Goal: Task Accomplishment & Management: Manage account settings

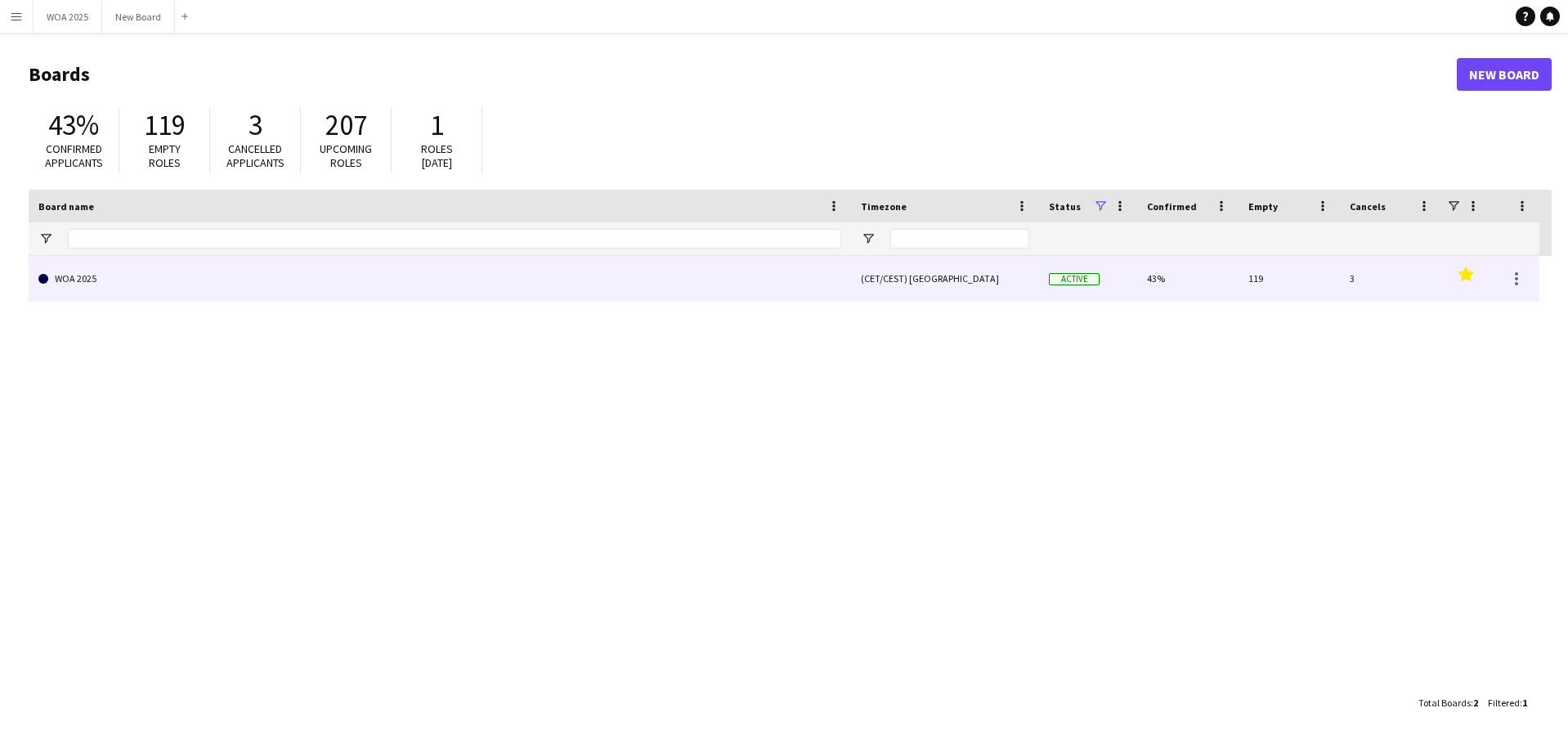
click at [310, 277] on link "WOA 2025" at bounding box center [439, 278] width 803 height 46
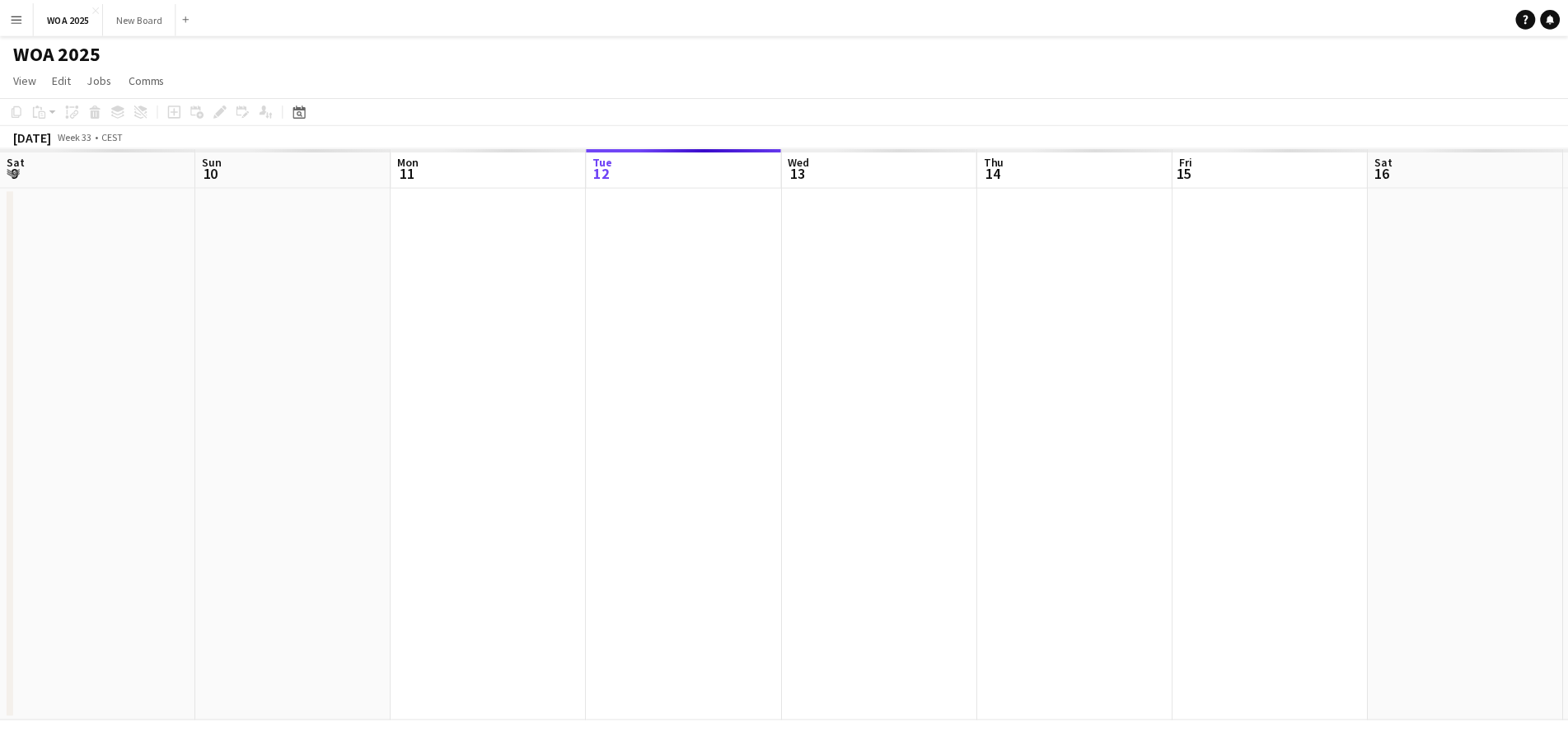
scroll to position [0, 394]
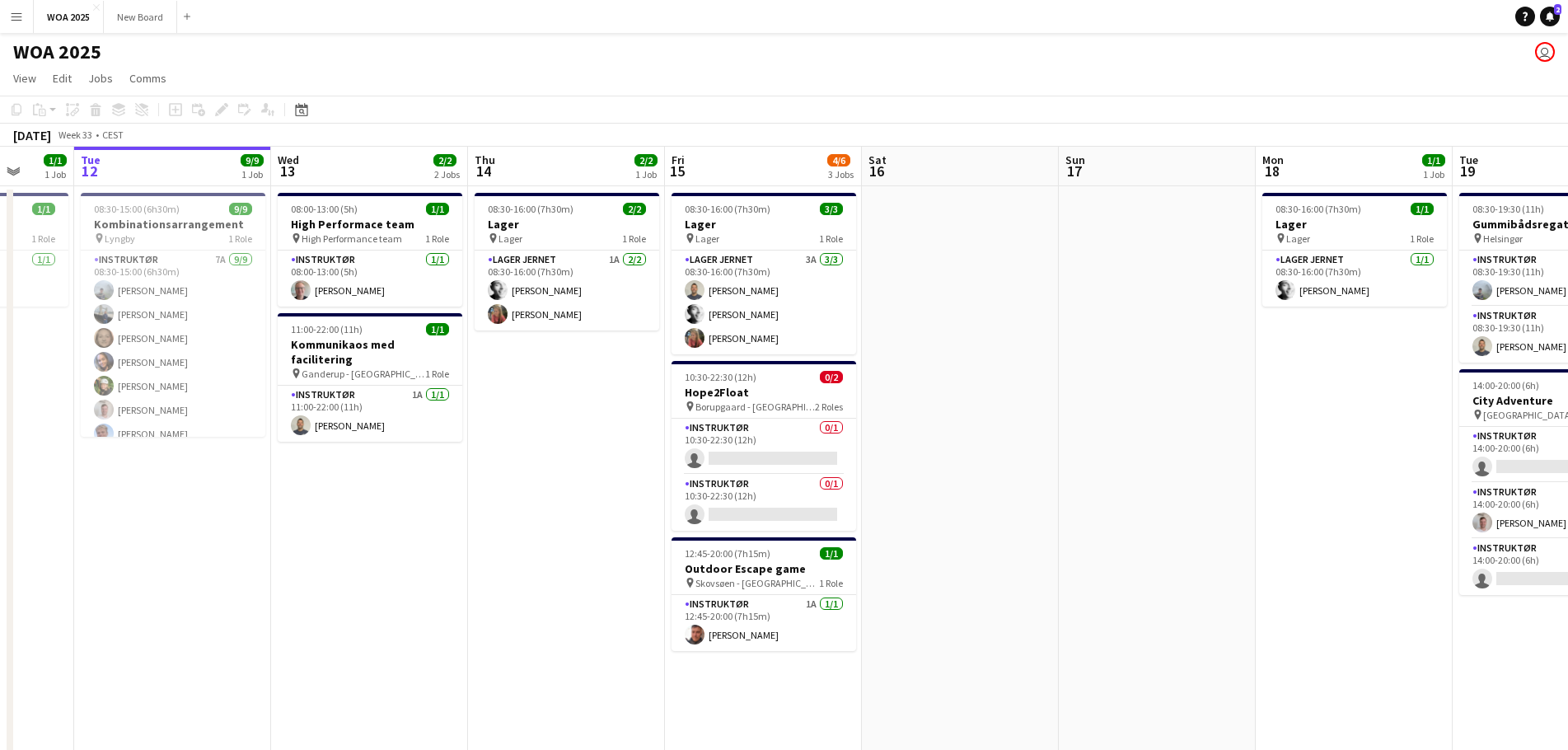
drag, startPoint x: 1233, startPoint y: 376, endPoint x: 739, endPoint y: 390, distance: 494.2
click at [739, 389] on app-calendar-viewport "Sat 9 Sun 10 Mon 11 1/1 1 Job Tue 12 9/9 1 Job Wed 13 2/2 2 Jobs Thu 14 2/2 1 J…" at bounding box center [784, 647] width 1568 height 1001
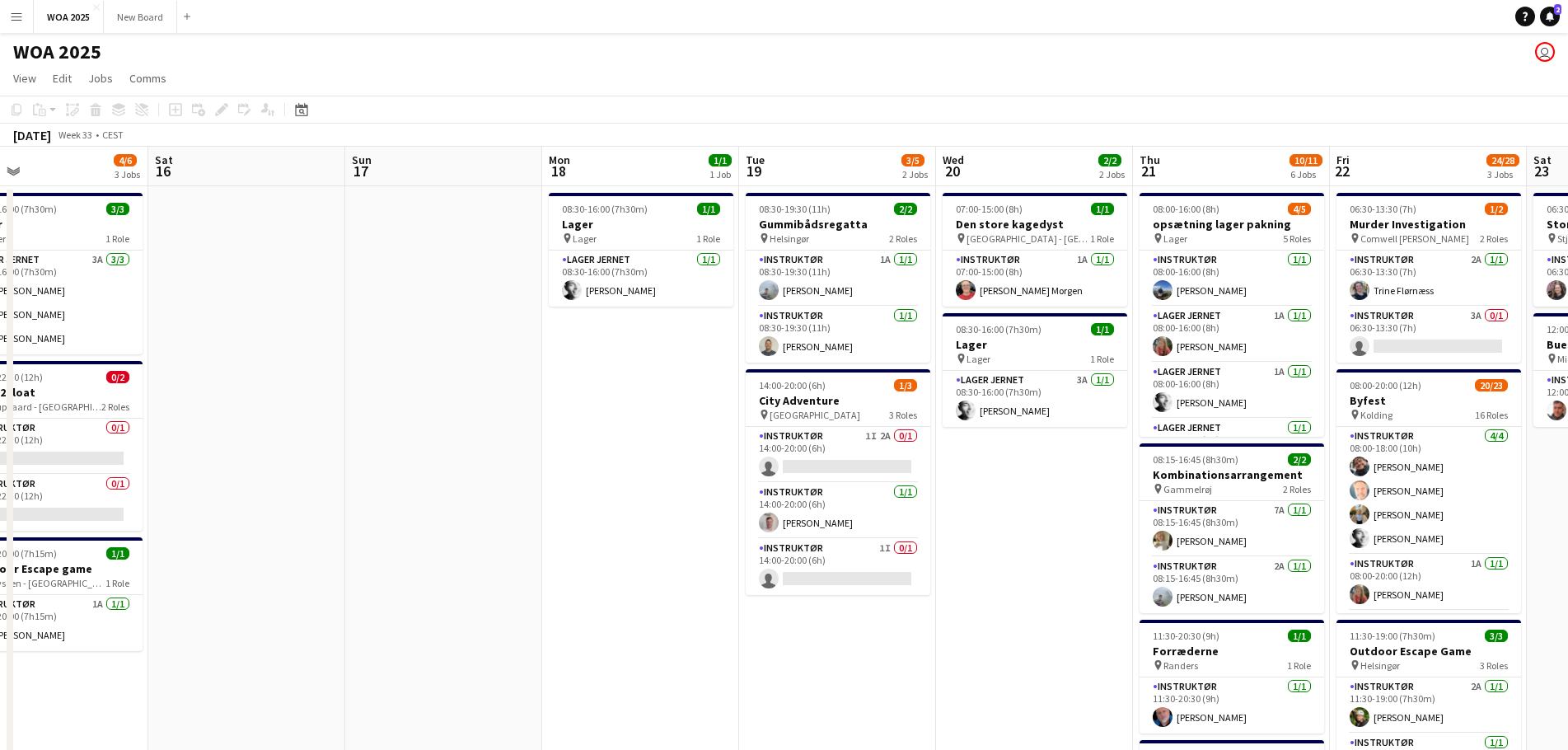
drag, startPoint x: 859, startPoint y: 427, endPoint x: 620, endPoint y: 443, distance: 239.5
click at [597, 439] on app-calendar-viewport "Tue 12 9/9 1 Job Wed 13 2/2 2 Jobs Thu 14 2/2 1 Job Fri 15 4/6 3 Jobs Sat 16 Su…" at bounding box center [784, 647] width 1568 height 1001
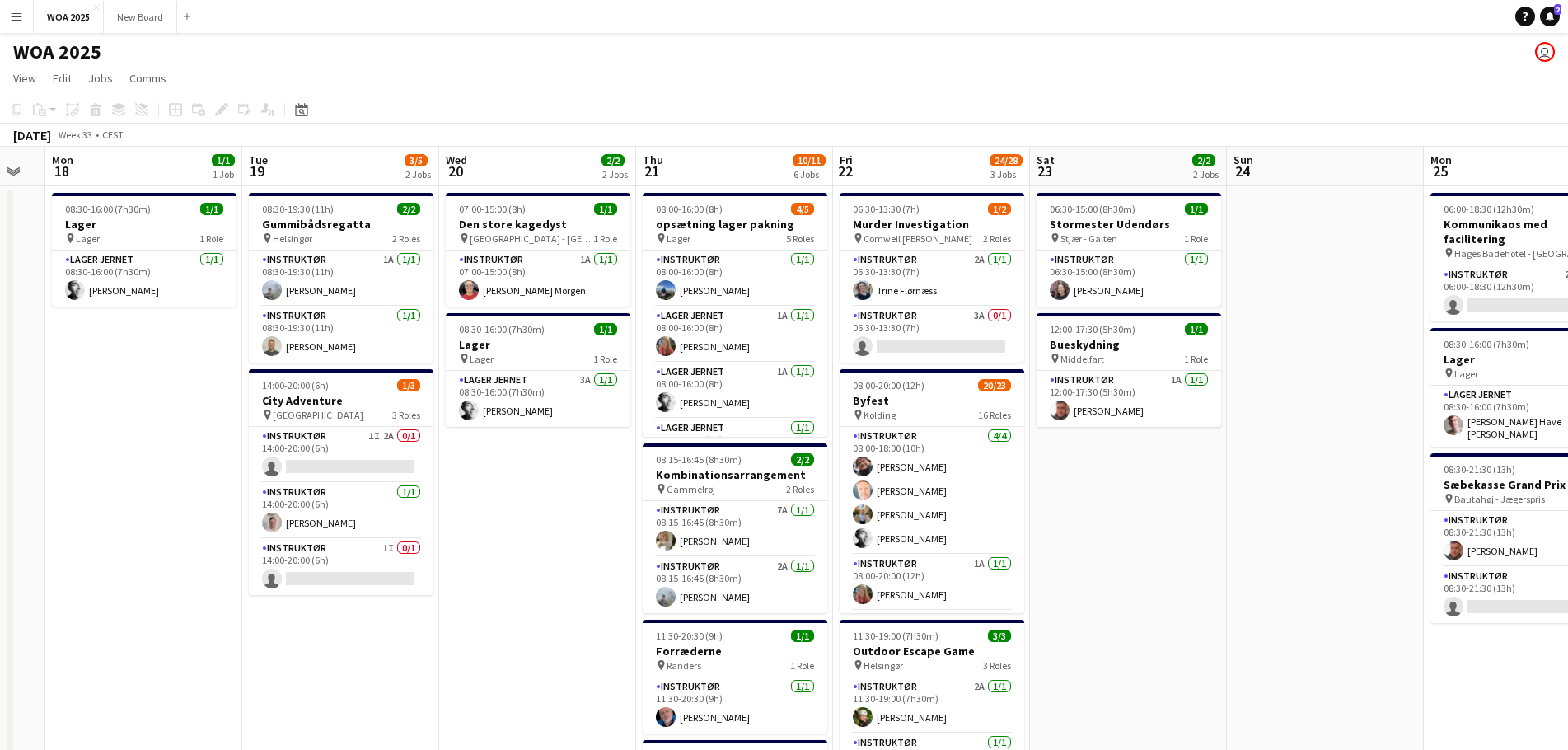
drag, startPoint x: 1007, startPoint y: 475, endPoint x: 584, endPoint y: 488, distance: 423.2
click at [503, 500] on app-calendar-viewport "Fri 15 4/6 3 Jobs Sat 16 Sun 17 Mon 18 1/1 1 Job Tue 19 3/5 2 Jobs Wed 20 2/2 2…" at bounding box center [784, 647] width 1568 height 1001
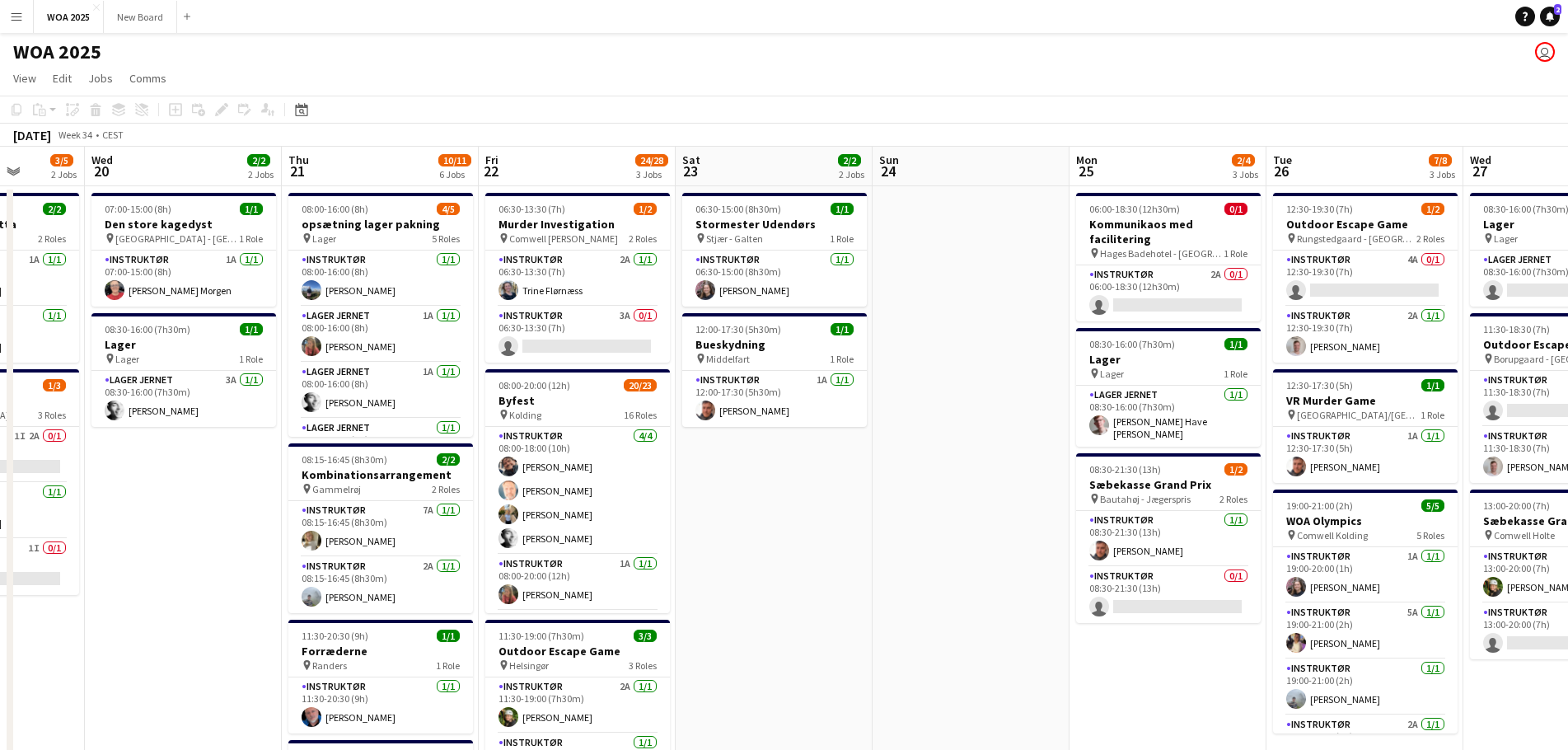
drag, startPoint x: 1135, startPoint y: 499, endPoint x: 559, endPoint y: 493, distance: 576.0
click at [547, 496] on app-calendar-viewport "Sun 17 Mon 18 1/1 1 Job Tue 19 3/5 2 Jobs Wed 20 2/2 2 Jobs Thu 21 10/11 6 Jobs…" at bounding box center [784, 676] width 1568 height 1060
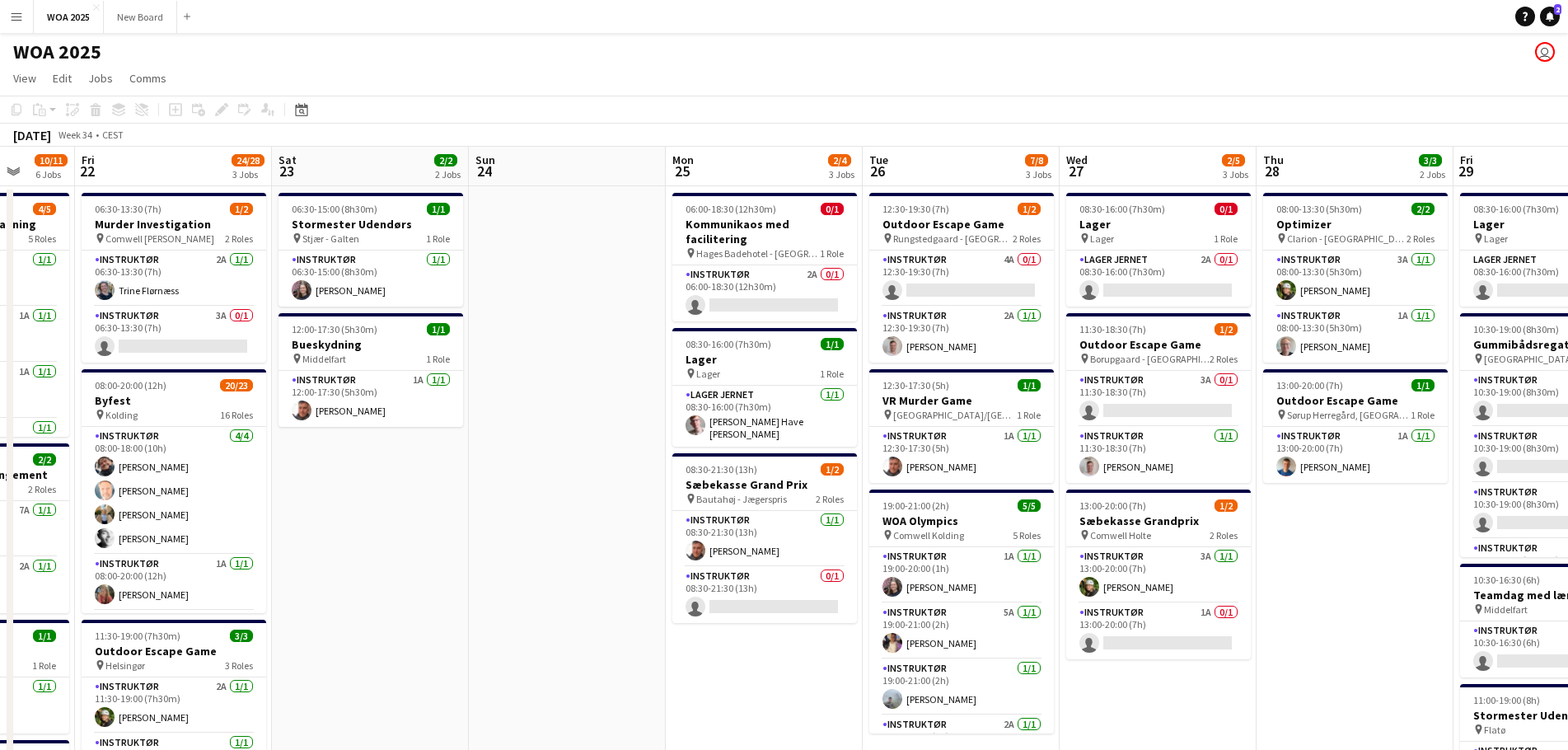
drag, startPoint x: 669, startPoint y: 493, endPoint x: 499, endPoint y: 499, distance: 170.1
click at [509, 507] on app-calendar-viewport "Tue 19 3/5 2 Jobs Wed 20 2/2 2 Jobs Thu 21 10/11 6 Jobs Fri 22 24/28 3 Jobs Sat…" at bounding box center [784, 676] width 1568 height 1060
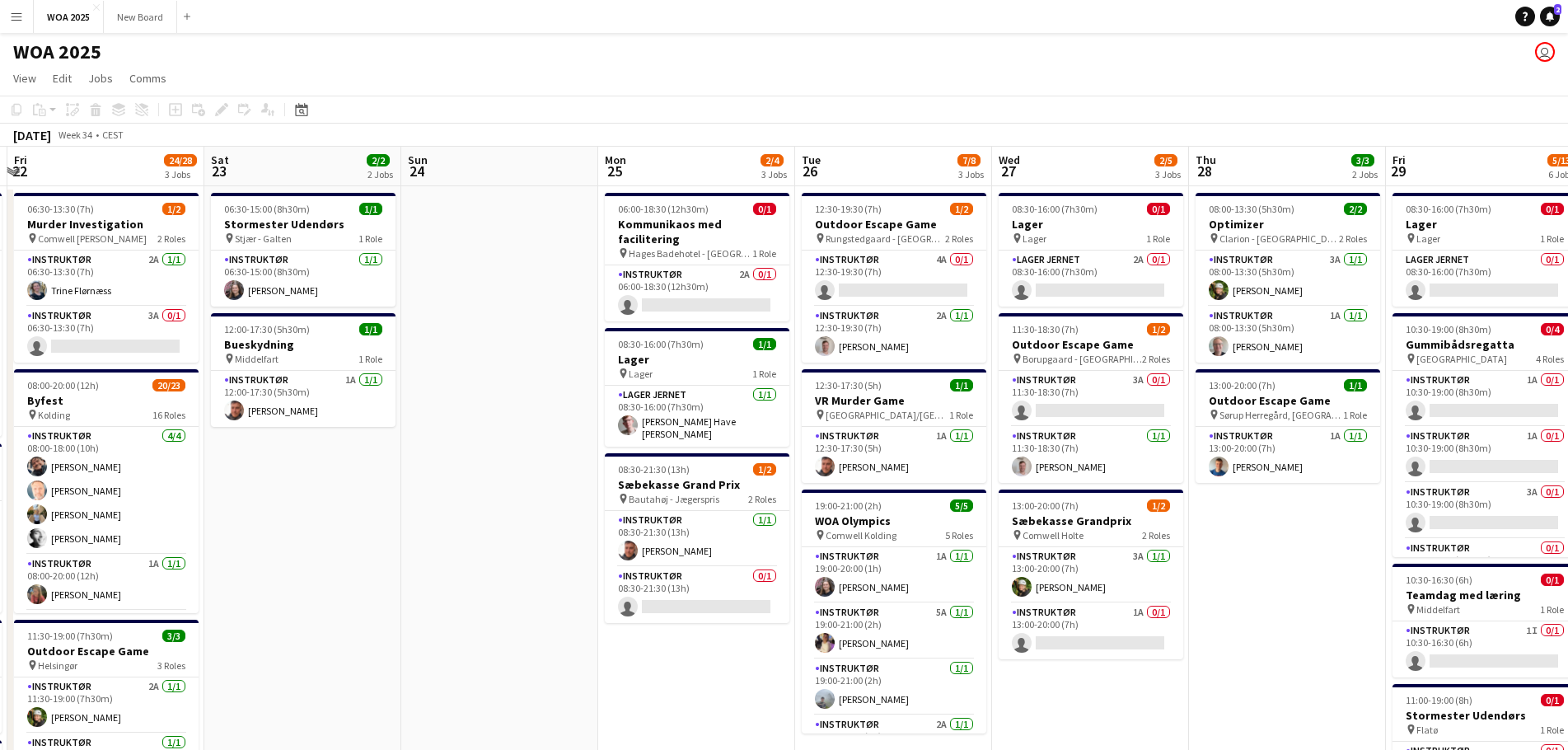
drag, startPoint x: 580, startPoint y: 488, endPoint x: 565, endPoint y: 488, distance: 15.0
click at [565, 488] on app-calendar-viewport "Tue 19 3/5 2 Jobs Wed 20 2/2 2 Jobs Thu 21 10/11 6 Jobs Fri 22 24/28 3 Jobs Sat…" at bounding box center [784, 676] width 1568 height 1060
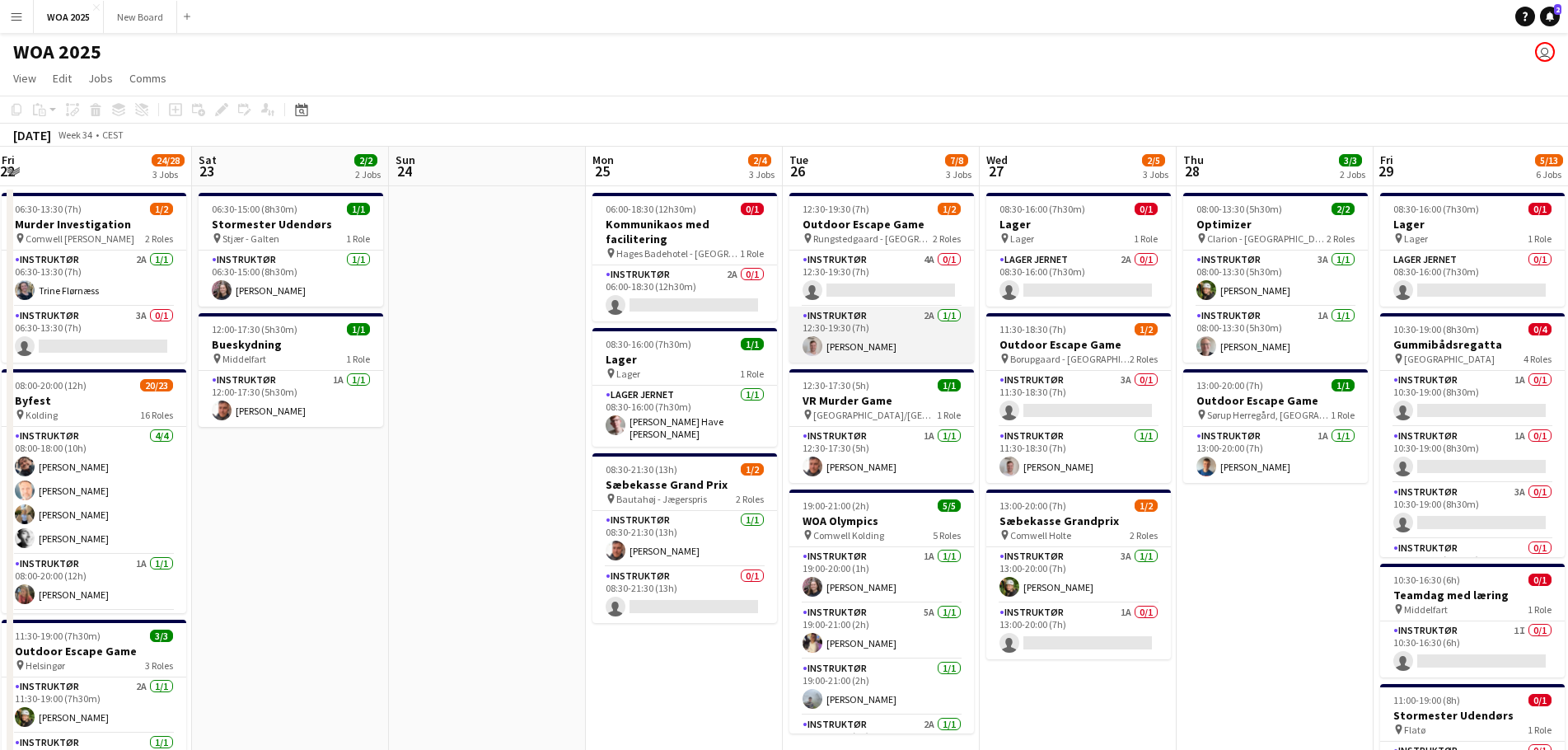
click at [878, 339] on app-card-role "Instruktør 2A [DATE] 12:30-19:30 (7h) [PERSON_NAME]" at bounding box center [881, 334] width 185 height 56
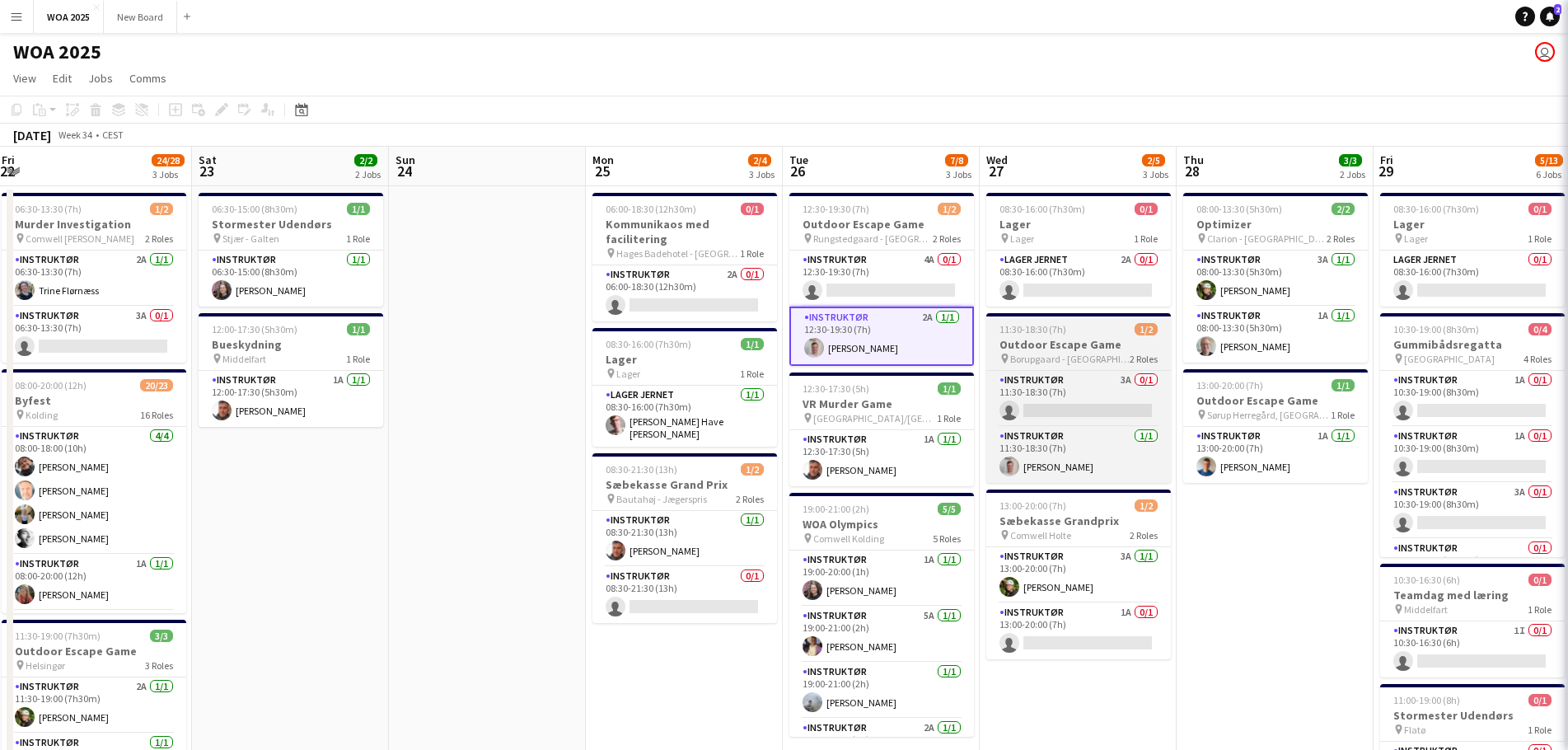
scroll to position [0, 595]
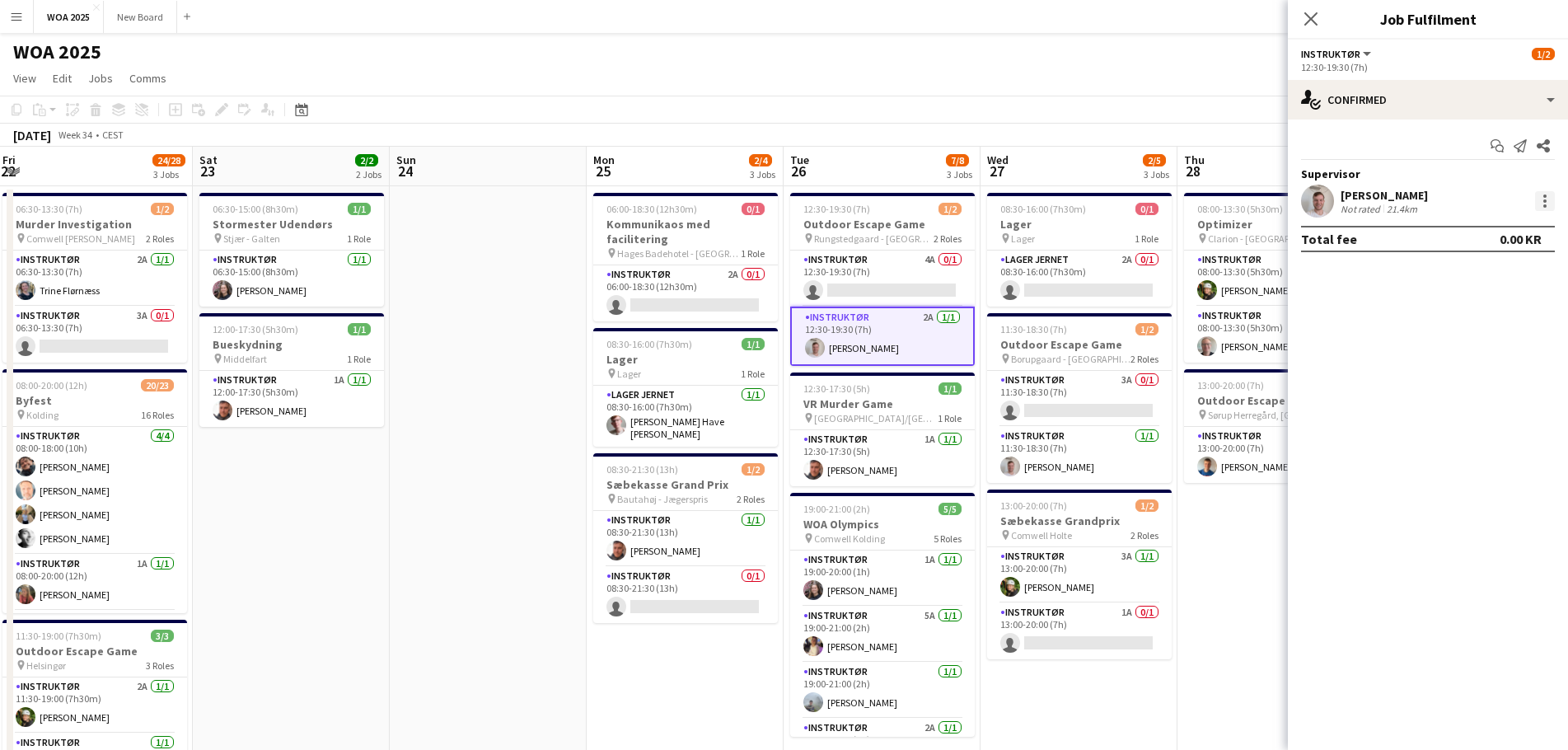
click at [1541, 197] on div at bounding box center [1544, 201] width 20 height 20
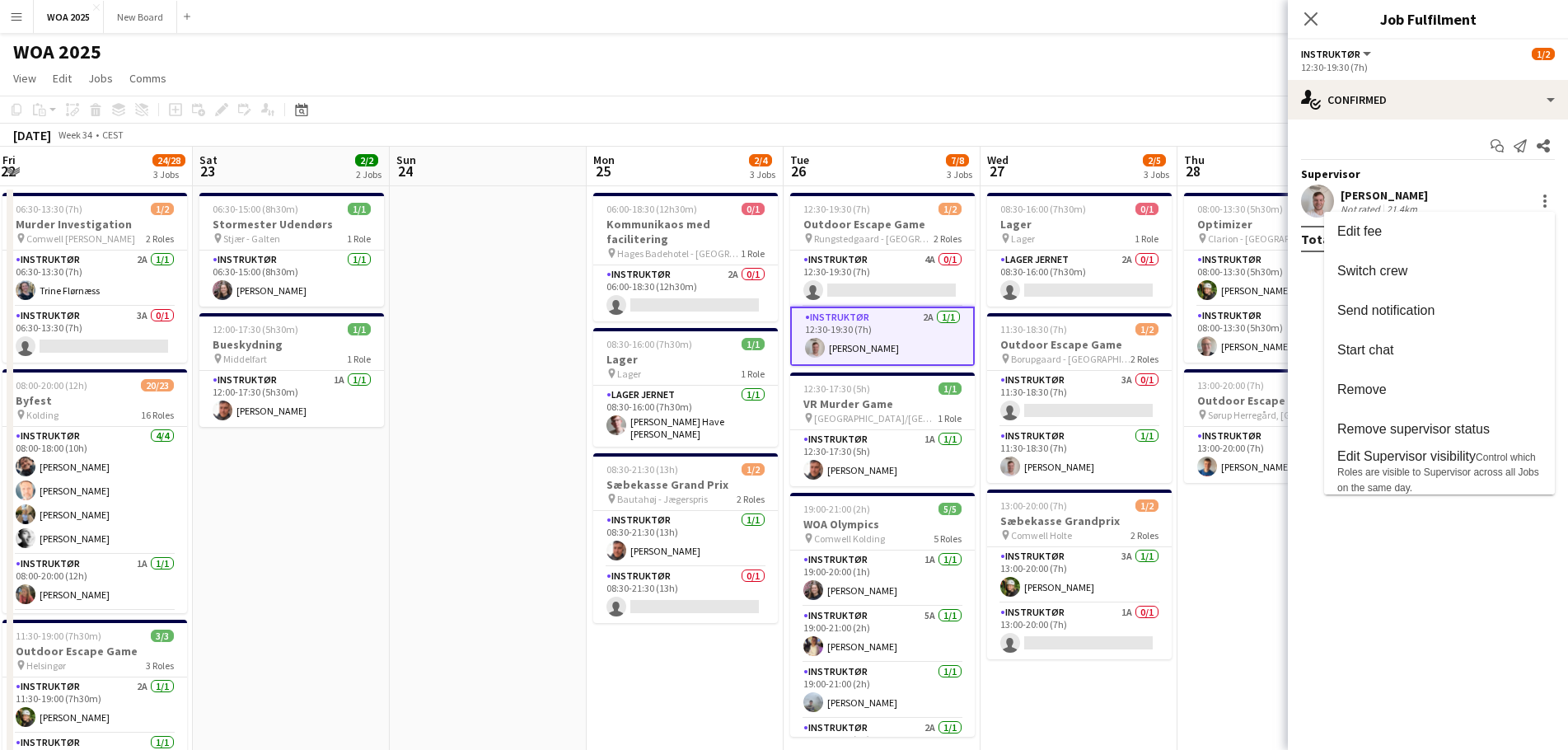
click at [885, 116] on div at bounding box center [784, 375] width 1568 height 750
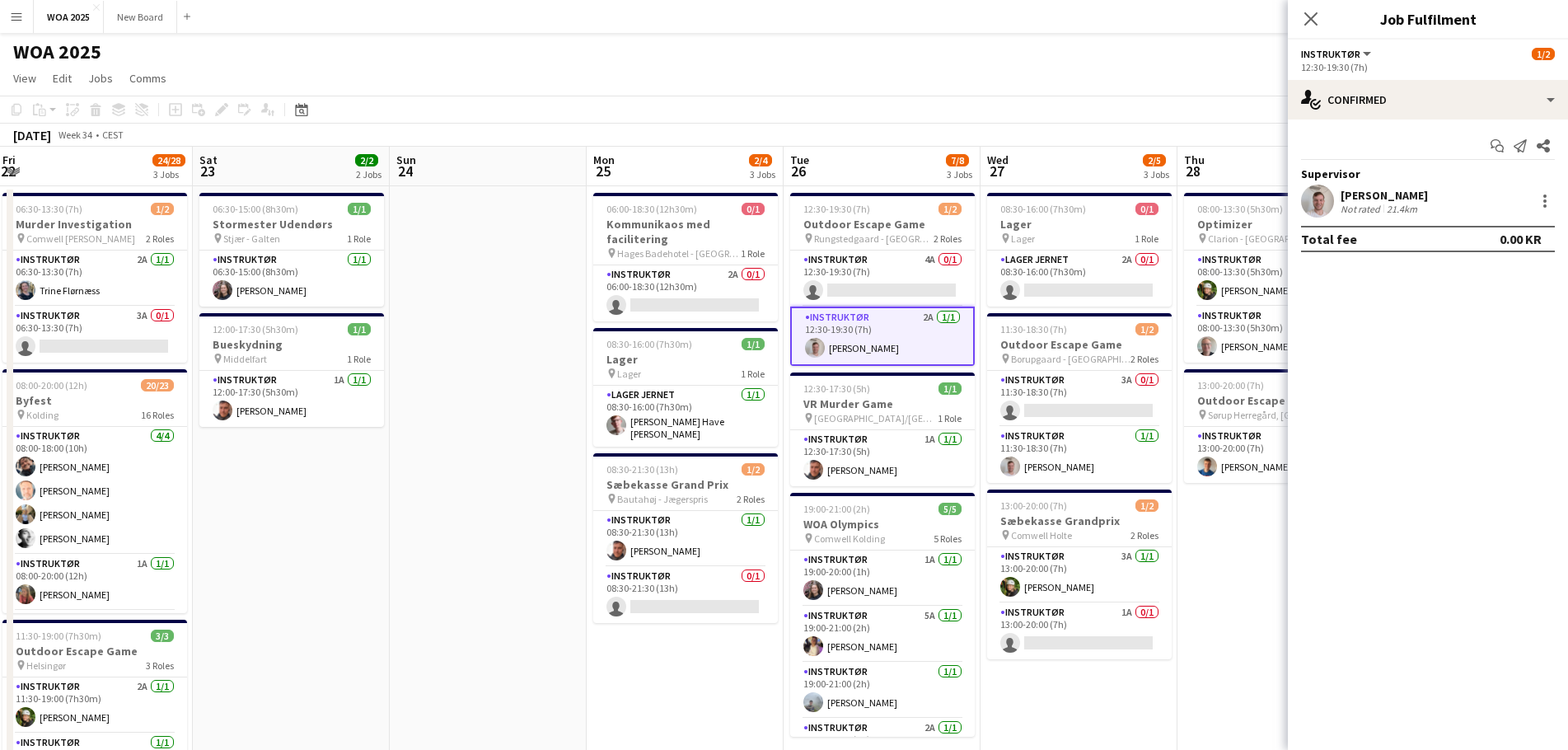
click at [694, 643] on app-date-cell "06:00-18:30 (12h30m) 0/1 Kommunikaos med facilitering pin Hages Badehotel - Rød…" at bounding box center [685, 696] width 197 height 1019
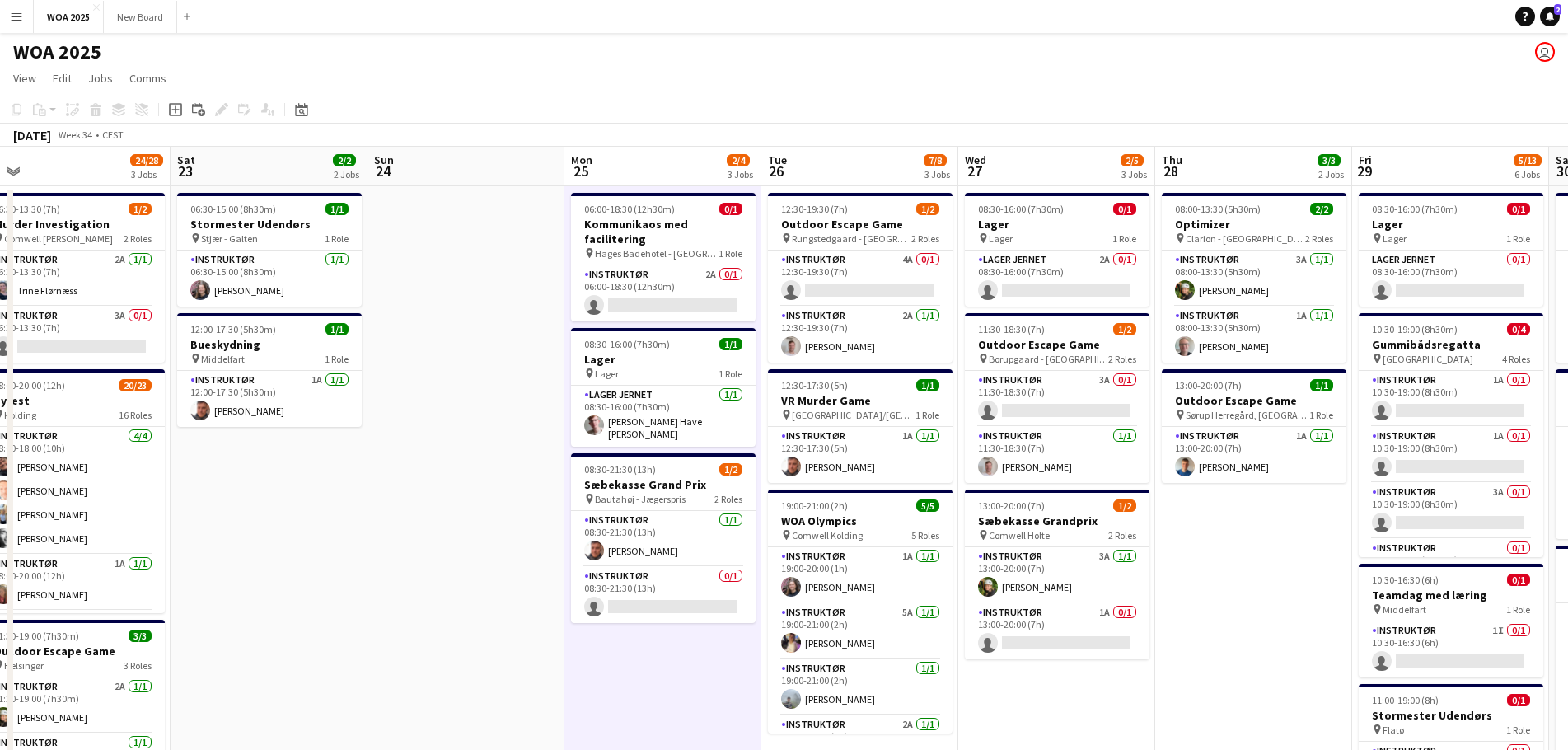
scroll to position [0, 648]
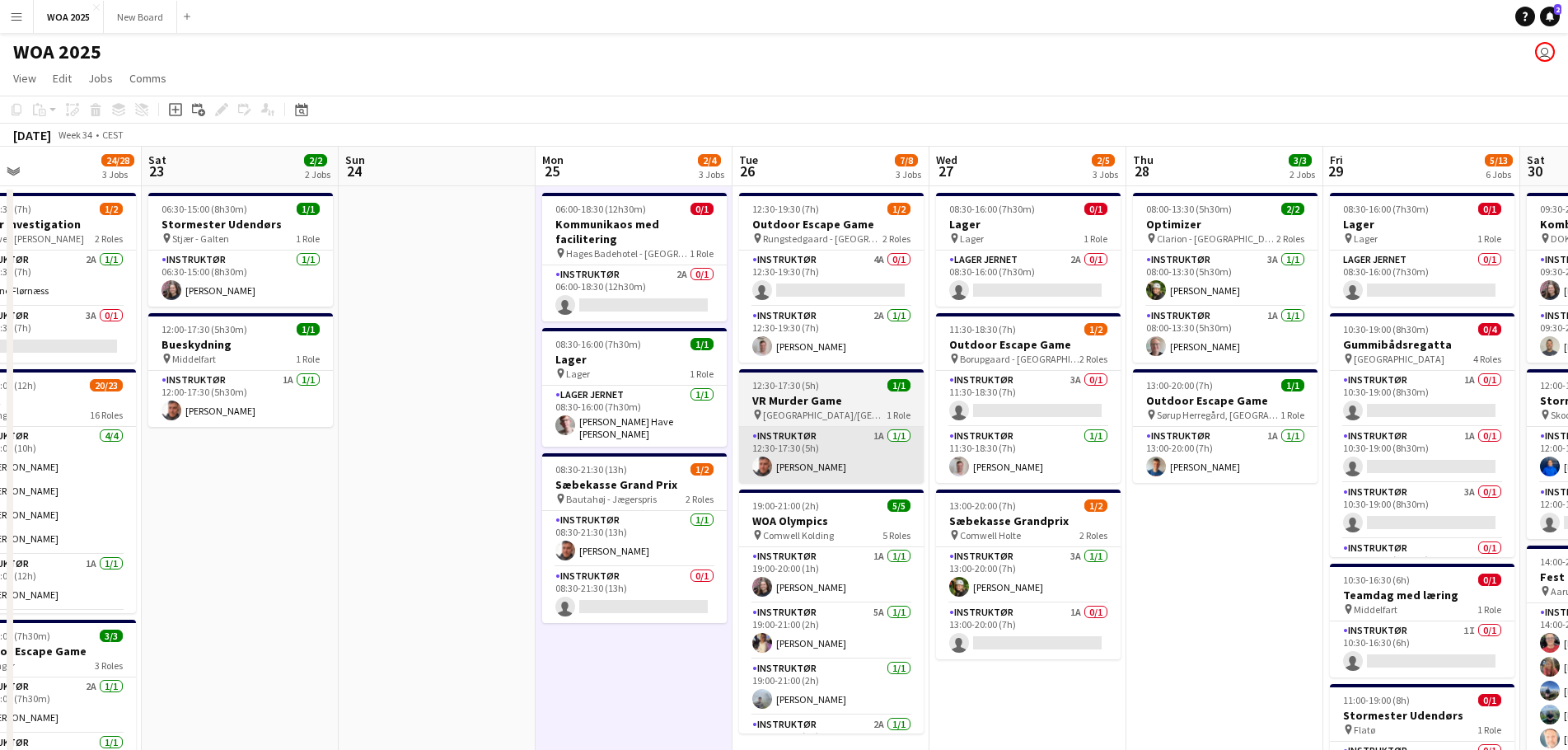
drag, startPoint x: 738, startPoint y: 655, endPoint x: 900, endPoint y: 467, distance: 248.2
click at [686, 643] on app-calendar-viewport "Tue 19 3/5 2 Jobs Wed 20 2/2 2 Jobs Thu 21 10/11 6 Jobs Fri 22 24/28 3 Jobs Sat…" at bounding box center [784, 676] width 1568 height 1060
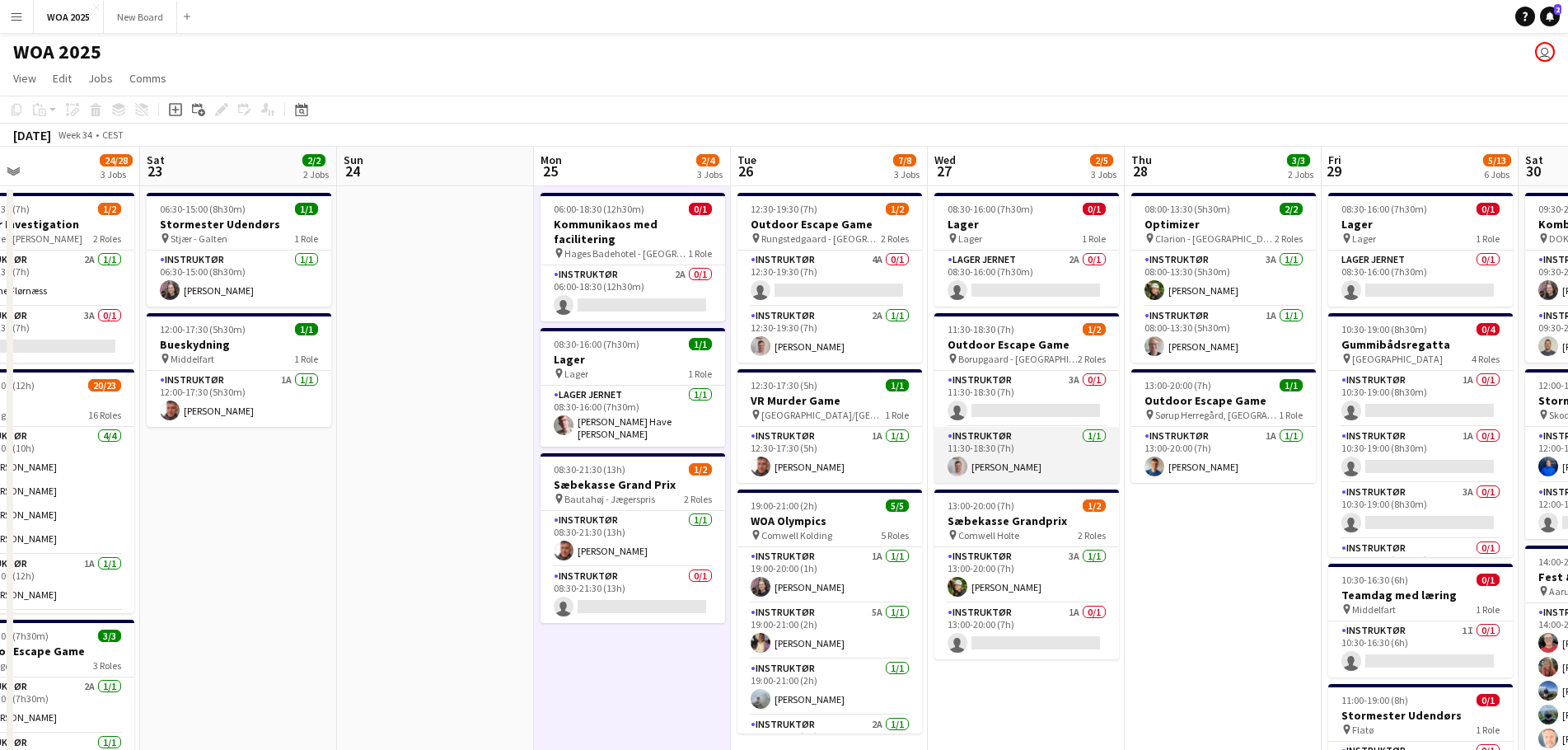
click at [1012, 470] on app-card-role "Instruktør [DATE] 11:30-18:30 (7h) [PERSON_NAME]" at bounding box center [1026, 454] width 185 height 56
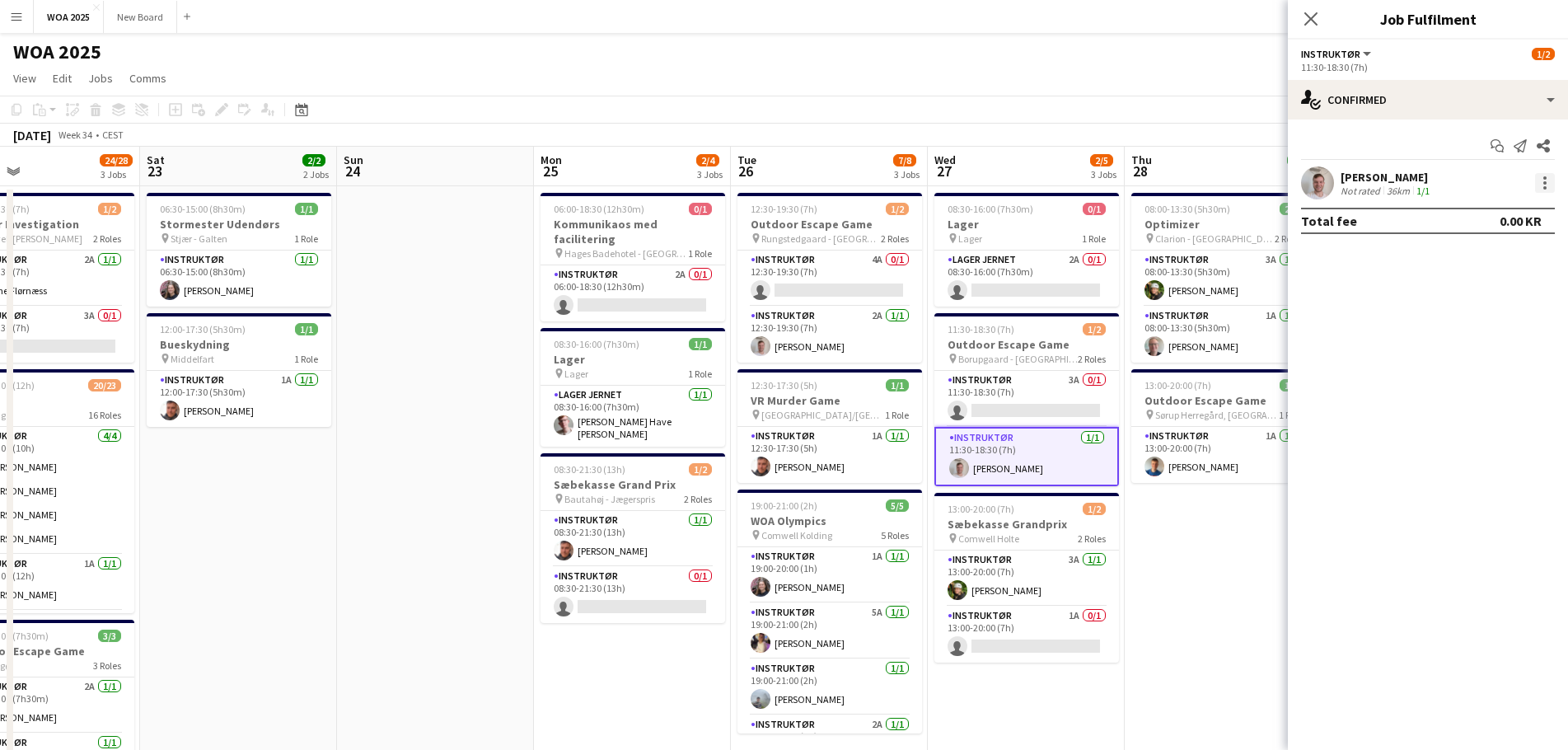
click at [1549, 187] on div at bounding box center [1544, 183] width 20 height 20
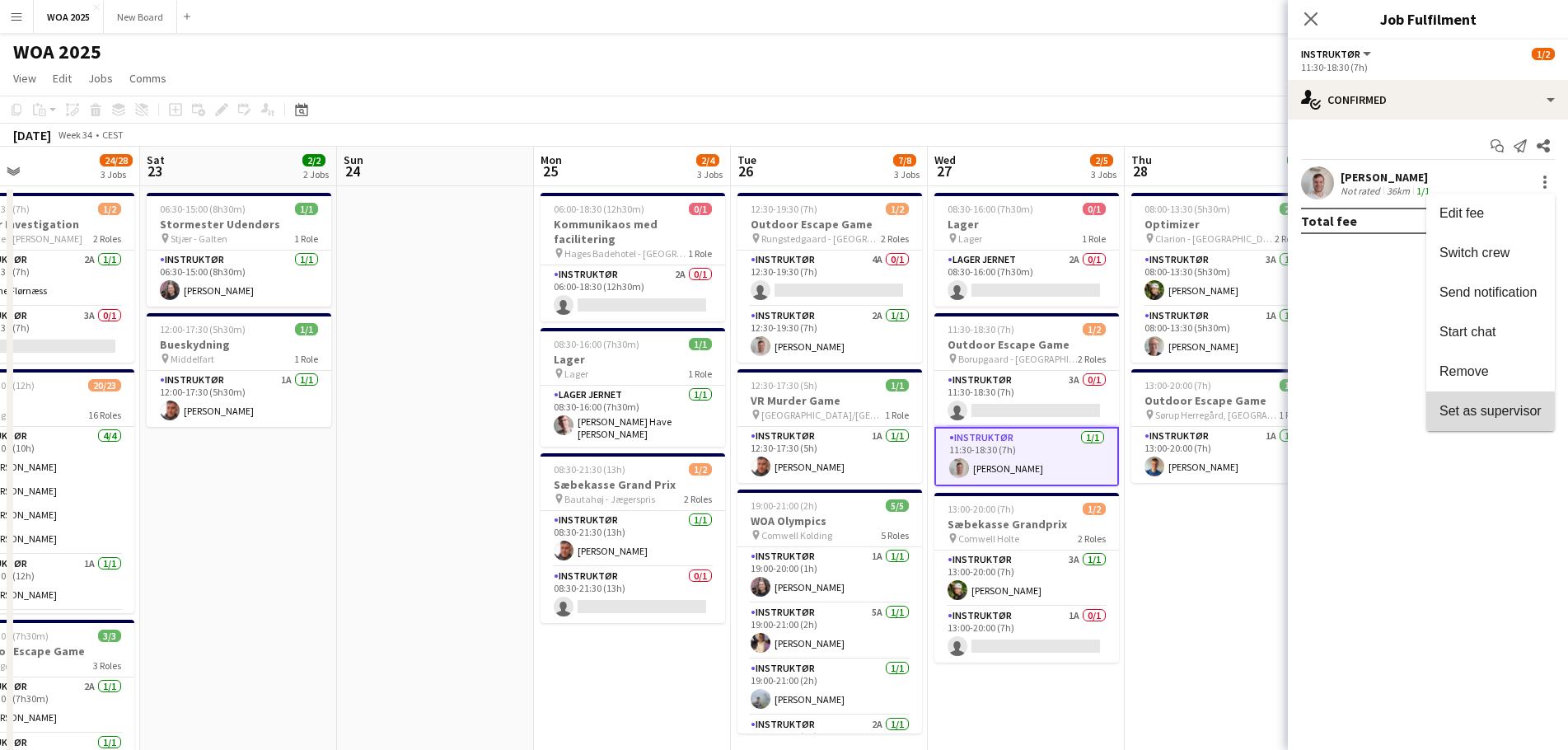
click at [1486, 417] on span "Set as supervisor" at bounding box center [1490, 410] width 102 height 15
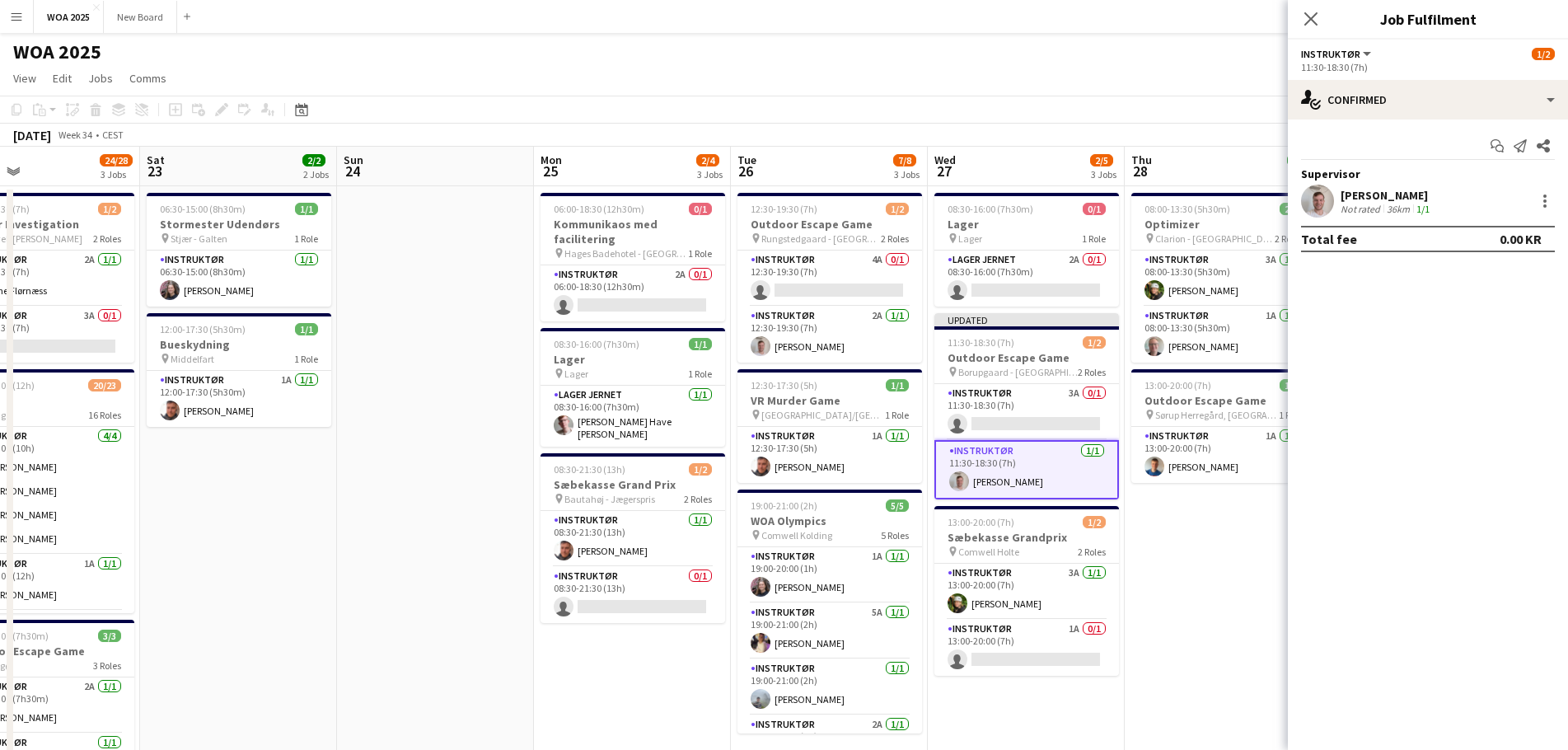
click at [1235, 117] on app-toolbar "Copy Paste Paste Ctrl+V Paste with crew Ctrl+Shift+V Paste linked Job [GEOGRAPH…" at bounding box center [784, 109] width 1568 height 28
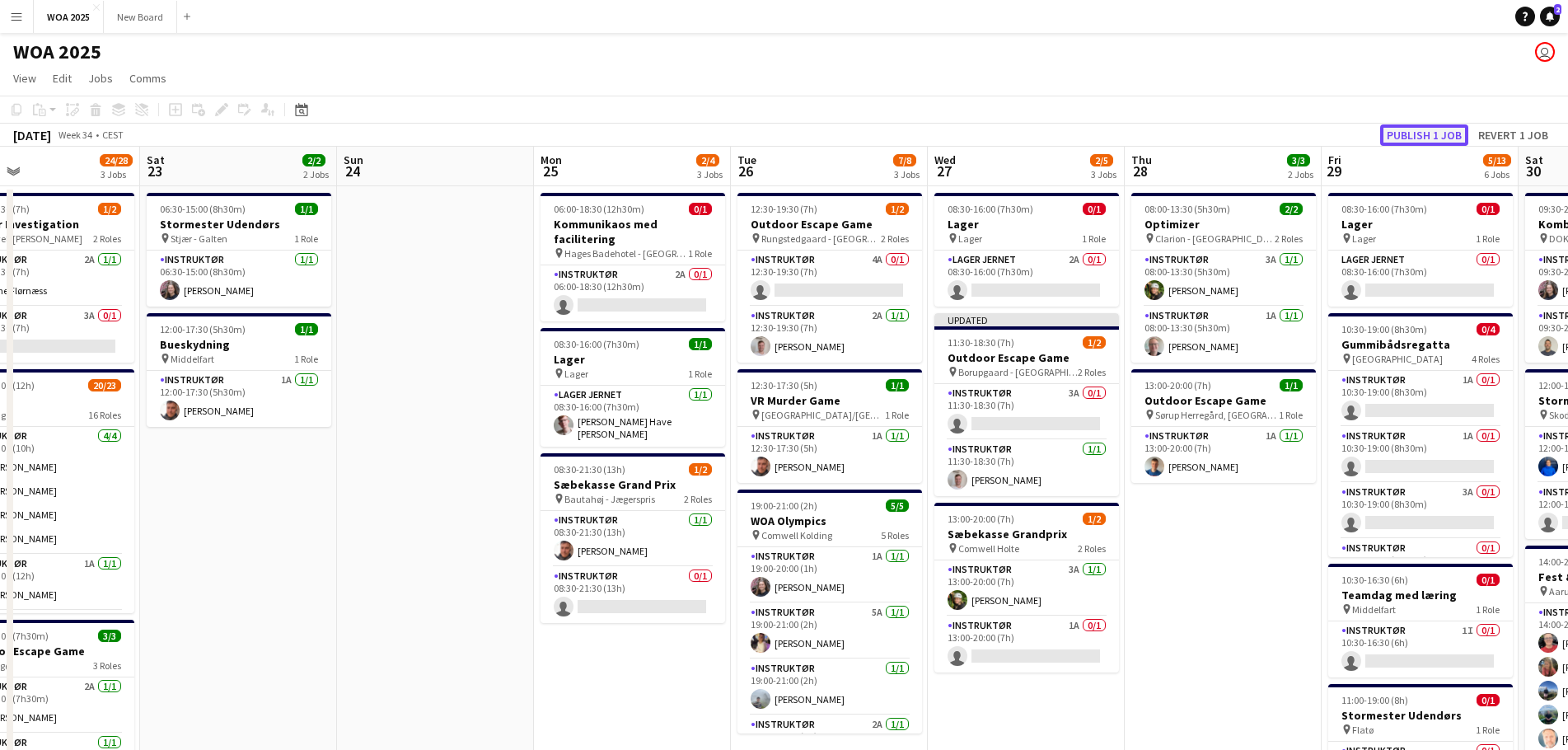
click at [1403, 126] on button "Publish 1 job" at bounding box center [1424, 135] width 88 height 21
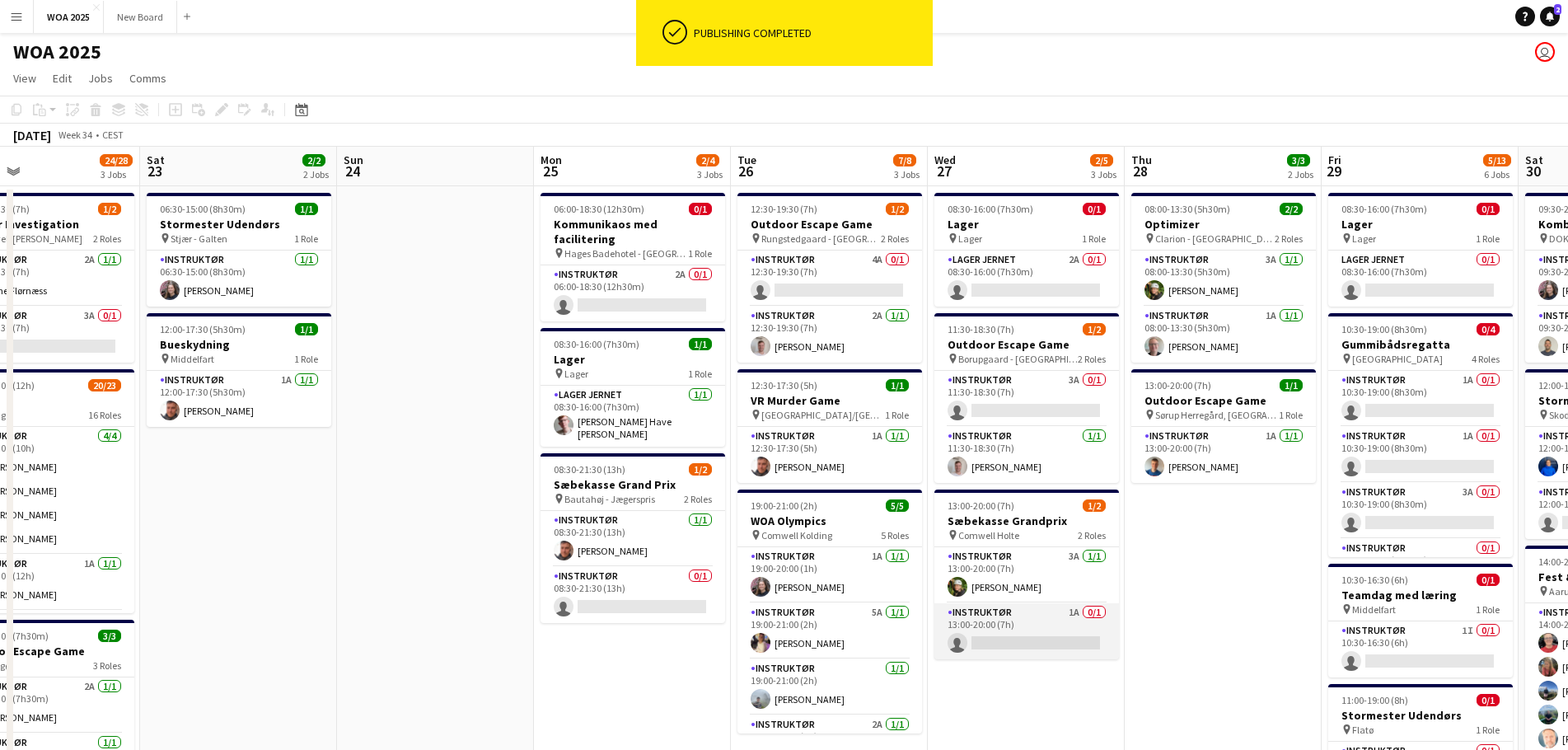
click at [1044, 626] on app-card-role "Instruktør 1A 0/1 13:00-20:00 (7h) single-neutral-actions" at bounding box center [1026, 631] width 185 height 56
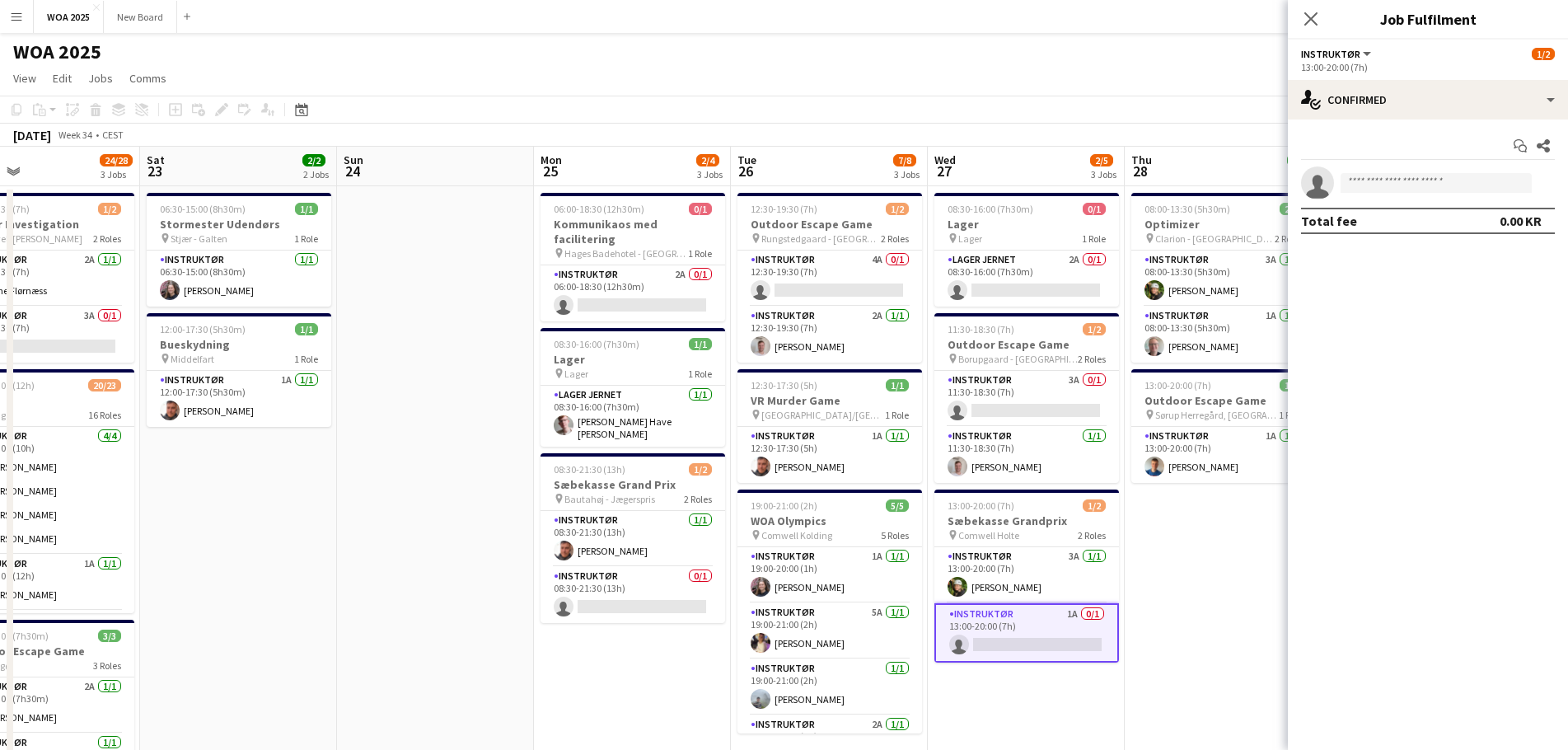
click at [1030, 698] on app-date-cell "08:30-16:00 (7h30m) 0/1 Lager pin Lager 1 Role Lager Jernet 2A 0/1 08:30-16:00 …" at bounding box center [1026, 696] width 197 height 1019
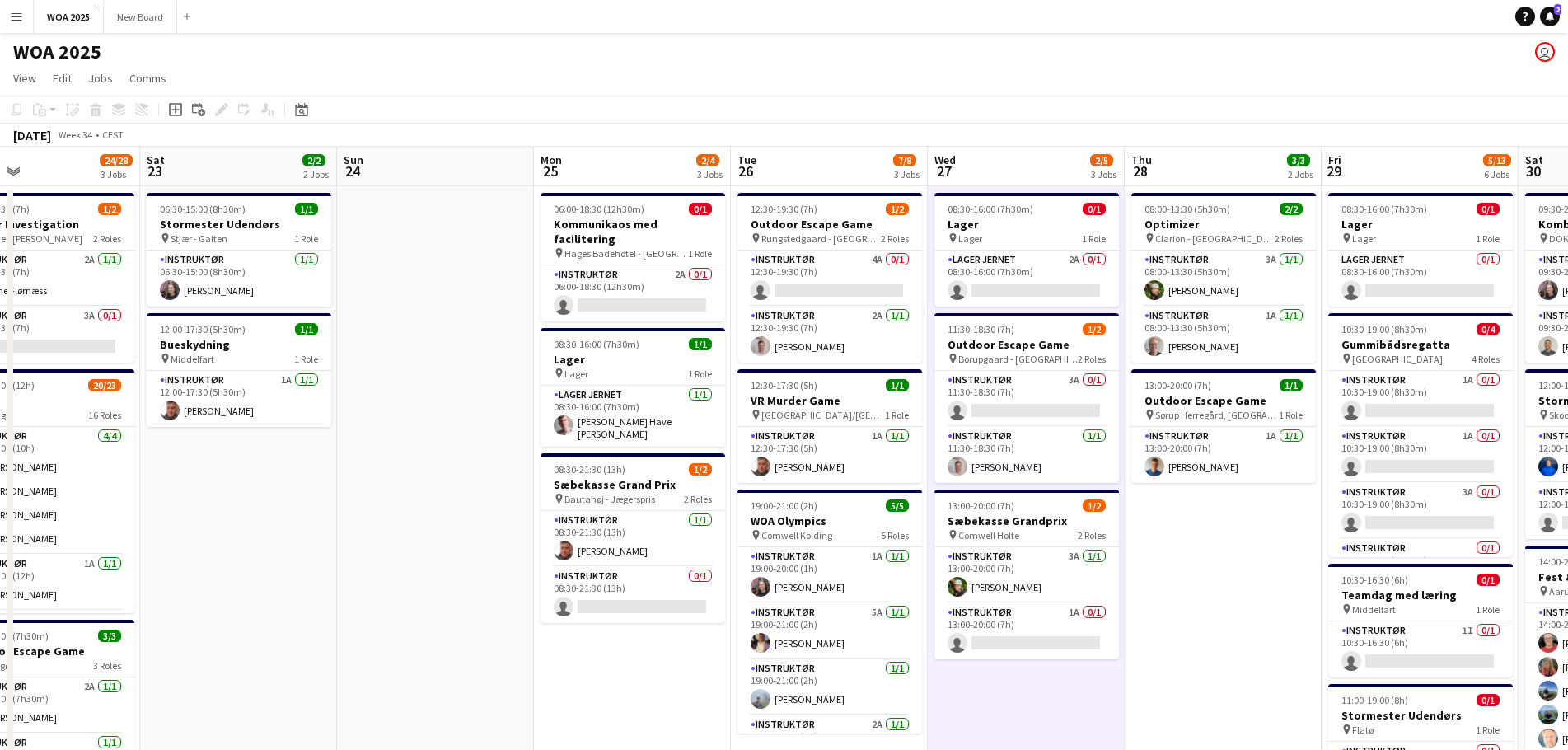
drag, startPoint x: 1249, startPoint y: 65, endPoint x: 1114, endPoint y: 72, distance: 135.2
click at [1114, 72] on app-page-menu "View Day view expanded Day view collapsed Month view Date picker Jump to [DATE]…" at bounding box center [784, 80] width 1568 height 31
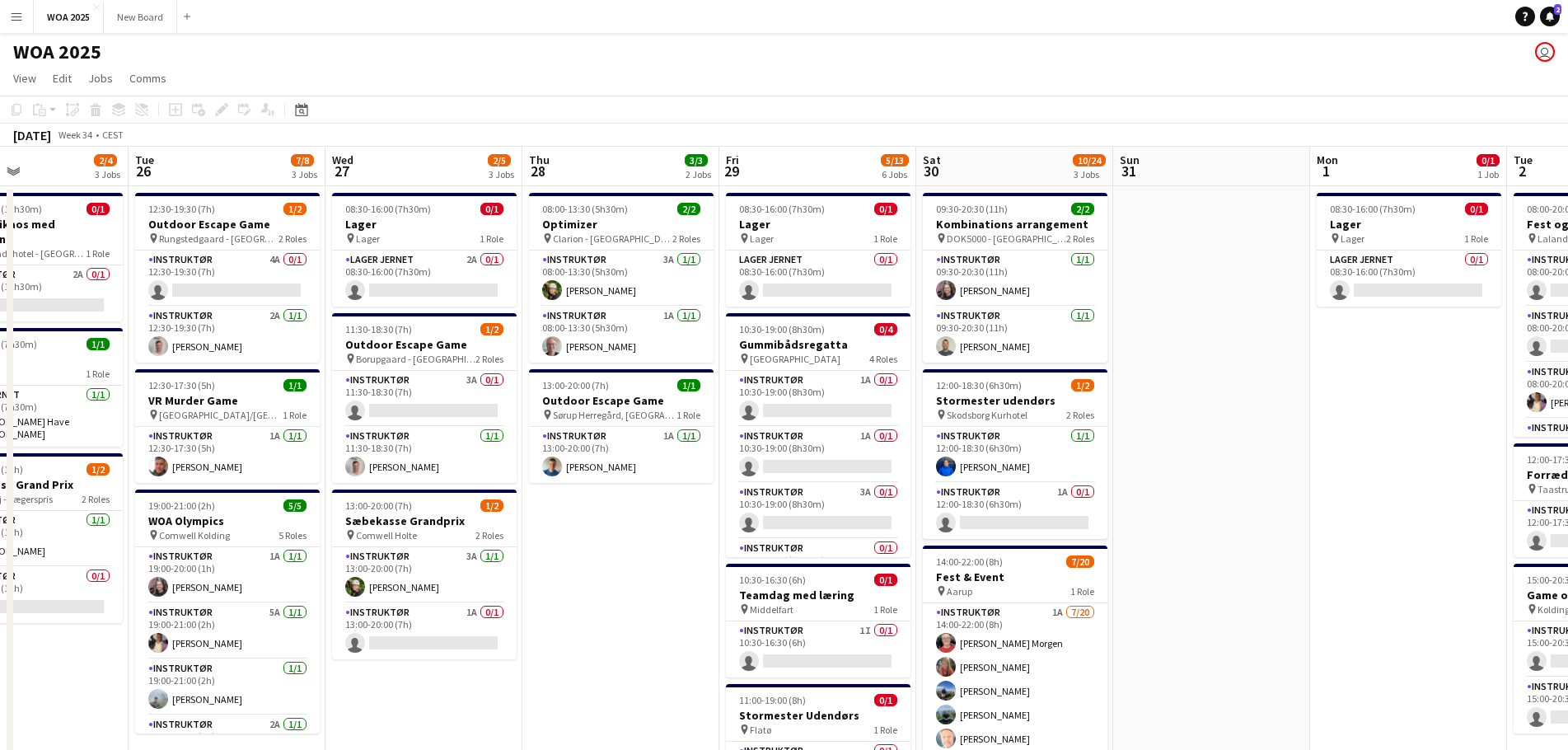
drag, startPoint x: 1226, startPoint y: 472, endPoint x: 786, endPoint y: 487, distance: 440.3
click at [806, 484] on app-calendar-viewport "Fri 22 24/28 3 Jobs Sat 23 2/2 2 Jobs Sun 24 Mon 25 2/4 3 Jobs Tue 26 7/8 3 Job…" at bounding box center [784, 676] width 1568 height 1060
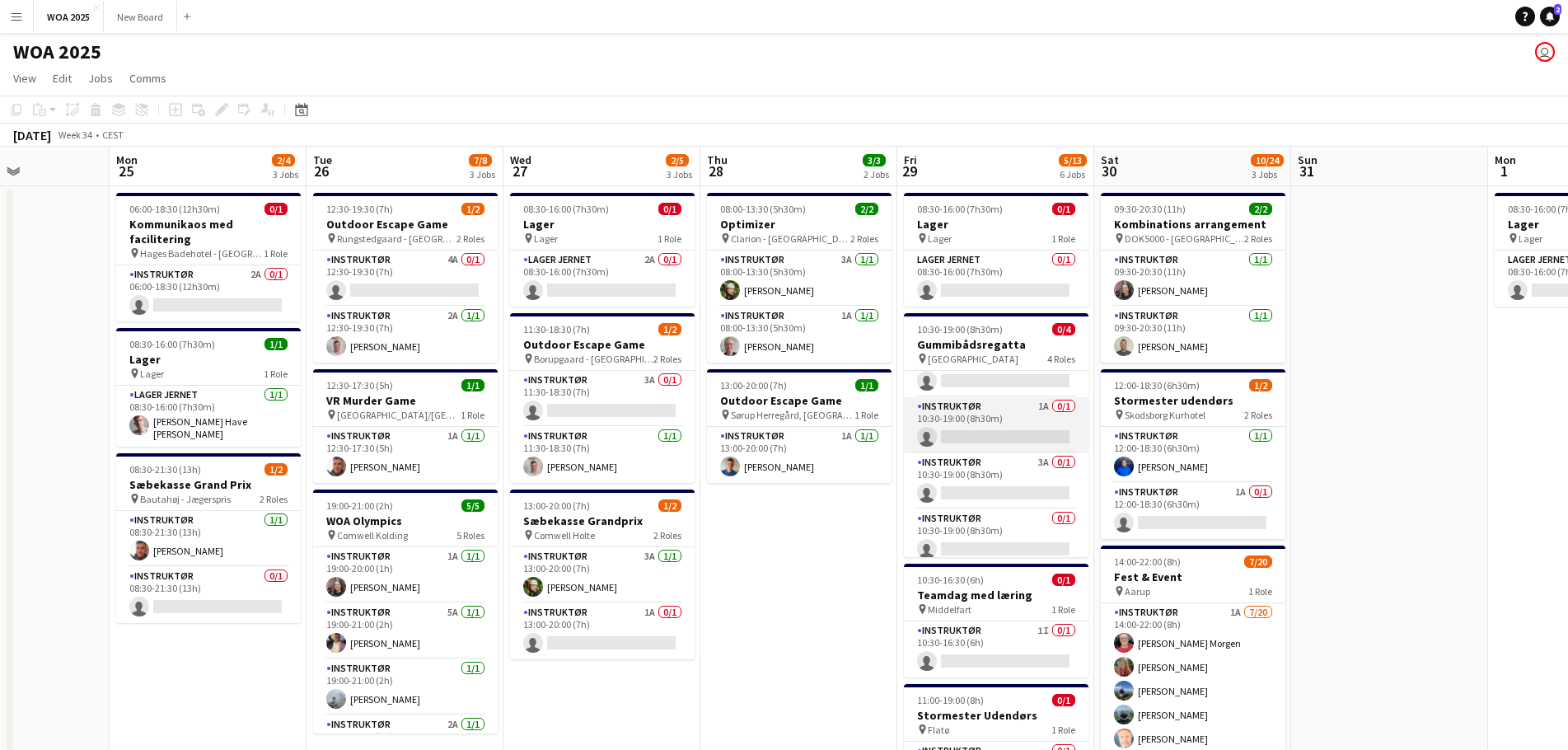
scroll to position [0, 0]
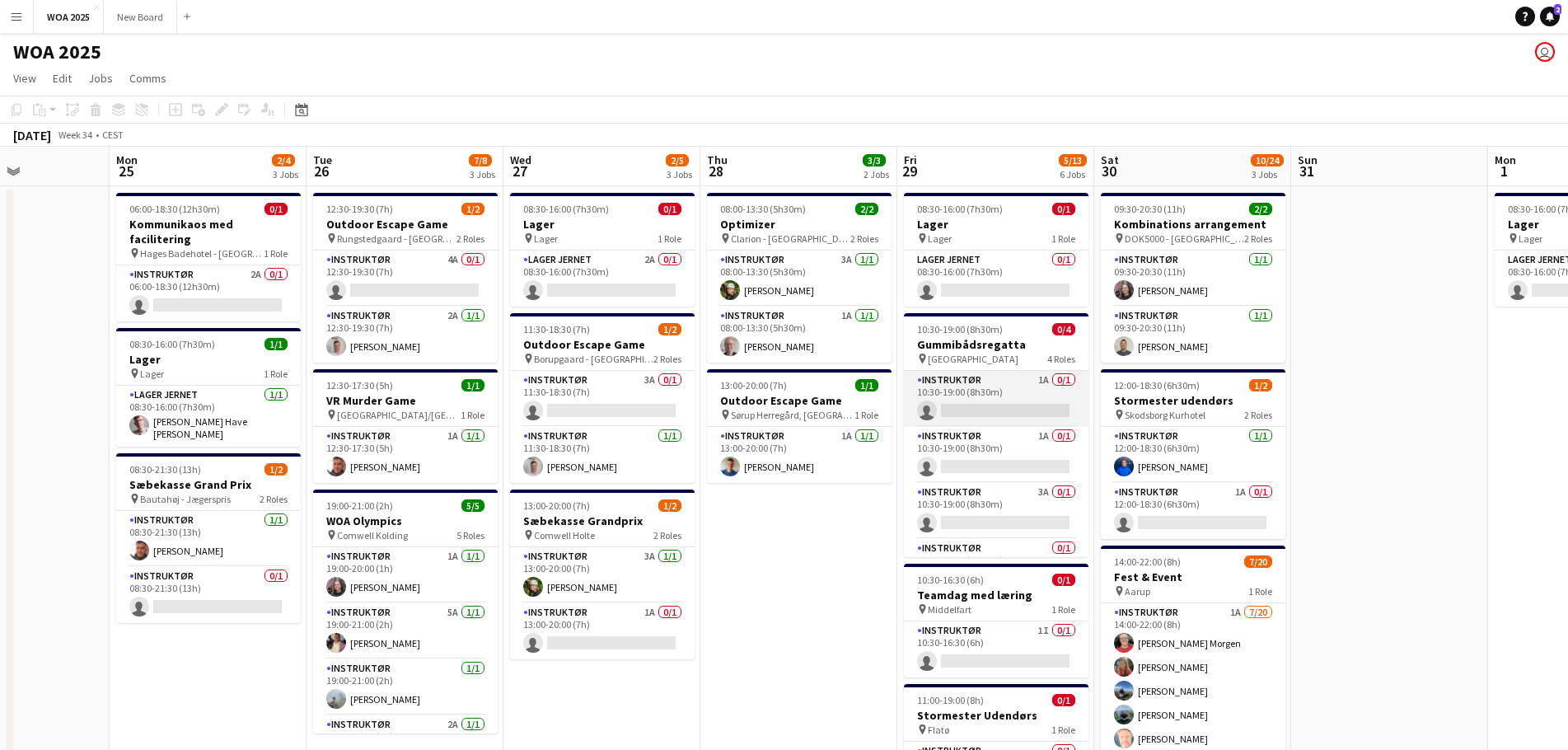
click at [991, 402] on app-card-role "Instruktør 1A 0/1 10:30-19:00 (8h30m) single-neutral-actions" at bounding box center [996, 398] width 185 height 56
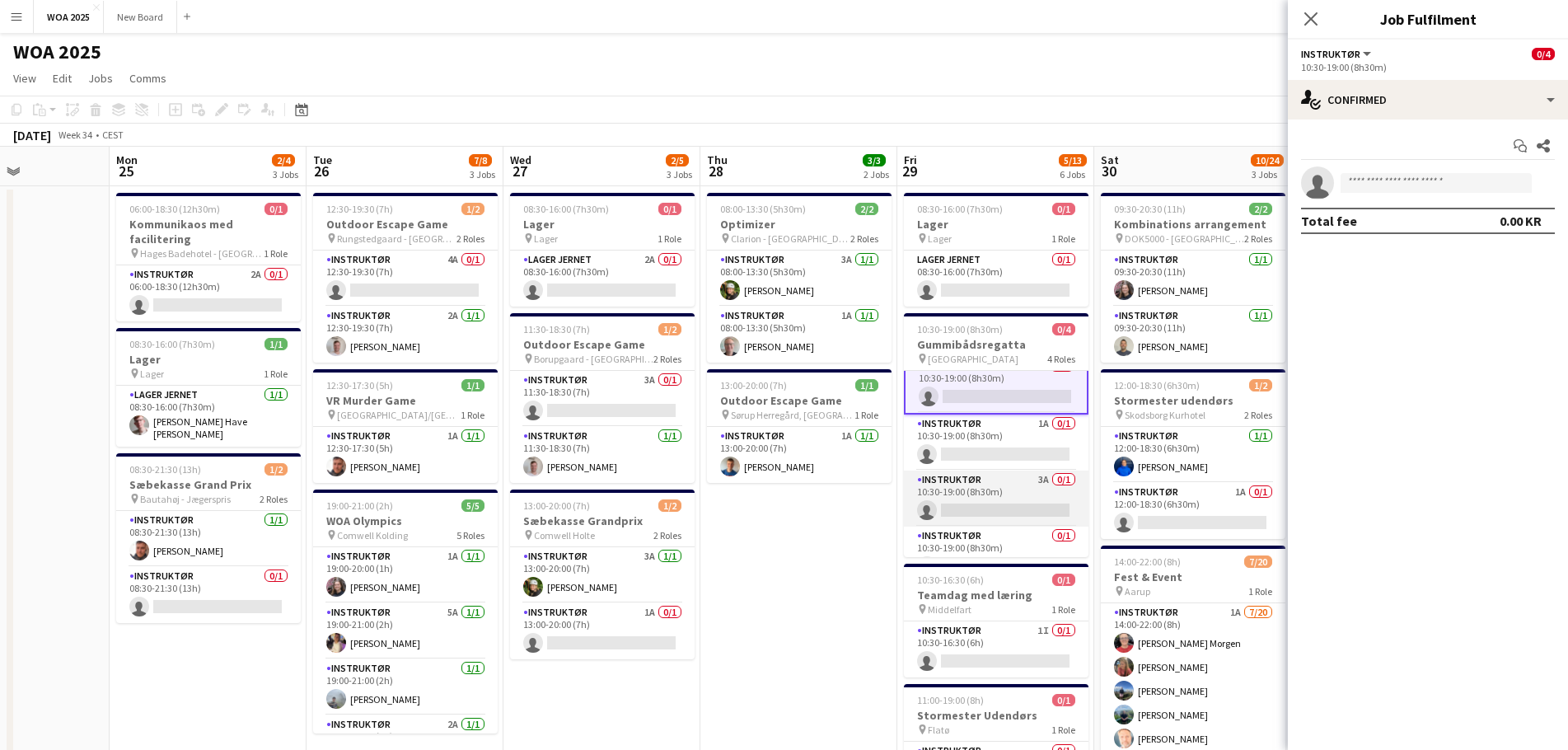
scroll to position [41, 0]
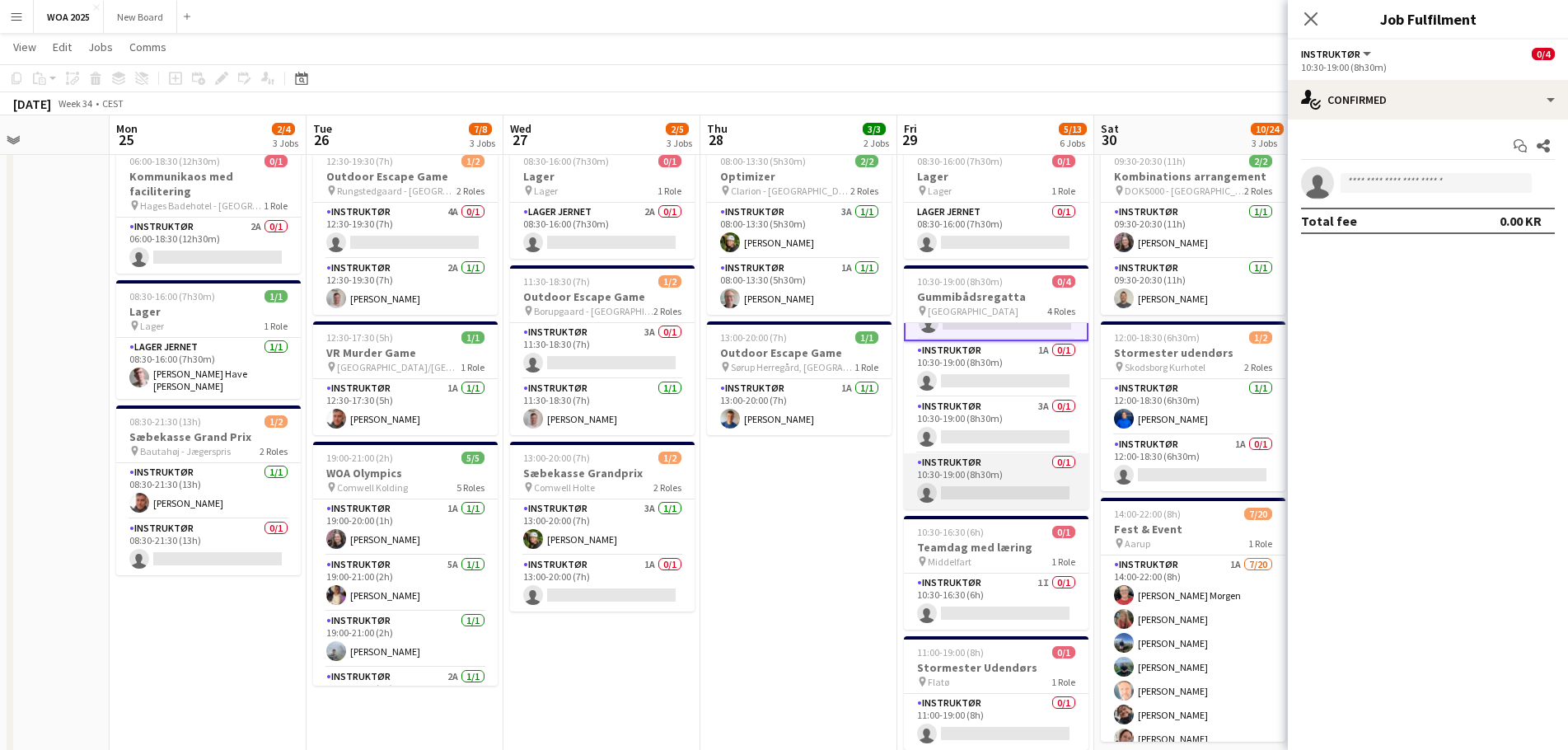
click at [1013, 491] on app-card-role "Instruktør 0/1 10:30-19:00 (8h30m) single-neutral-actions" at bounding box center [996, 481] width 185 height 56
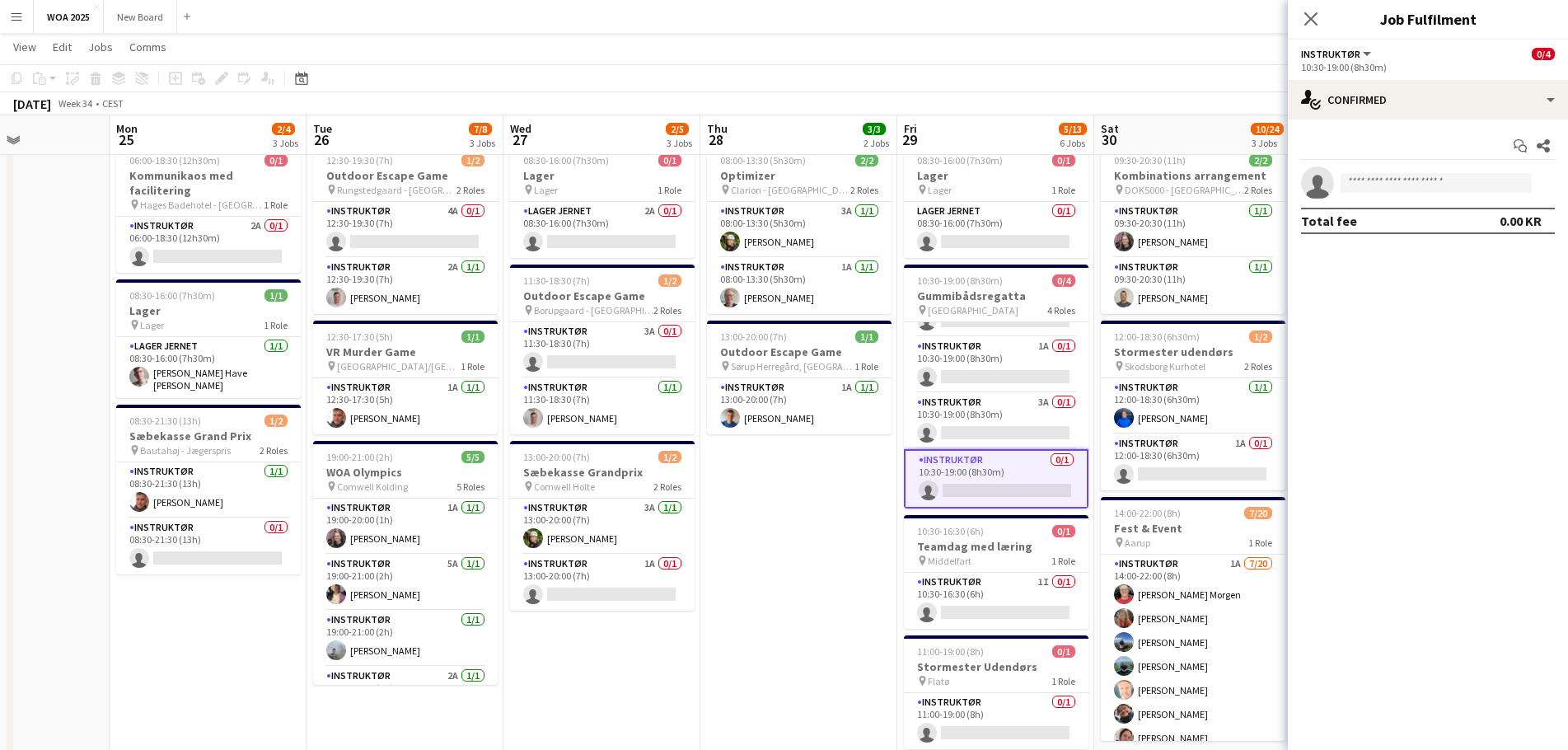
scroll to position [39, 0]
click at [1359, 172] on app-invite-slot "single-neutral-actions" at bounding box center [1427, 183] width 280 height 33
click at [1371, 184] on input at bounding box center [1436, 183] width 191 height 20
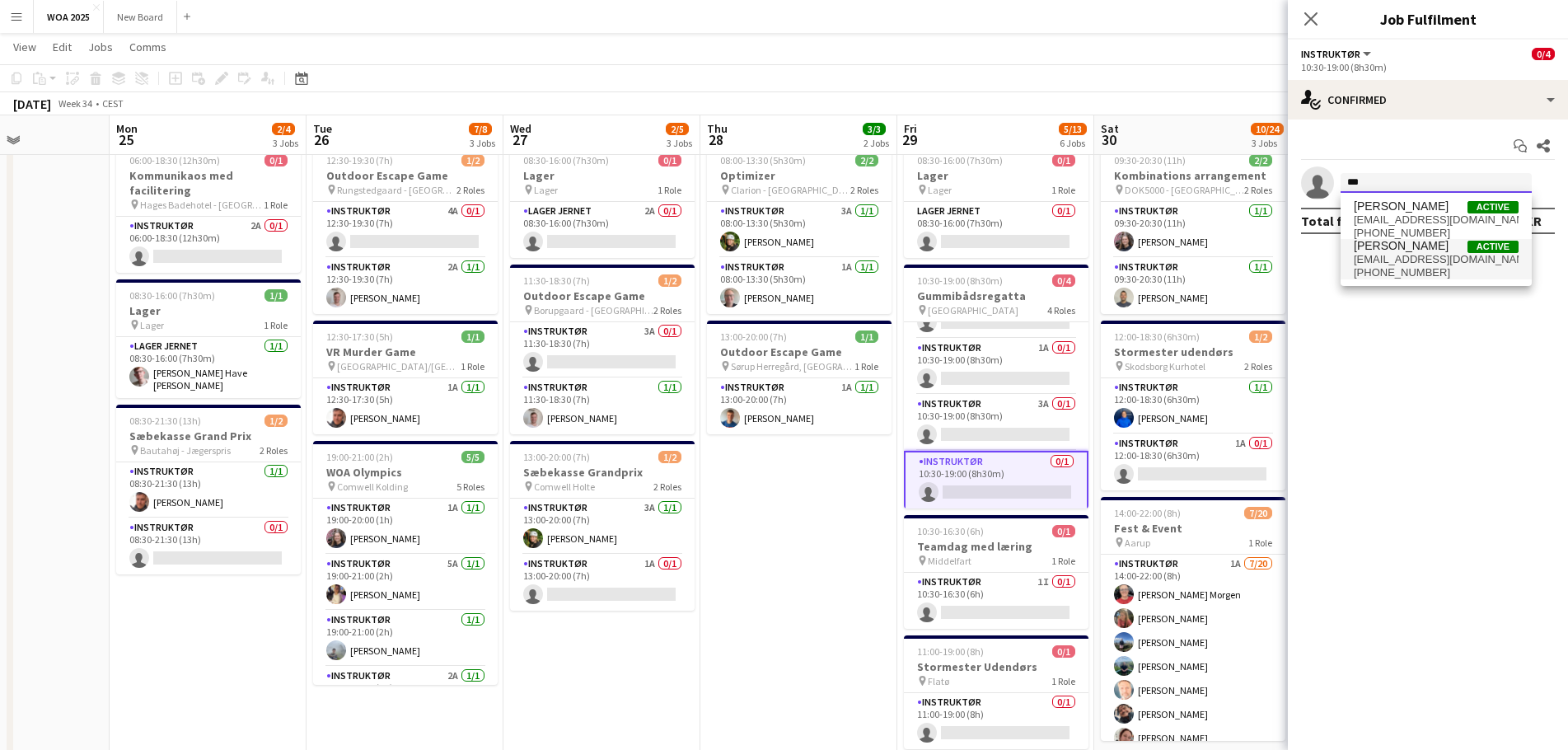
type input "***"
click at [1397, 261] on span "[EMAIL_ADDRESS][DOMAIN_NAME]" at bounding box center [1436, 259] width 165 height 13
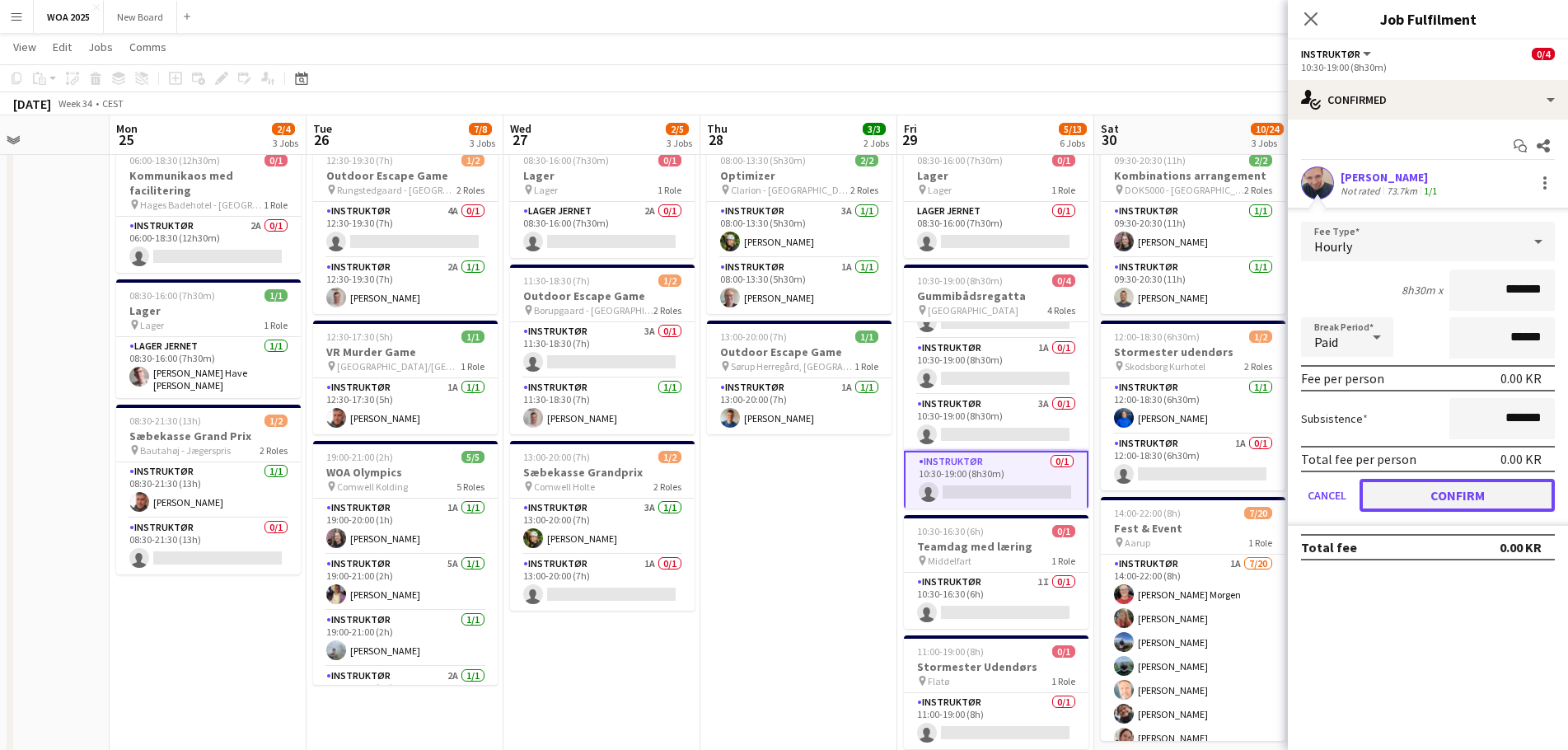
click at [1470, 492] on button "Confirm" at bounding box center [1457, 495] width 196 height 33
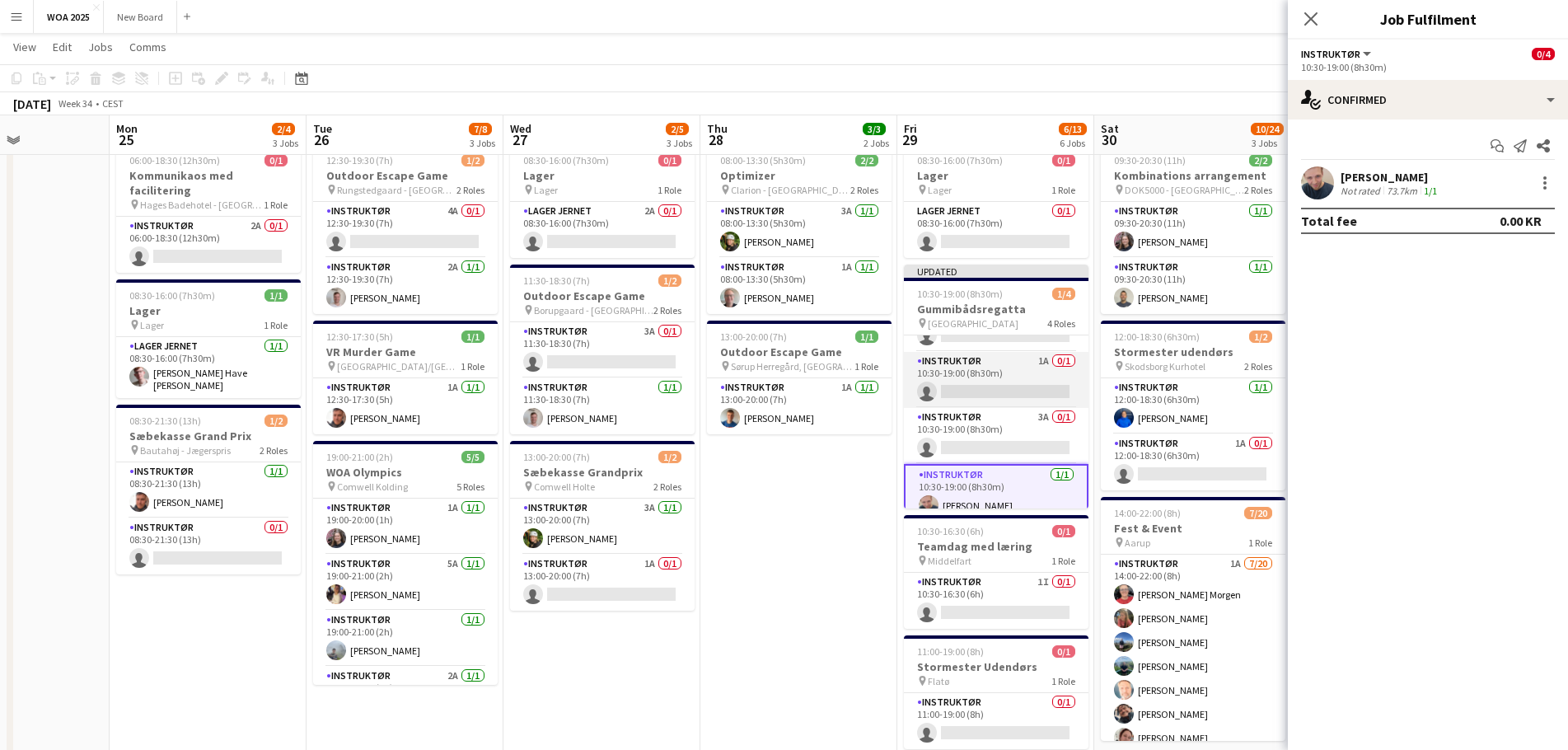
click at [996, 366] on app-card-role "Instruktør 1A 0/1 10:30-19:00 (8h30m) single-neutral-actions" at bounding box center [996, 379] width 185 height 56
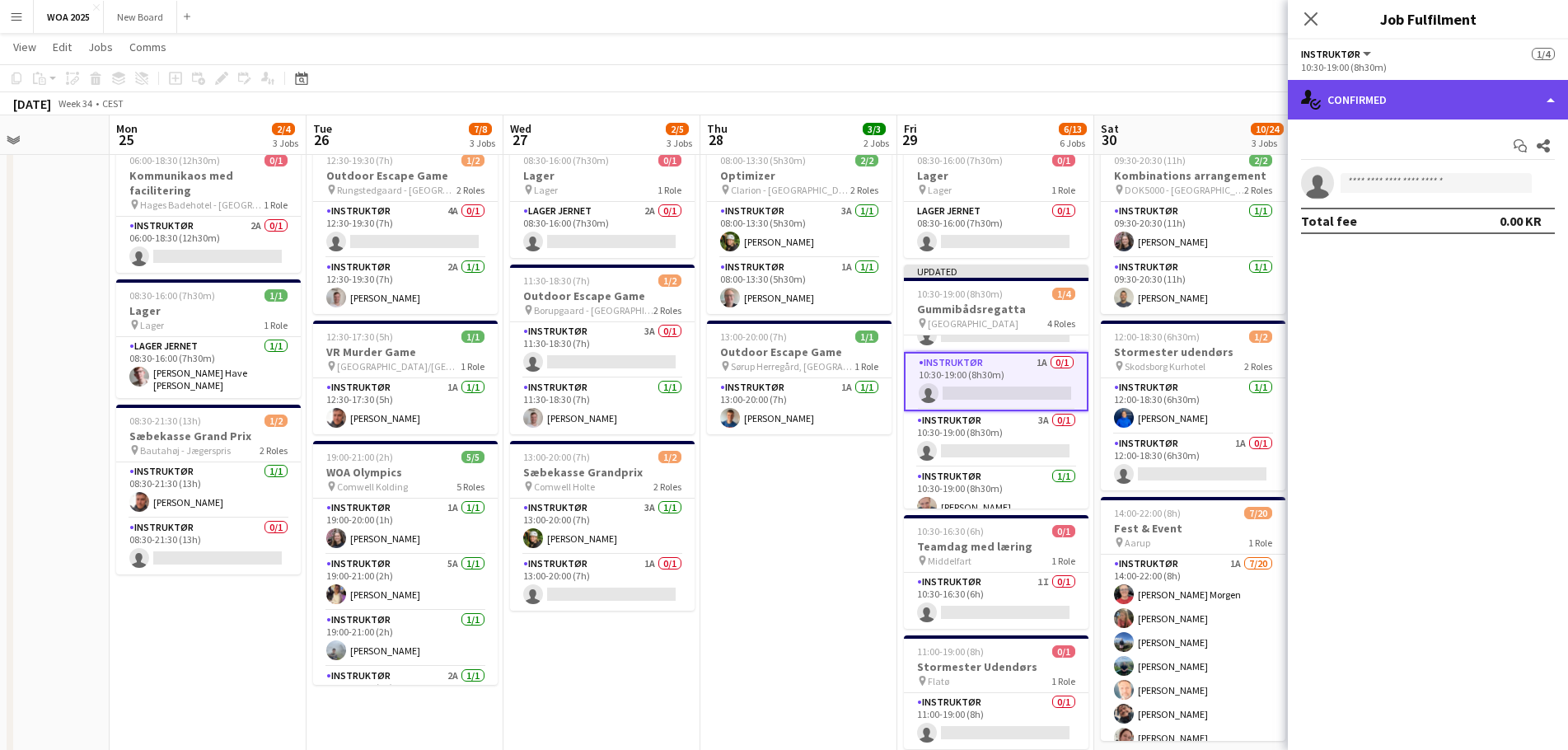
click at [1462, 98] on div "single-neutral-actions-check-2 Confirmed" at bounding box center [1427, 100] width 280 height 39
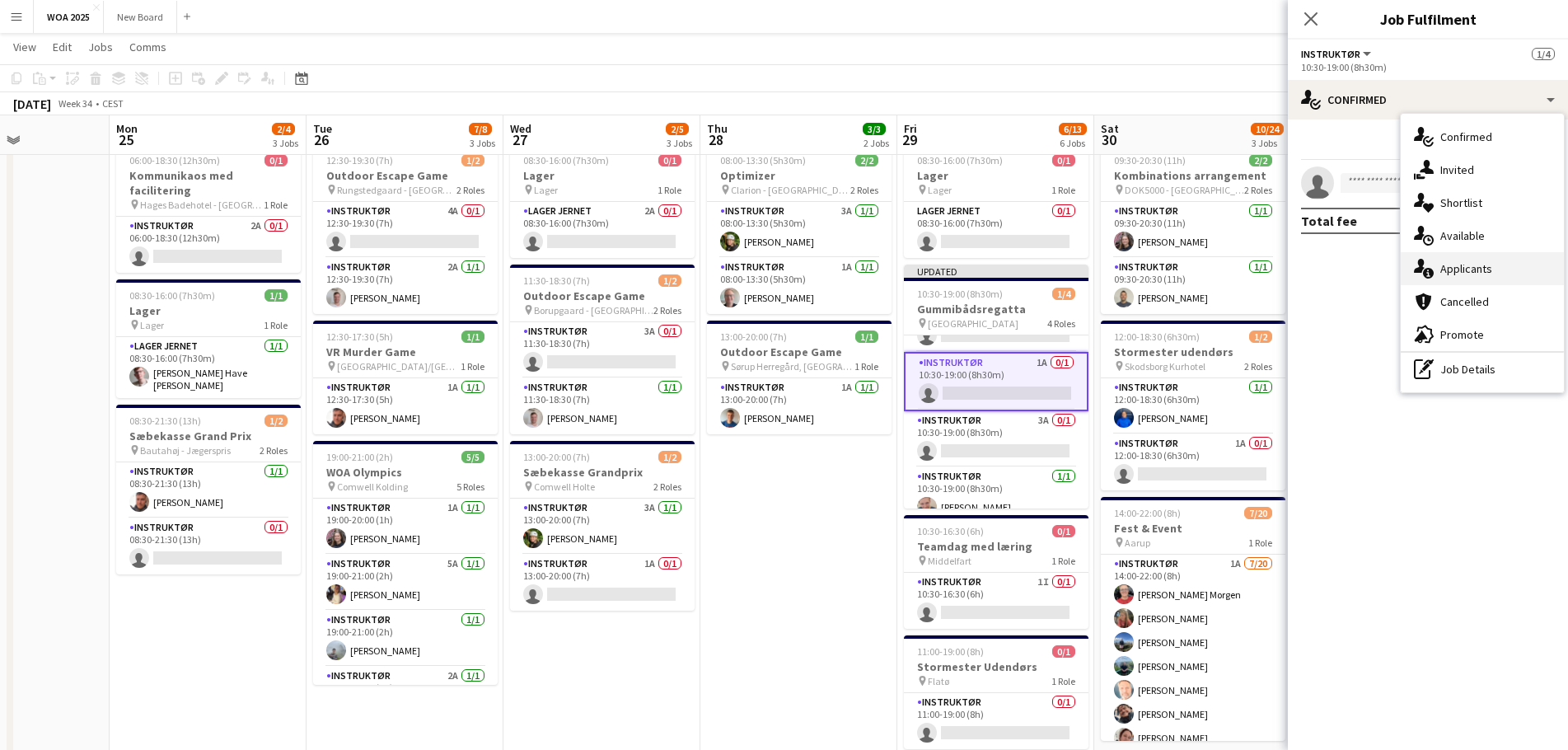
click at [1470, 274] on div "single-neutral-actions-information Applicants" at bounding box center [1482, 269] width 163 height 33
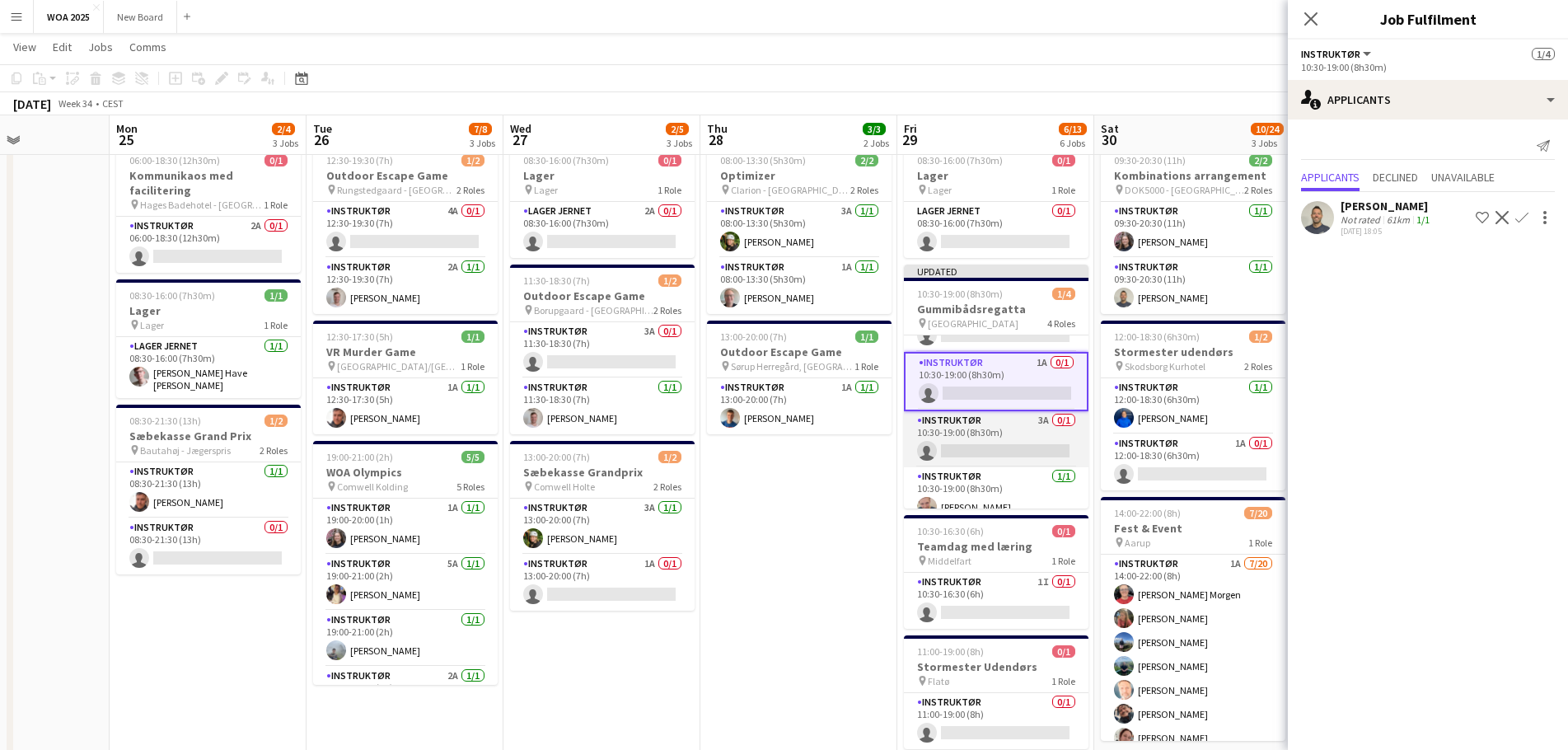
click at [1008, 426] on app-card-role "Instruktør 3A 0/1 10:30-19:00 (8h30m) single-neutral-actions" at bounding box center [996, 439] width 185 height 56
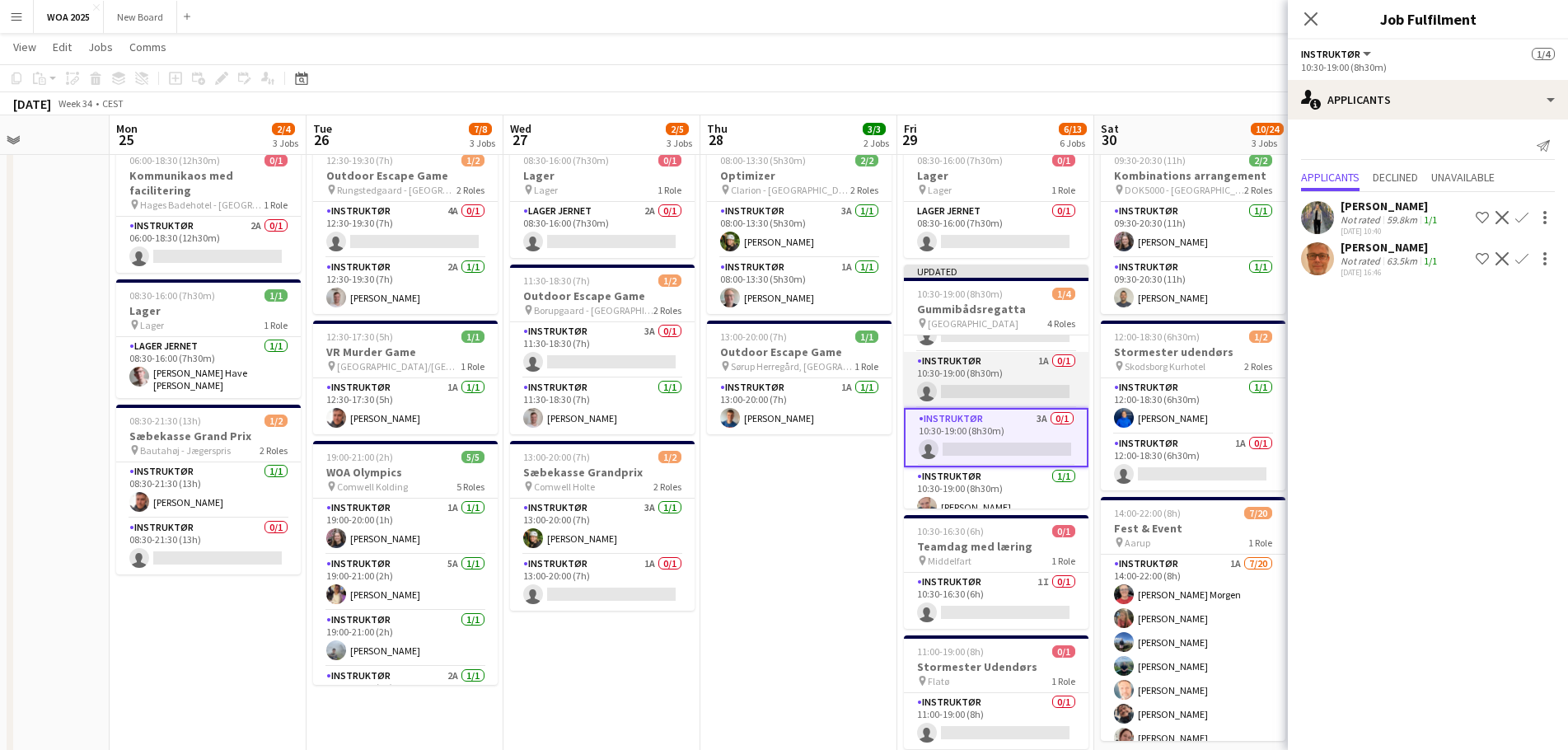
click at [1018, 368] on app-card-role "Instruktør 1A 0/1 10:30-19:00 (8h30m) single-neutral-actions" at bounding box center [996, 379] width 185 height 56
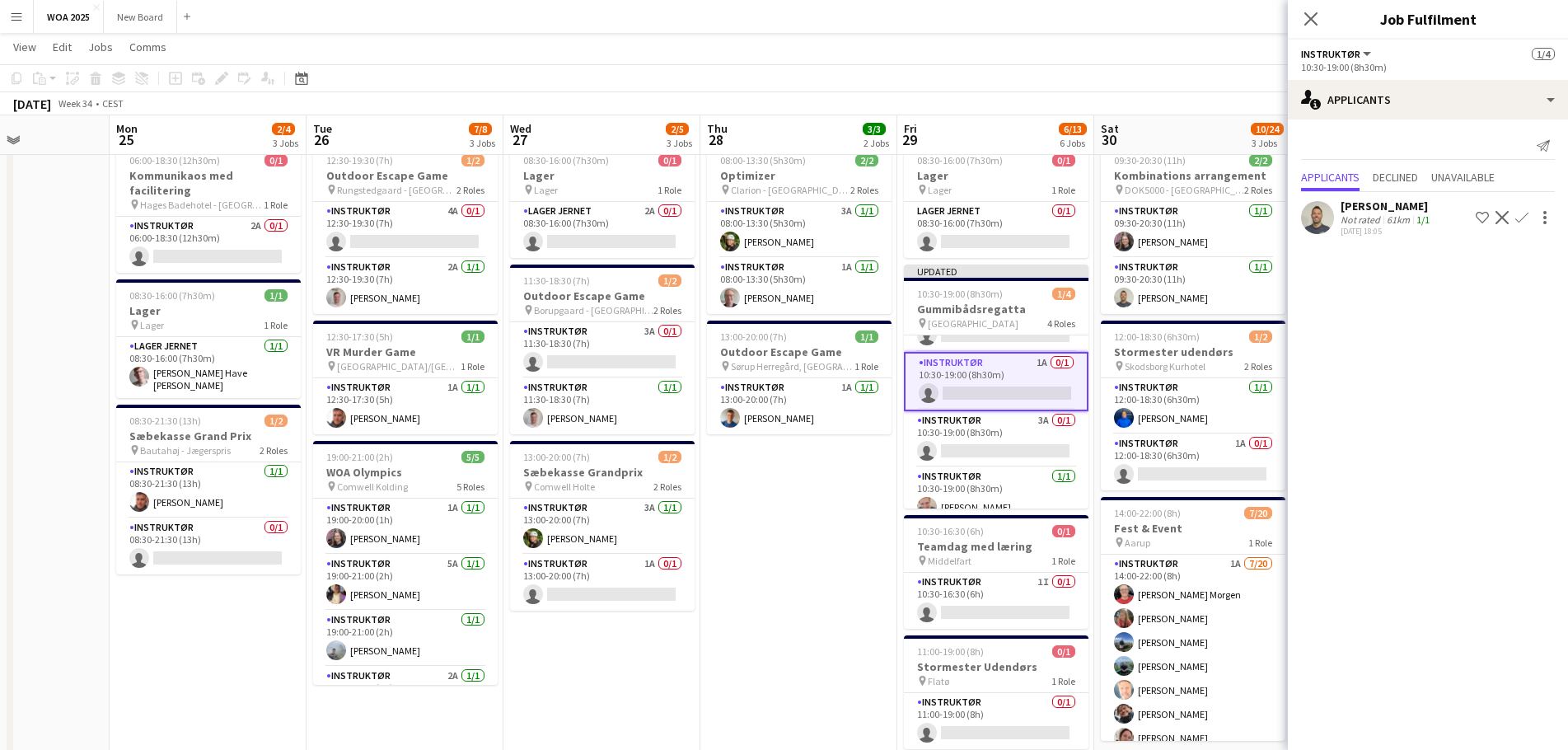
click at [1519, 216] on app-icon "Confirm" at bounding box center [1521, 217] width 13 height 13
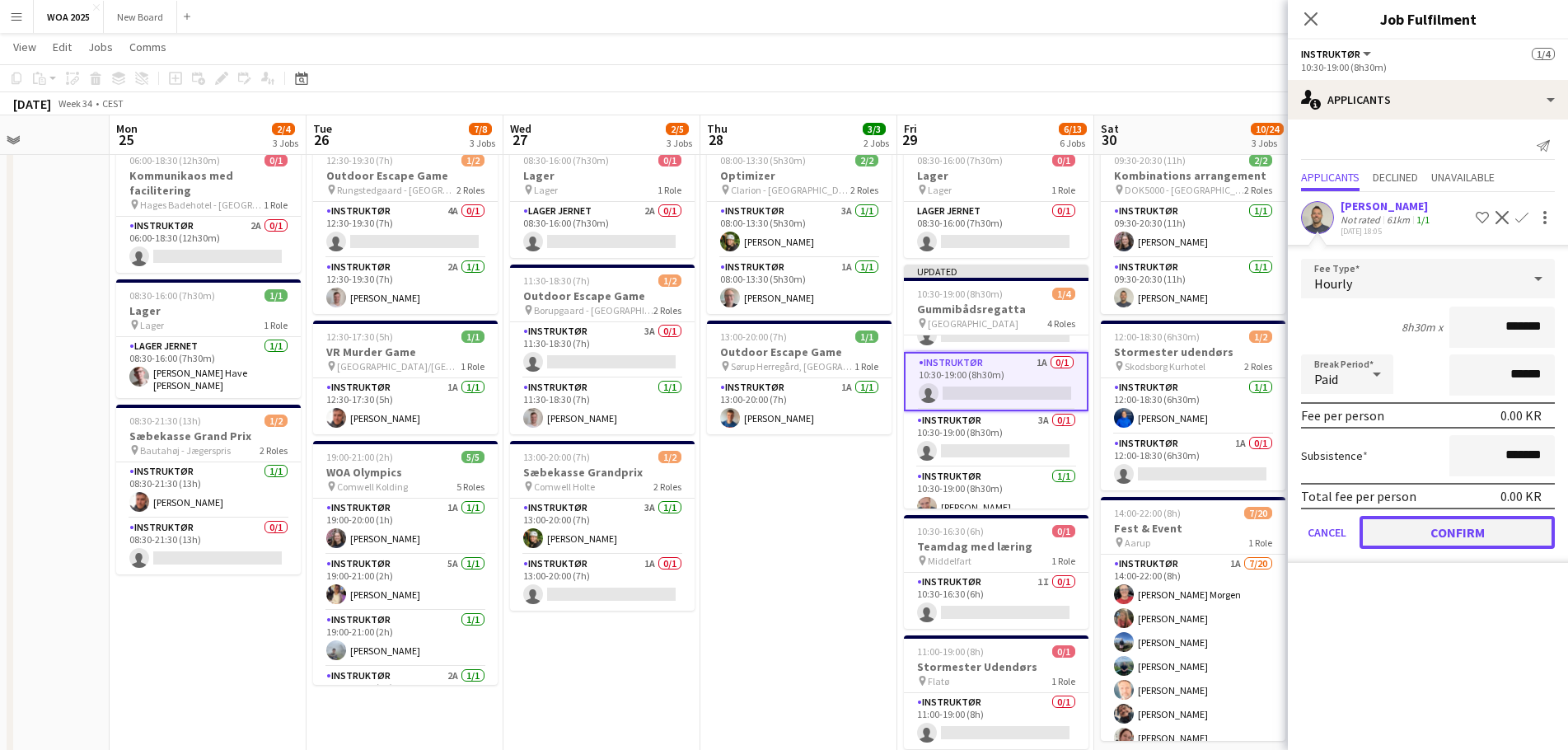
click at [1455, 538] on button "Confirm" at bounding box center [1457, 532] width 196 height 33
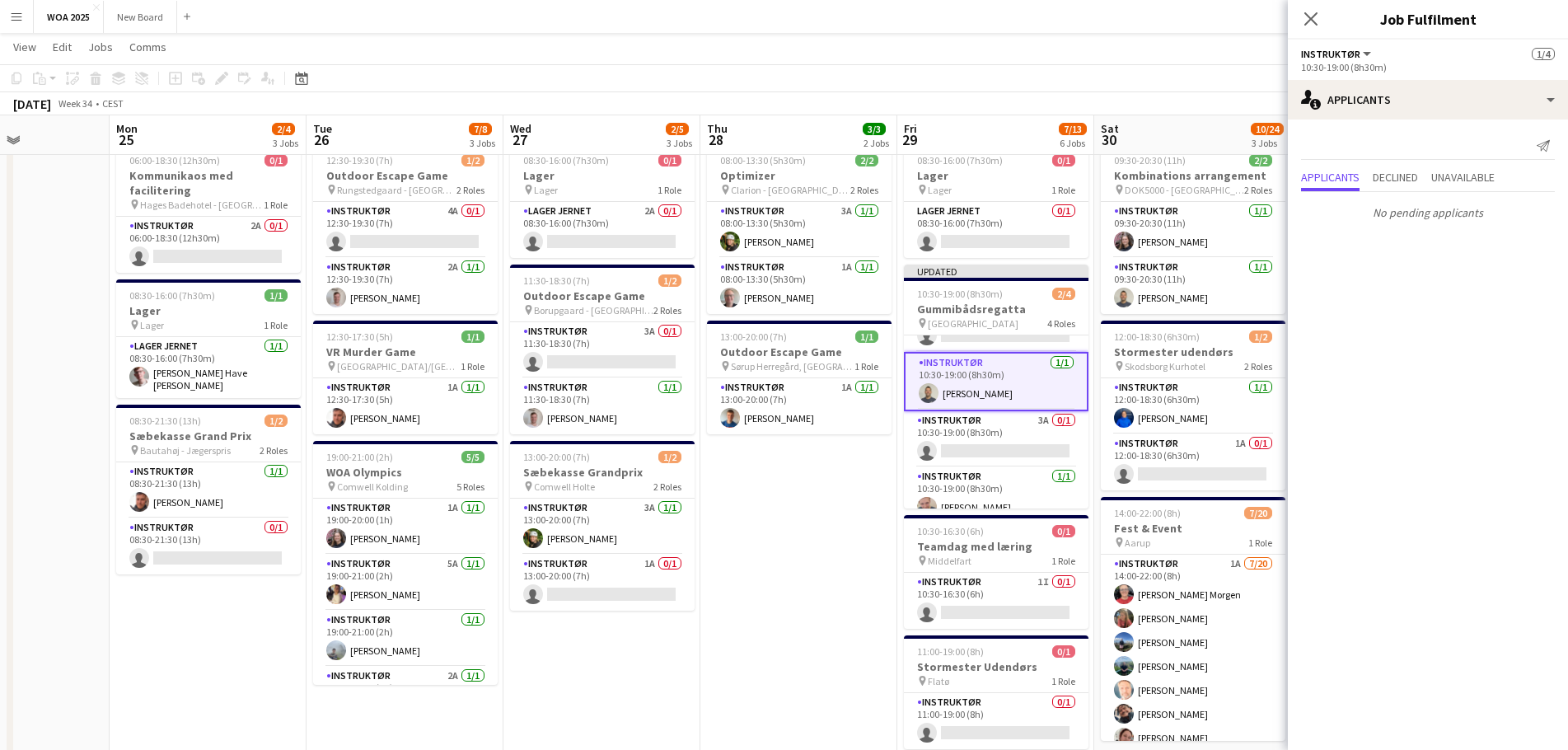
drag, startPoint x: 1023, startPoint y: 441, endPoint x: 1089, endPoint y: 386, distance: 85.9
click at [1023, 440] on app-card-role "Instruktør 3A 0/1 10:30-19:00 (8h30m) single-neutral-actions" at bounding box center [996, 439] width 185 height 56
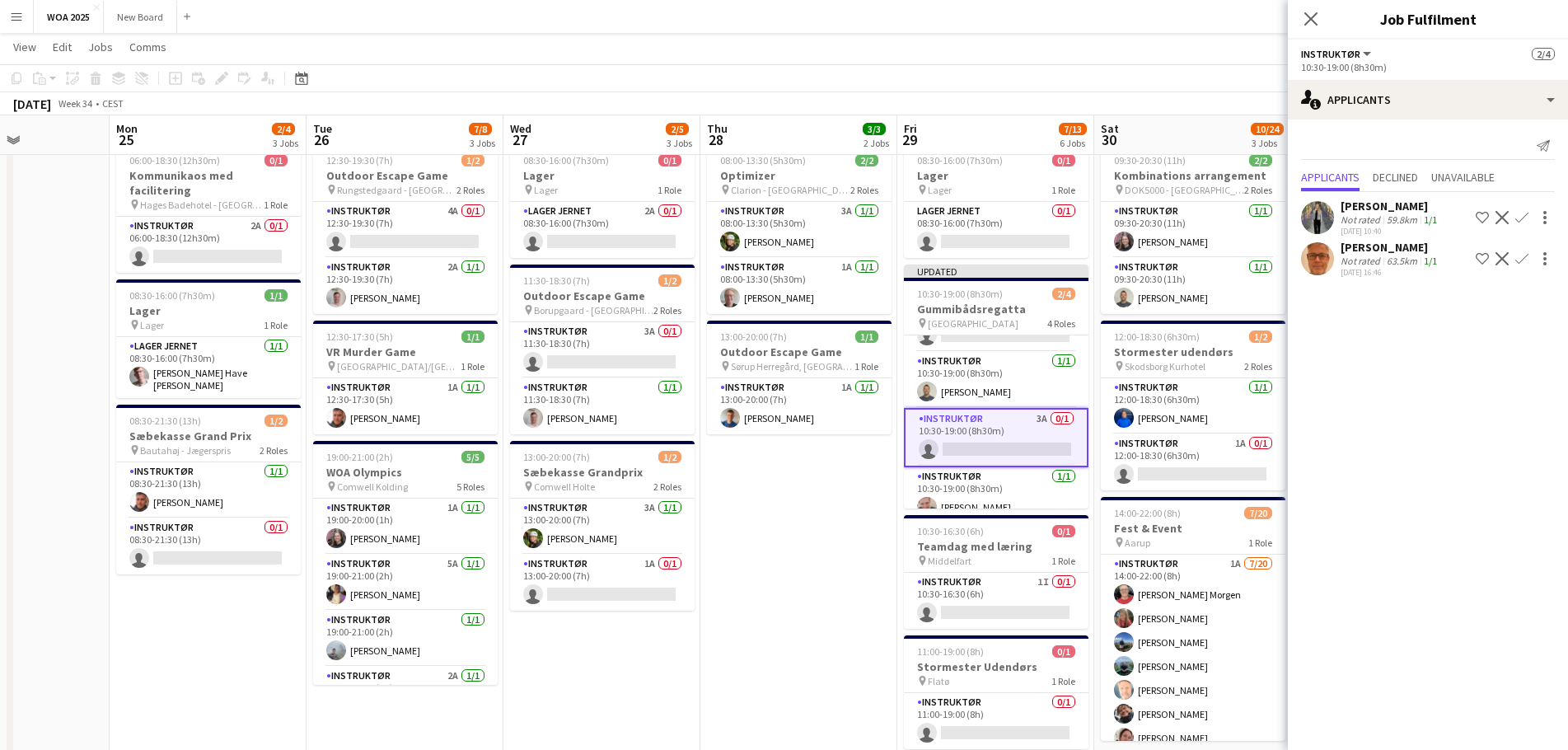
click at [1521, 256] on app-icon "Confirm" at bounding box center [1521, 258] width 13 height 13
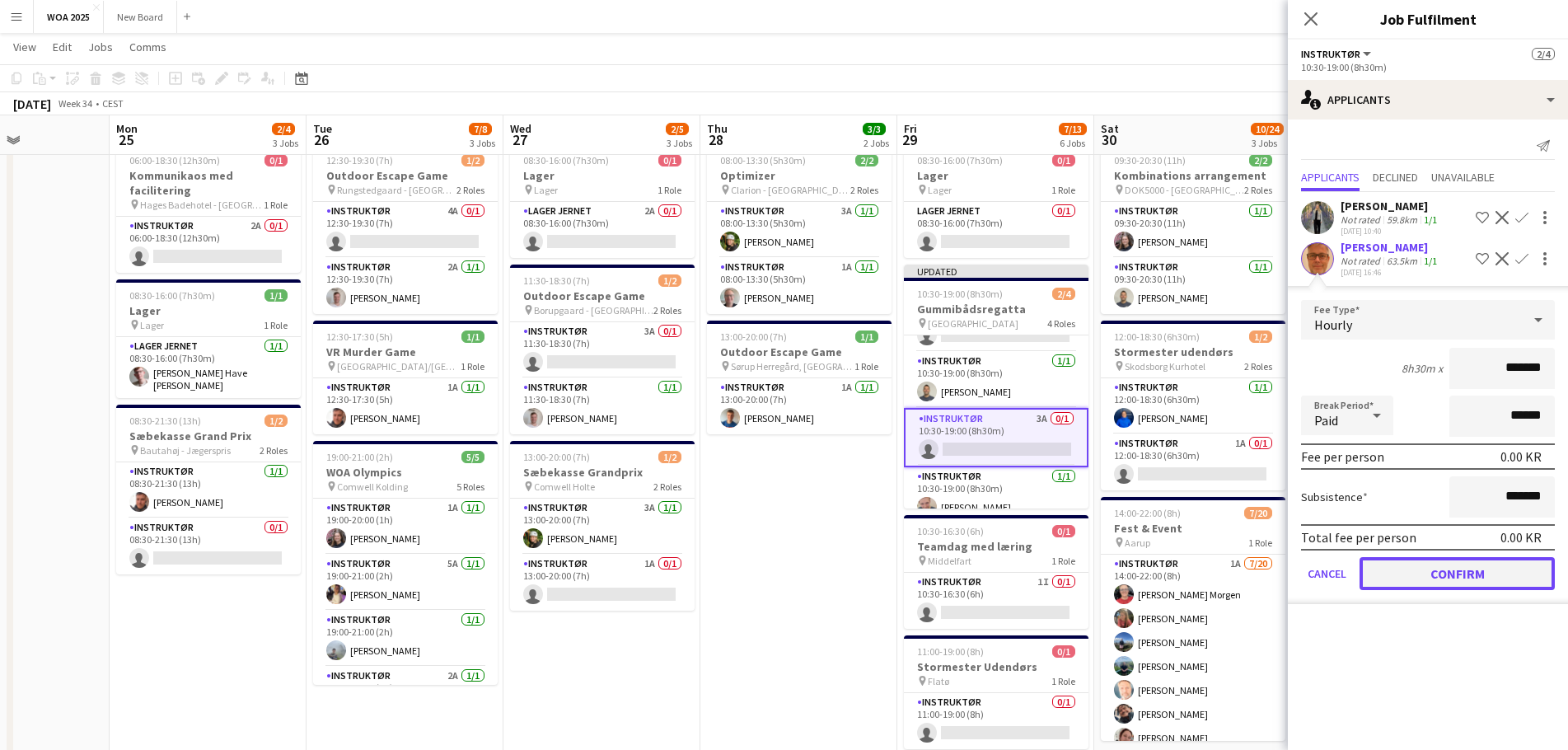
click at [1436, 566] on button "Confirm" at bounding box center [1457, 573] width 196 height 33
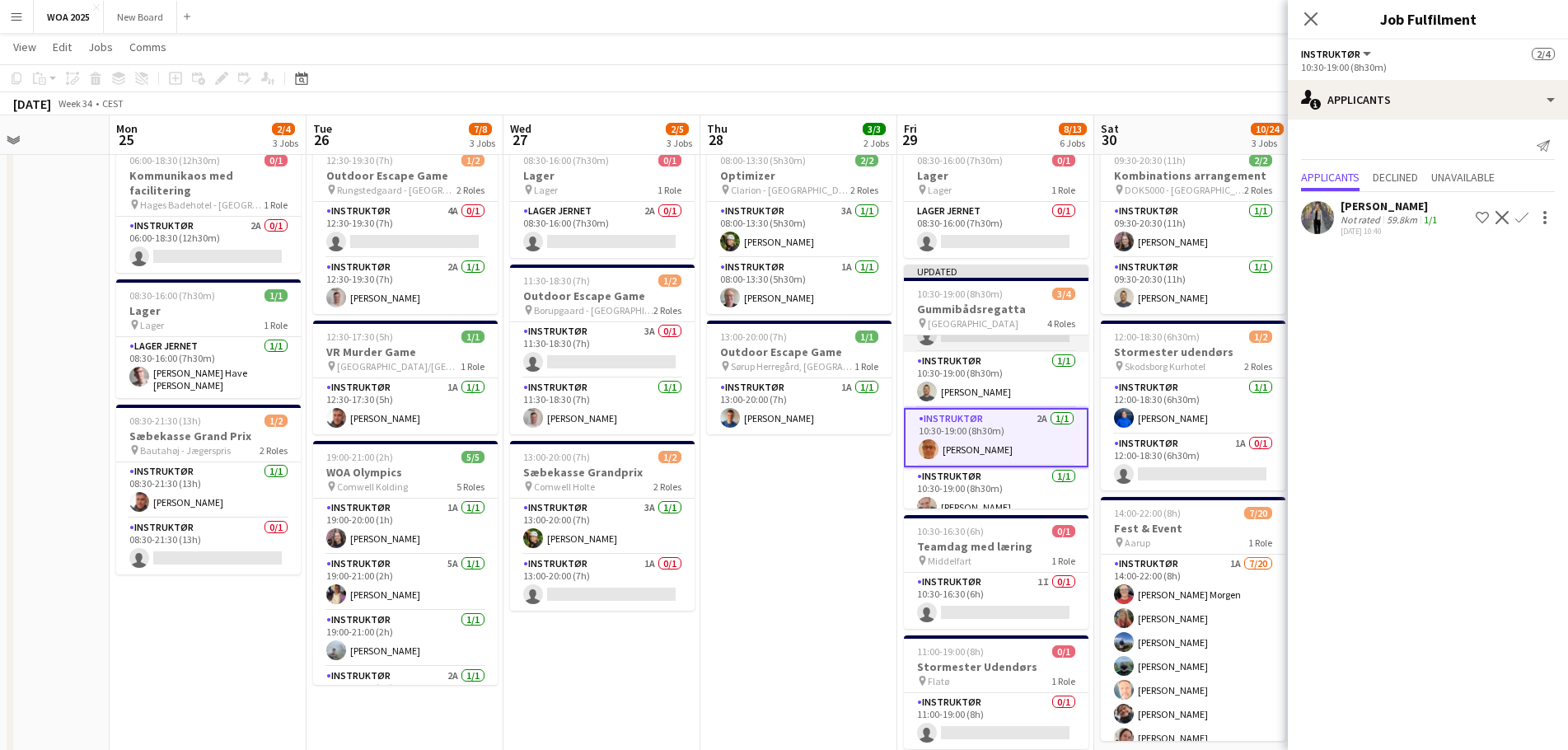
click at [1007, 346] on app-card-role "Instruktør 1A 0/1 10:30-19:00 (8h30m) single-neutral-actions" at bounding box center [996, 324] width 185 height 56
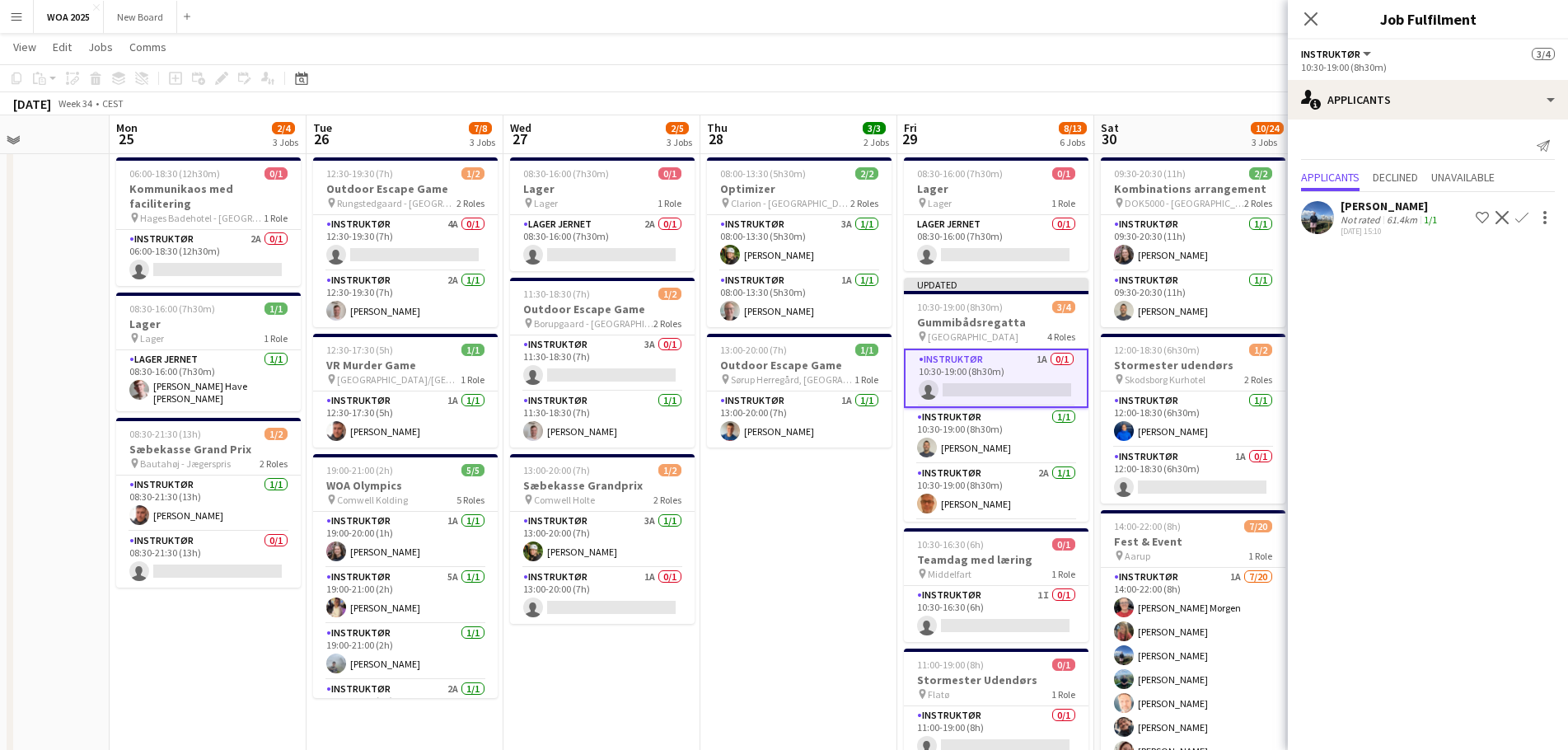
scroll to position [33, 0]
click at [1517, 221] on app-icon "Confirm" at bounding box center [1521, 217] width 13 height 13
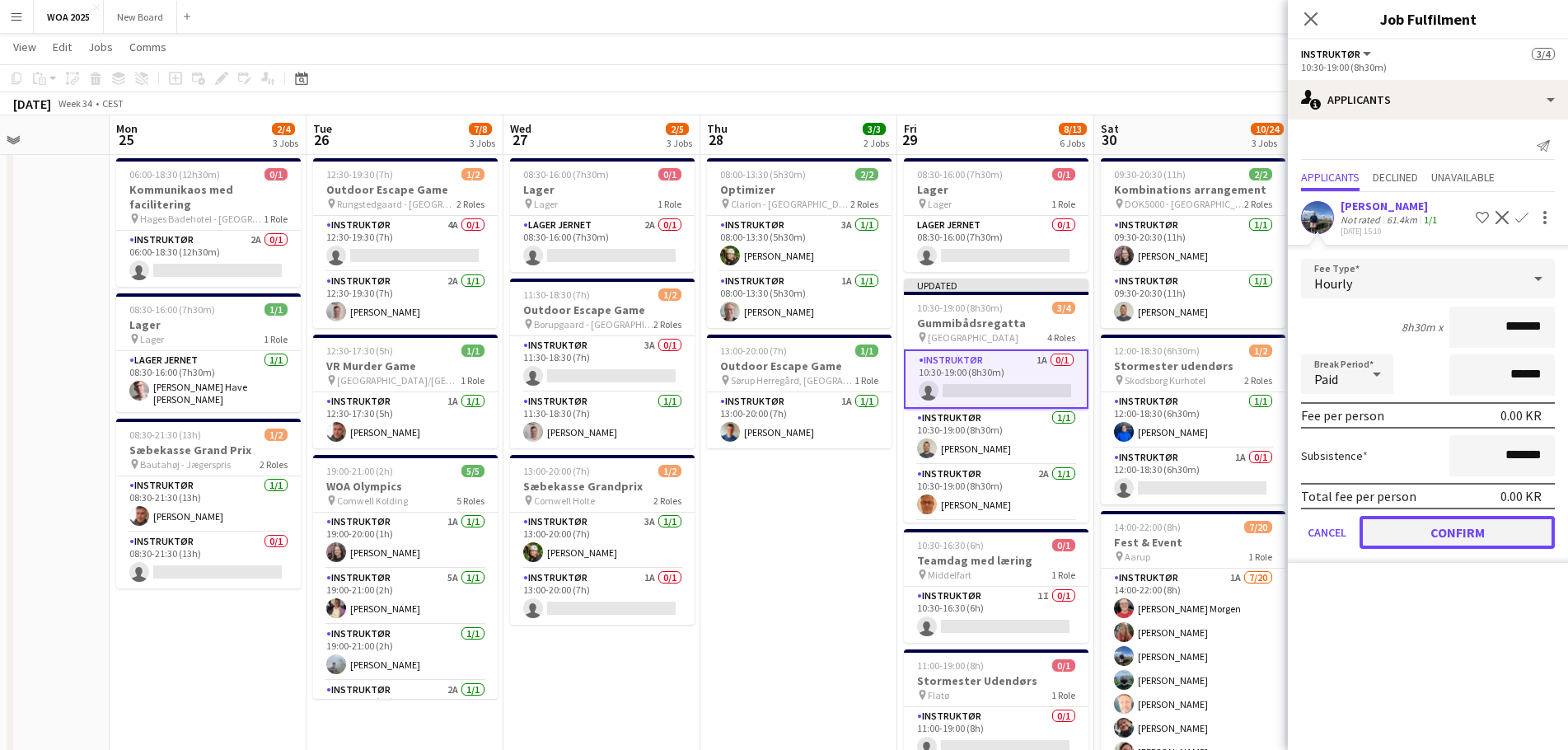
click at [1430, 546] on button "Confirm" at bounding box center [1457, 532] width 196 height 33
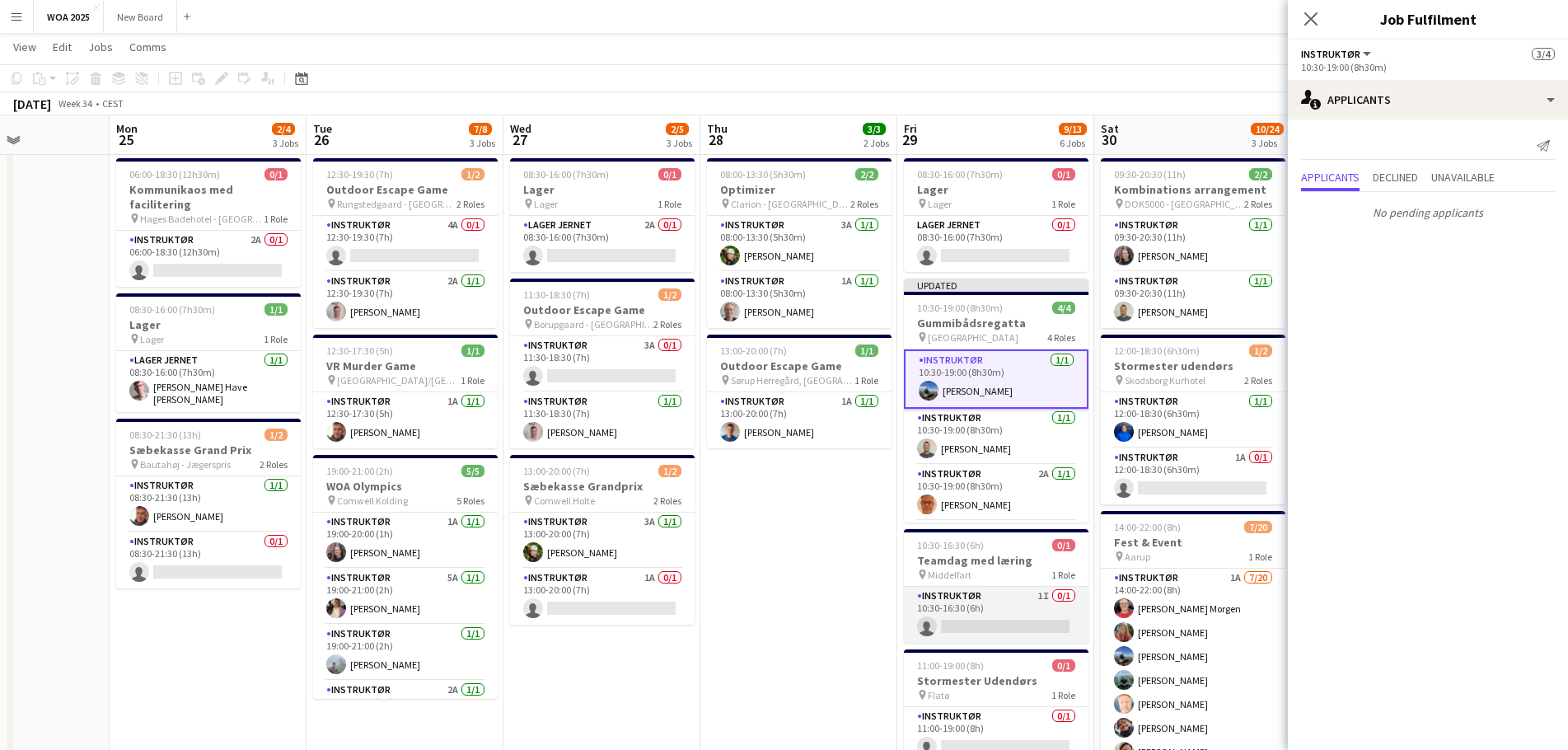
click at [1018, 614] on app-card-role "Instruktør 1I 0/1 10:30-16:30 (6h) single-neutral-actions" at bounding box center [996, 614] width 185 height 56
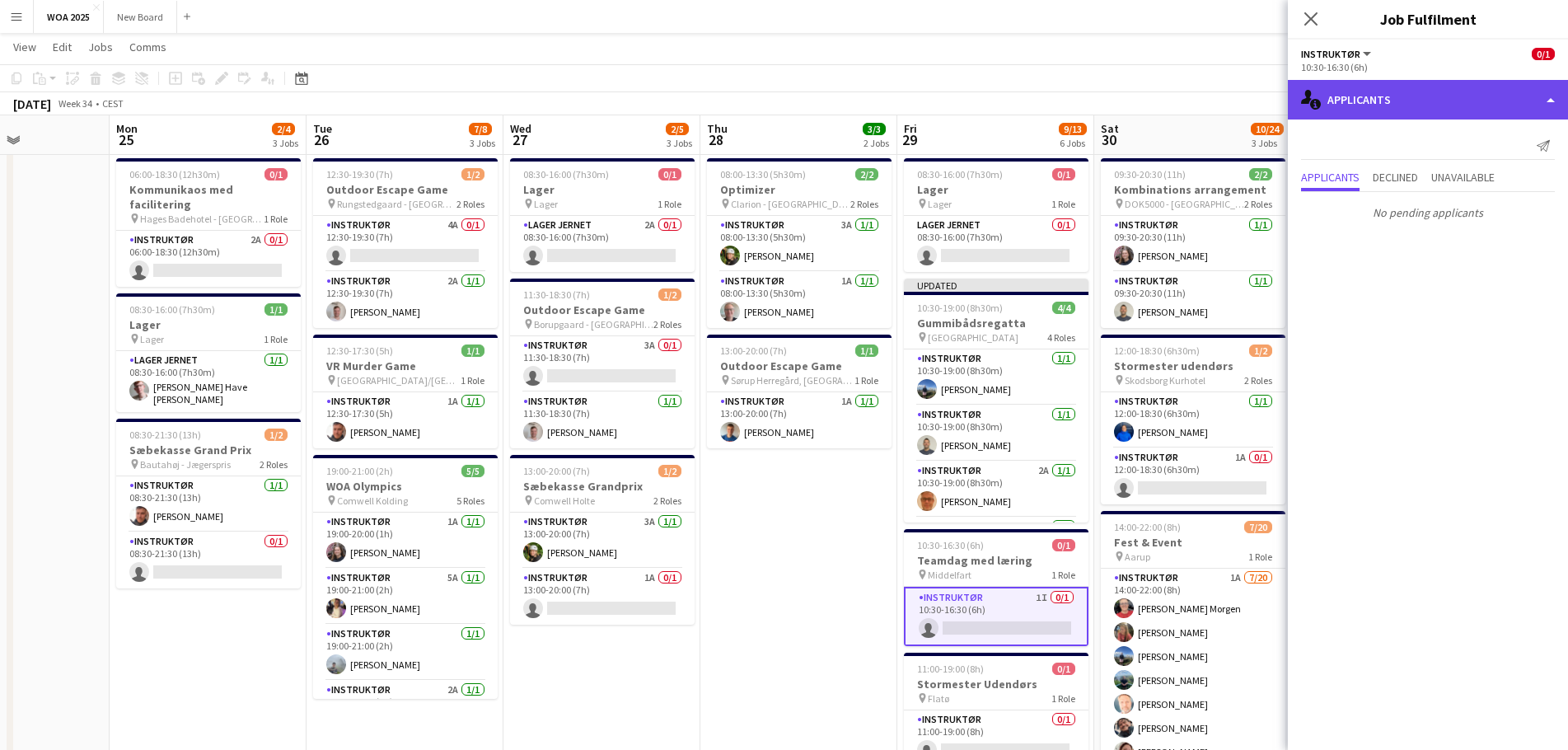
click at [1389, 112] on div "single-neutral-actions-information Applicants" at bounding box center [1427, 100] width 280 height 39
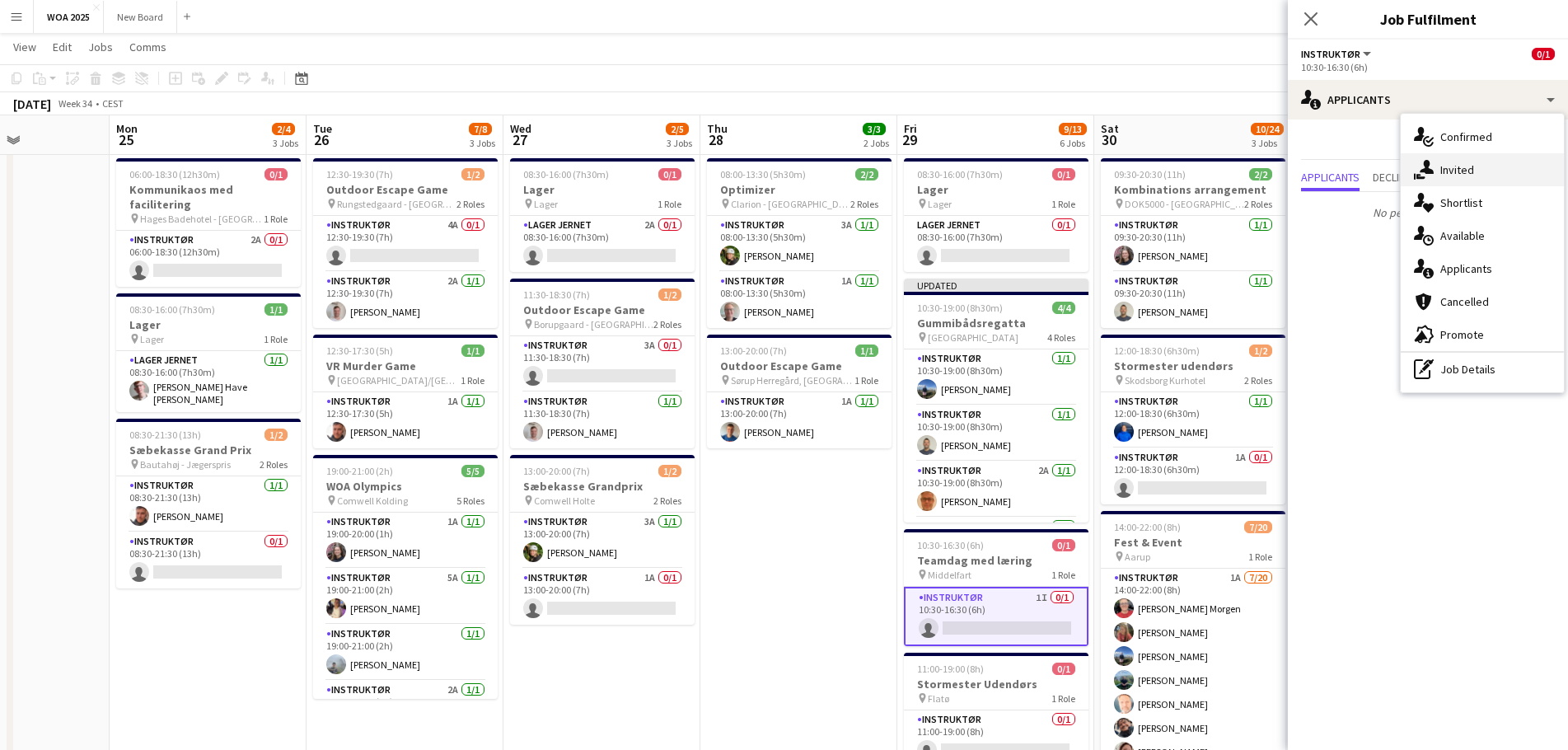
click at [1477, 172] on div "single-neutral-actions-share-1 Invited" at bounding box center [1482, 170] width 163 height 33
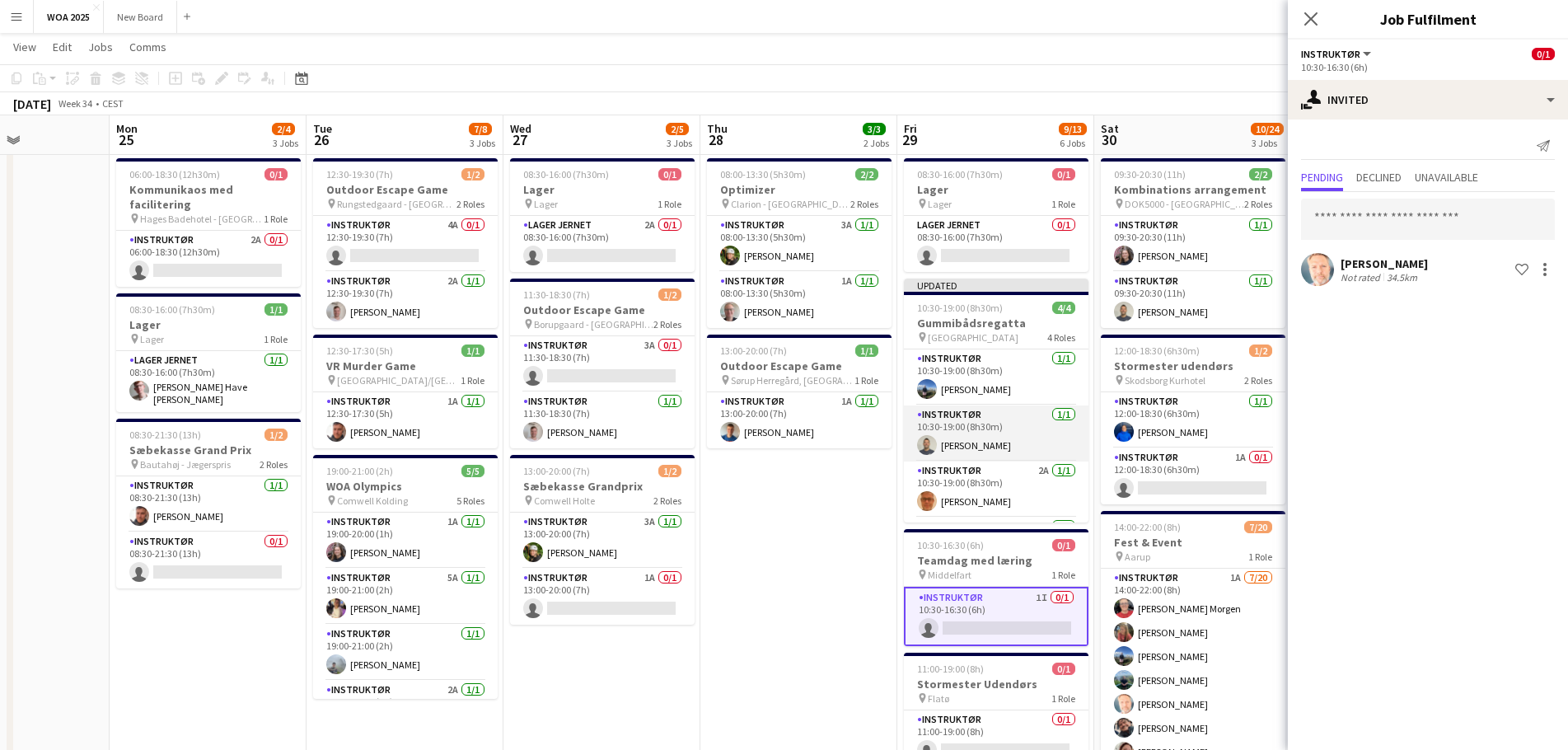
click at [972, 442] on app-card-role "Instruktør [DATE] 10:30-19:00 (8h30m) [DEMOGRAPHIC_DATA][PERSON_NAME]" at bounding box center [996, 432] width 185 height 56
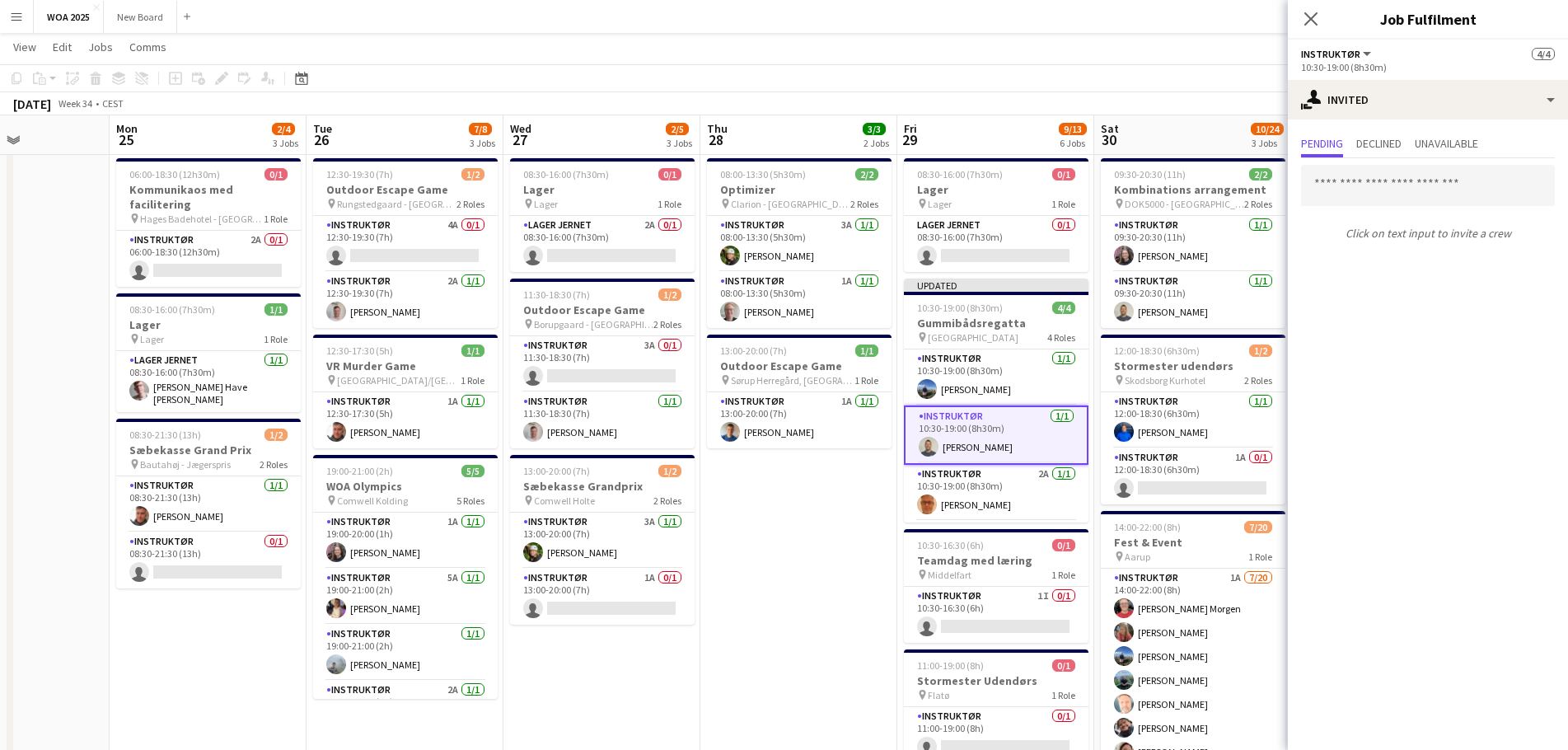
click at [999, 454] on app-card-role "Instruktør [DATE] 10:30-19:00 (8h30m) [DEMOGRAPHIC_DATA][PERSON_NAME]" at bounding box center [996, 434] width 185 height 59
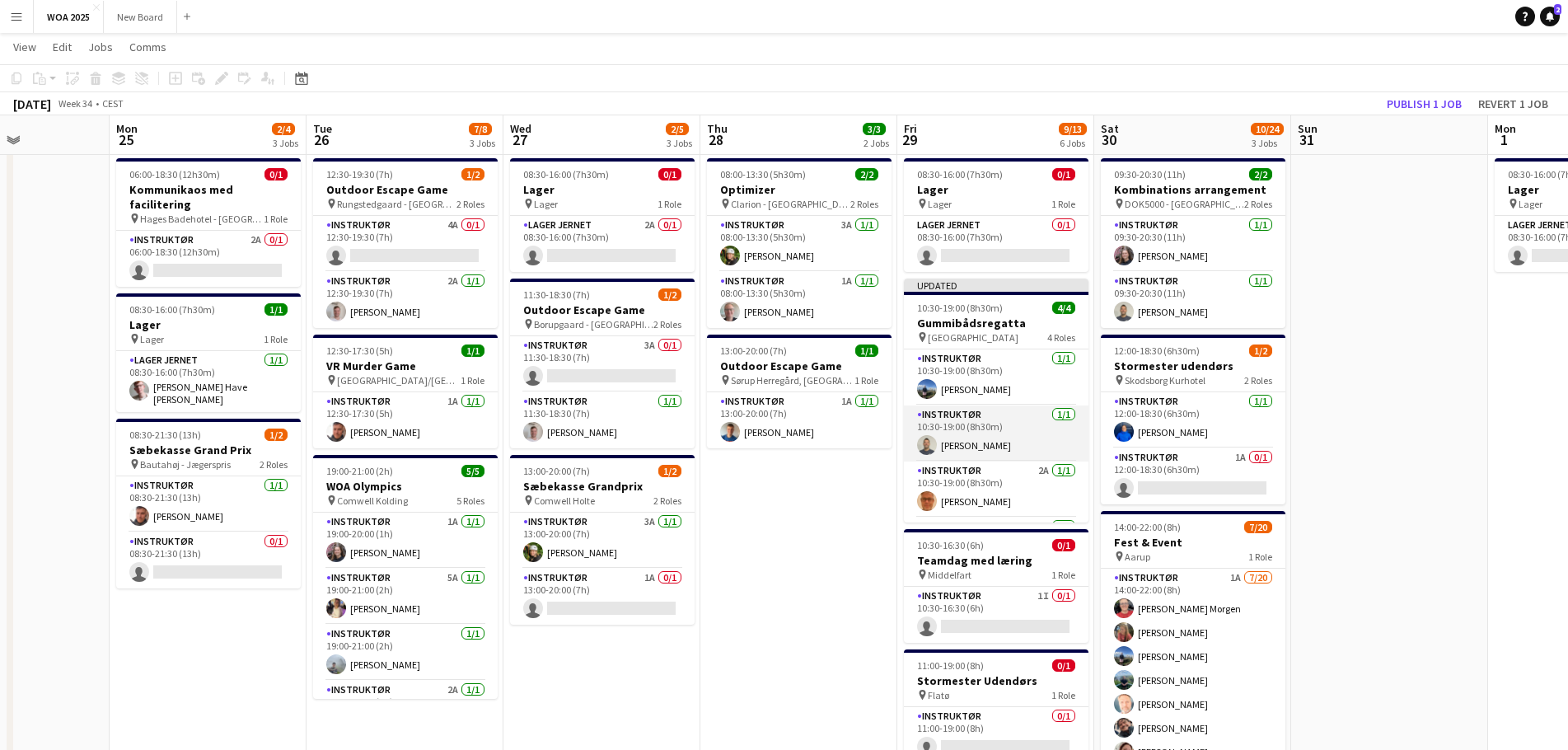
click at [936, 432] on app-card-role "Instruktør [DATE] 10:30-19:00 (8h30m) [DEMOGRAPHIC_DATA][PERSON_NAME]" at bounding box center [996, 432] width 185 height 56
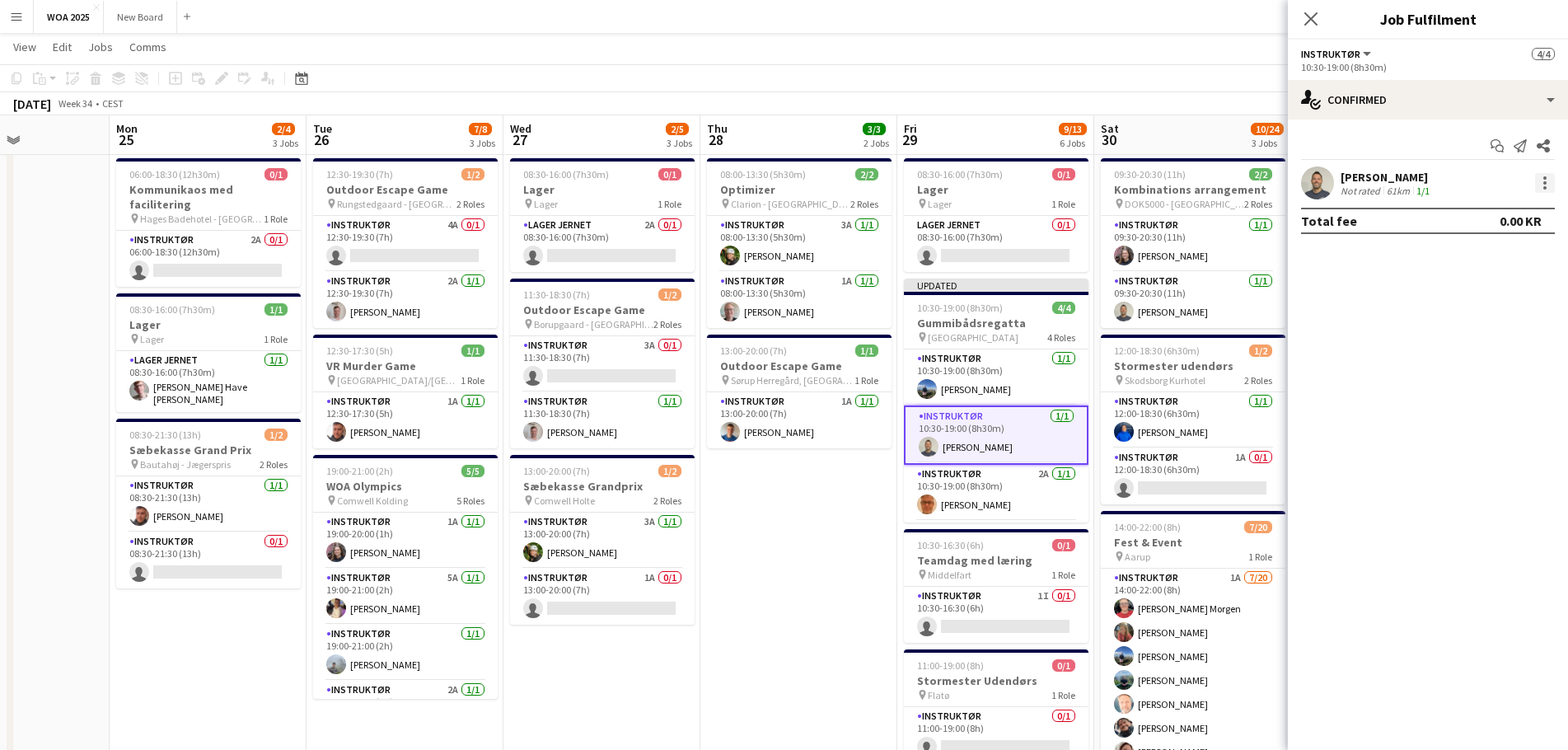
click at [1541, 177] on div at bounding box center [1544, 183] width 20 height 20
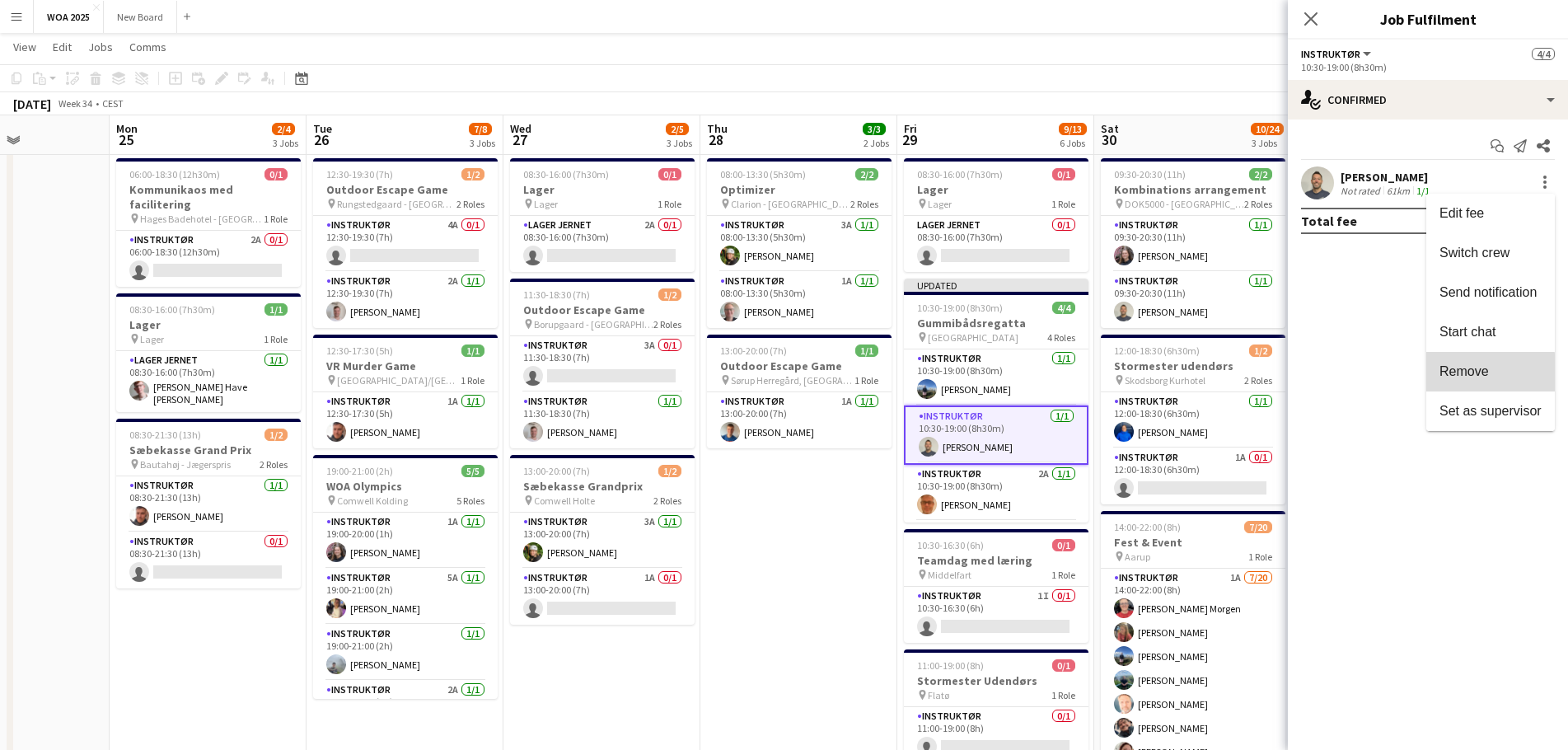
click at [1470, 374] on span "Remove" at bounding box center [1464, 371] width 50 height 14
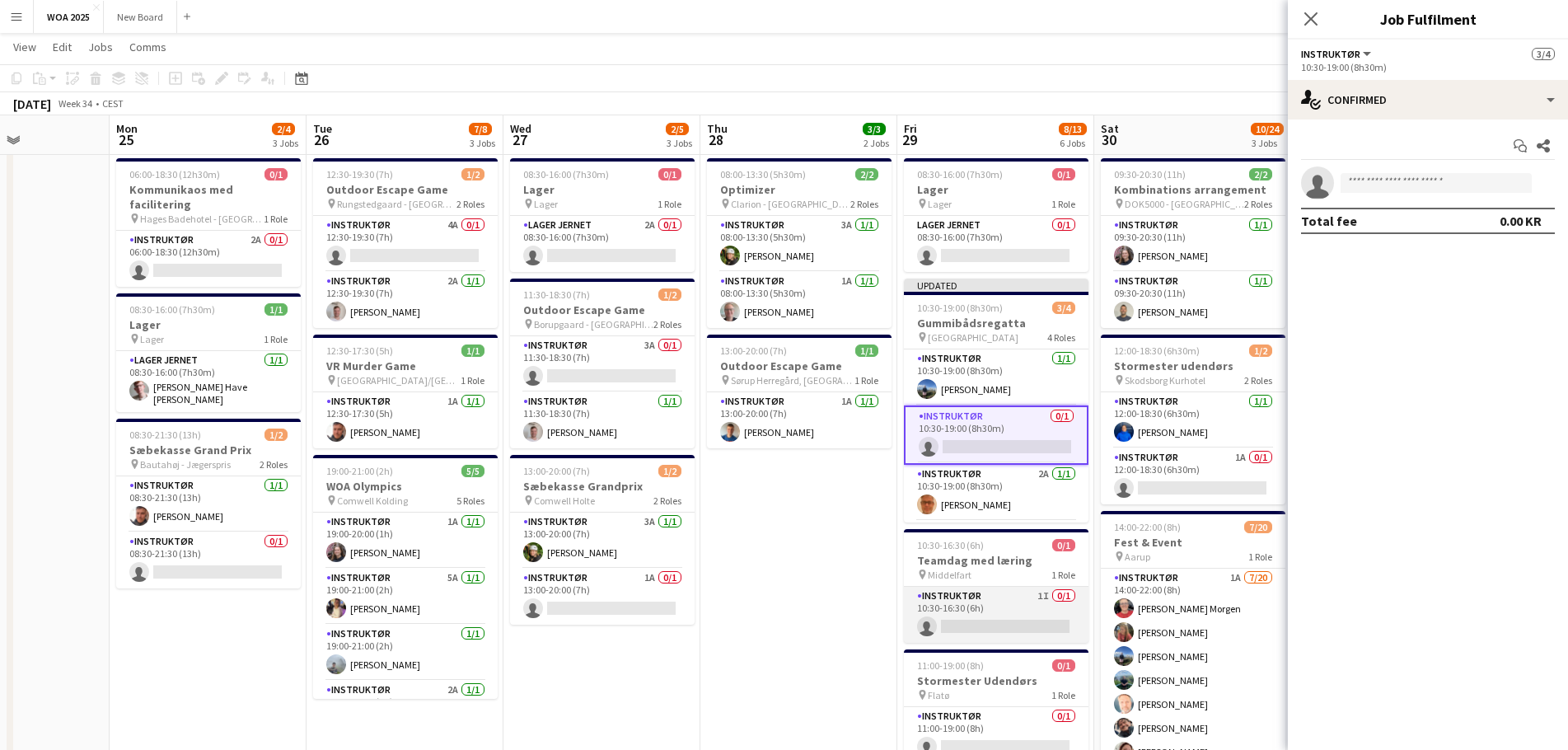
click at [1012, 610] on app-card-role "Instruktør 1I 0/1 10:30-16:30 (6h) single-neutral-actions" at bounding box center [996, 614] width 185 height 56
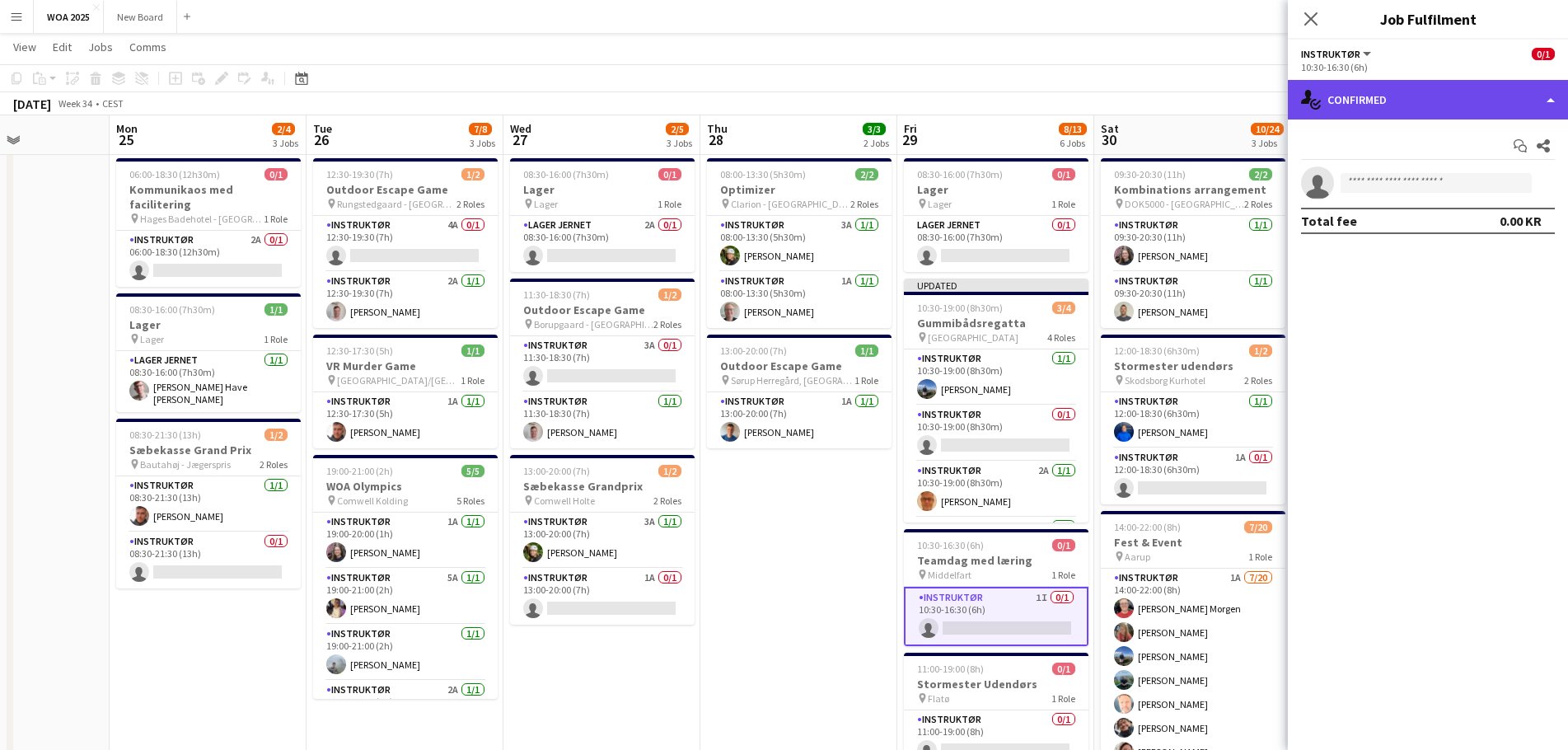
click at [1439, 112] on div "single-neutral-actions-check-2 Confirmed" at bounding box center [1427, 100] width 280 height 39
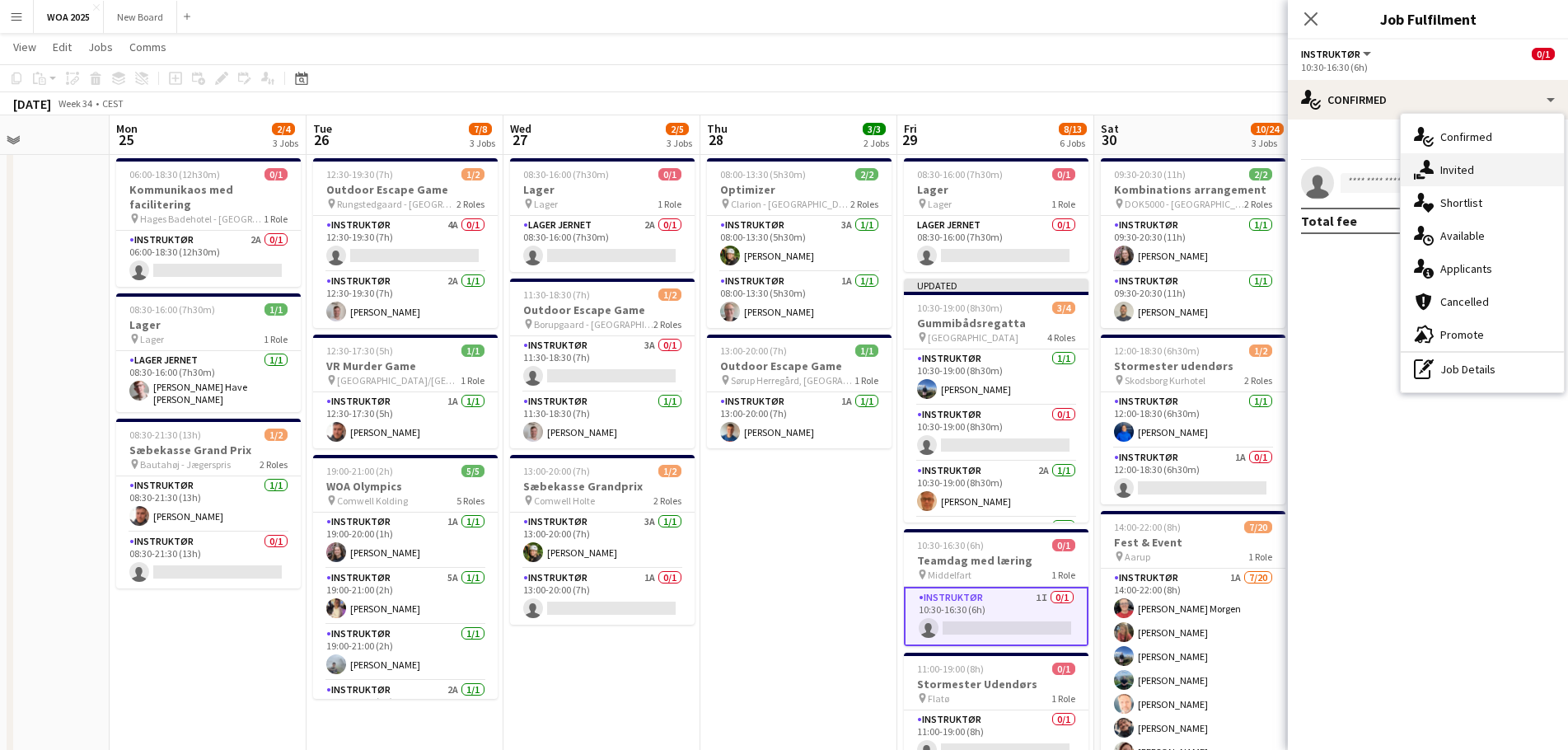
click at [1470, 175] on div "single-neutral-actions-share-1 Invited" at bounding box center [1482, 170] width 163 height 33
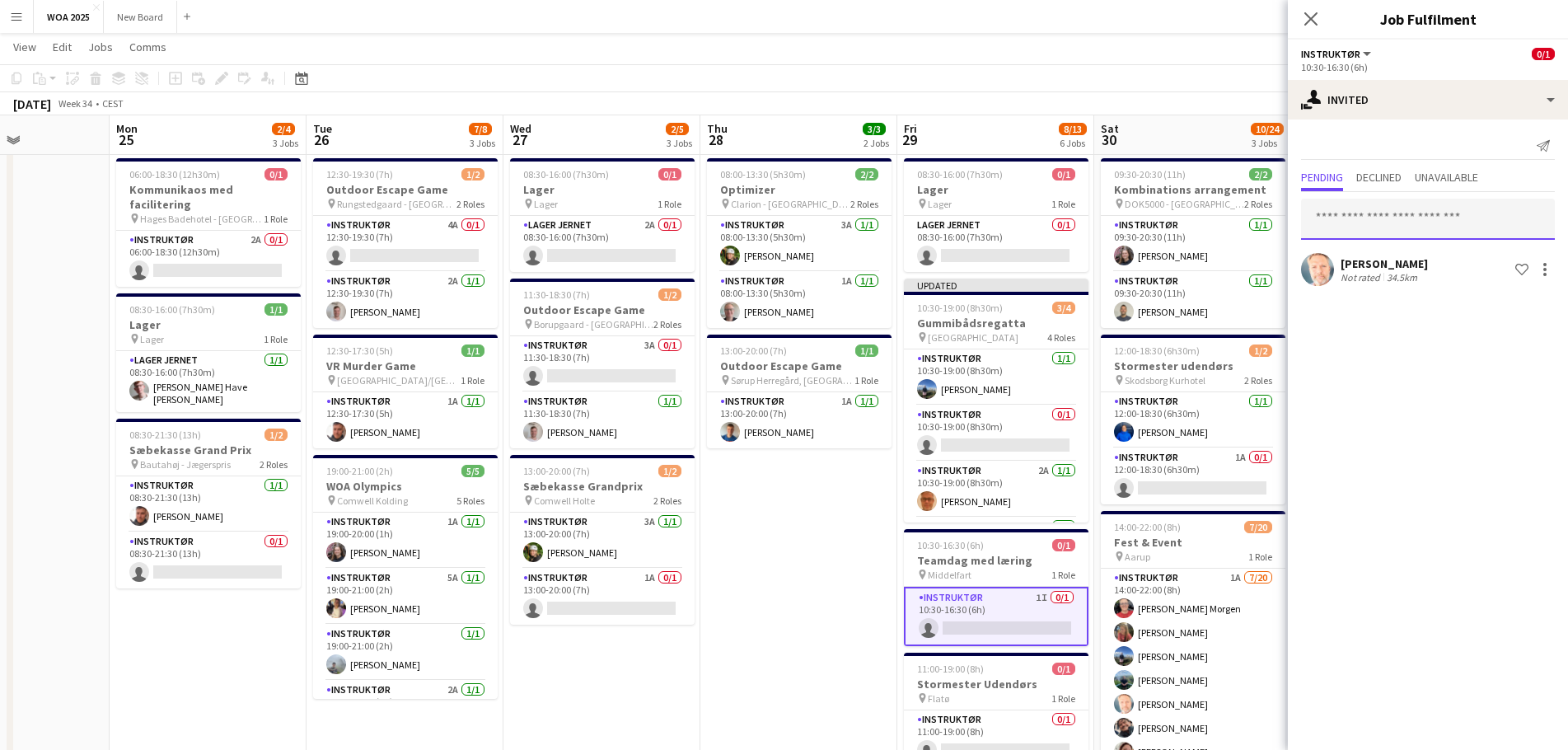
click at [1354, 214] on input "text" at bounding box center [1428, 219] width 254 height 41
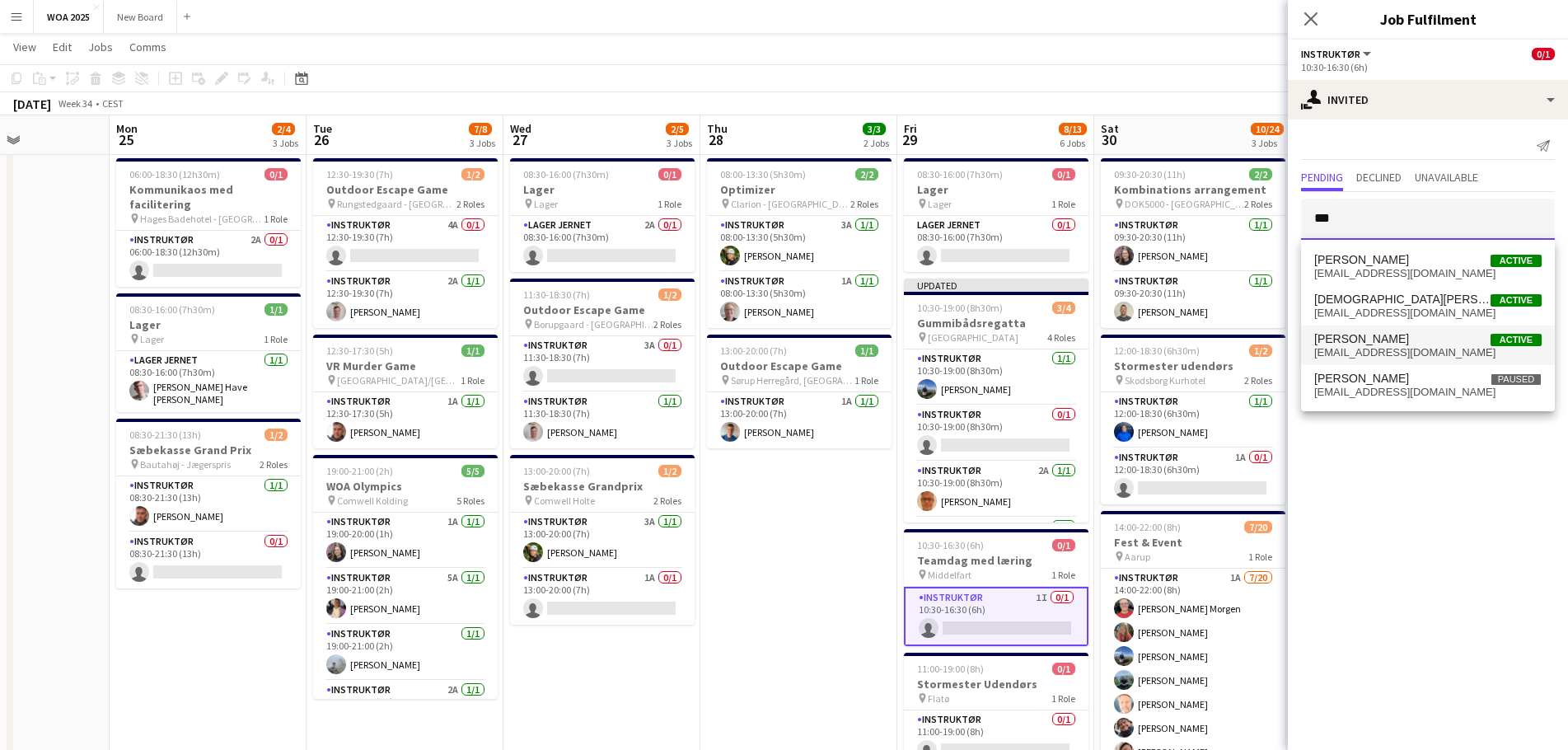
type input "***"
click at [1396, 360] on mat-option "[DEMOGRAPHIC_DATA][PERSON_NAME] Active [EMAIL_ADDRESS][DOMAIN_NAME]" at bounding box center [1428, 345] width 254 height 39
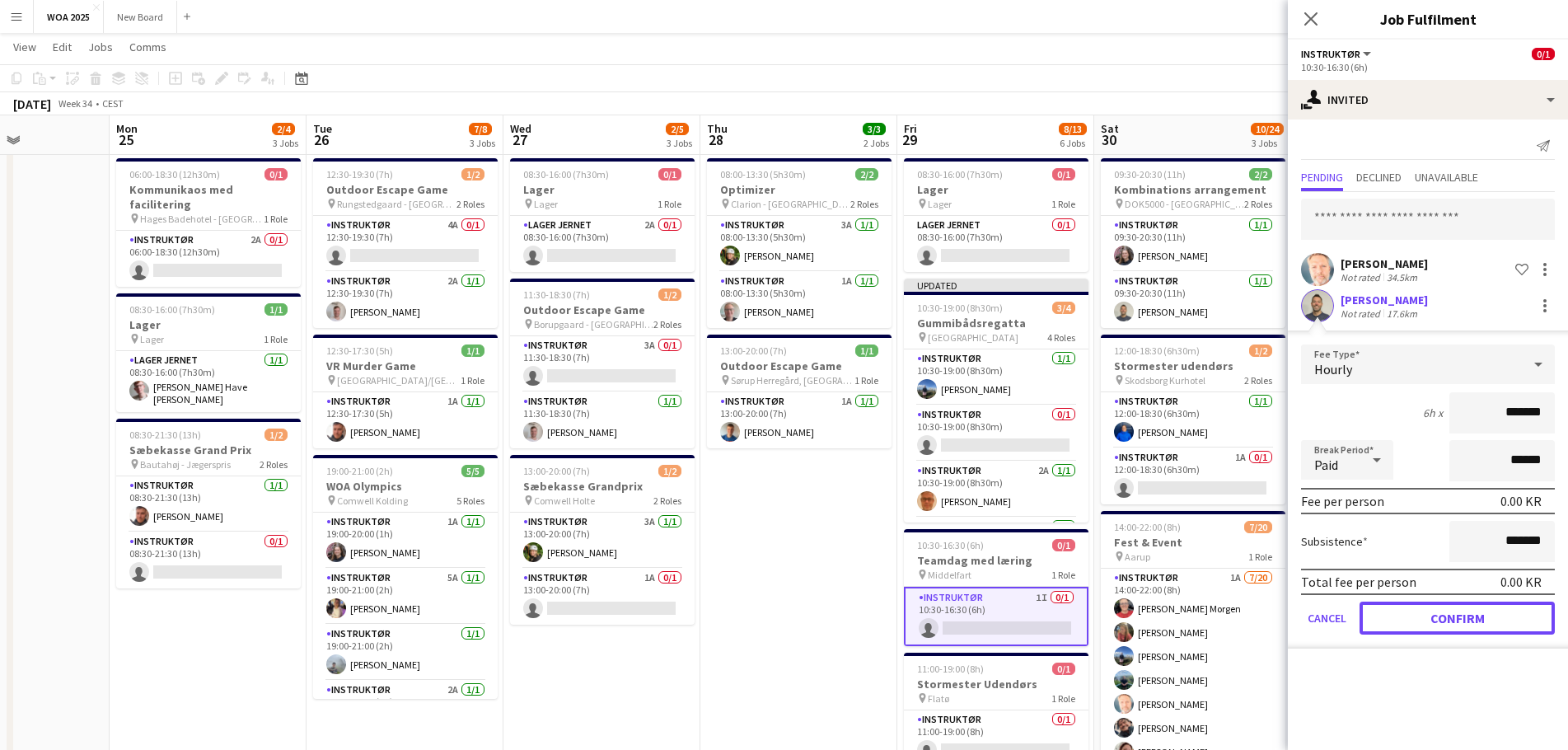
click at [1468, 610] on button "Confirm" at bounding box center [1457, 618] width 196 height 33
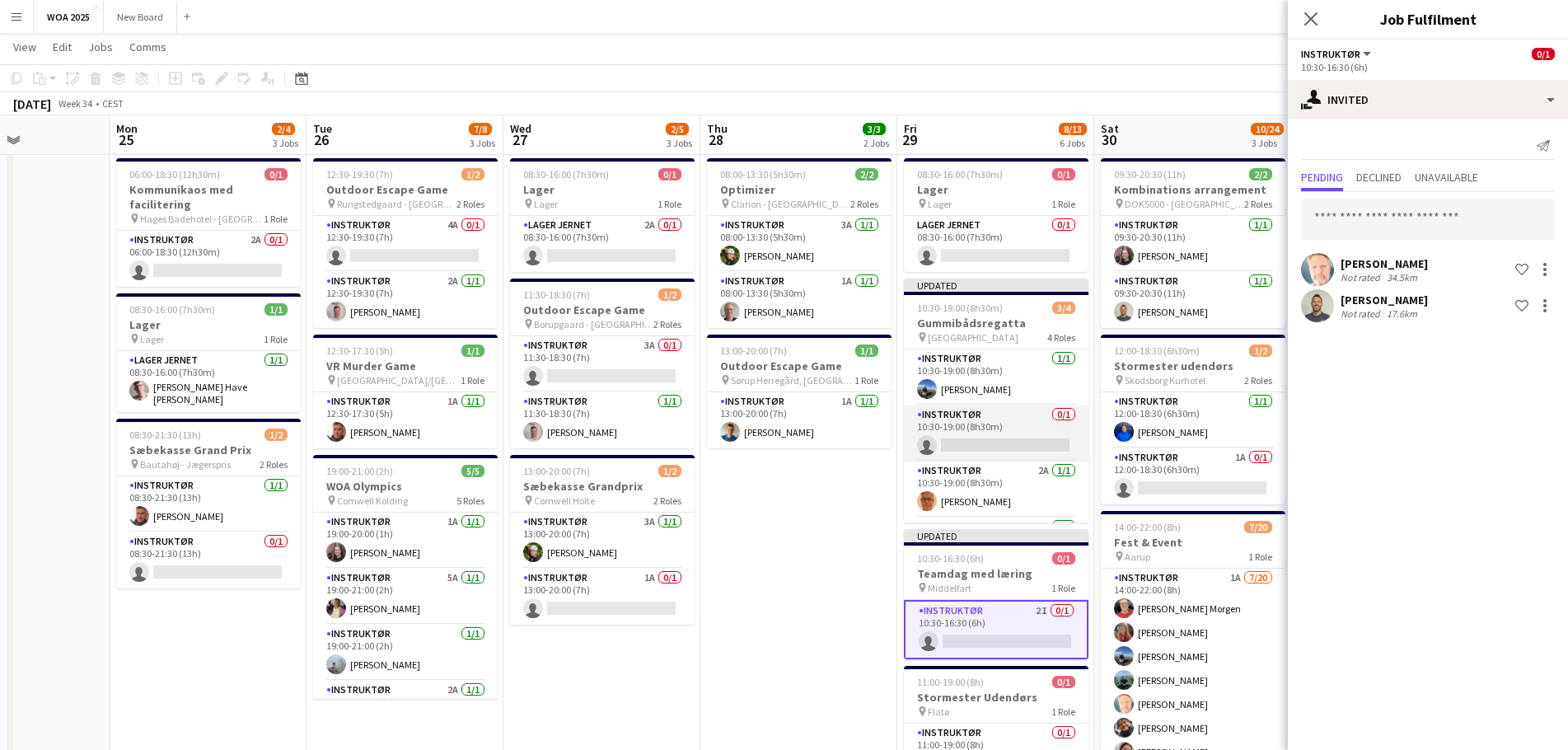
click at [961, 445] on app-card-role "Instruktør 0/1 10:30-19:00 (8h30m) single-neutral-actions" at bounding box center [996, 432] width 185 height 56
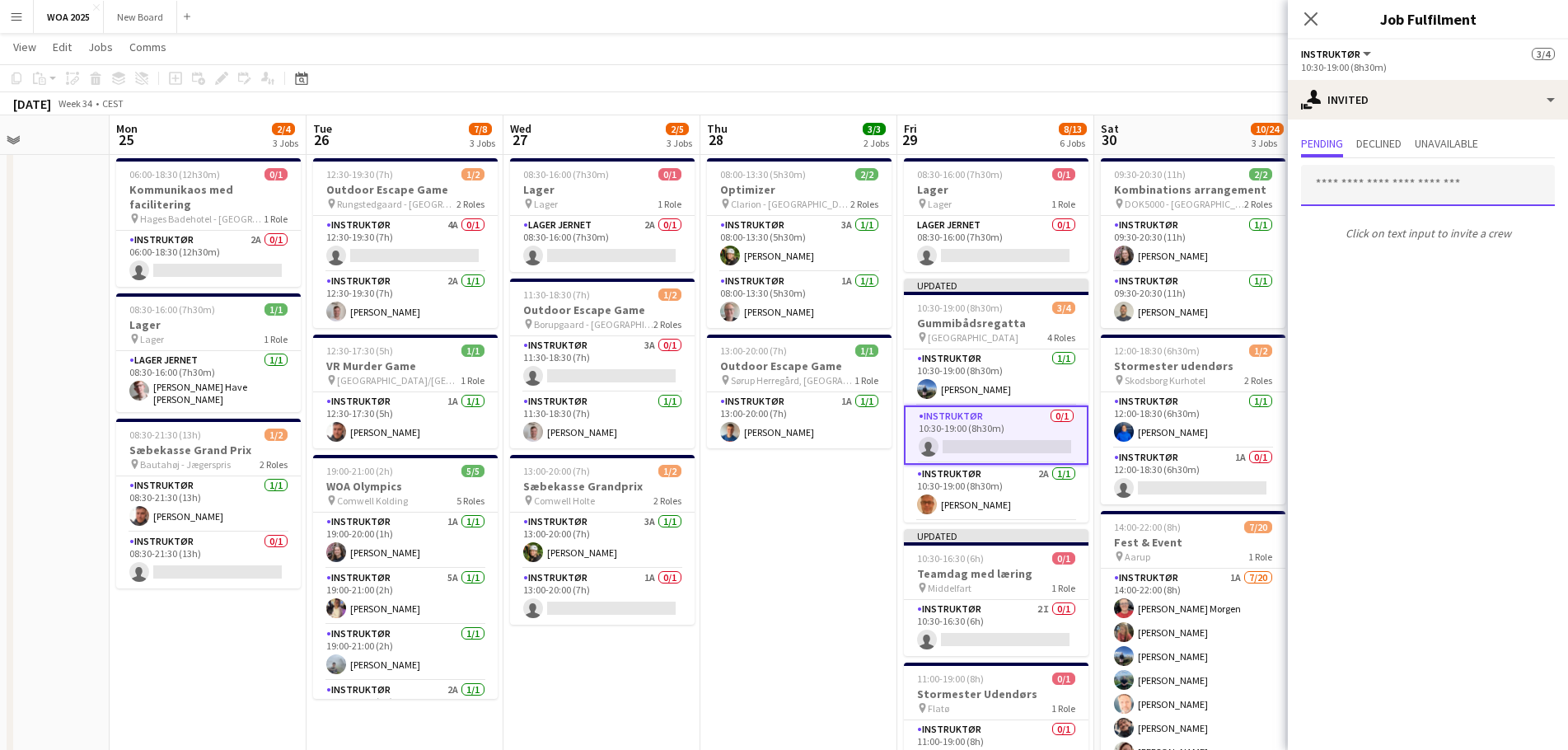
click at [1369, 173] on input "text" at bounding box center [1428, 185] width 254 height 41
type input "***"
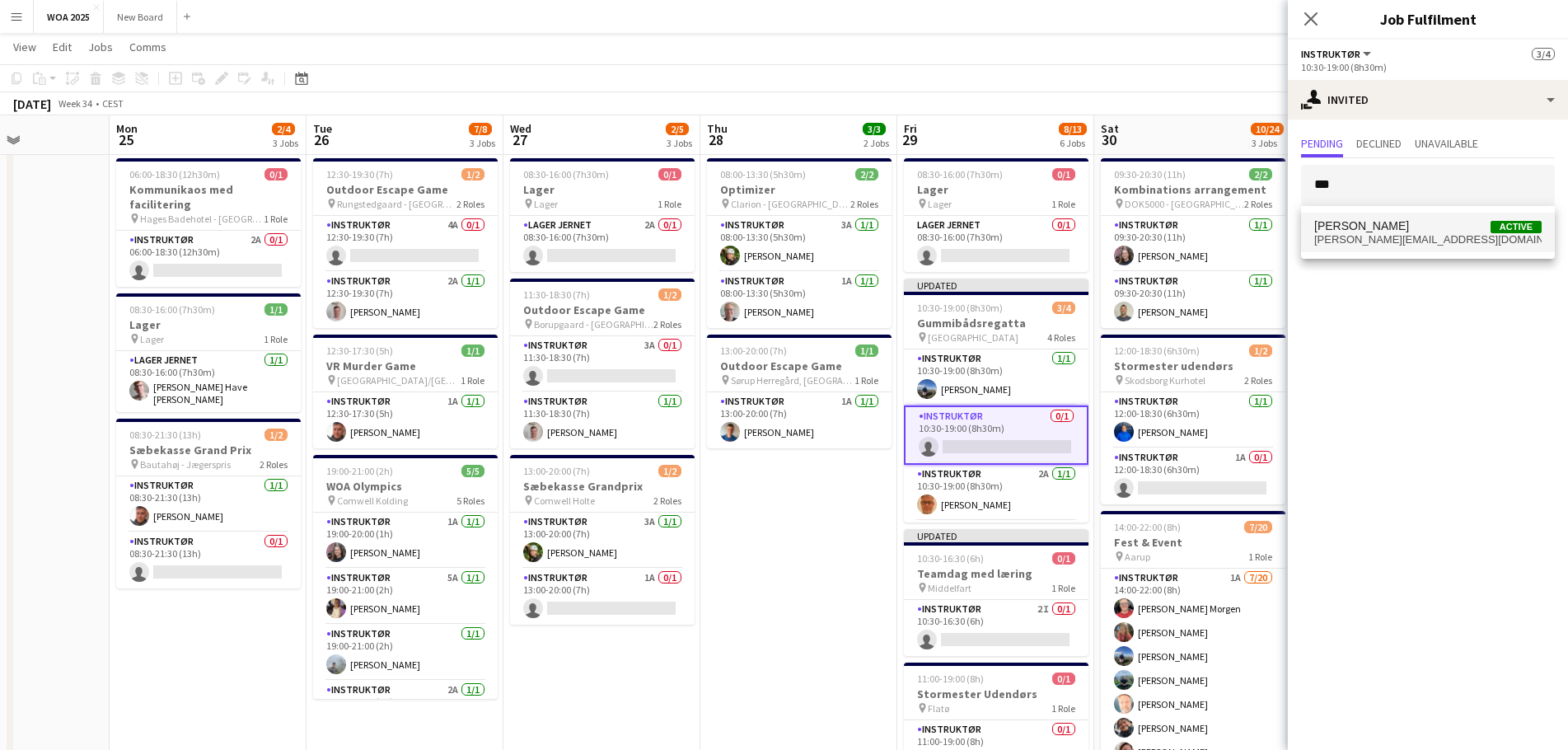
click at [1418, 231] on span "[PERSON_NAME] Active" at bounding box center [1427, 226] width 227 height 14
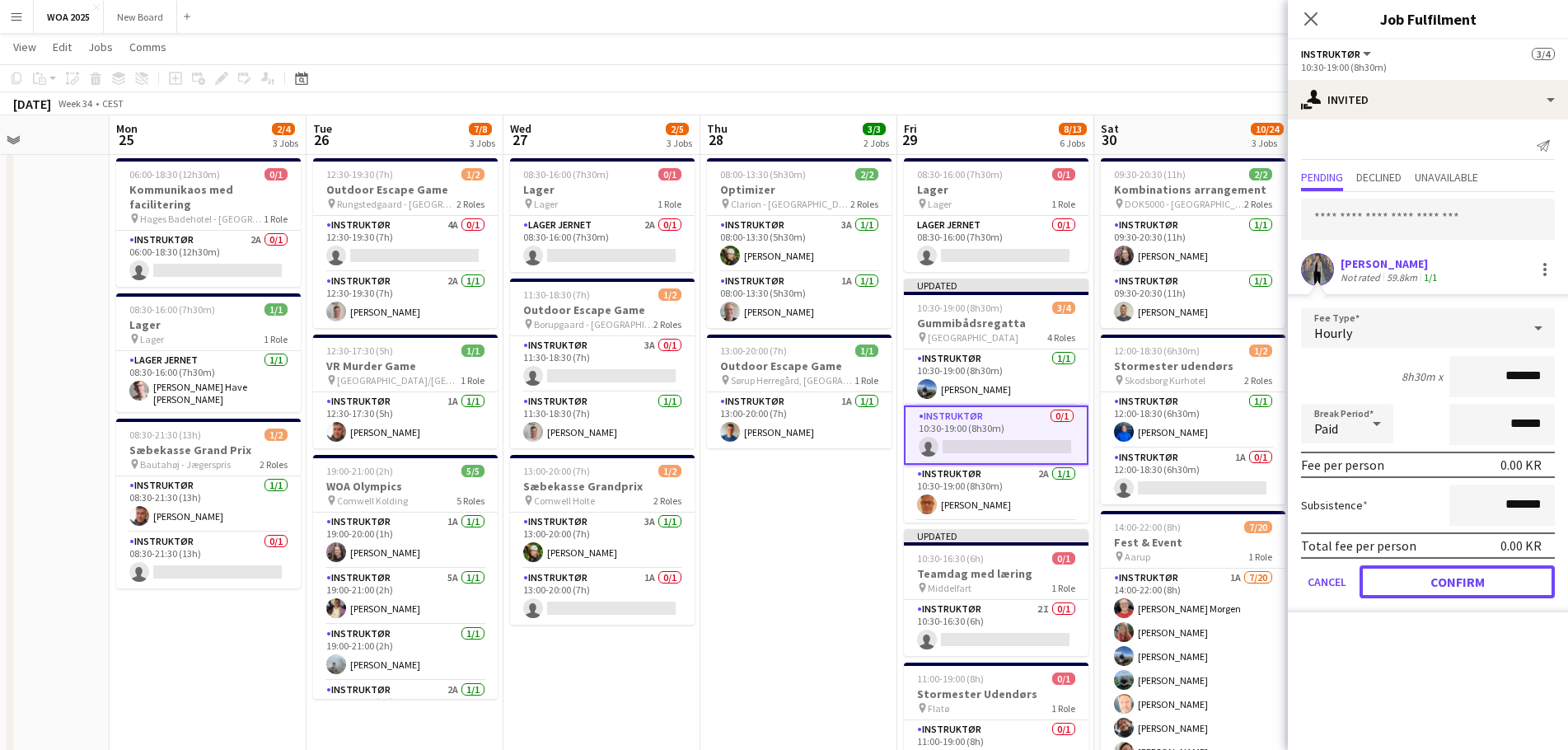
drag, startPoint x: 1414, startPoint y: 572, endPoint x: 1414, endPoint y: 537, distance: 35.0
click at [1414, 571] on button "Confirm" at bounding box center [1457, 582] width 196 height 33
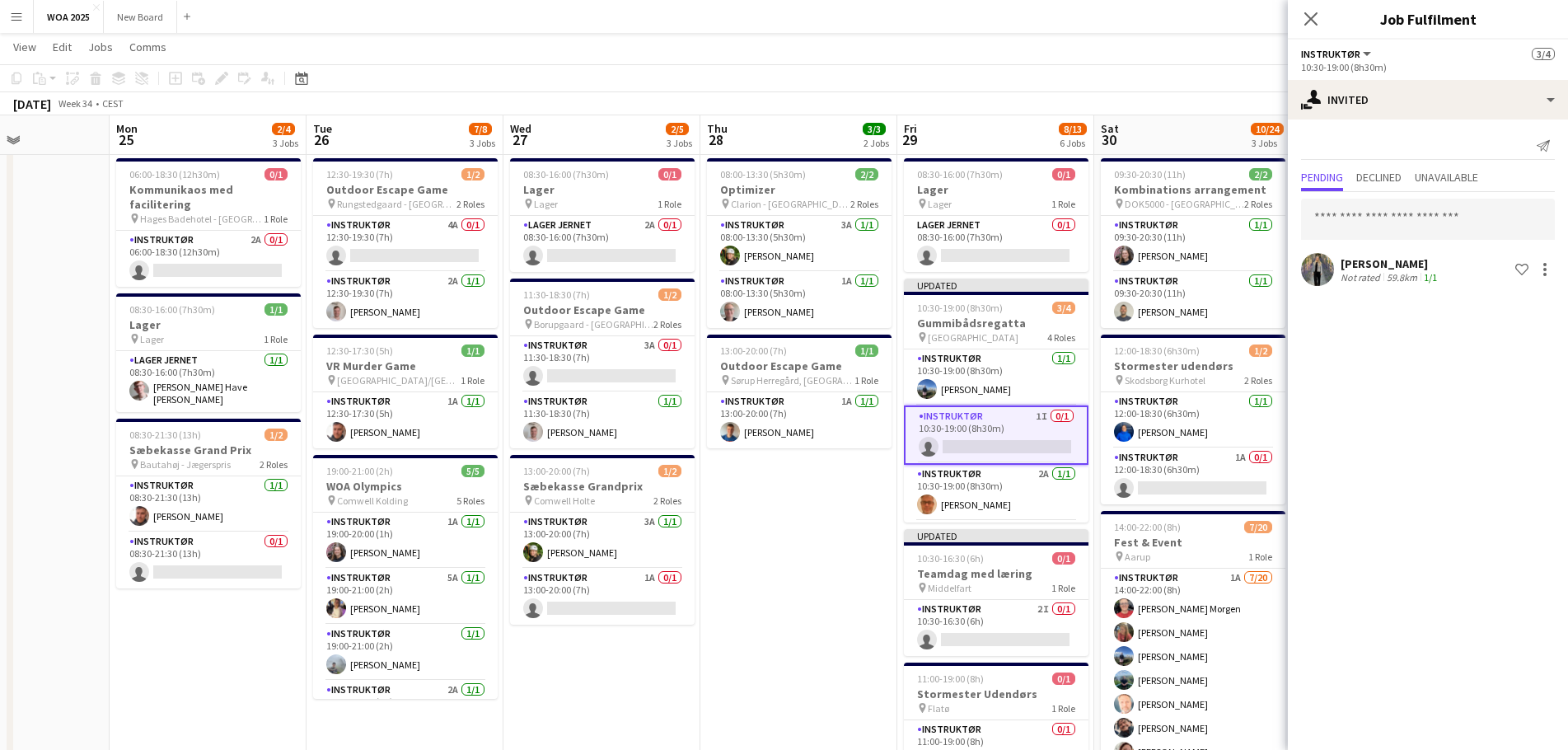
click at [819, 578] on app-date-cell "08:00-13:30 (5h30m) 2/2 Optimizer pin Clarion - [GEOGRAPHIC_DATA] 2 Roles Instr…" at bounding box center [798, 662] width 197 height 1019
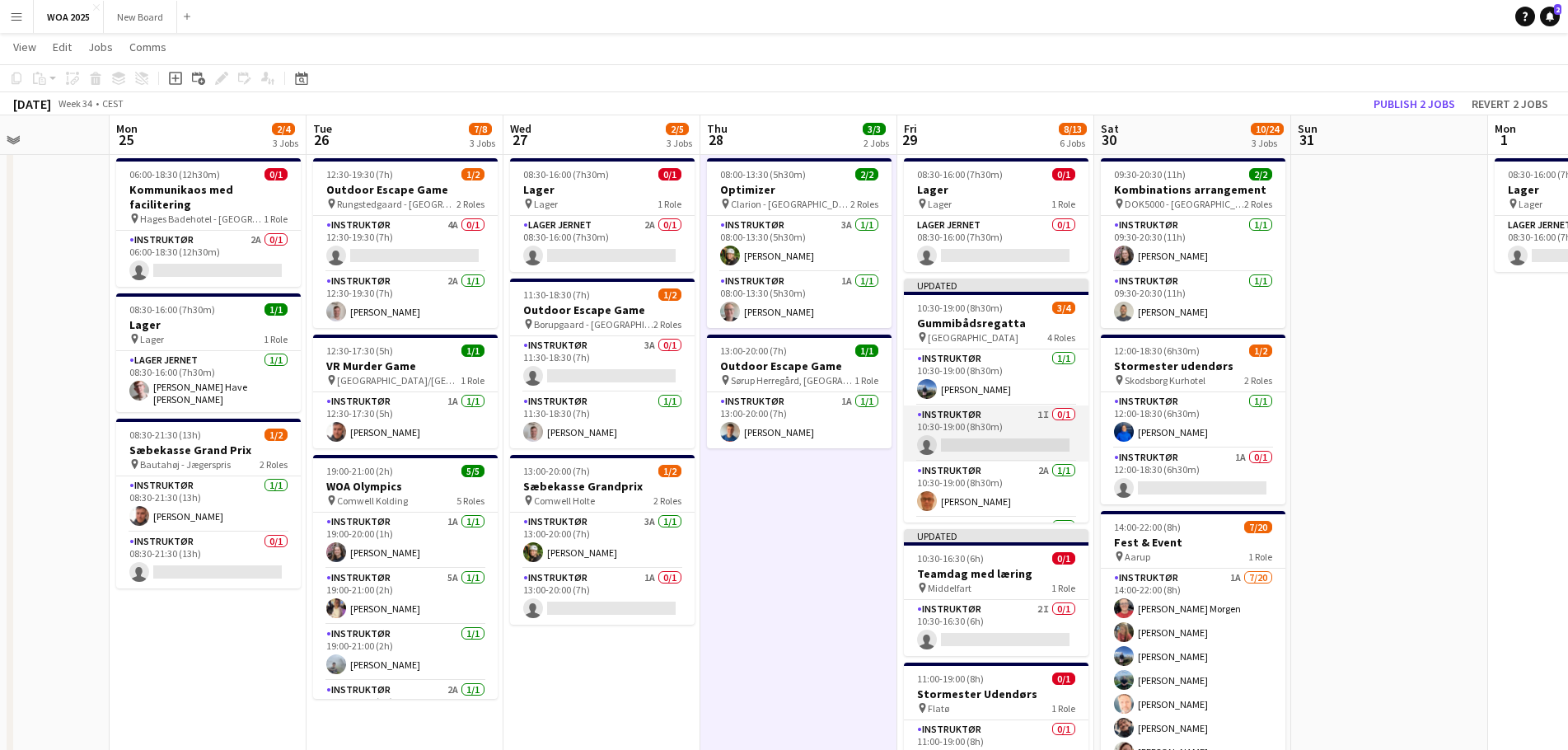
click at [984, 450] on app-card-role "Instruktør 1I 0/1 10:30-19:00 (8h30m) single-neutral-actions" at bounding box center [996, 432] width 185 height 56
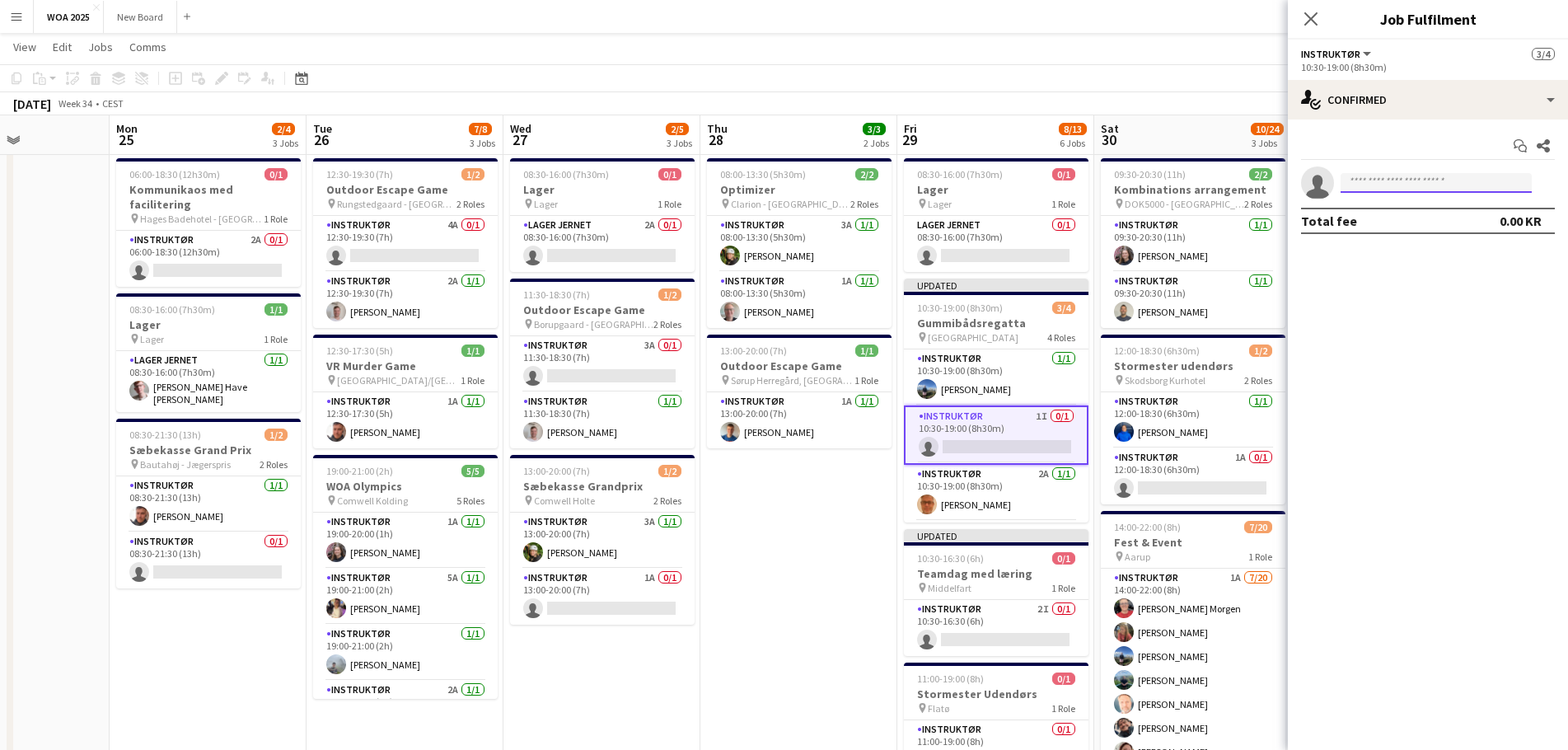
click at [1403, 186] on input at bounding box center [1436, 183] width 191 height 20
type input "***"
click at [1402, 211] on span "[PERSON_NAME]" at bounding box center [1401, 206] width 94 height 14
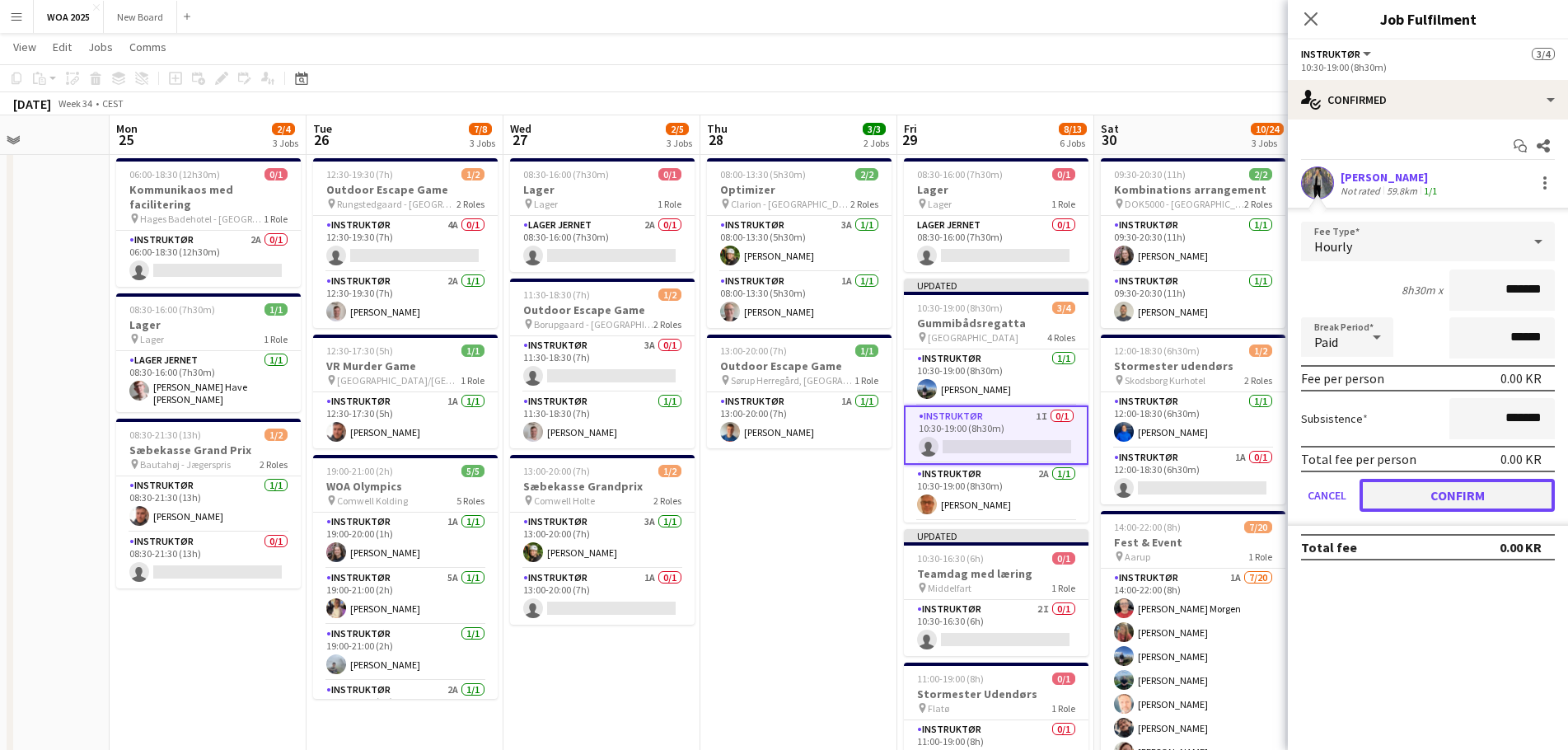
click at [1459, 484] on button "Confirm" at bounding box center [1457, 495] width 196 height 33
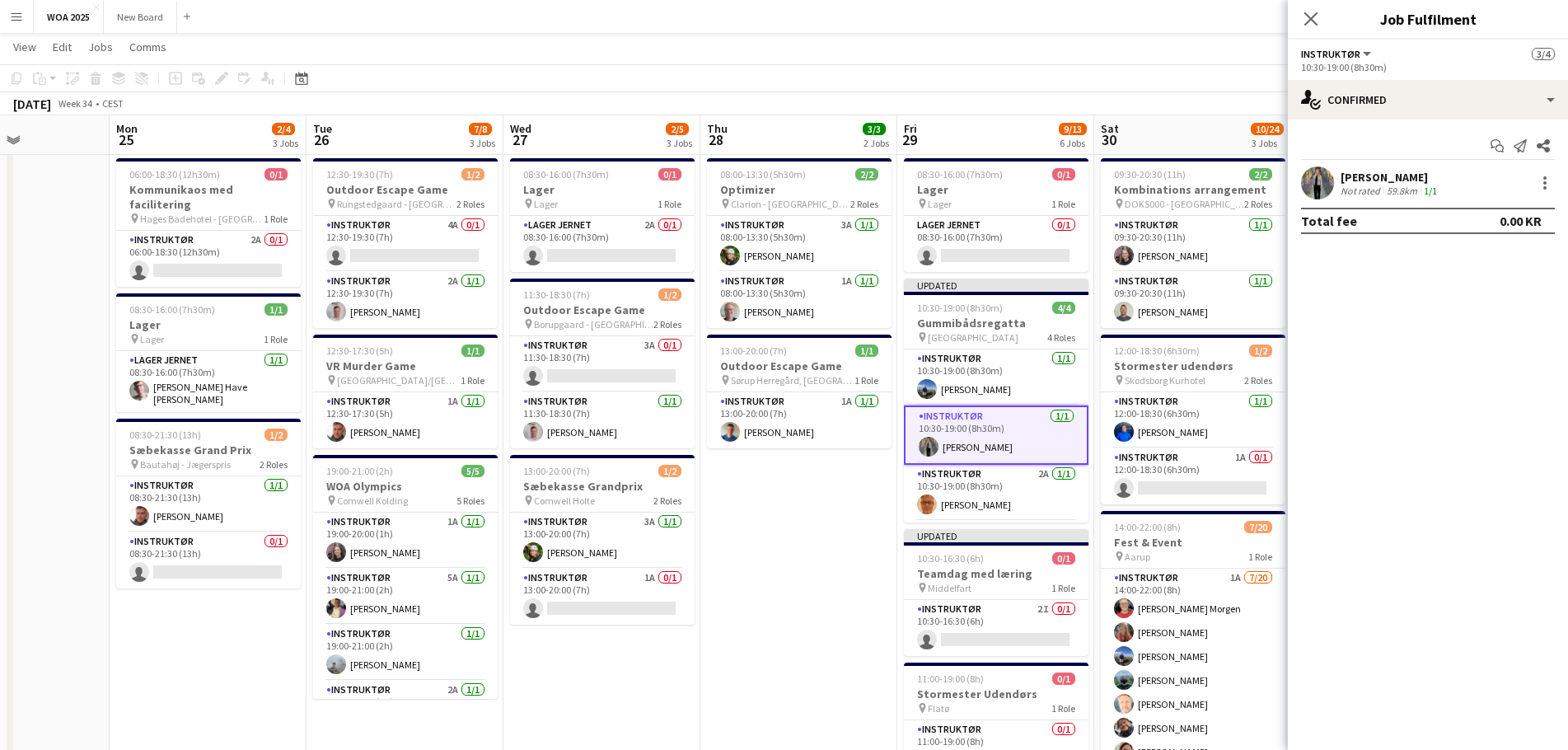
click at [833, 531] on app-date-cell "08:00-13:30 (5h30m) 2/2 Optimizer pin Clarion - [GEOGRAPHIC_DATA] 2 Roles Instr…" at bounding box center [798, 662] width 197 height 1019
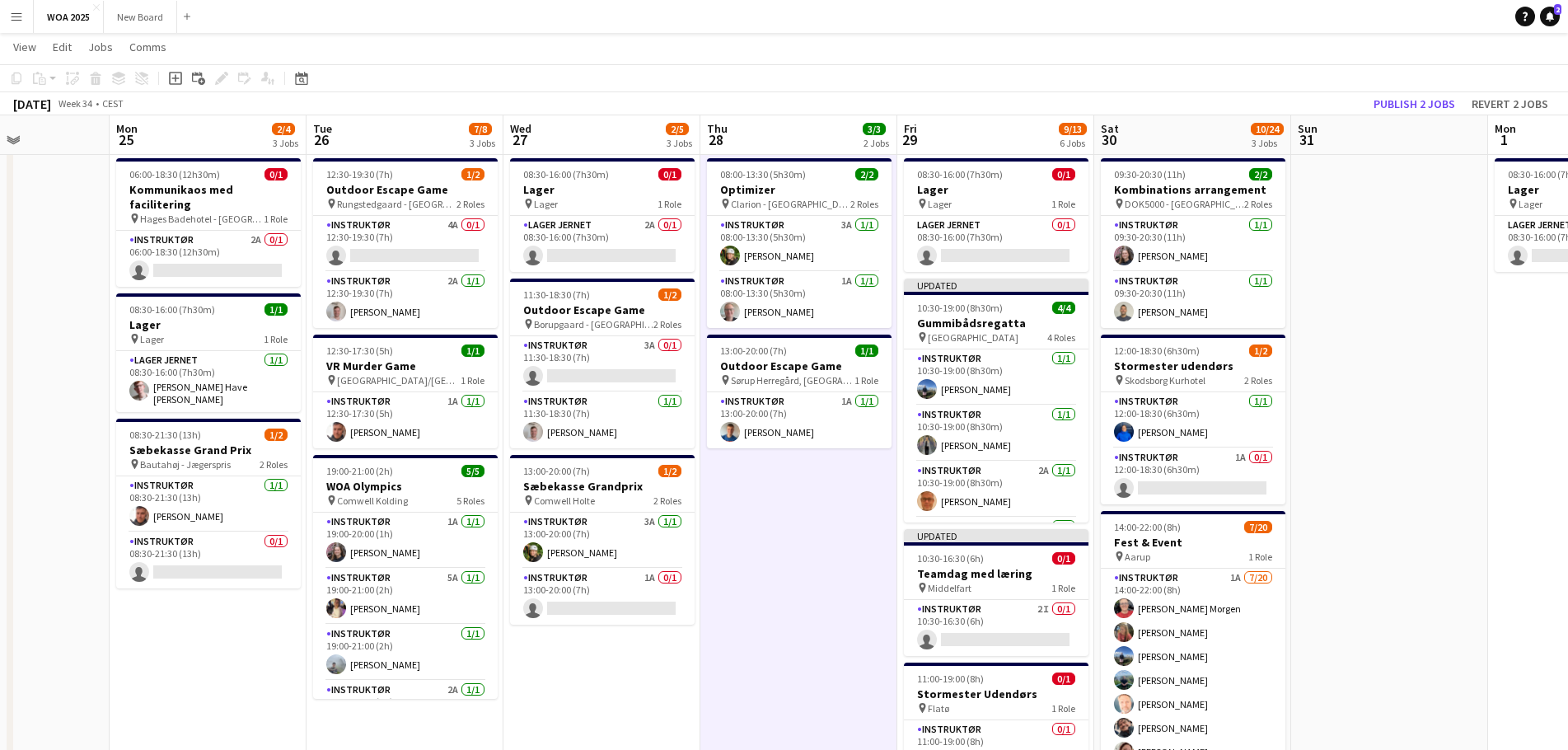
click at [1415, 91] on app-toolbar "Copy Paste Paste Ctrl+V Paste with crew Ctrl+Shift+V Paste linked Job [GEOGRAPH…" at bounding box center [784, 78] width 1568 height 28
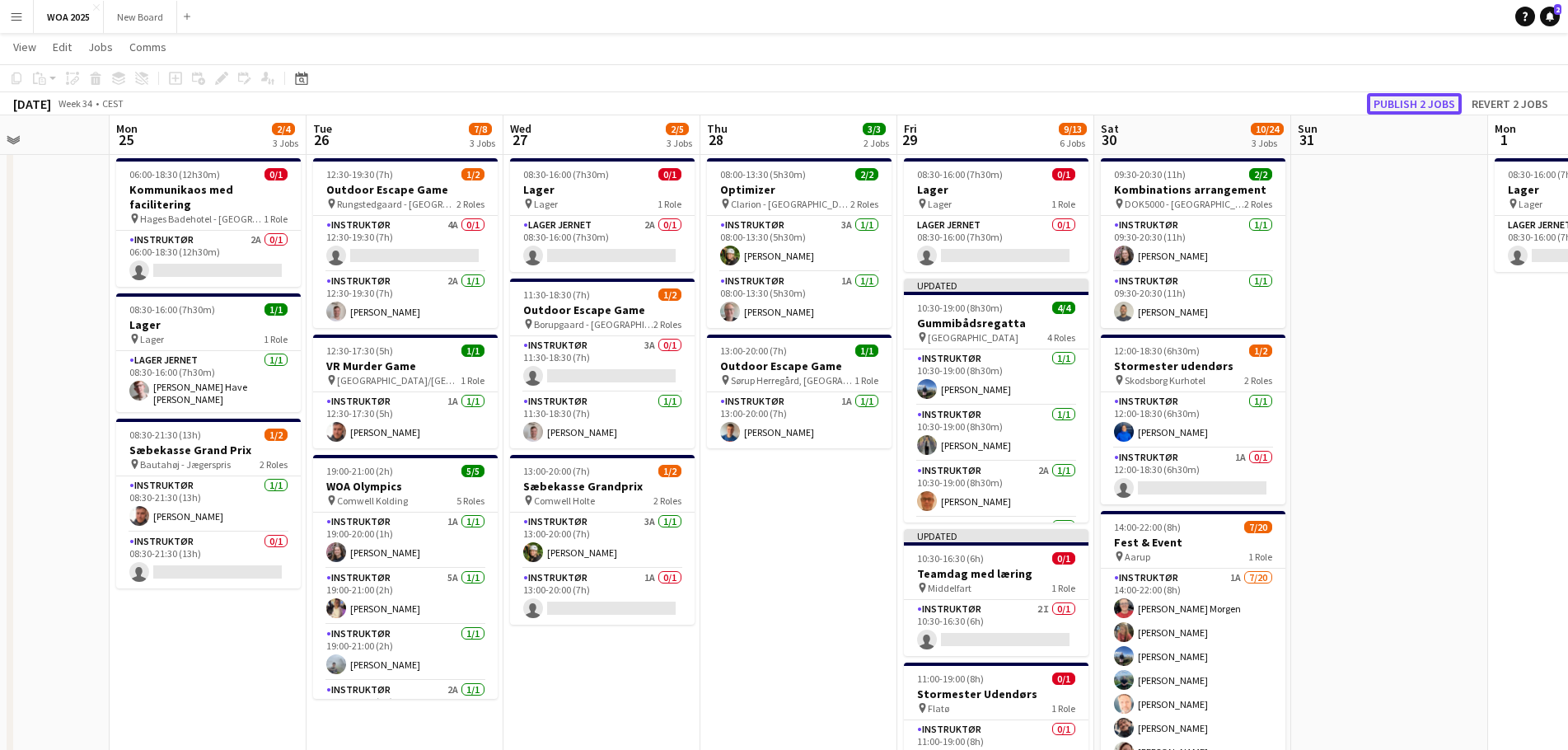
click at [1408, 101] on button "Publish 2 jobs" at bounding box center [1414, 103] width 94 height 21
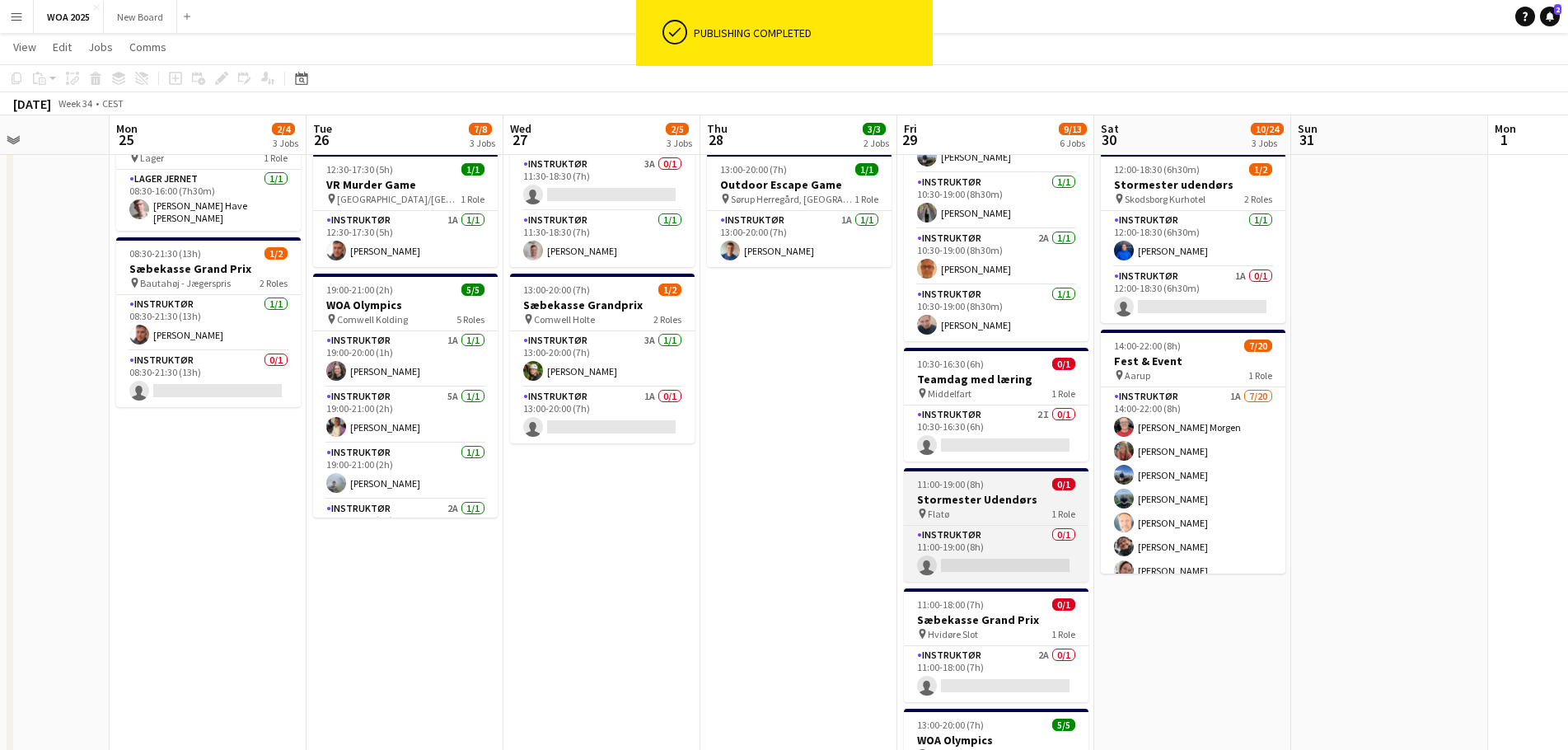
scroll to position [215, 0]
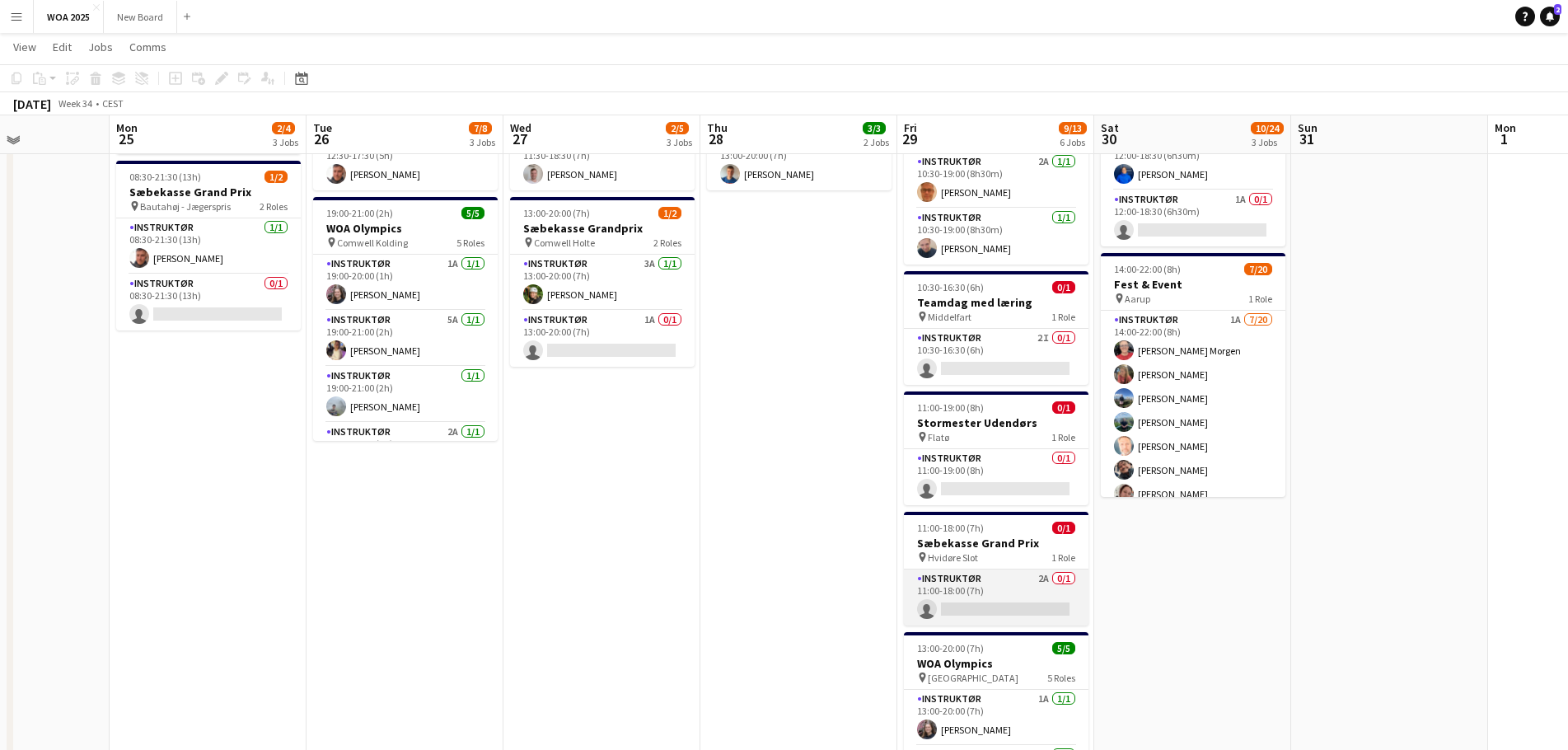
click at [1005, 601] on app-card-role "Instruktør 2A 0/1 11:00-18:00 (7h) single-neutral-actions" at bounding box center [996, 596] width 185 height 56
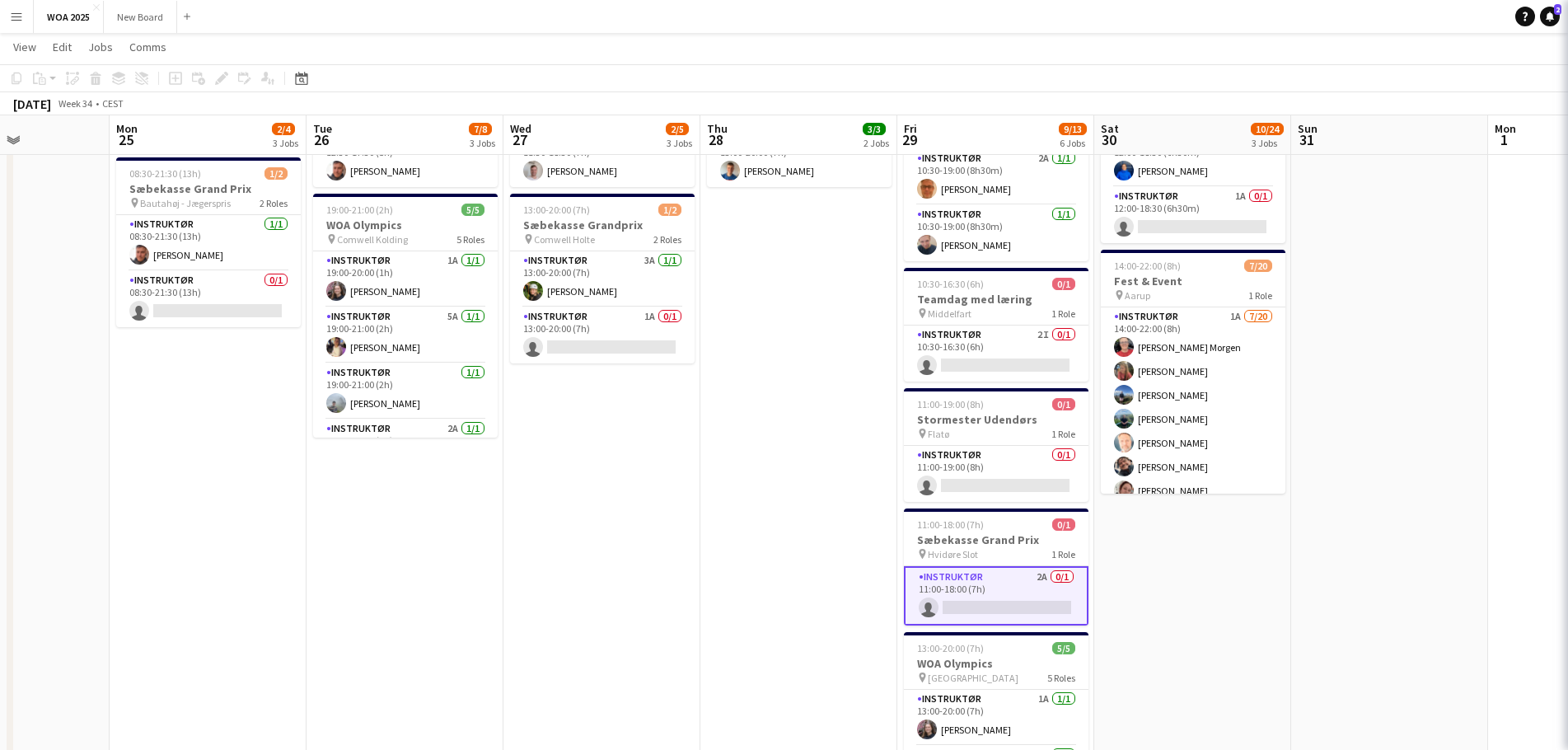
scroll to position [295, 0]
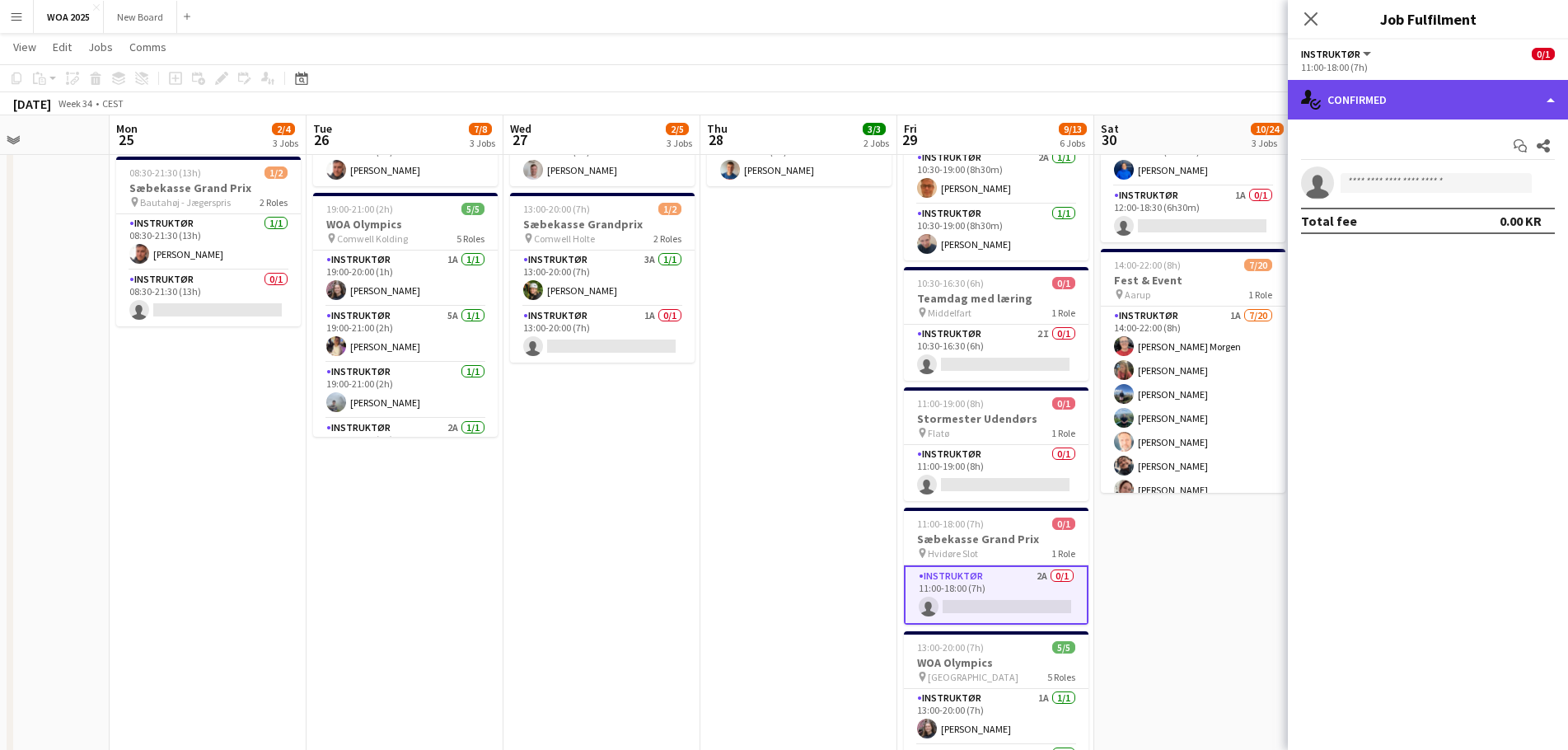
click at [1446, 107] on div "single-neutral-actions-check-2 Confirmed" at bounding box center [1427, 100] width 280 height 39
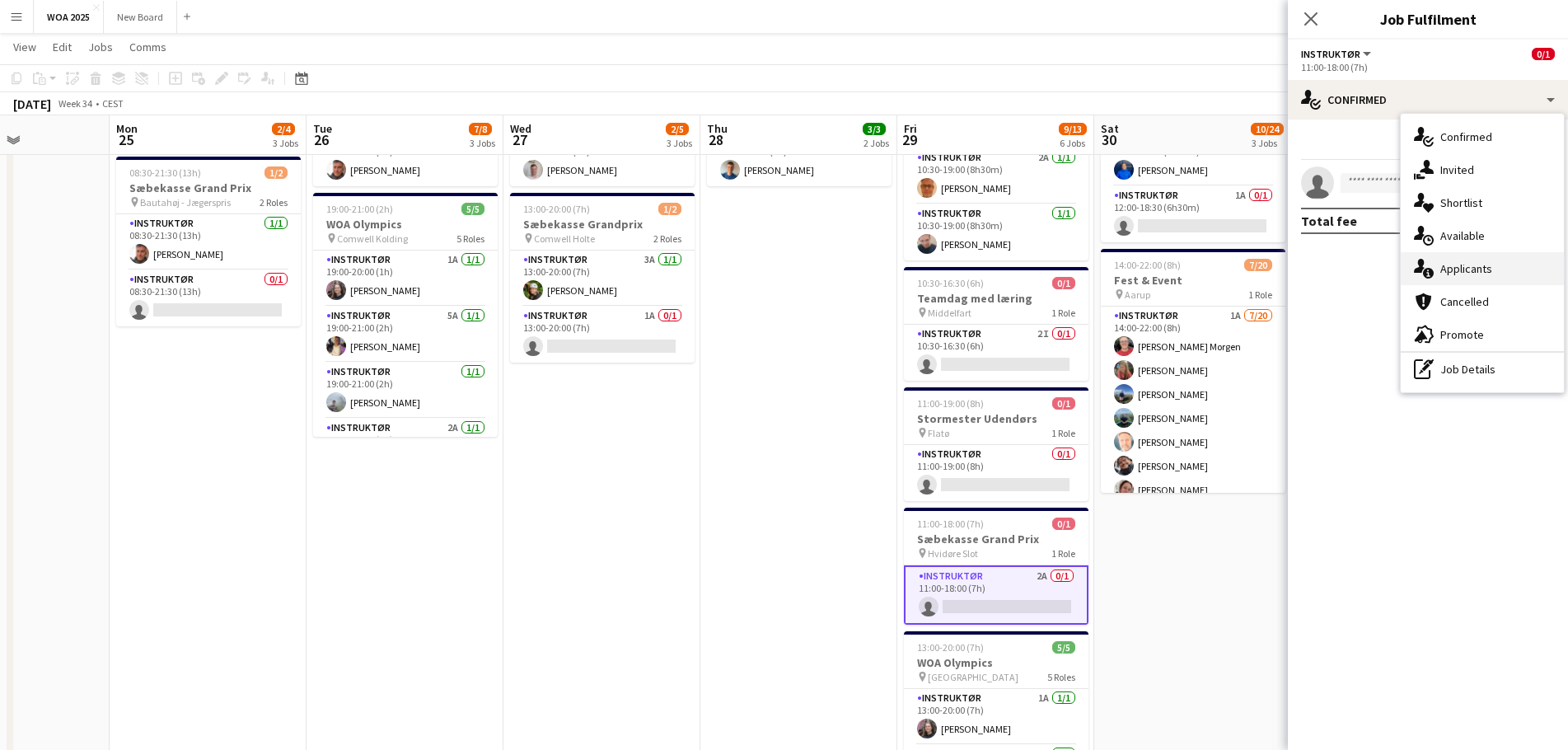
click at [1458, 269] on div "single-neutral-actions-information Applicants" at bounding box center [1482, 269] width 163 height 33
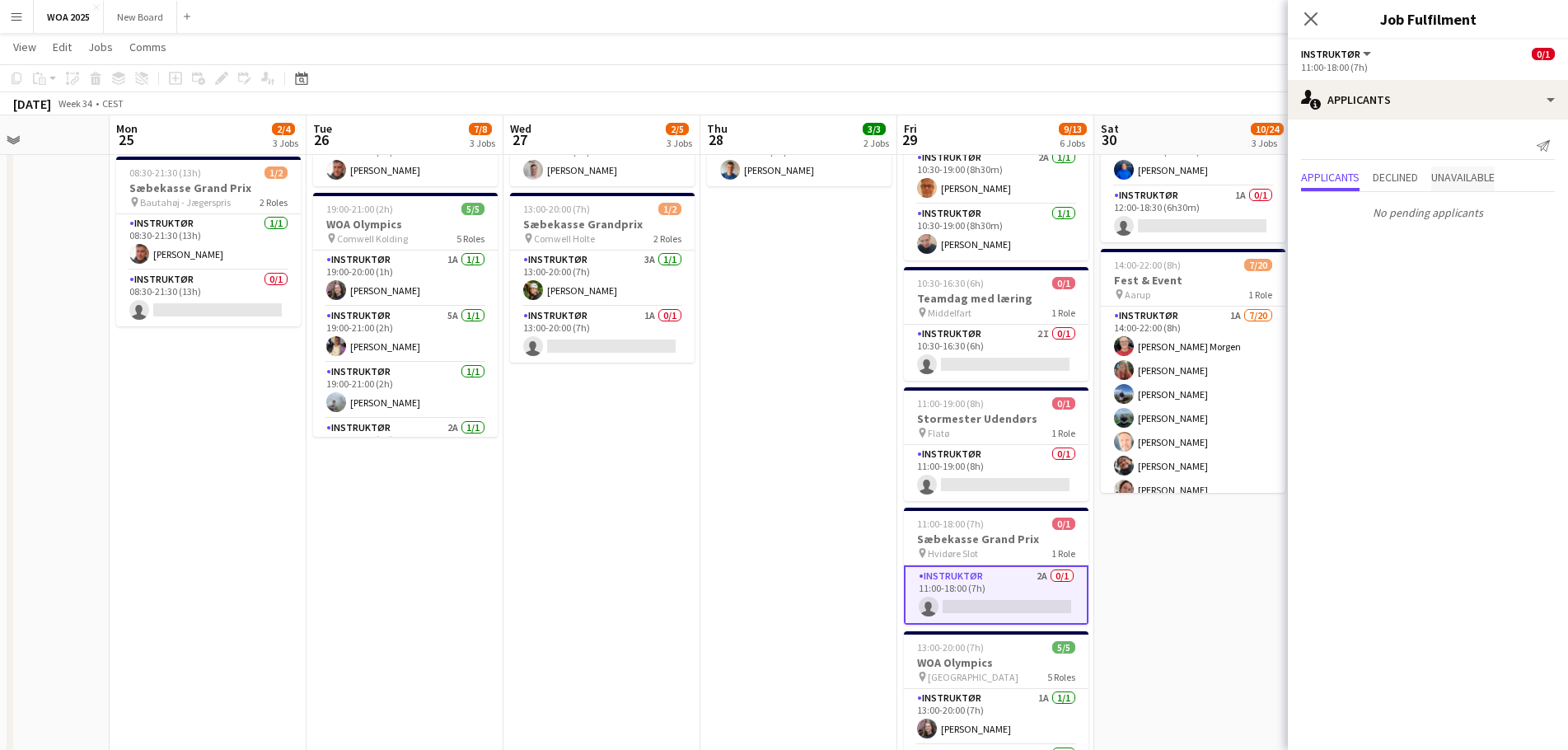
click at [1444, 173] on span "Unavailable" at bounding box center [1462, 177] width 64 height 11
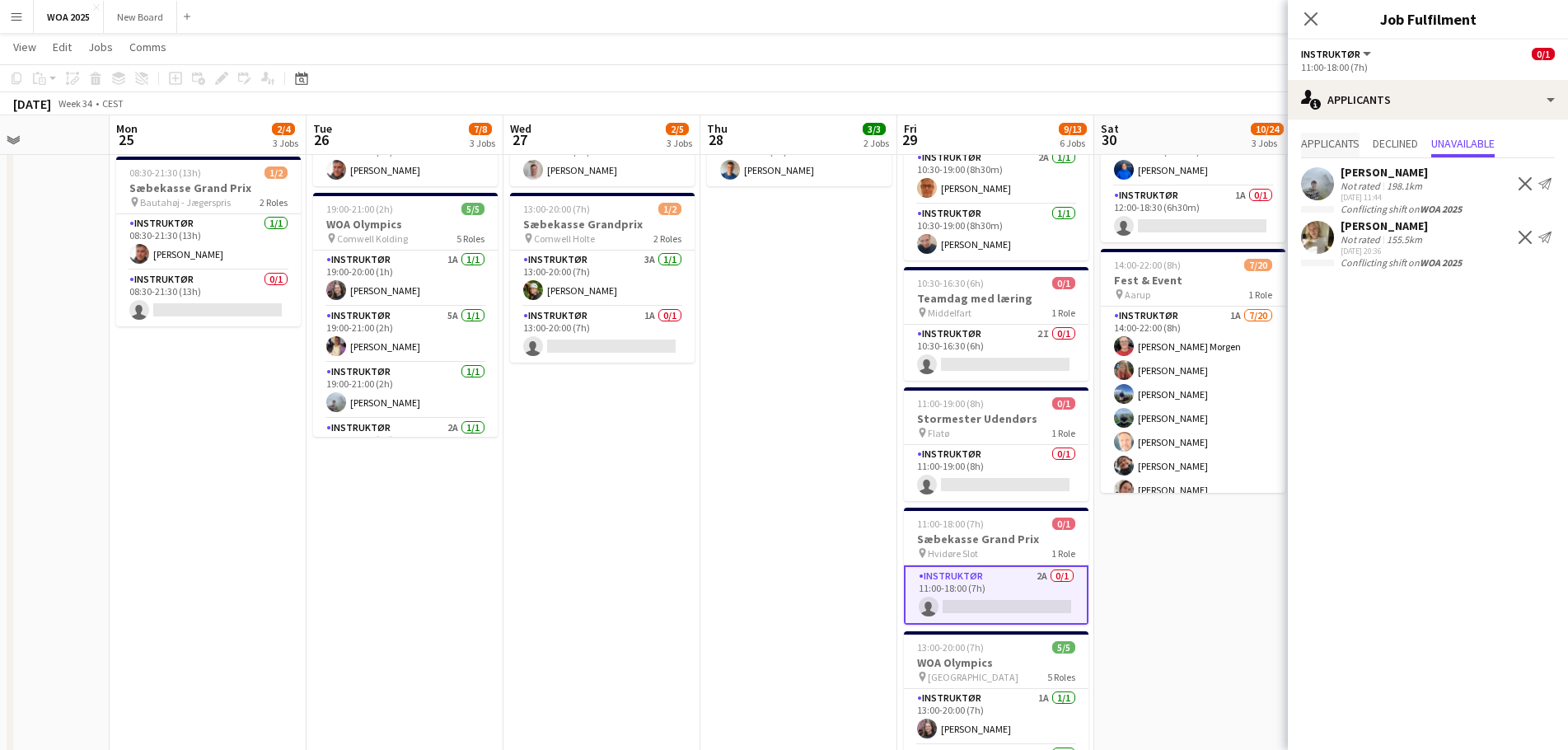
click at [1332, 144] on span "Applicants" at bounding box center [1330, 142] width 58 height 11
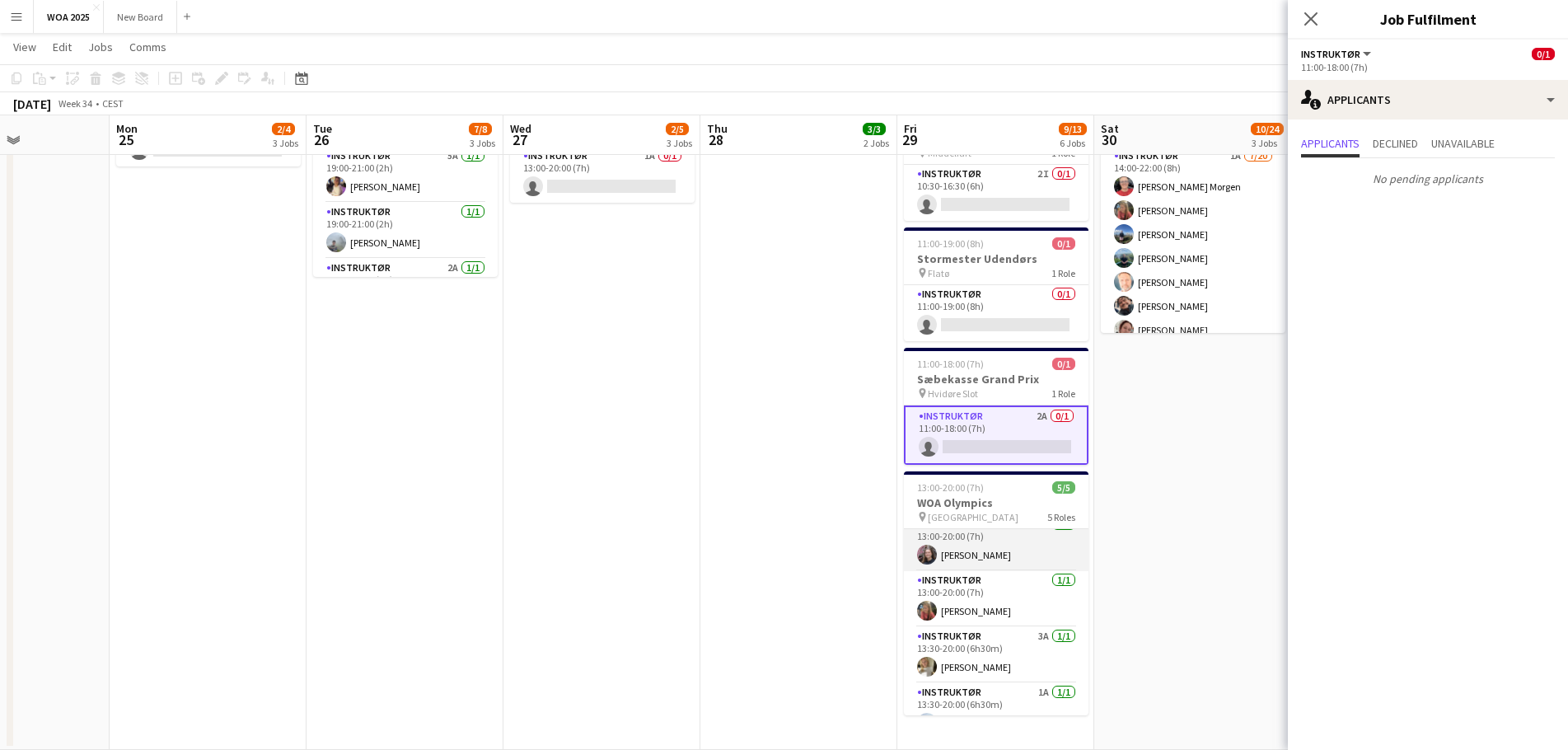
scroll to position [13, 0]
click at [1012, 317] on app-card-role "Instruktør 0/1 11:00-19:00 (8h) single-neutral-actions" at bounding box center [996, 312] width 185 height 56
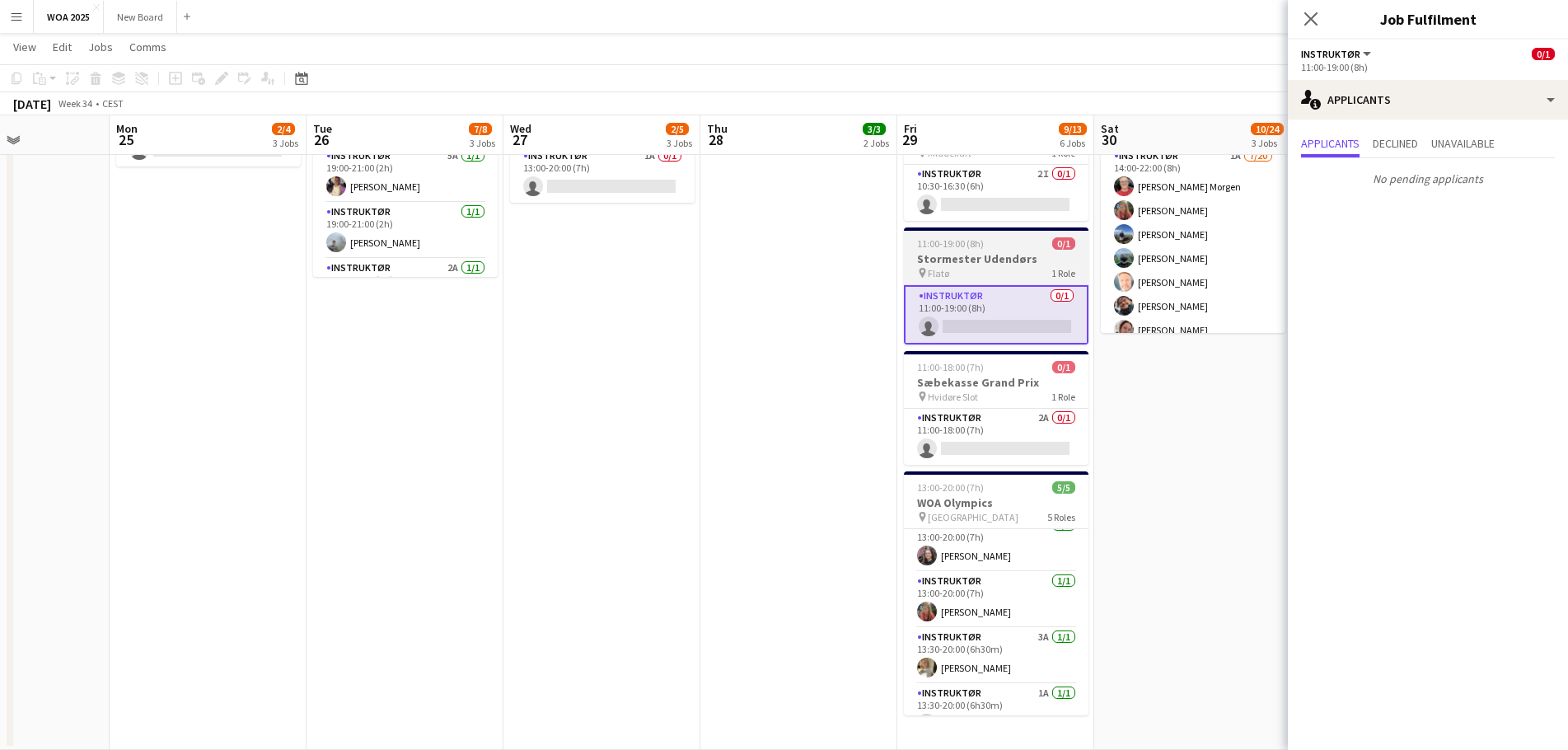
click at [1006, 262] on h3 "Stormester Udendørs" at bounding box center [996, 258] width 185 height 15
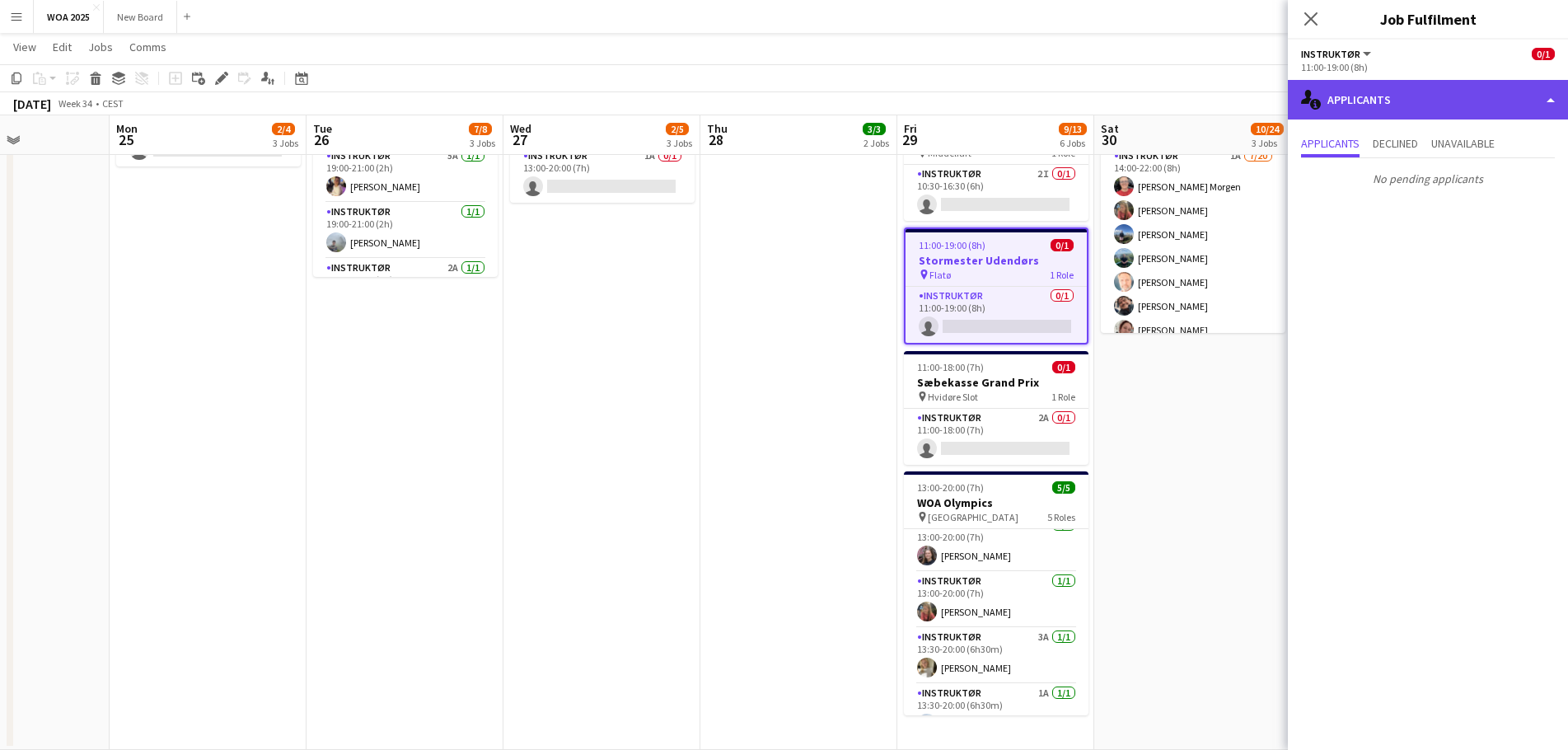
click at [1457, 88] on div "single-neutral-actions-information Applicants" at bounding box center [1427, 100] width 280 height 39
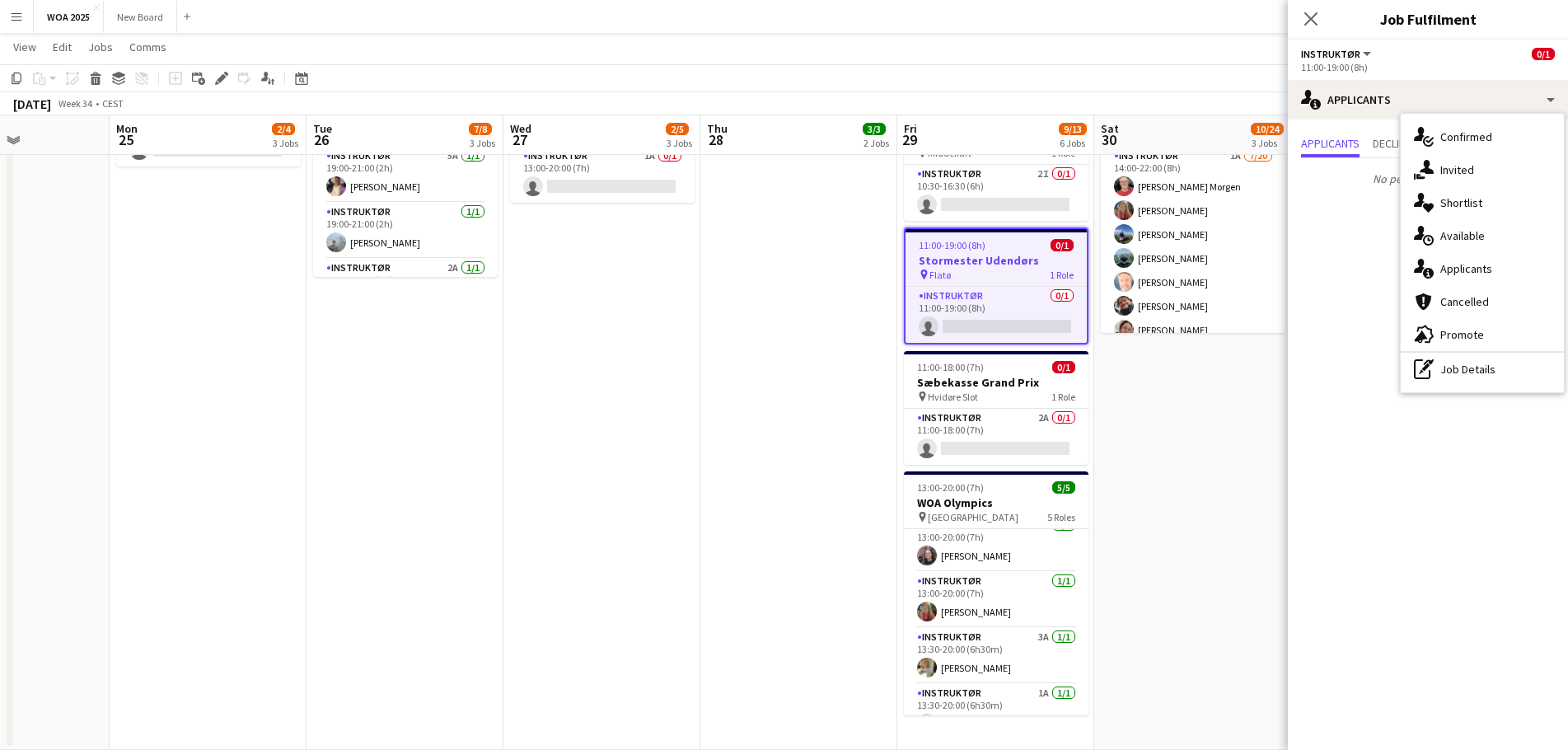
click at [1353, 60] on div "Instruktør All roles Instruktør" at bounding box center [1337, 53] width 72 height 15
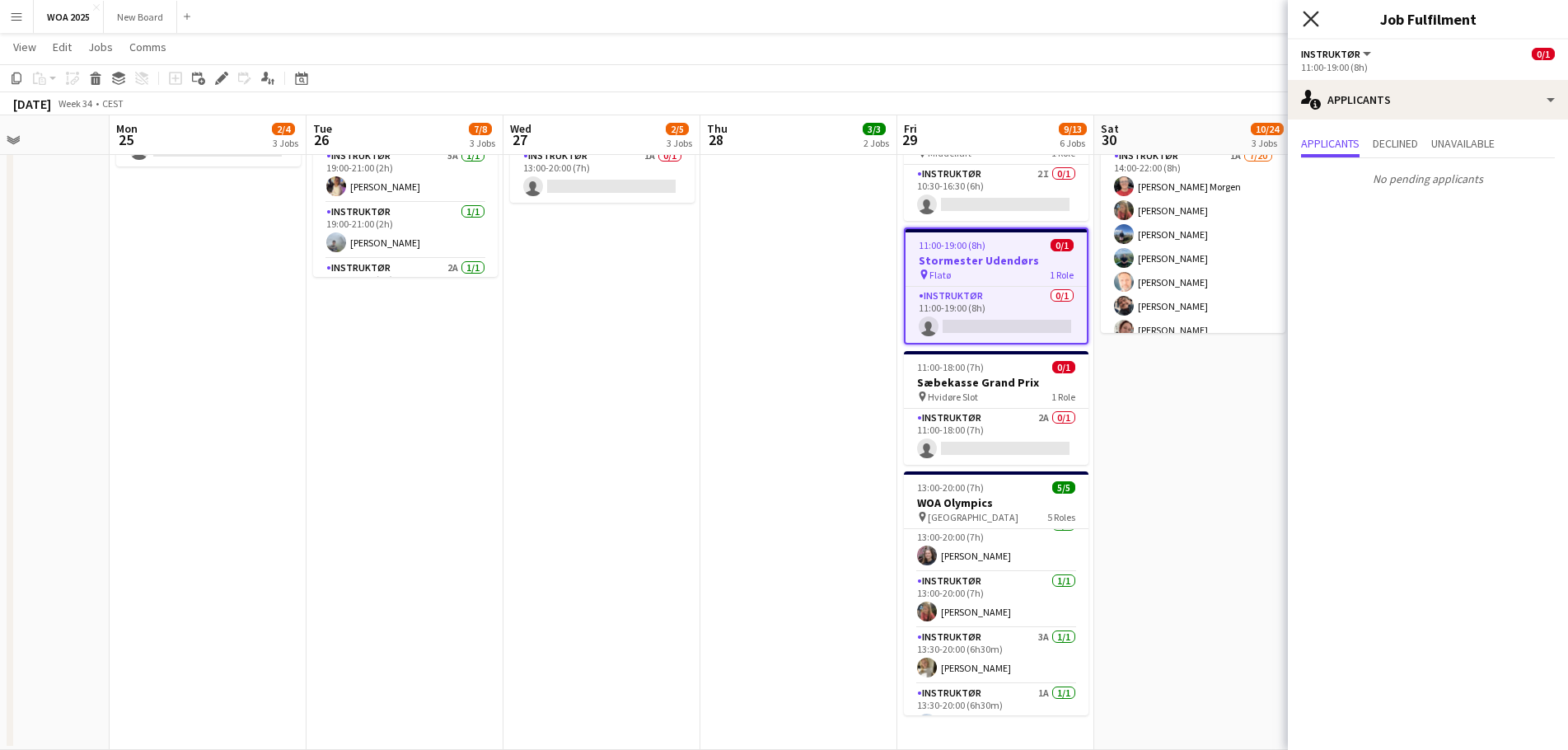
click at [1317, 21] on icon "Close pop-in" at bounding box center [1311, 18] width 15 height 15
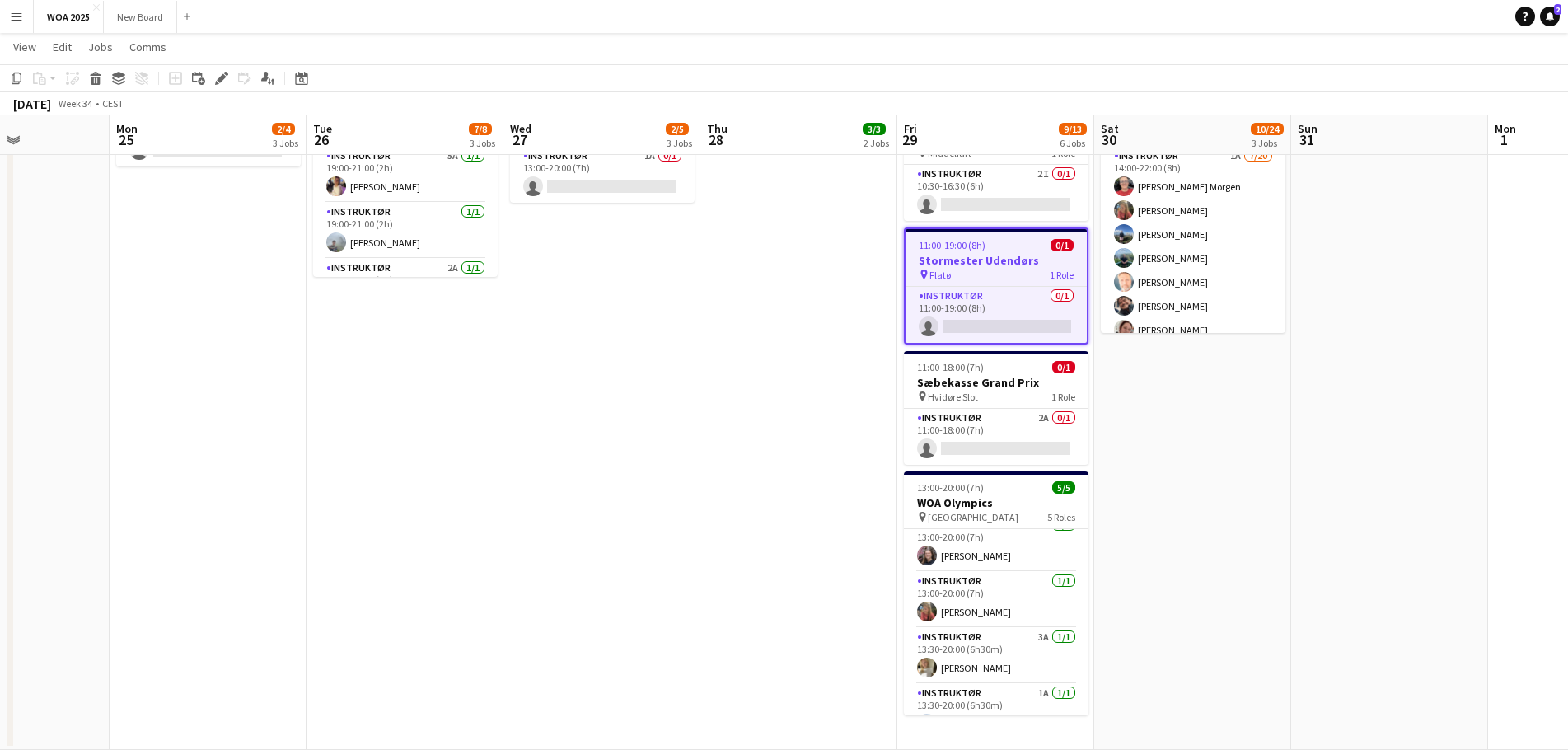
click at [1016, 247] on div "11:00-19:00 (8h) 0/1" at bounding box center [996, 245] width 181 height 12
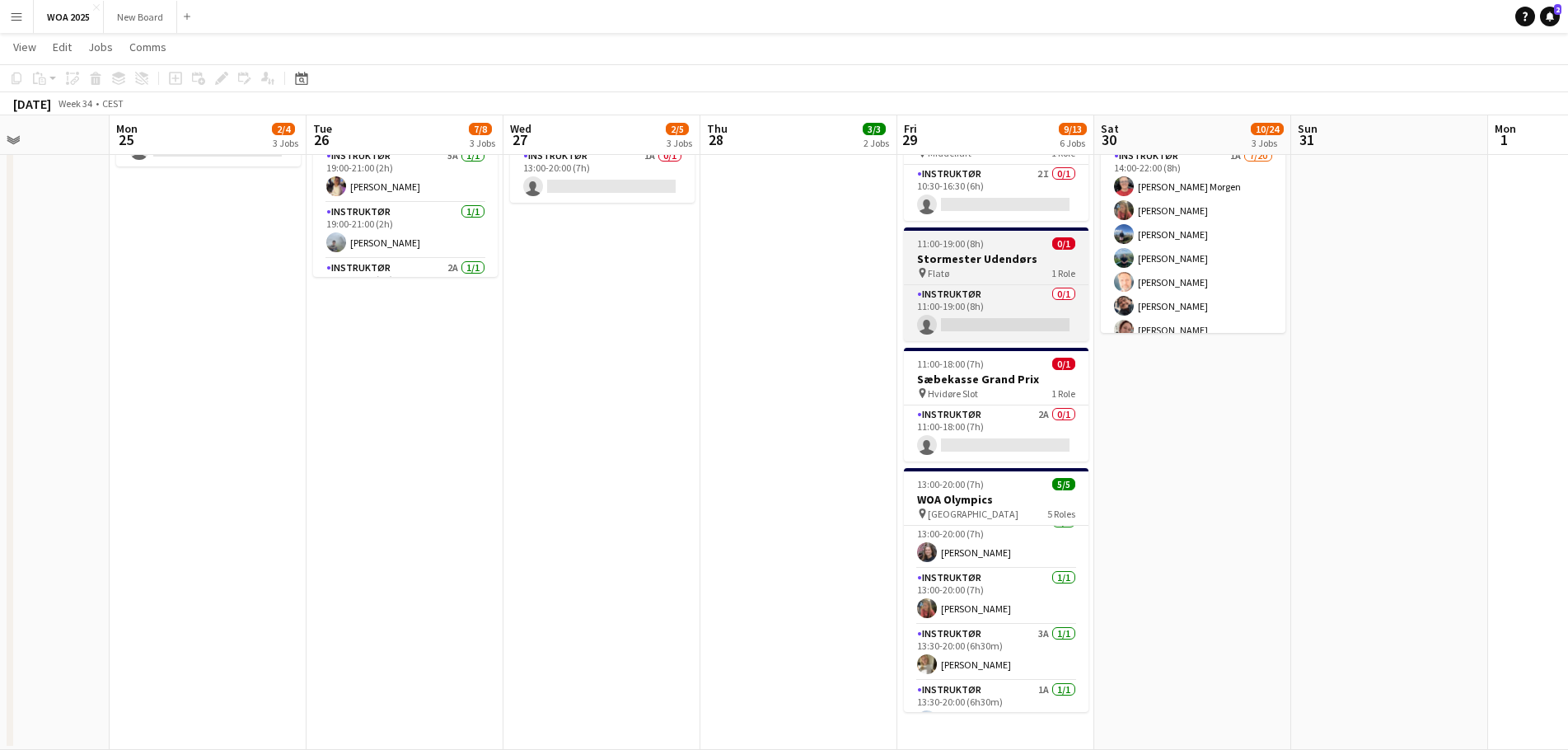
click at [997, 249] on div "11:00-19:00 (8h) 0/1" at bounding box center [996, 243] width 185 height 12
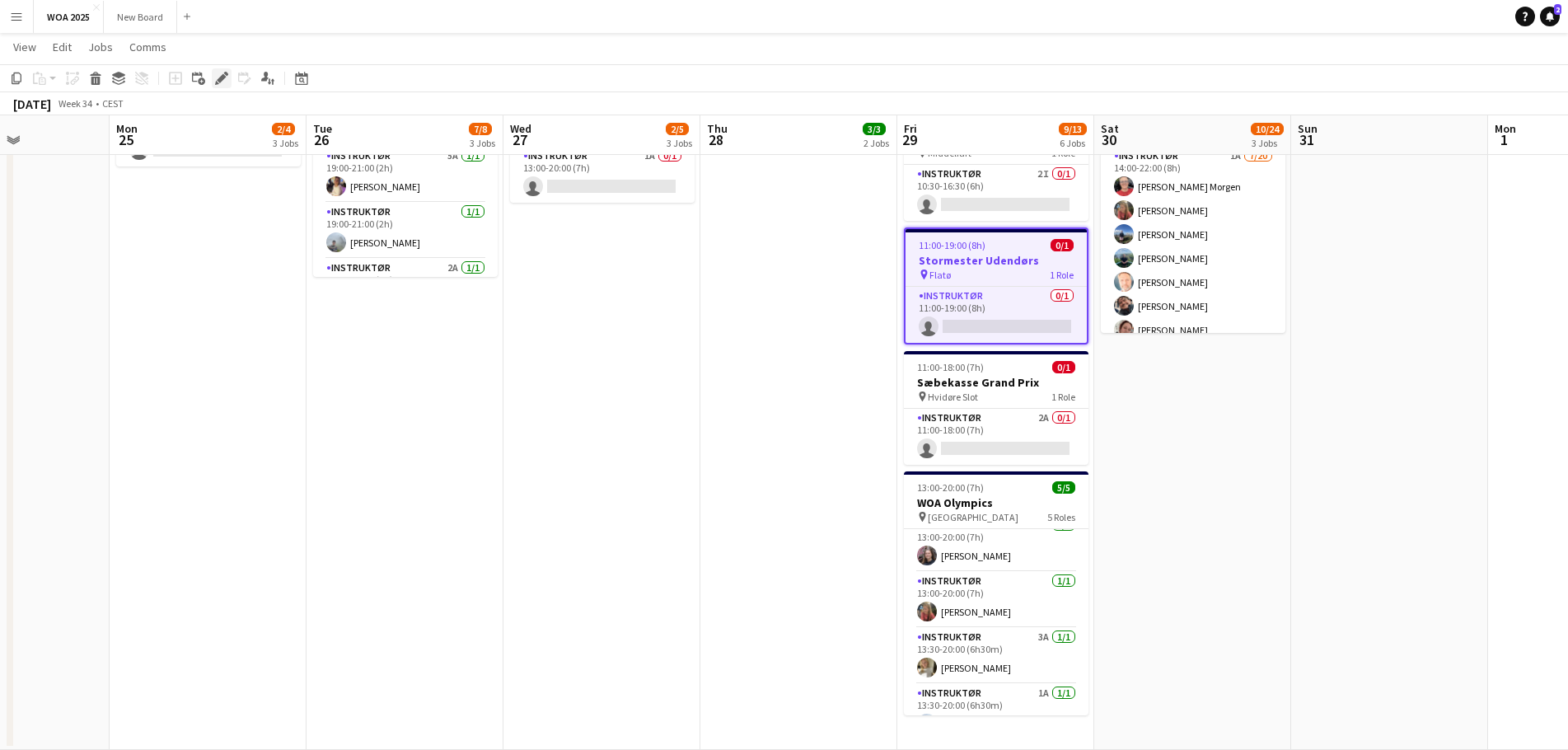
click at [217, 80] on icon at bounding box center [221, 78] width 9 height 9
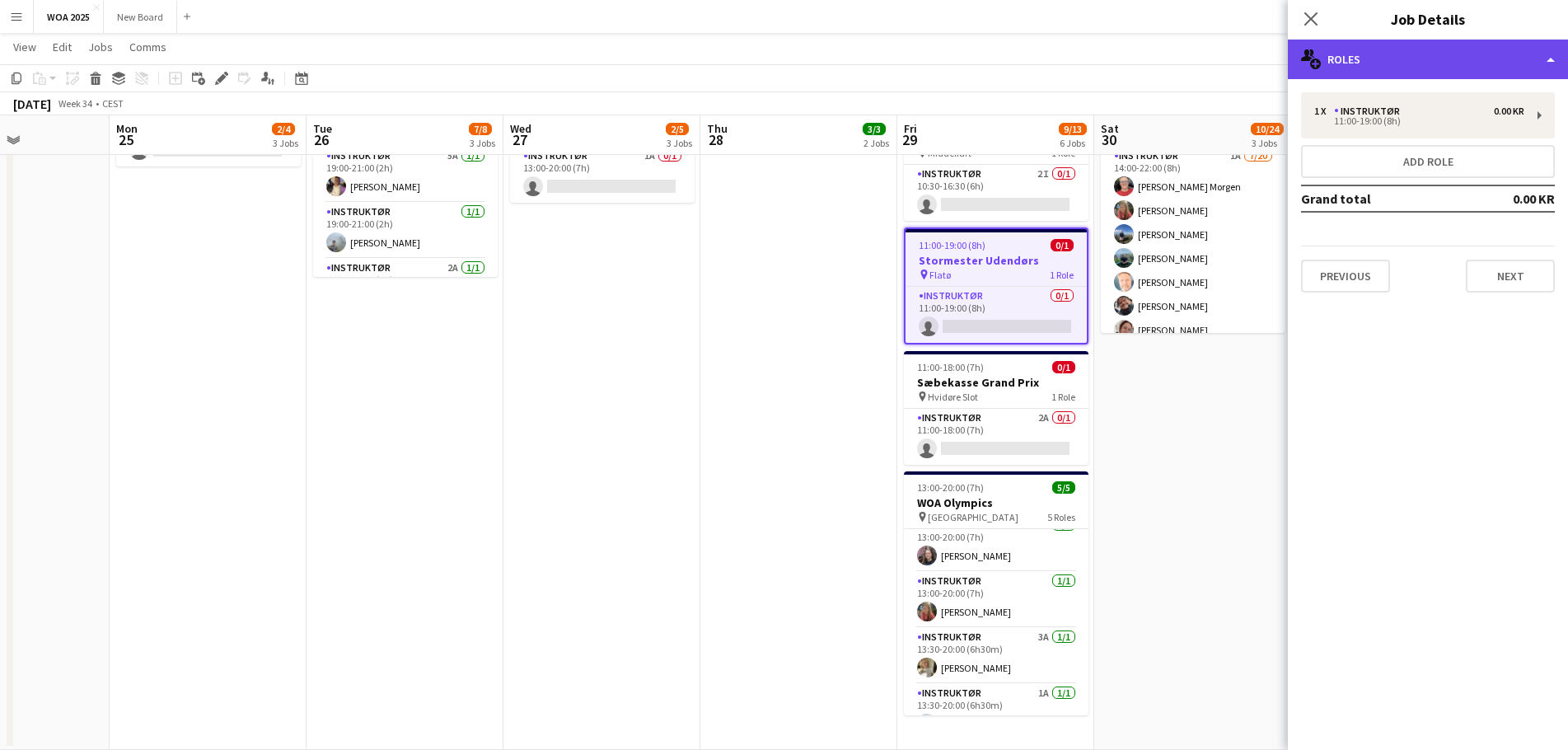
click at [1464, 67] on div "multiple-users-add Roles" at bounding box center [1427, 59] width 280 height 39
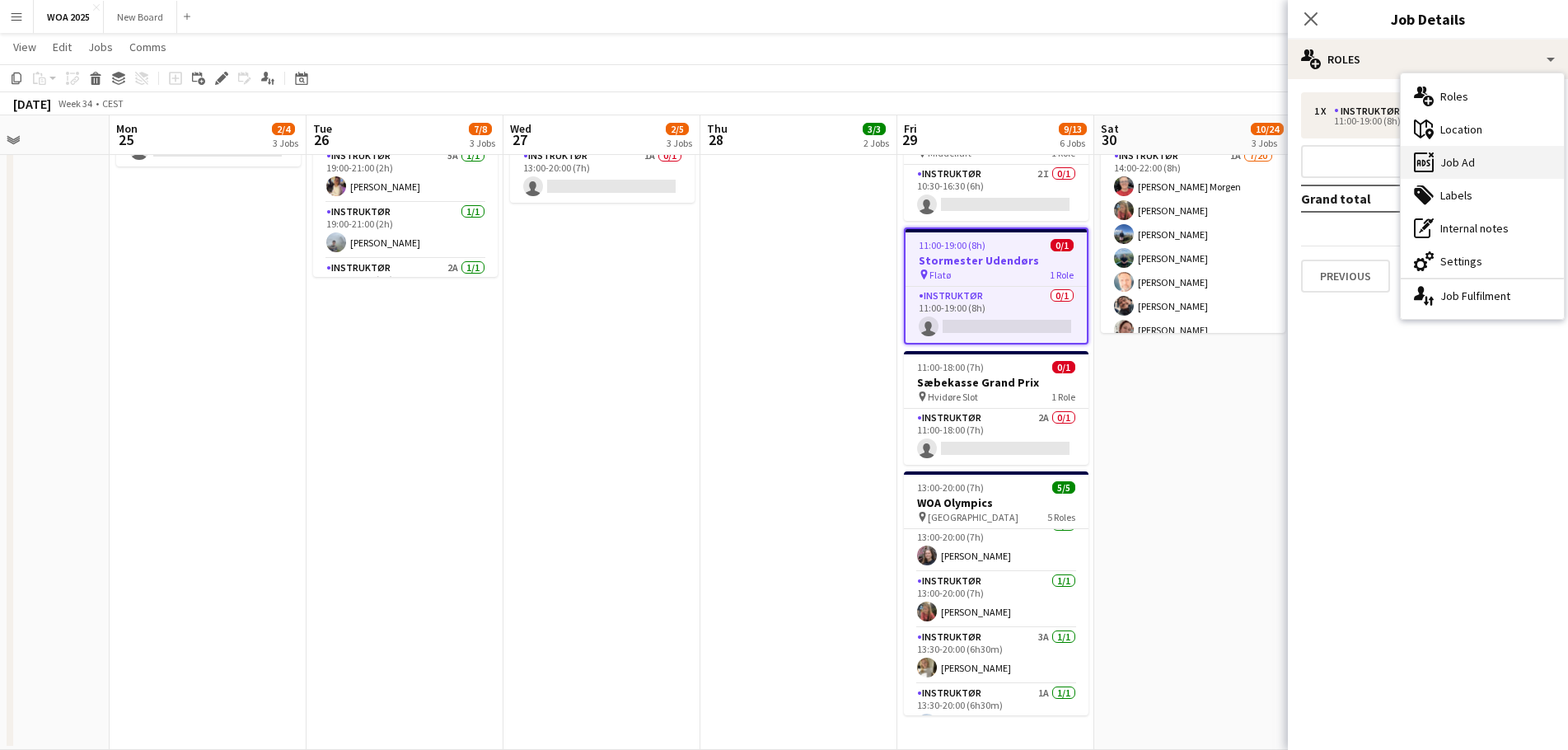
click at [1465, 149] on div "ads-window Job Ad" at bounding box center [1482, 162] width 163 height 33
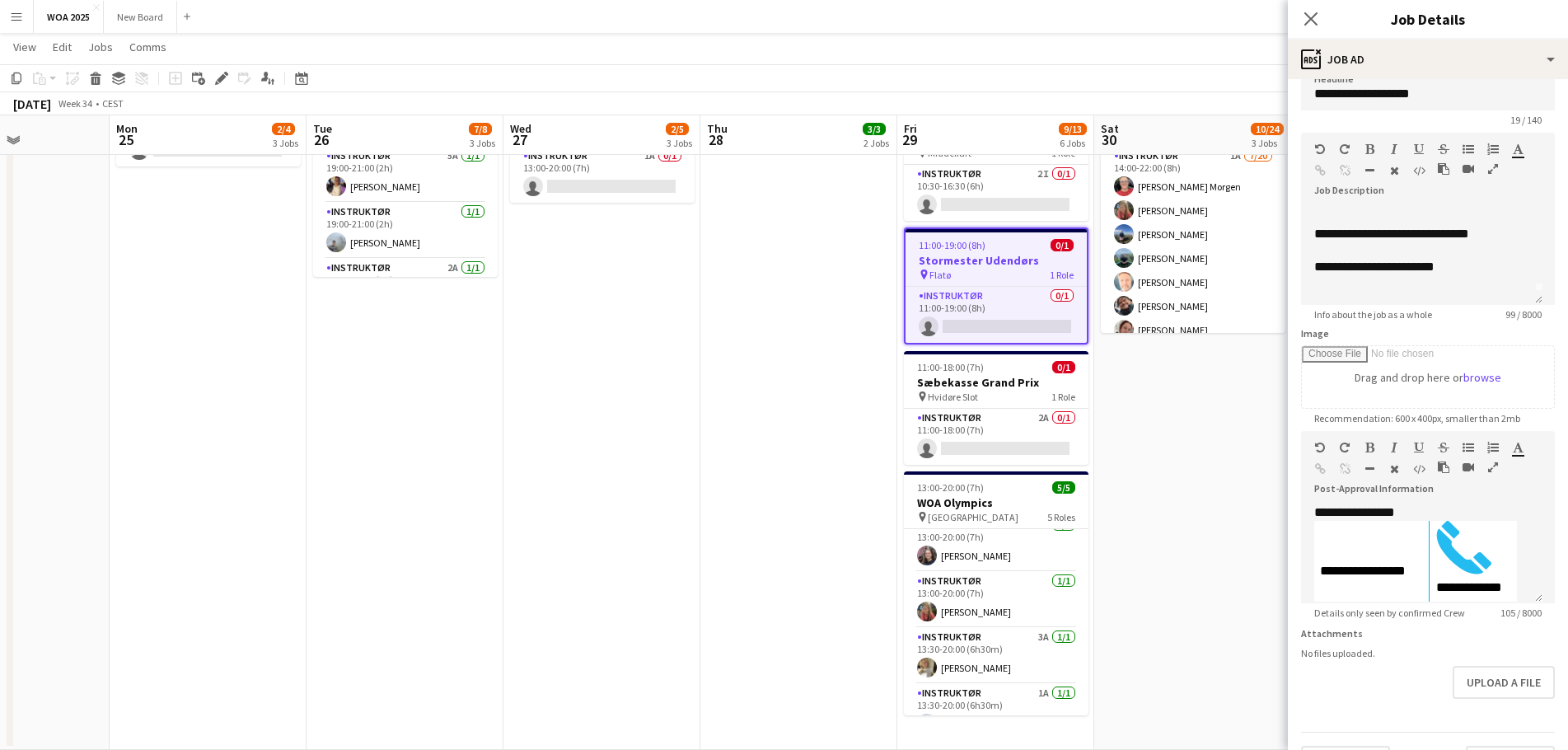
scroll to position [27, 0]
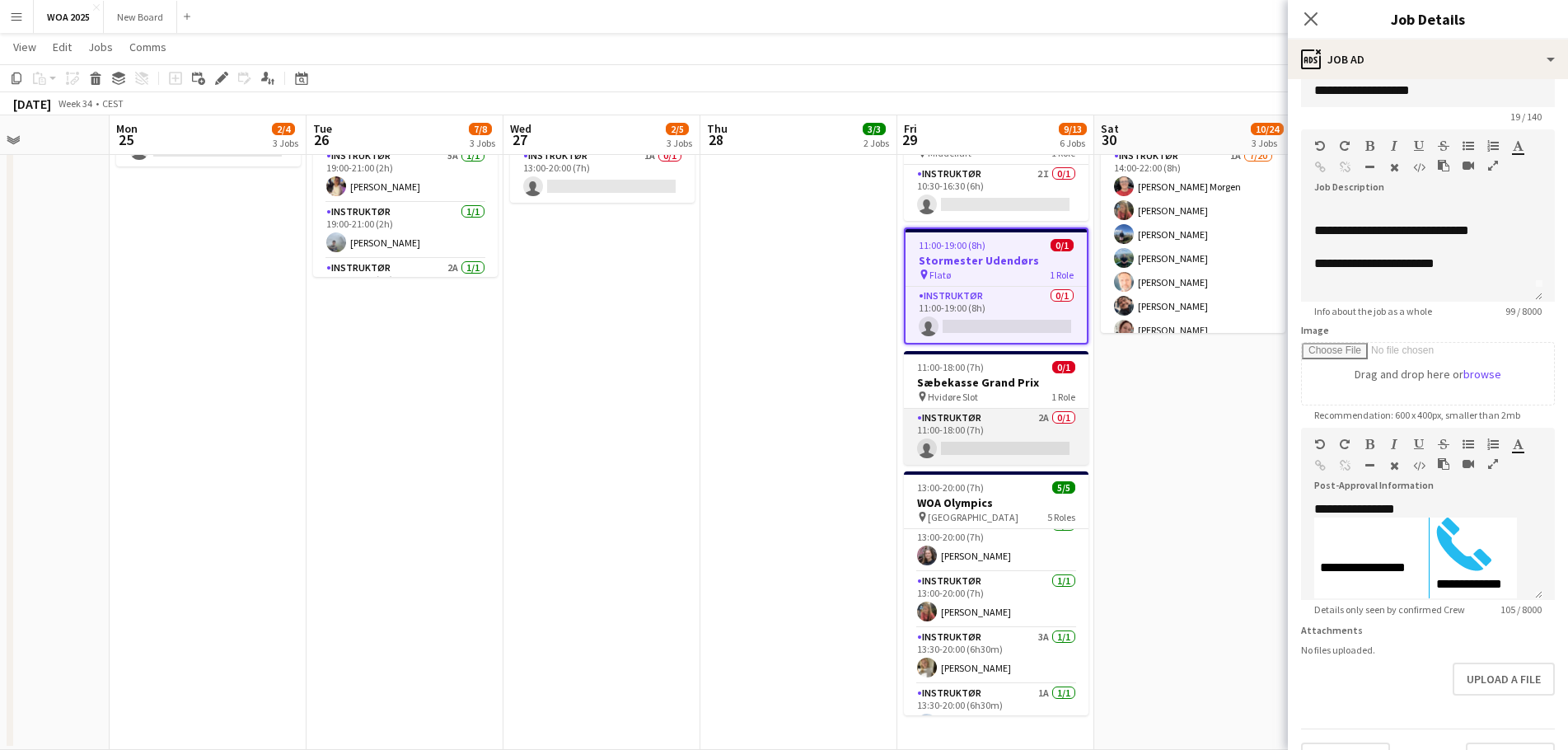
click at [986, 435] on app-card-role "Instruktør 2A 0/1 11:00-18:00 (7h) single-neutral-actions" at bounding box center [996, 436] width 185 height 56
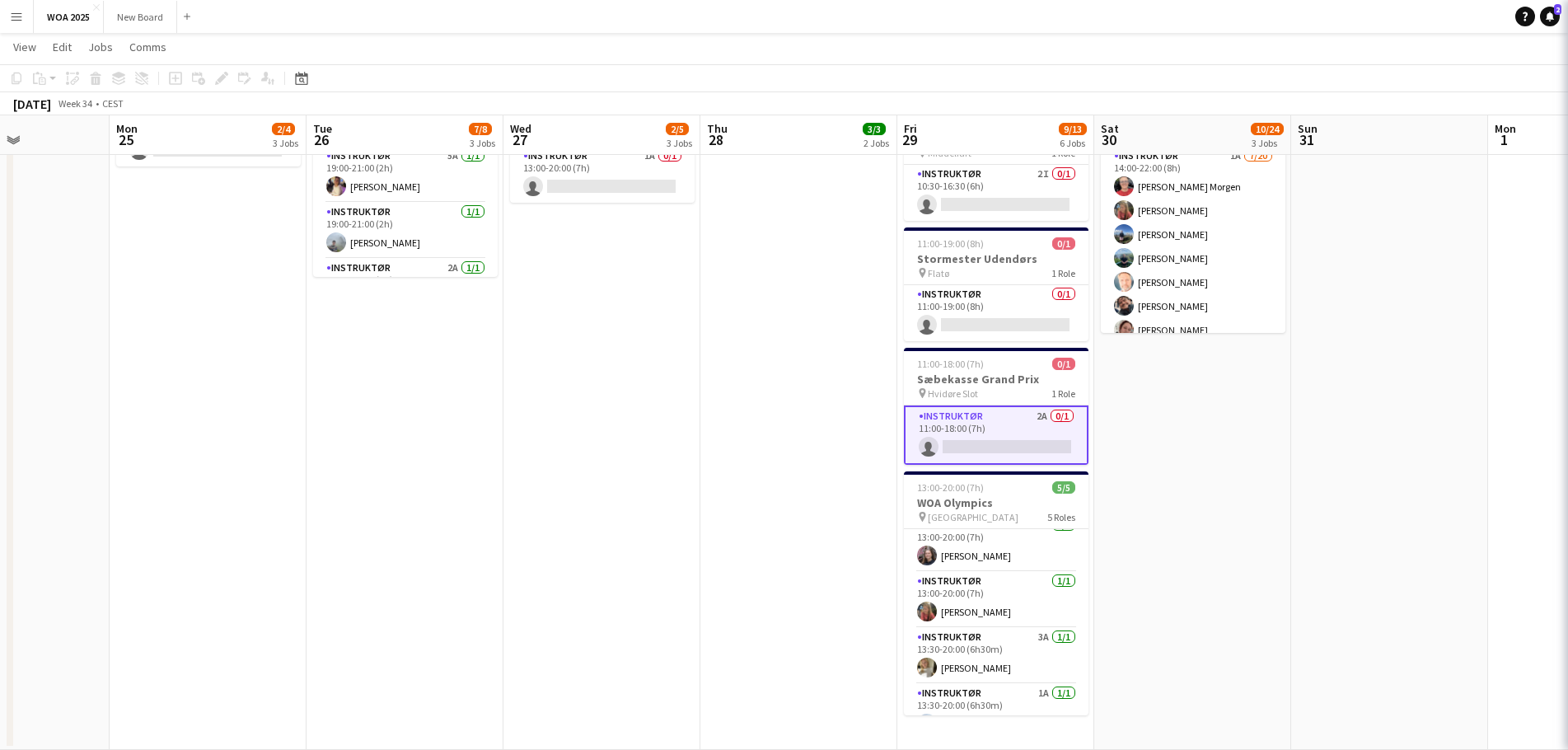
scroll to position [0, 481]
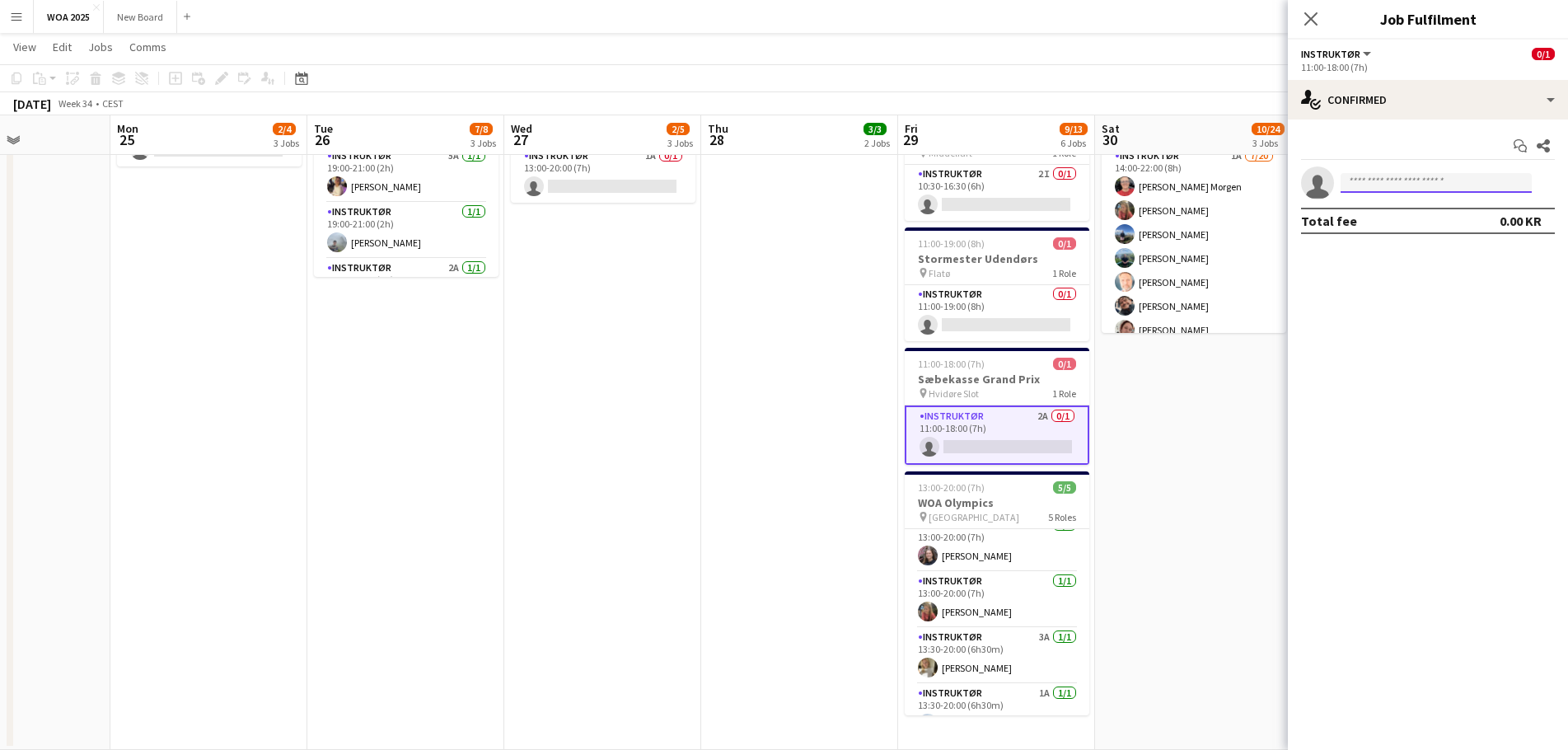
click at [1422, 183] on input at bounding box center [1436, 183] width 191 height 20
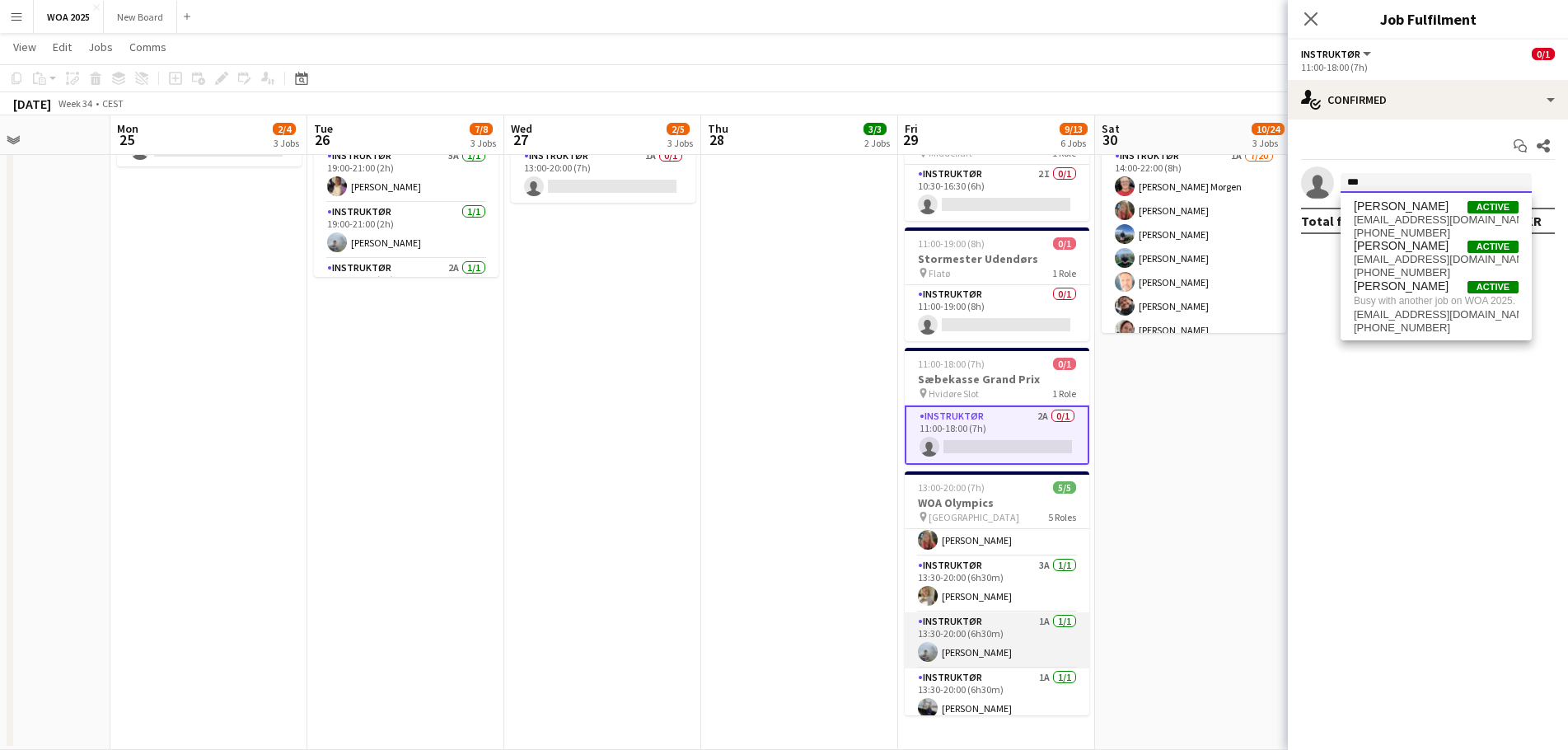
scroll to position [94, 0]
type input "***"
click at [985, 629] on app-card-role "Instruktør 1A [DATE] 13:30-20:00 (6h30m) [PERSON_NAME]" at bounding box center [996, 631] width 185 height 56
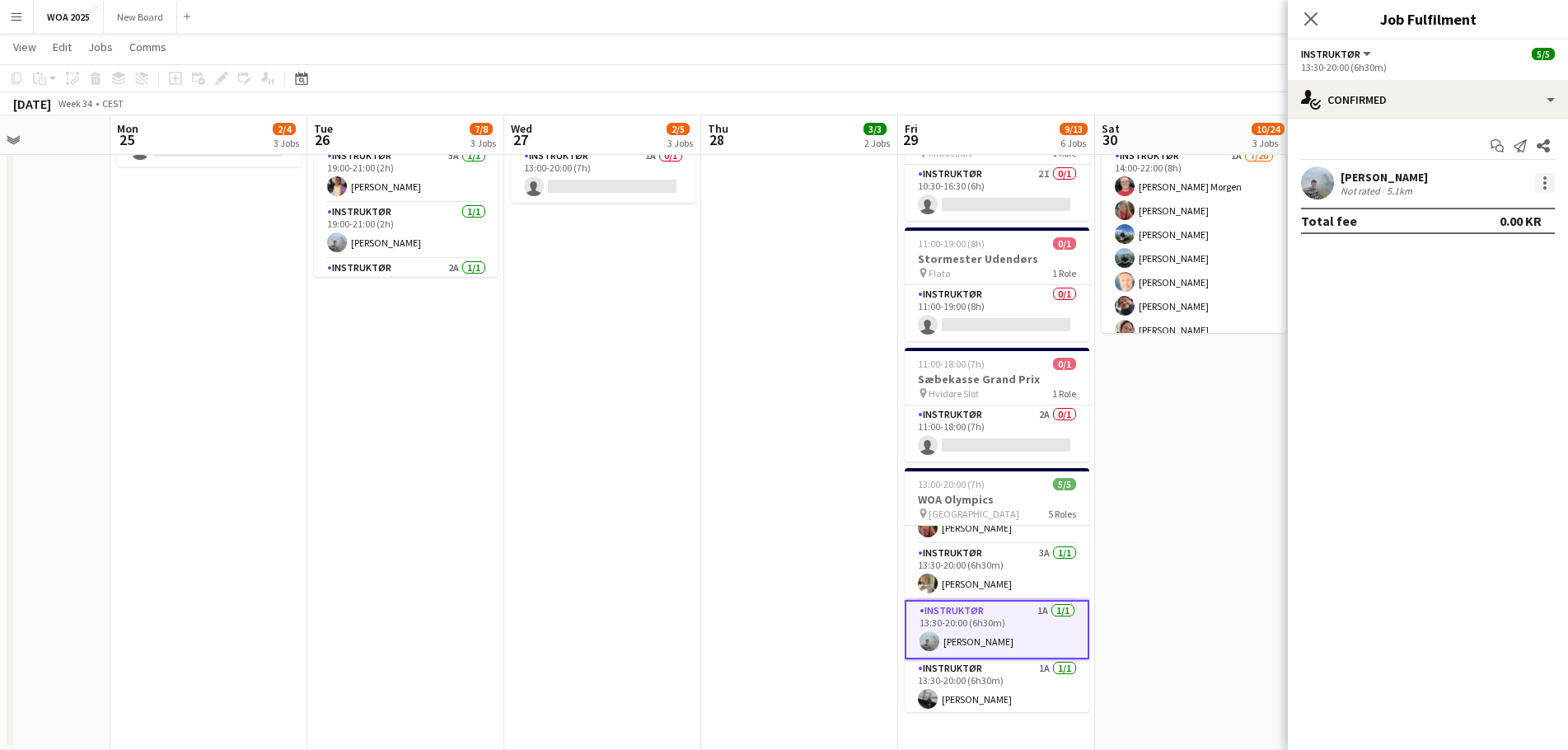
click at [1544, 175] on div at bounding box center [1544, 183] width 20 height 20
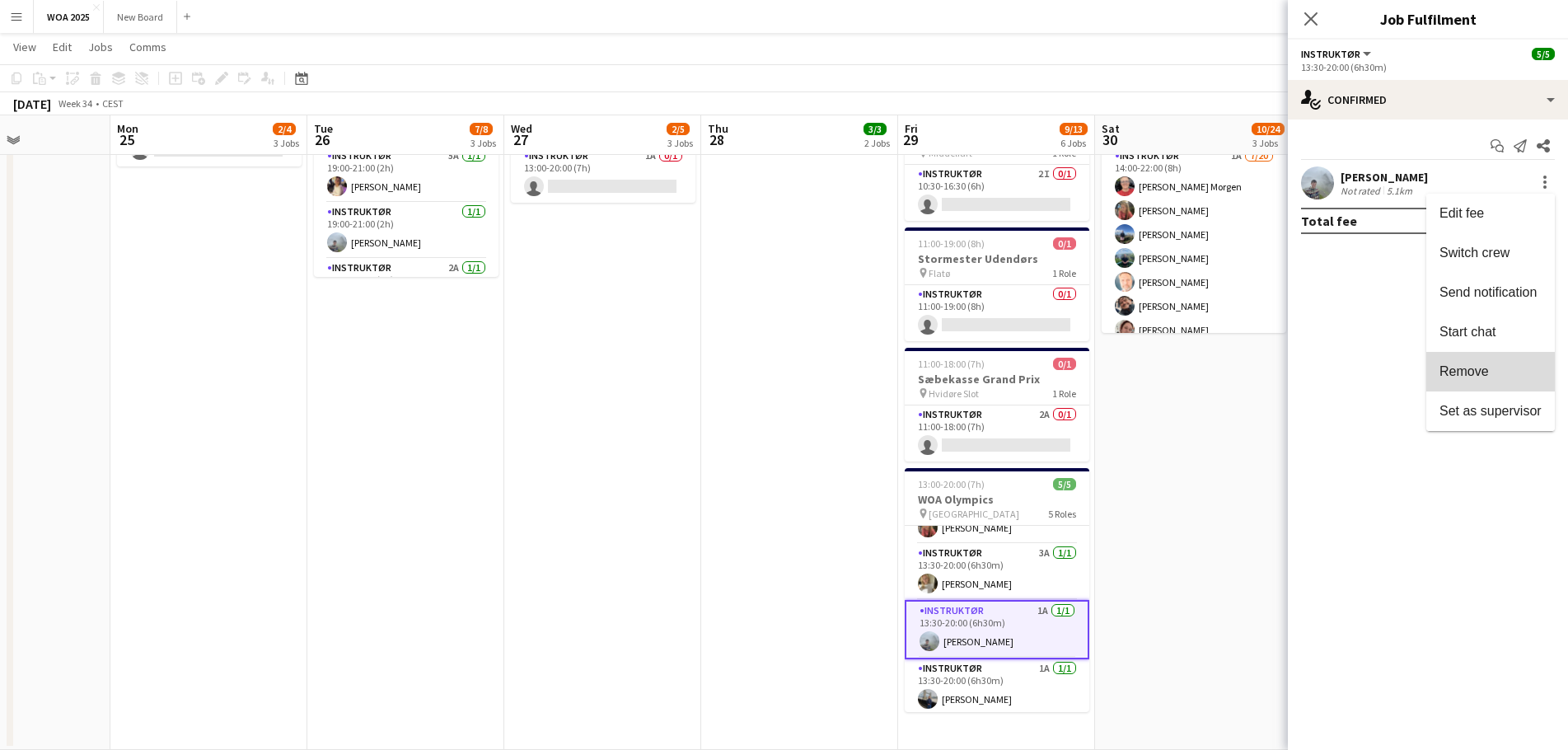
click at [1473, 381] on button "Remove" at bounding box center [1491, 372] width 129 height 39
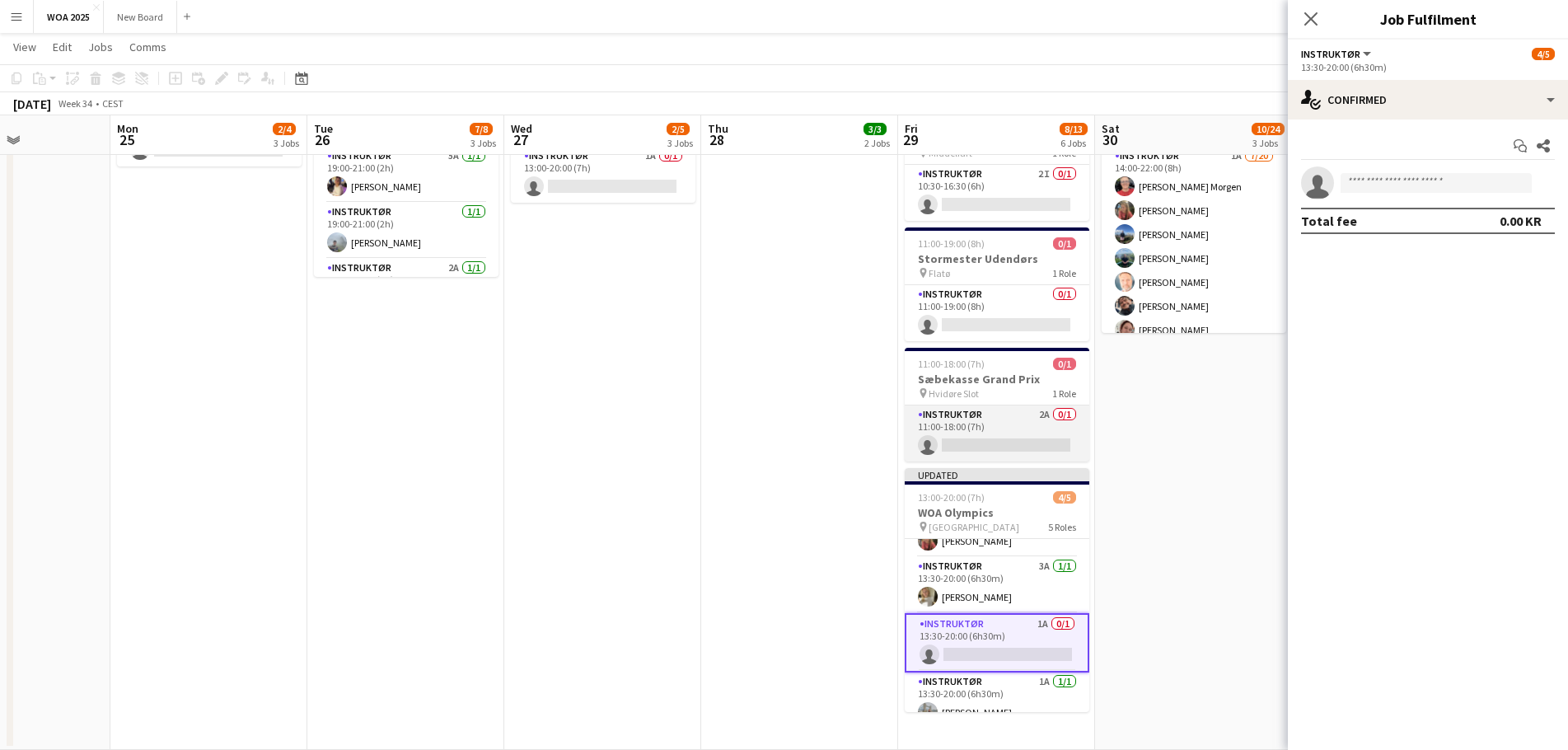
click at [990, 431] on app-card-role "Instruktør 2A 0/1 11:00-18:00 (7h) single-neutral-actions" at bounding box center [996, 432] width 185 height 56
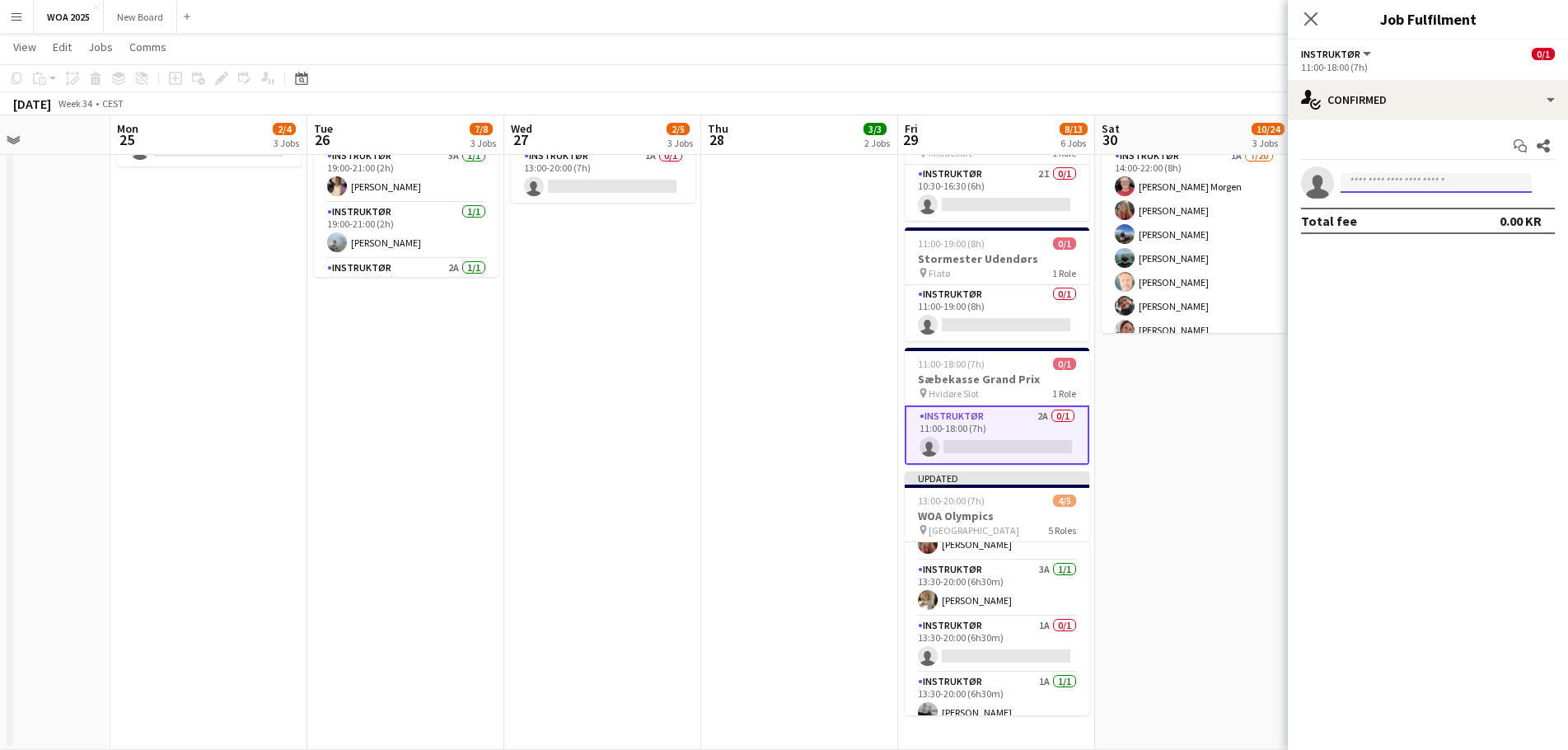
click at [1392, 184] on input at bounding box center [1436, 183] width 191 height 20
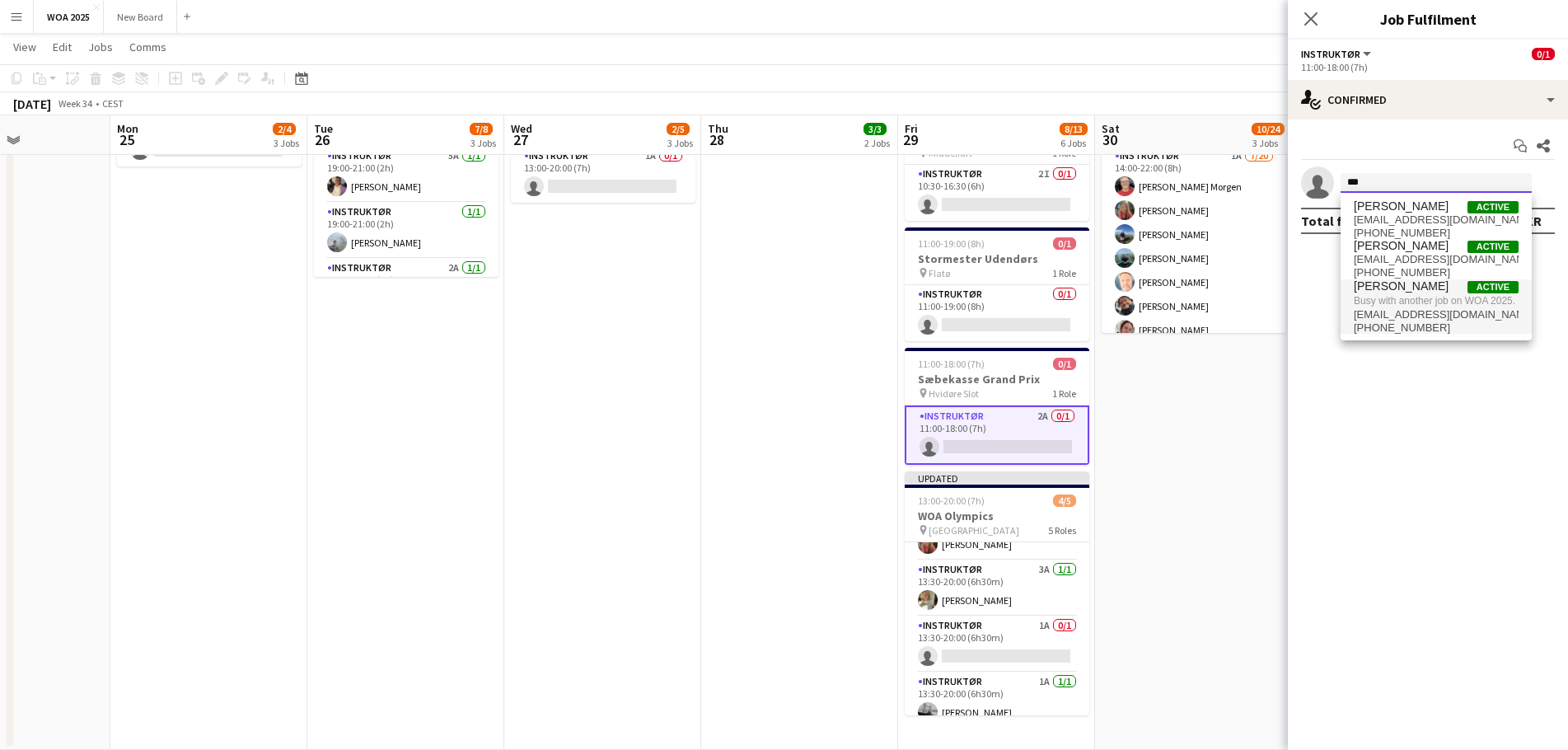
type input "***"
click at [1395, 311] on span "[EMAIL_ADDRESS][DOMAIN_NAME]" at bounding box center [1436, 314] width 165 height 13
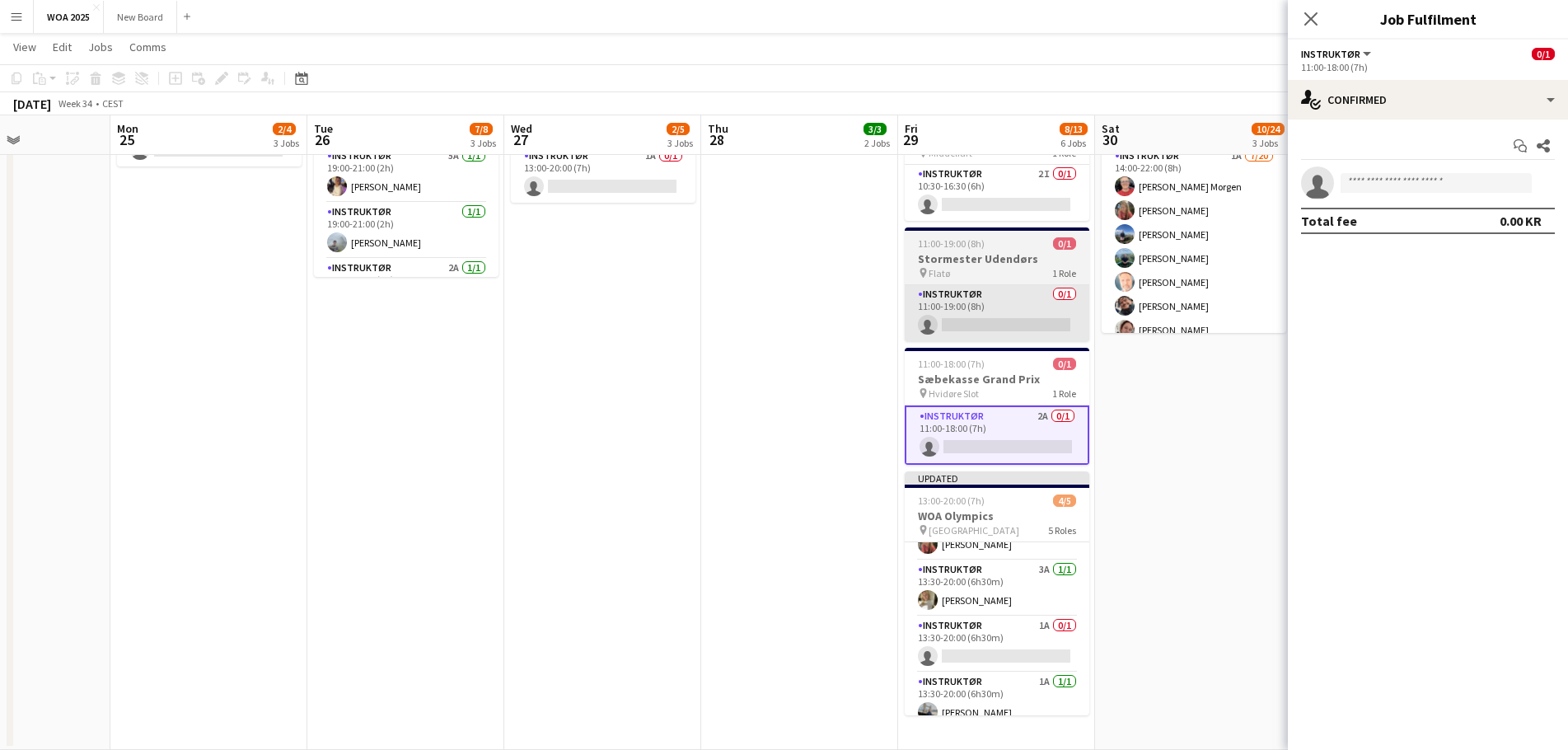
drag, startPoint x: 845, startPoint y: 380, endPoint x: 1003, endPoint y: 288, distance: 182.8
click at [845, 379] on app-date-cell "08:00-13:30 (5h30m) 2/2 Optimizer pin Clarion - [GEOGRAPHIC_DATA] 2 Roles Instr…" at bounding box center [799, 239] width 197 height 1019
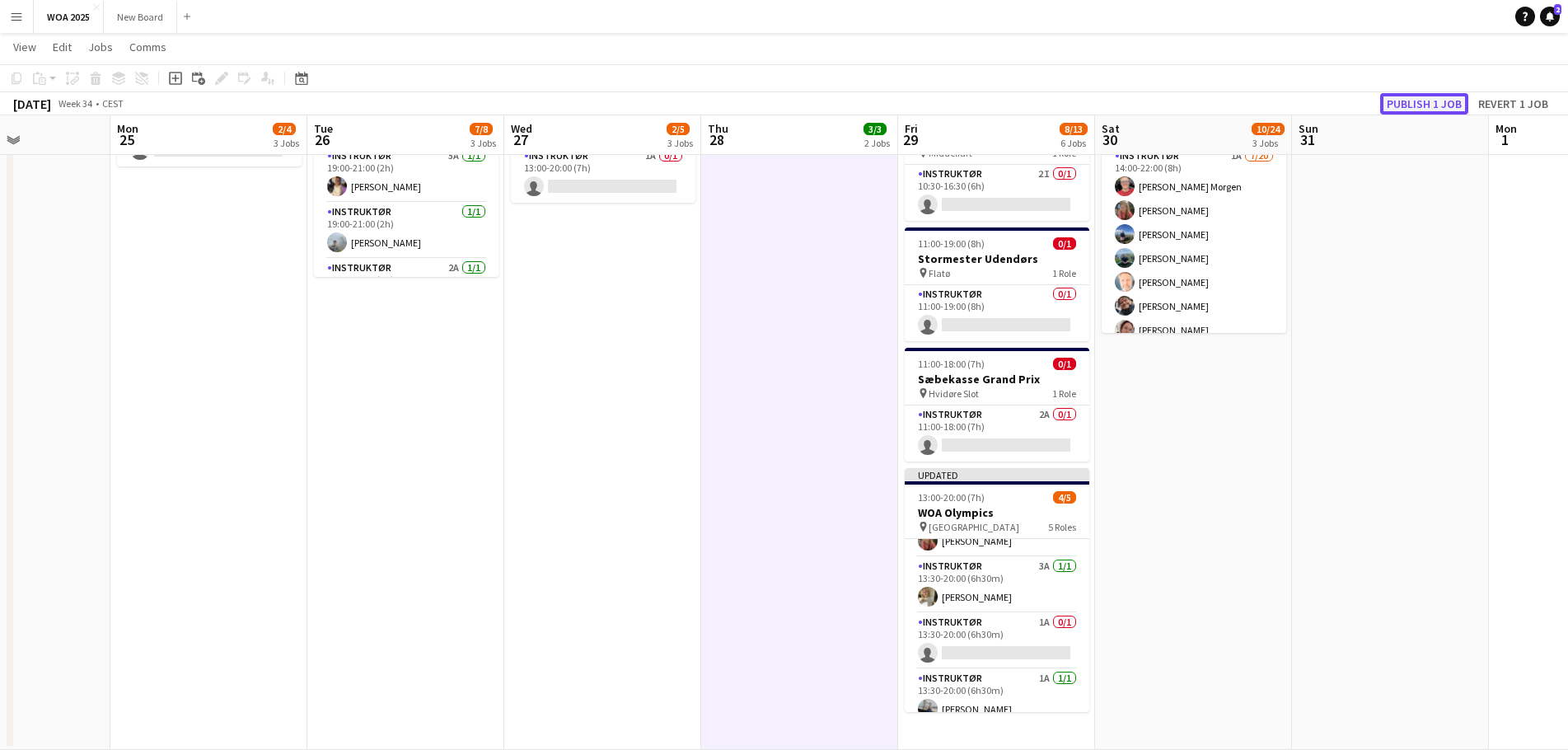
click at [1396, 106] on button "Publish 1 job" at bounding box center [1424, 103] width 88 height 21
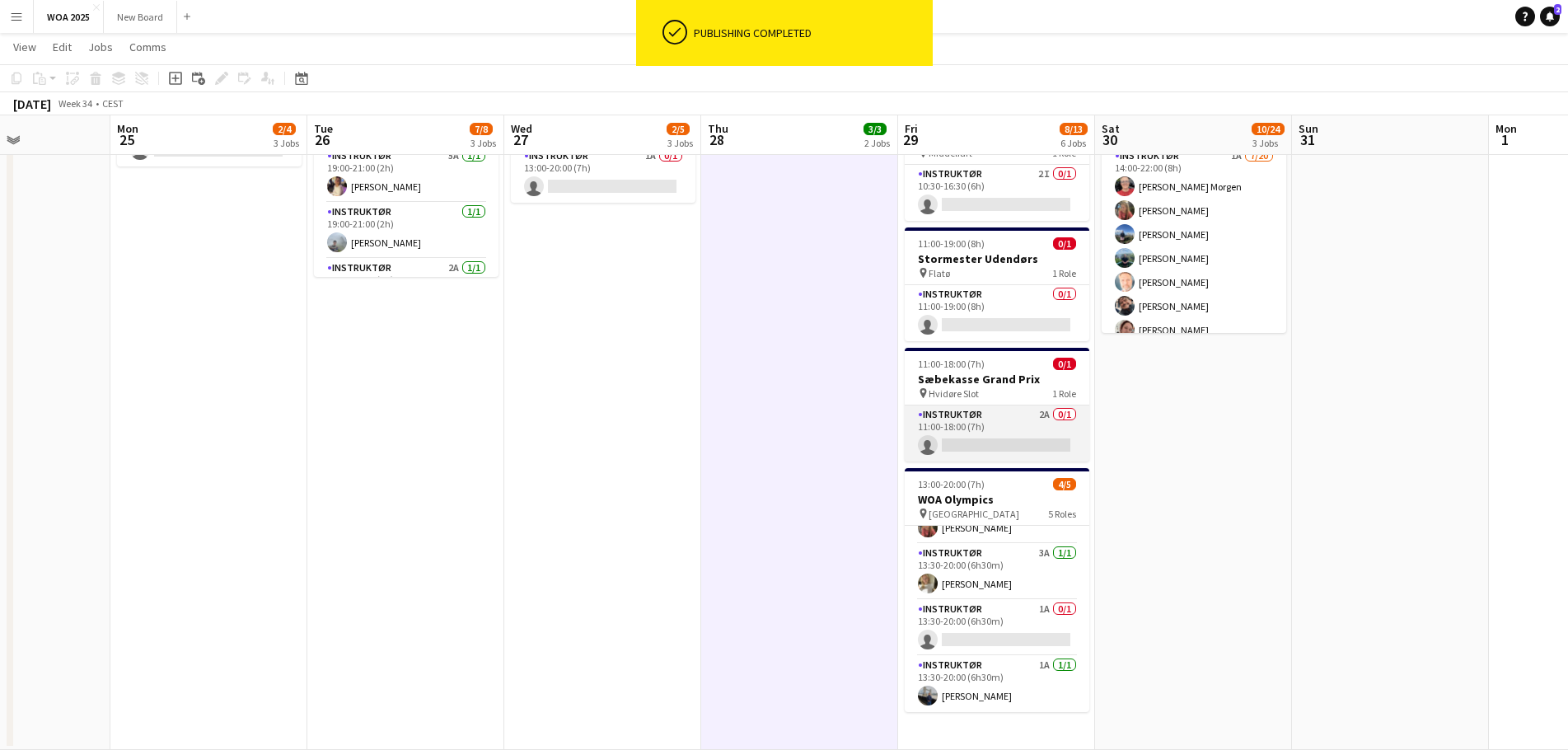
click at [1014, 445] on app-card-role "Instruktør 2A 0/1 11:00-18:00 (7h) single-neutral-actions" at bounding box center [996, 432] width 185 height 56
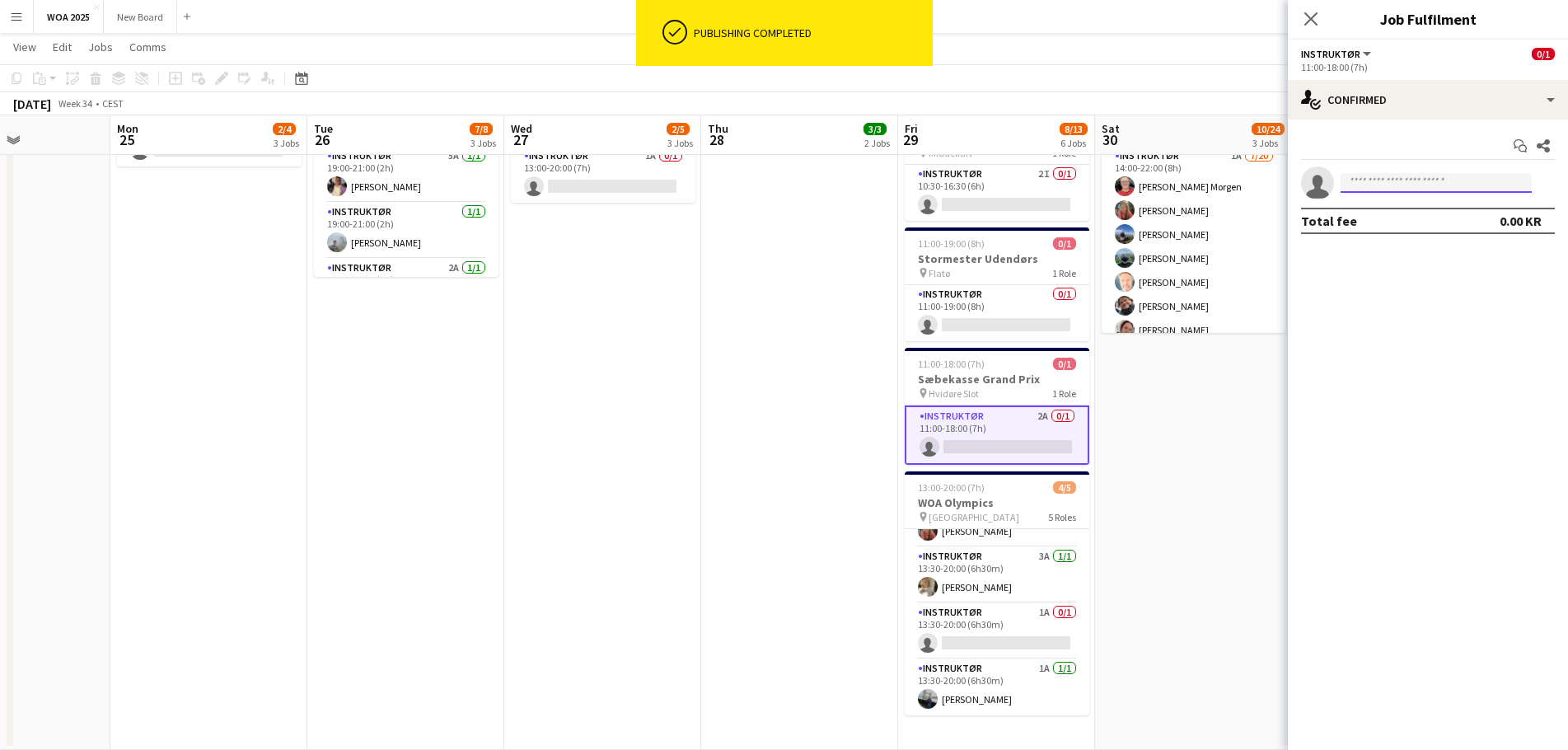
click at [1395, 191] on input at bounding box center [1436, 183] width 191 height 20
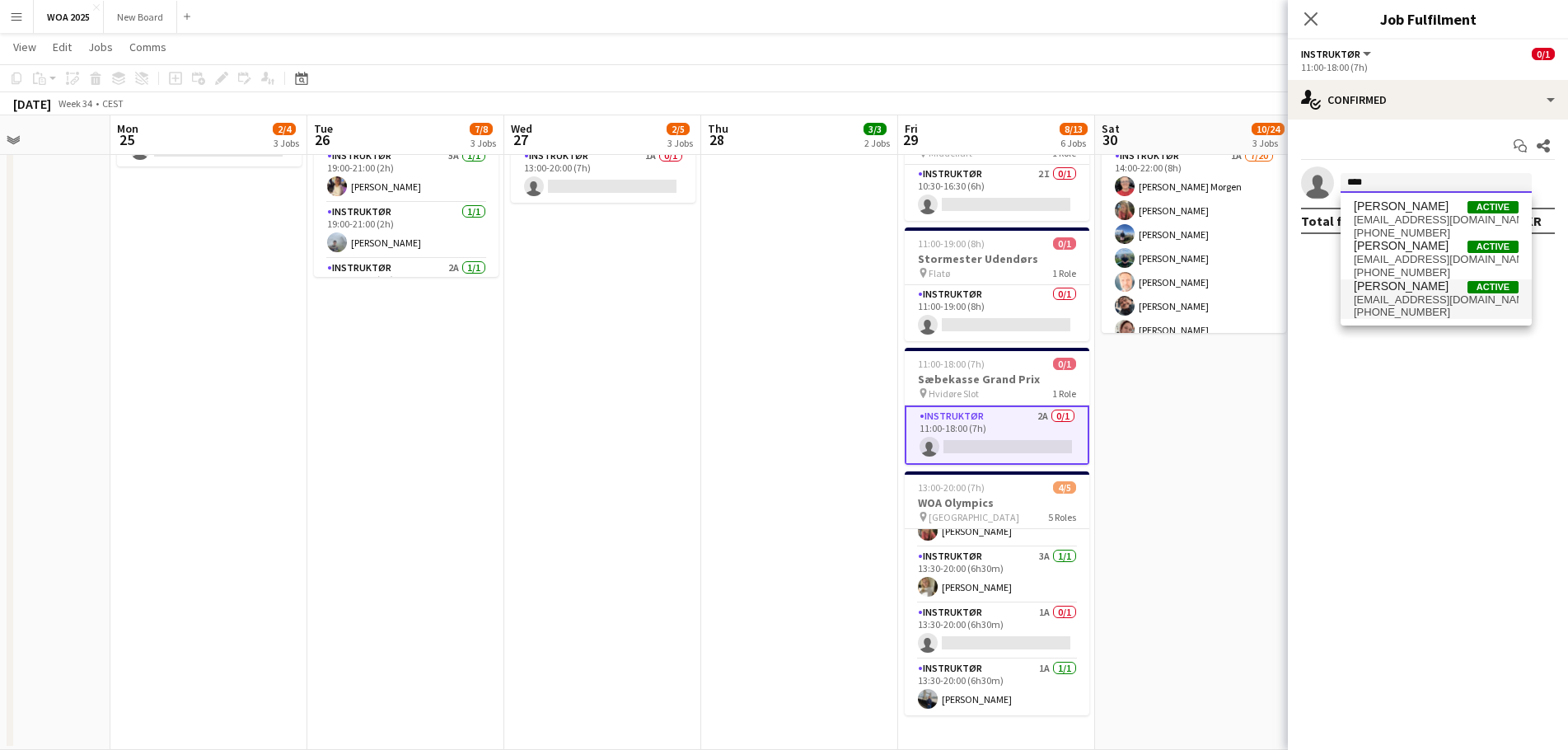
type input "****"
click at [1385, 299] on span "[EMAIL_ADDRESS][DOMAIN_NAME]" at bounding box center [1436, 299] width 165 height 13
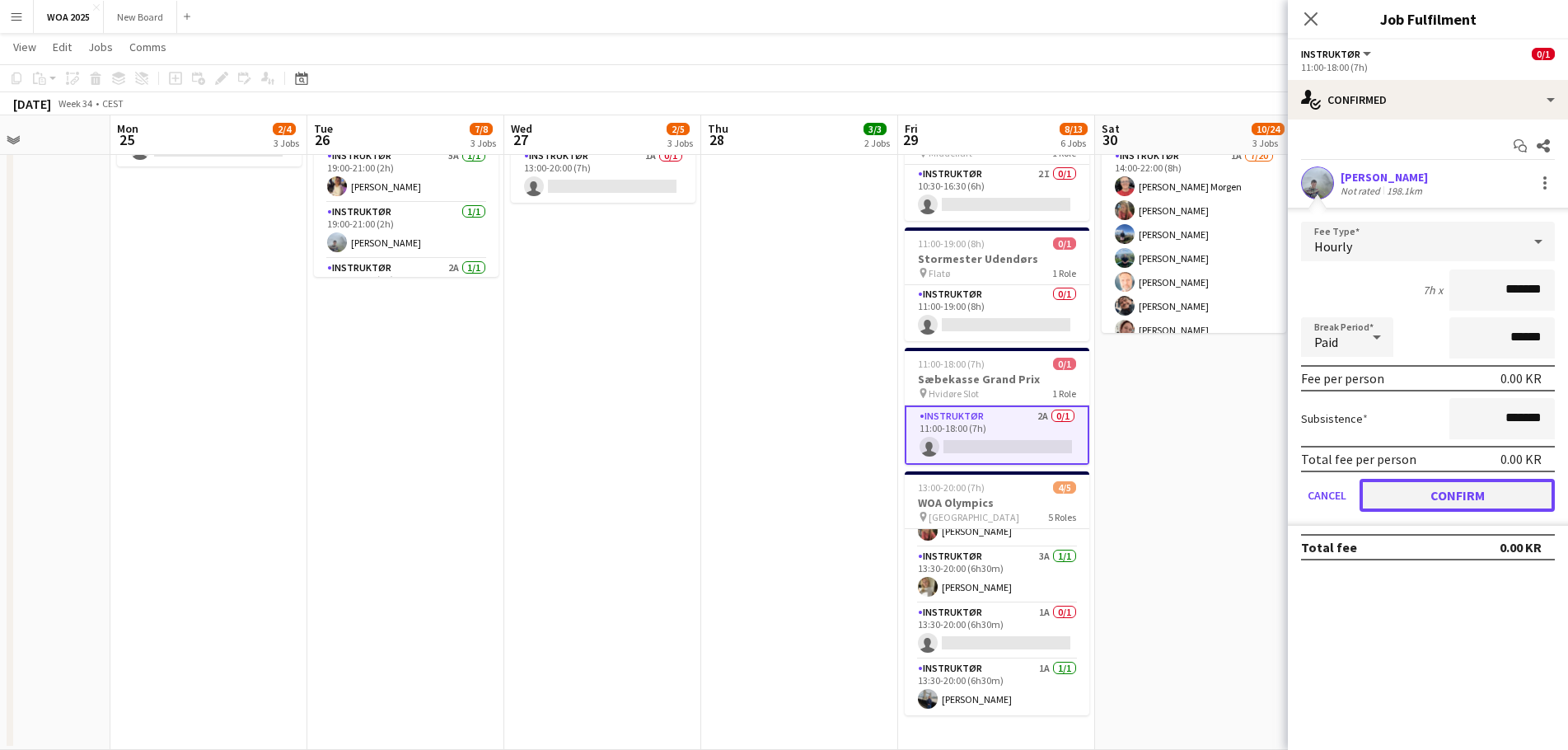
click at [1425, 498] on button "Confirm" at bounding box center [1457, 495] width 196 height 33
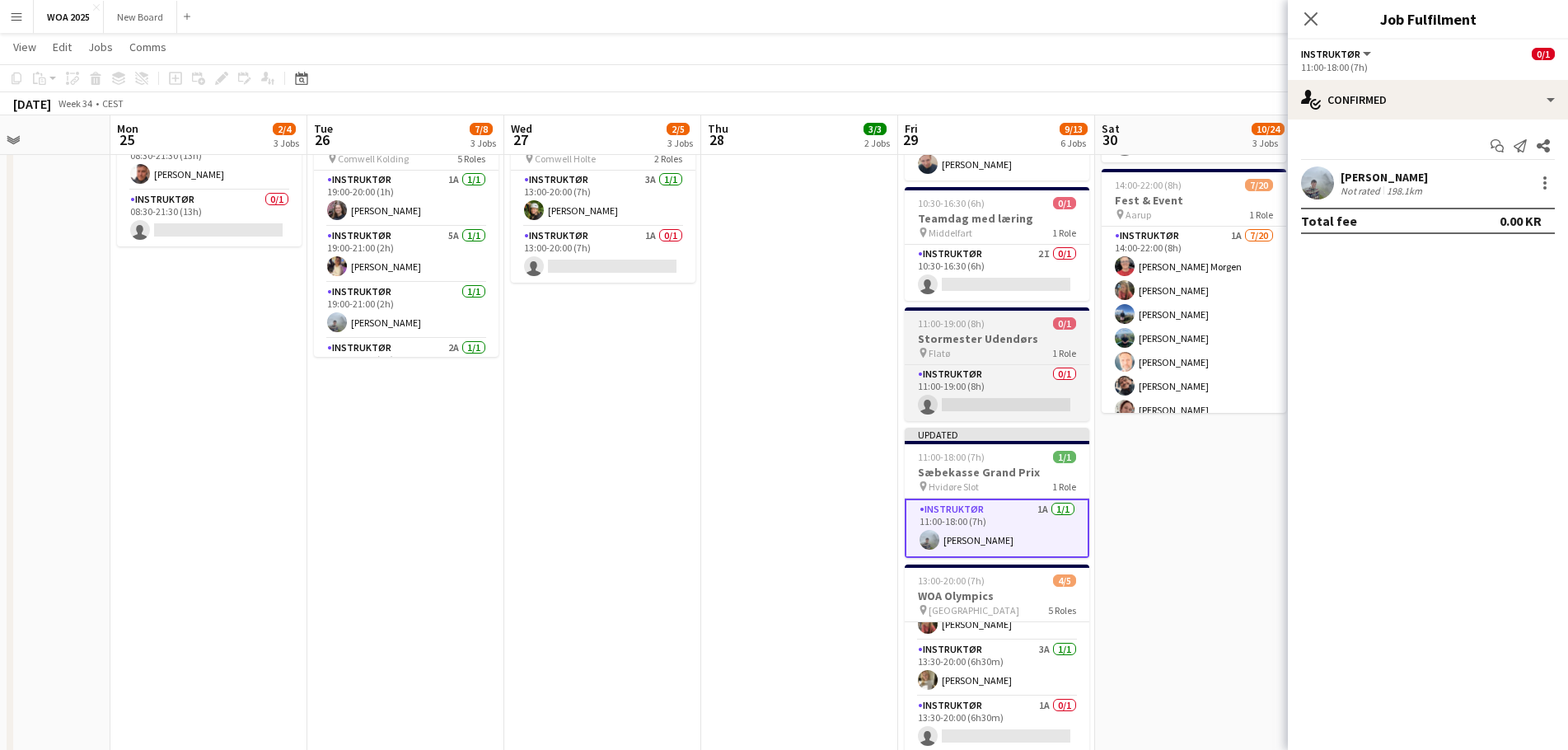
scroll to position [374, 0]
click at [1014, 340] on h3 "Stormester Udendørs" at bounding box center [996, 339] width 185 height 15
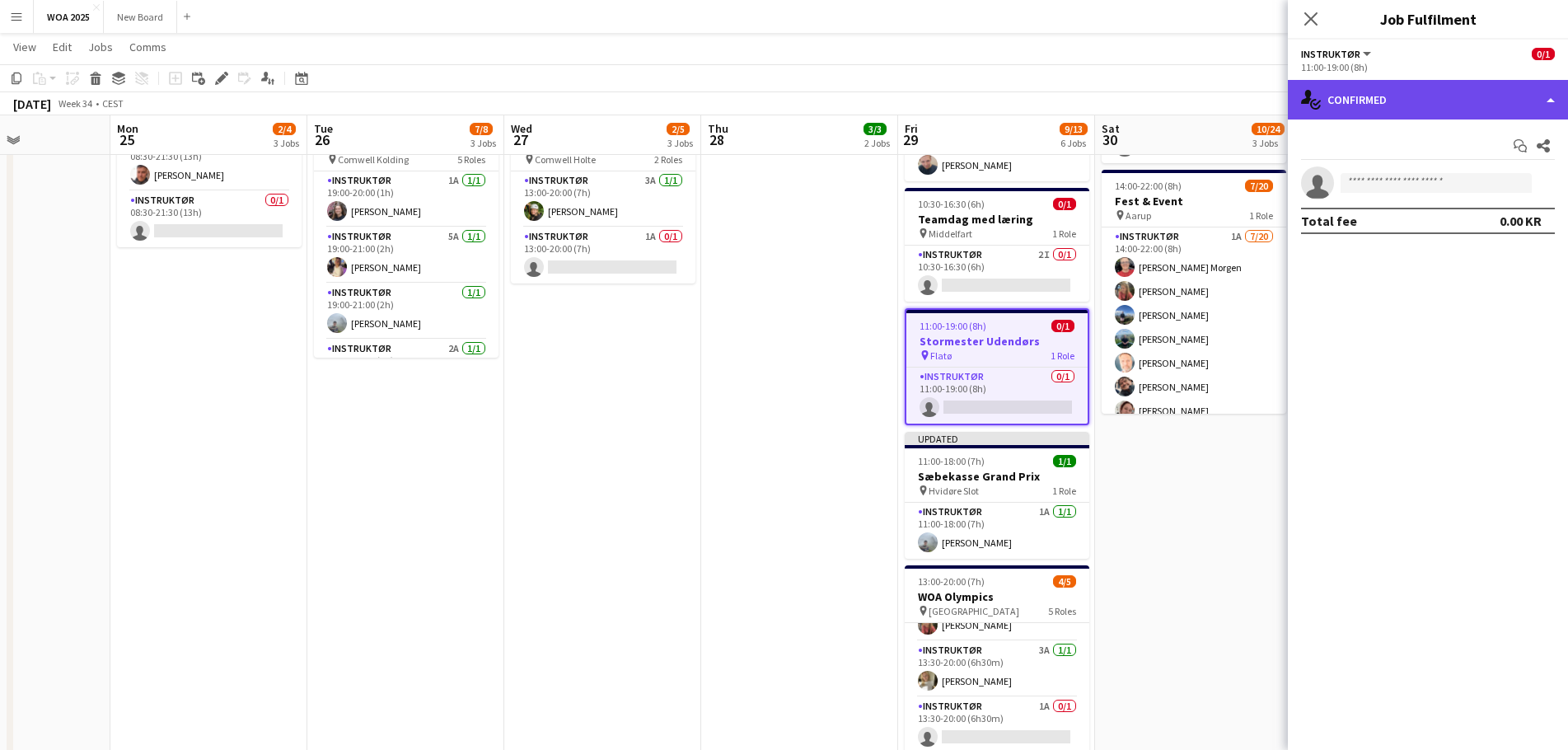
click at [1402, 99] on div "single-neutral-actions-check-2 Confirmed" at bounding box center [1427, 100] width 280 height 39
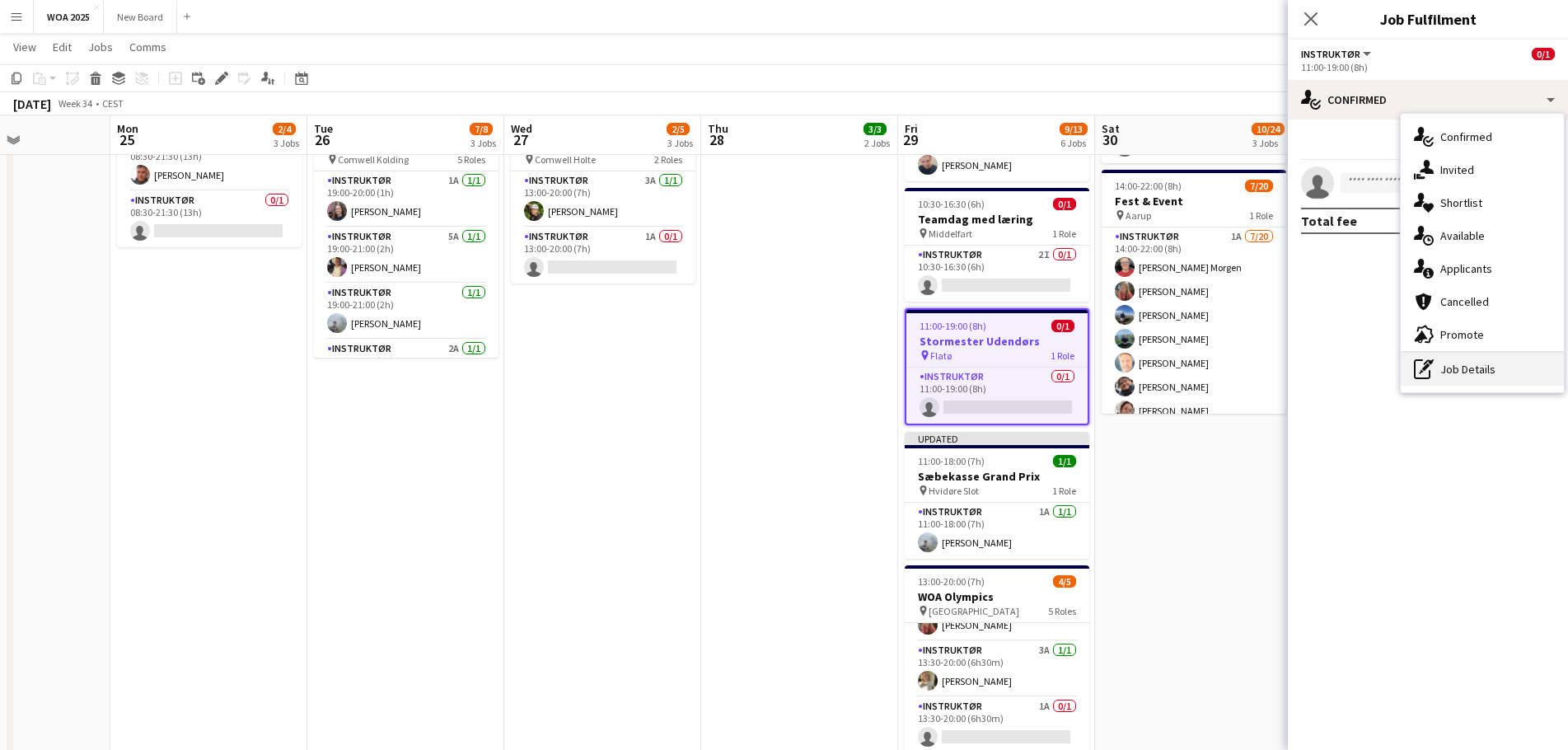
click at [1450, 360] on div "pen-write Job Details" at bounding box center [1482, 369] width 163 height 33
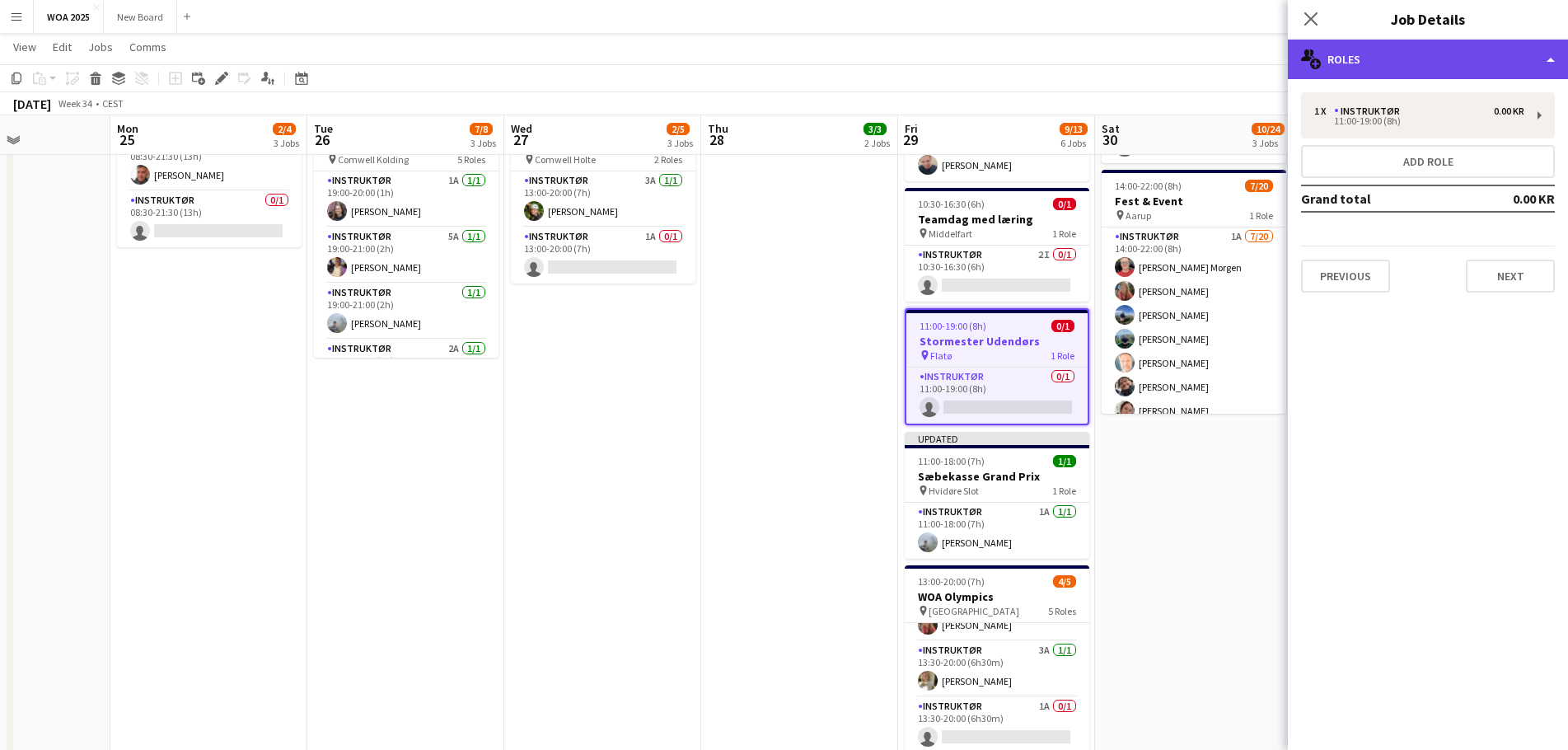
click at [1421, 64] on div "multiple-users-add Roles" at bounding box center [1427, 59] width 280 height 39
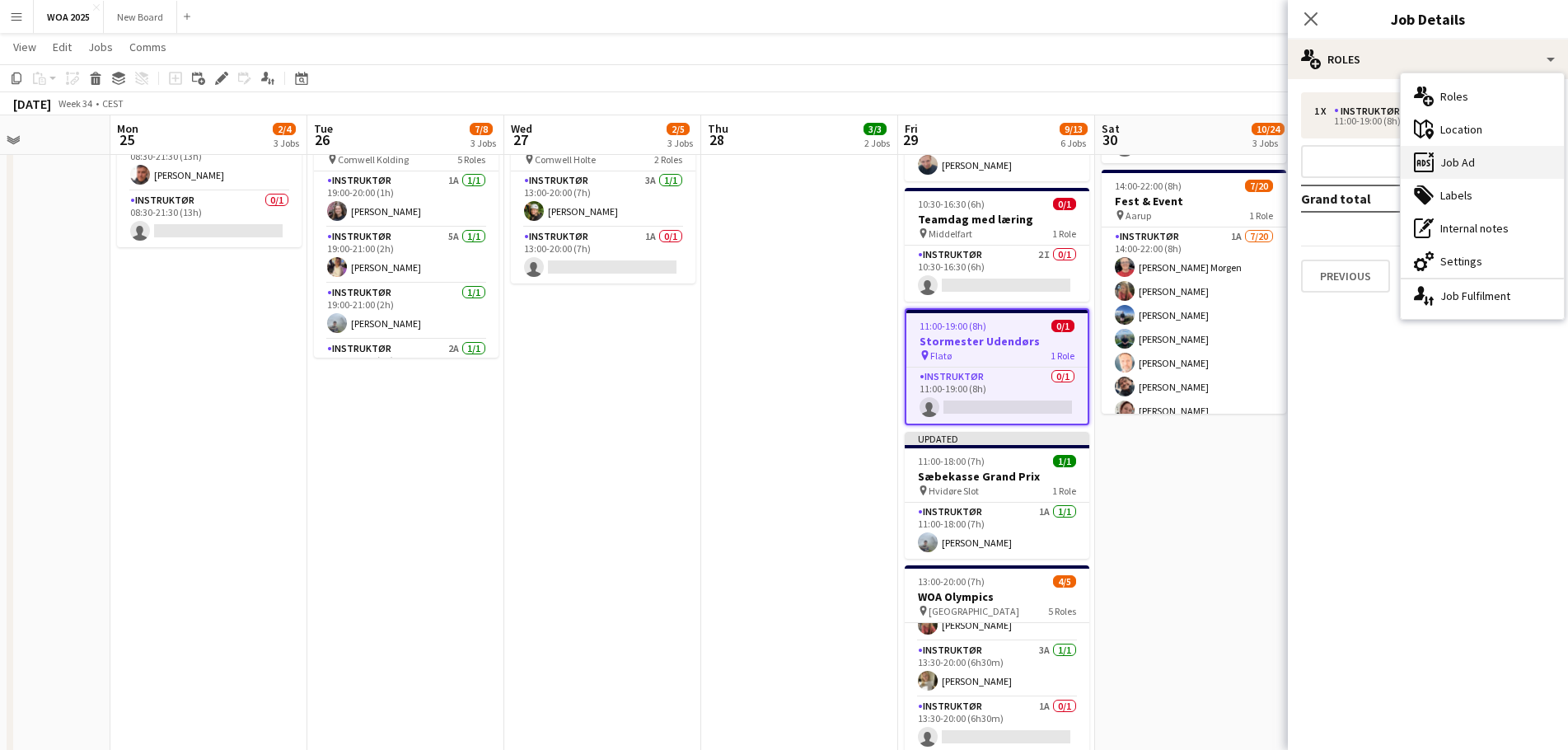
click at [1470, 167] on div "ads-window Job Ad" at bounding box center [1482, 162] width 163 height 33
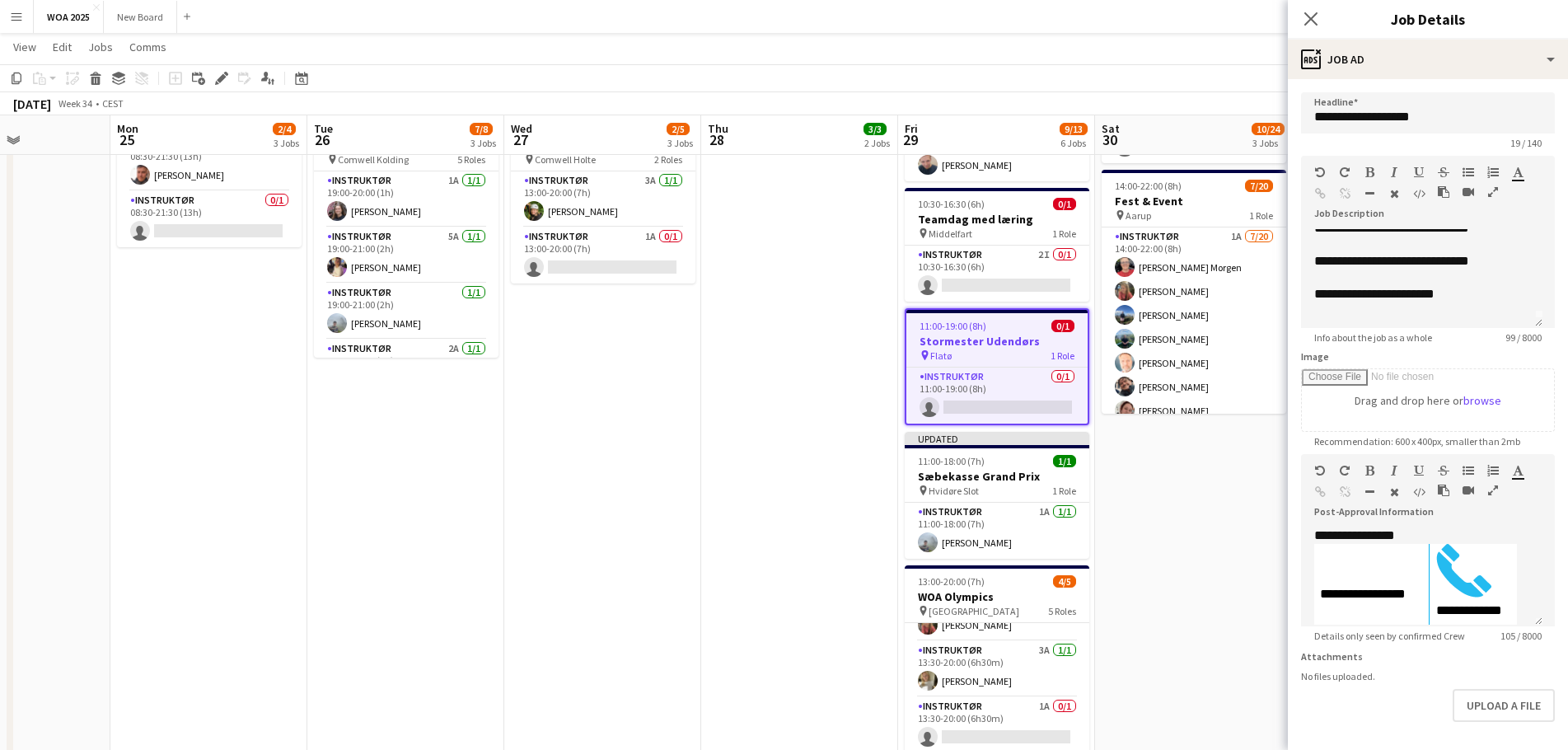
scroll to position [13, 0]
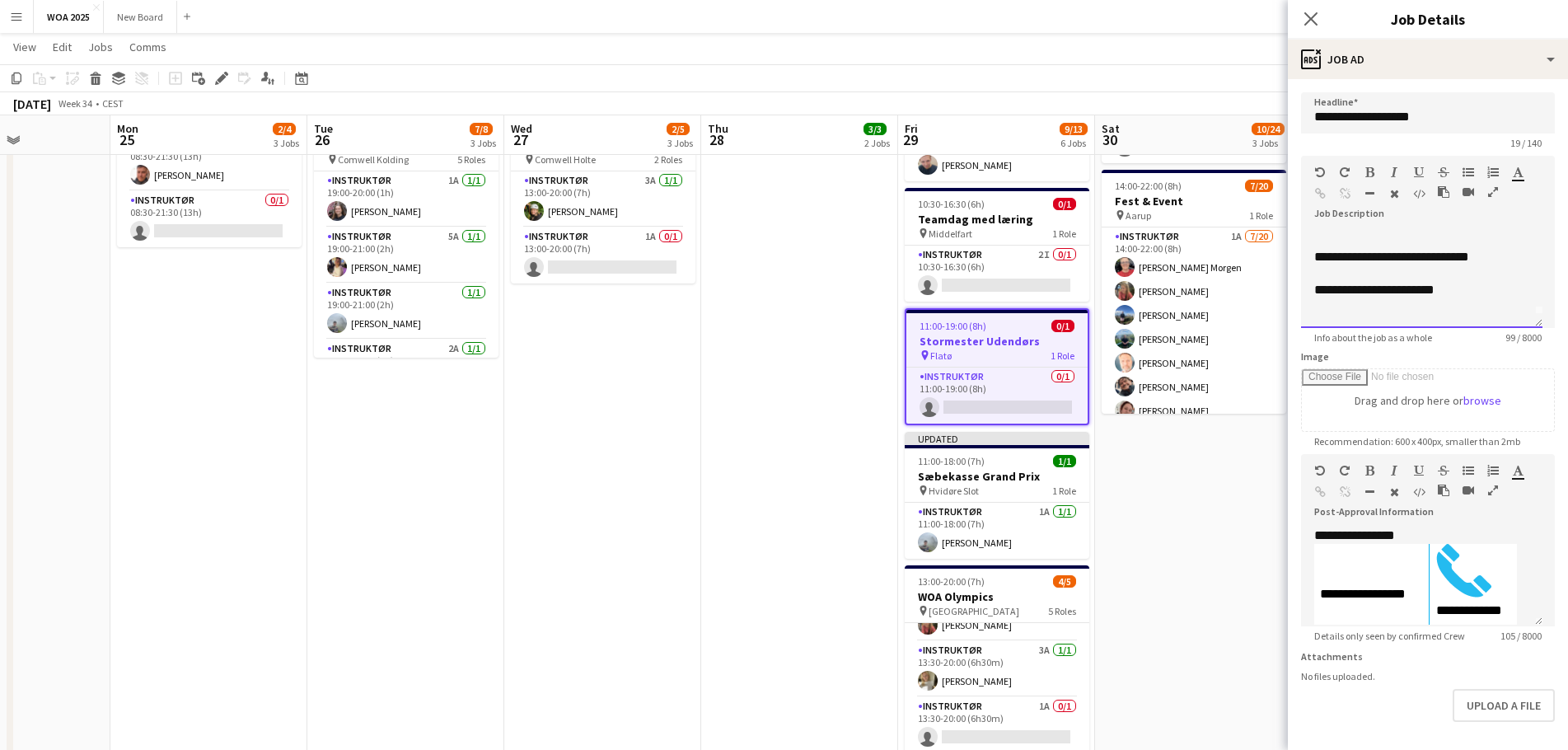
click at [1414, 291] on p "**********" at bounding box center [1415, 289] width 203 height 16
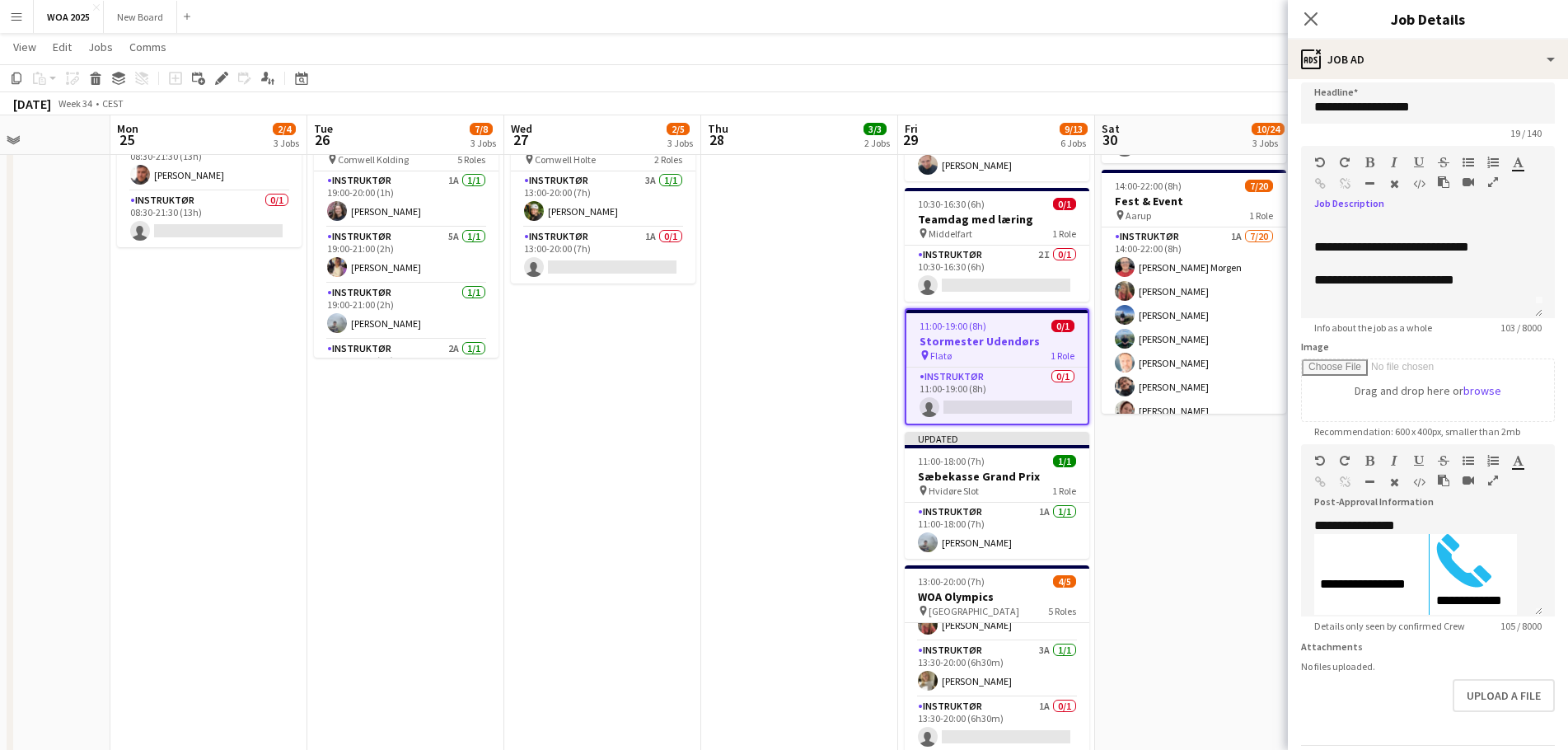
click at [1181, 505] on app-date-cell "09:30-20:30 (11h) 2/2 Kombinations arrangement pin DOK5000 - Odense 2 Roles Ins…" at bounding box center [1193, 320] width 197 height 1019
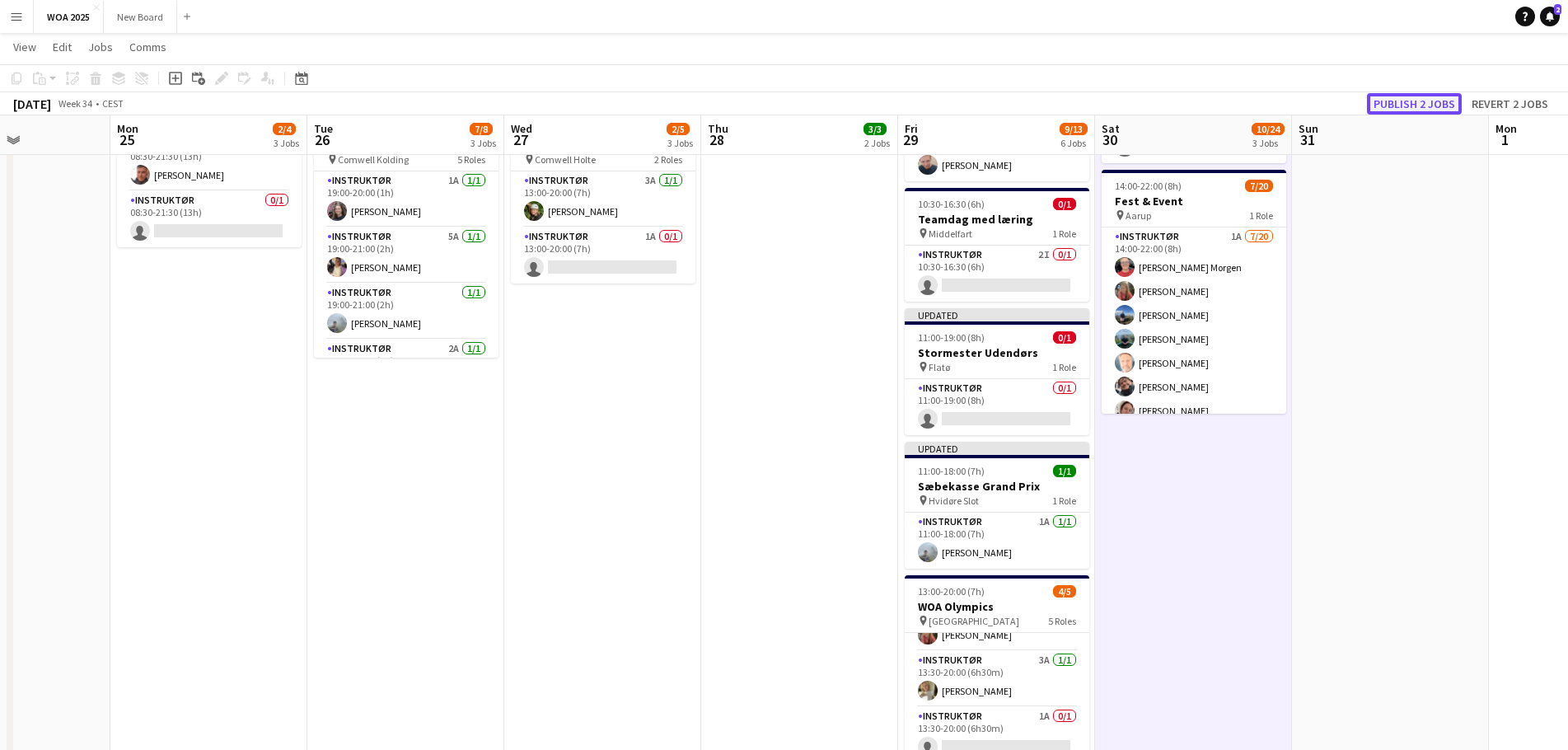
click at [1432, 98] on button "Publish 2 jobs" at bounding box center [1414, 103] width 94 height 21
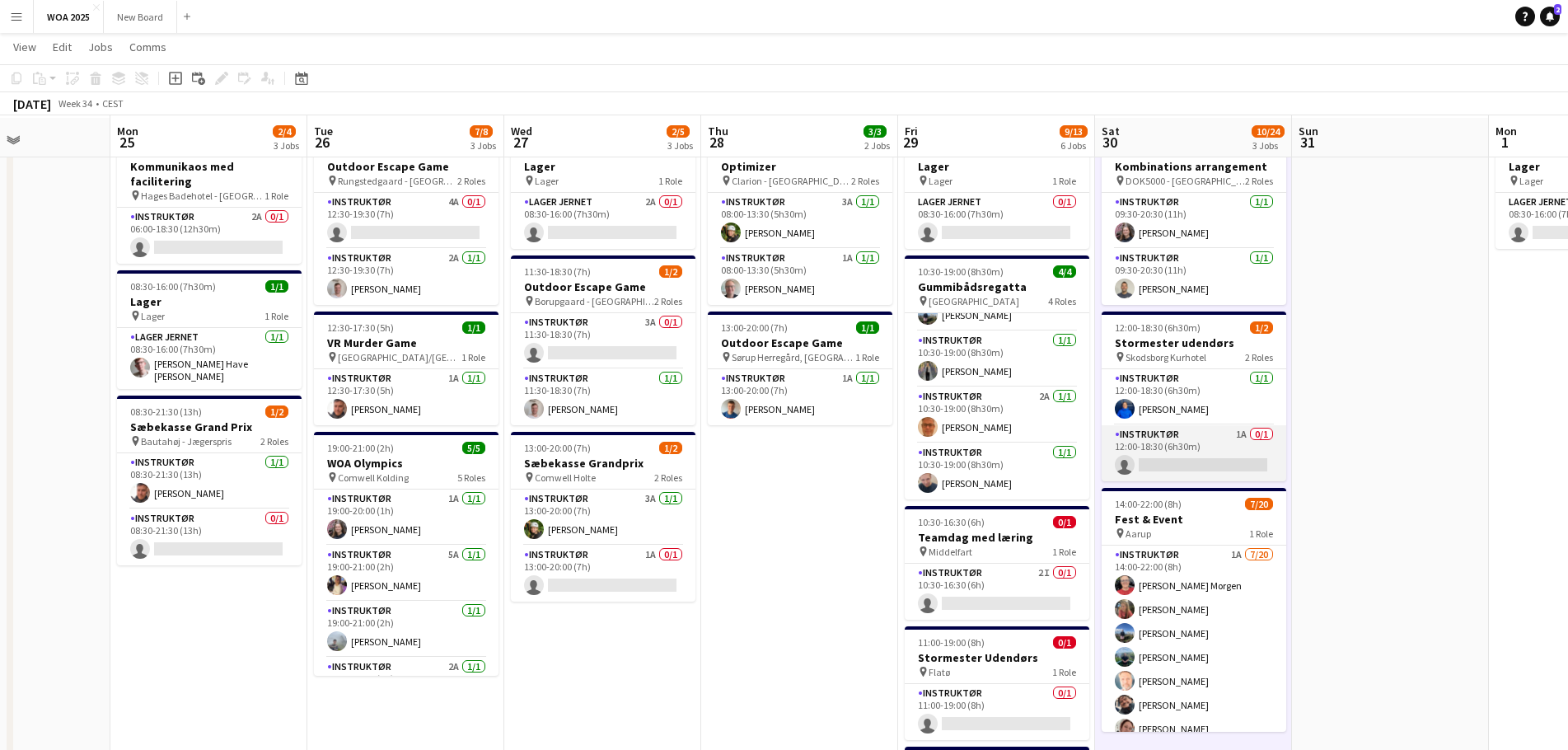
click at [1210, 451] on app-card-role "Instruktør 1A 0/1 12:00-18:30 (6h30m) single-neutral-actions" at bounding box center [1193, 452] width 185 height 56
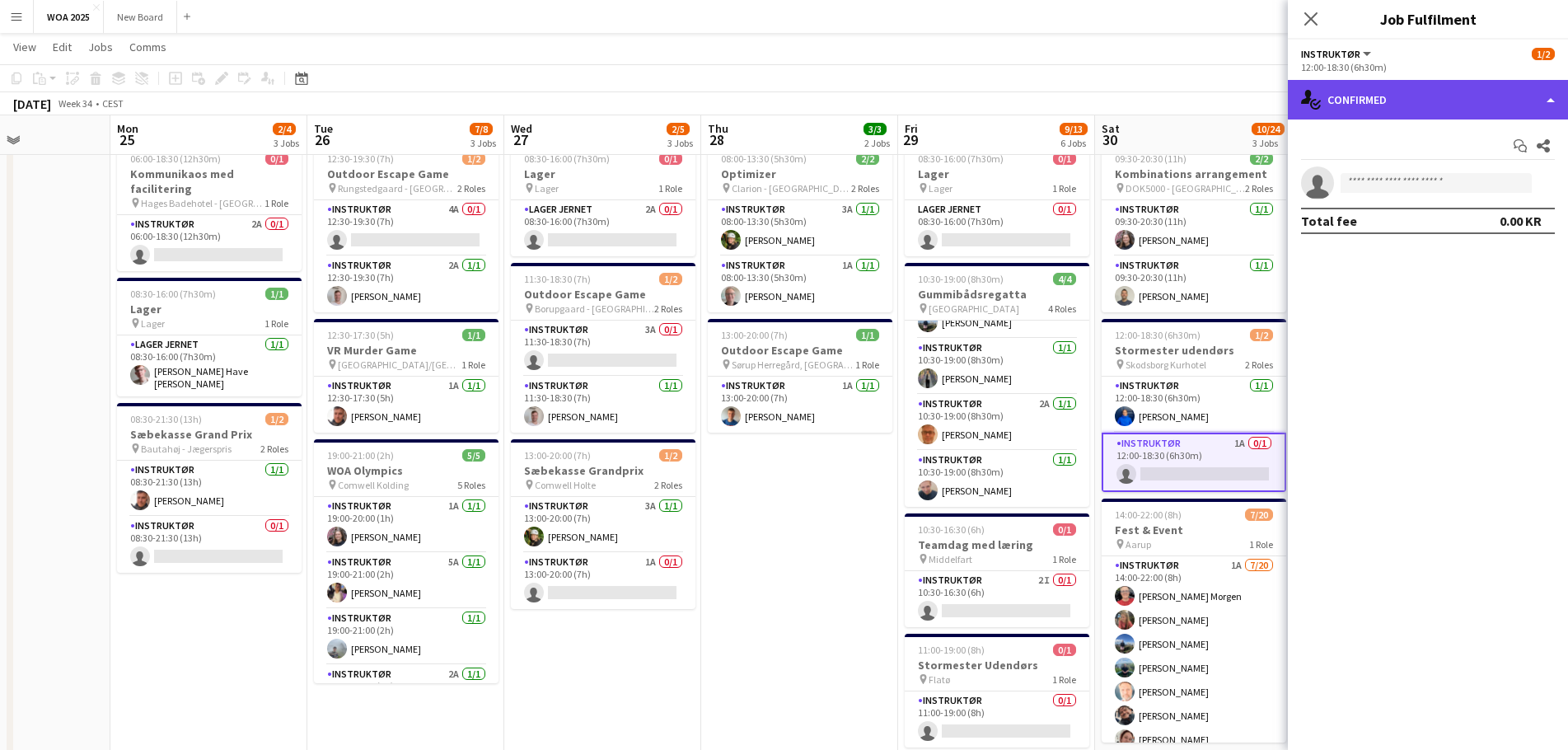
click at [1473, 94] on div "single-neutral-actions-check-2 Confirmed" at bounding box center [1427, 100] width 280 height 39
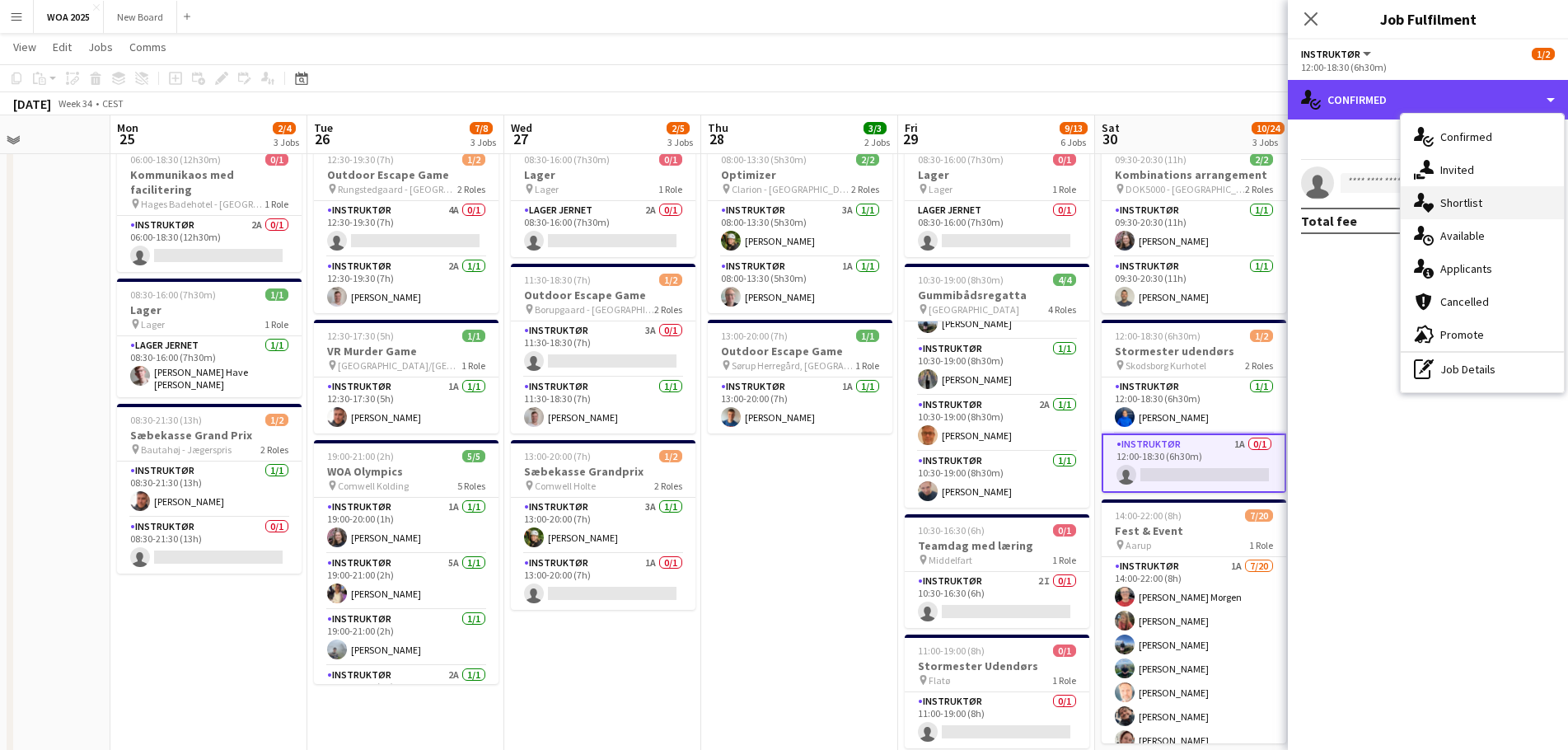
scroll to position [47, 0]
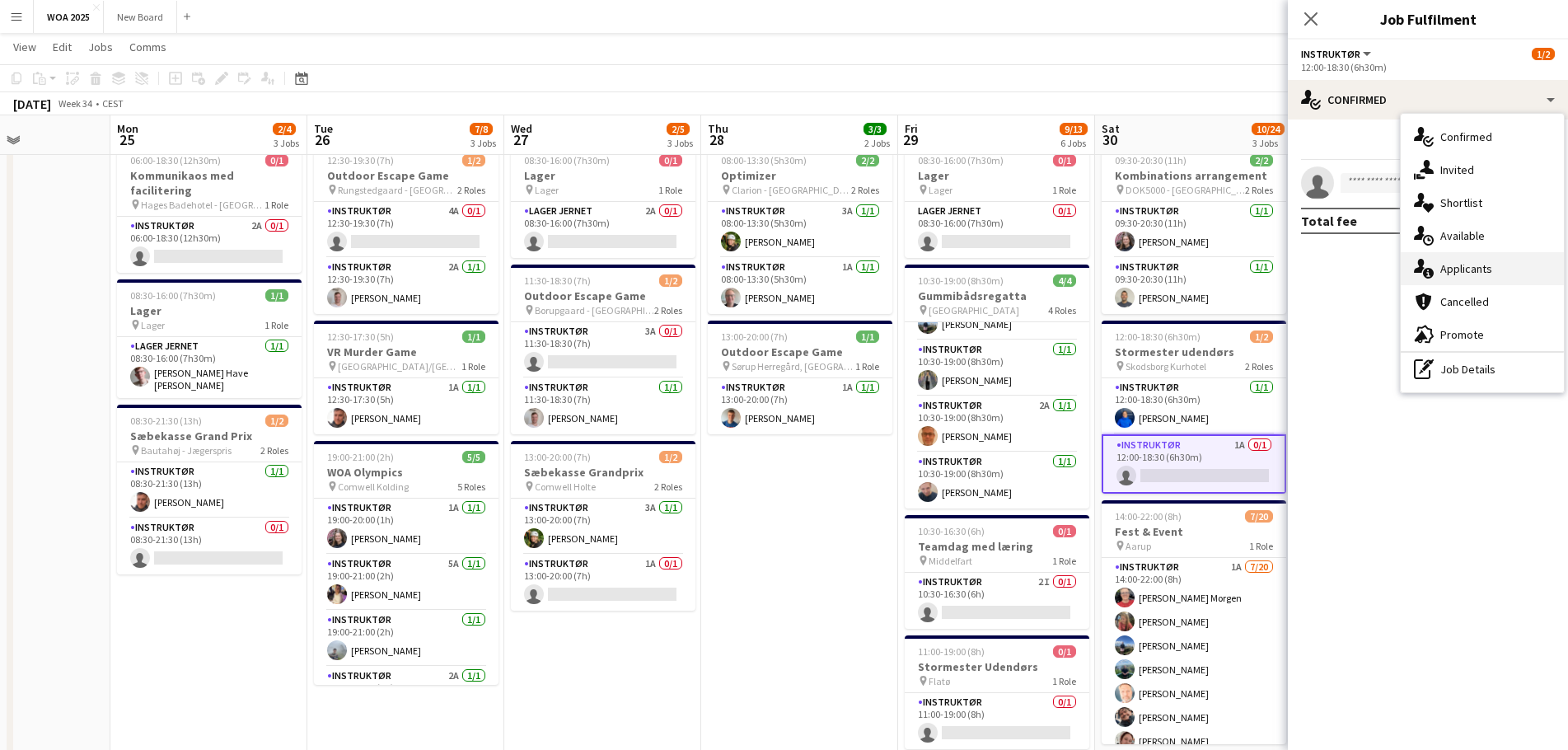
click at [1479, 270] on div "single-neutral-actions-information Applicants" at bounding box center [1482, 269] width 163 height 33
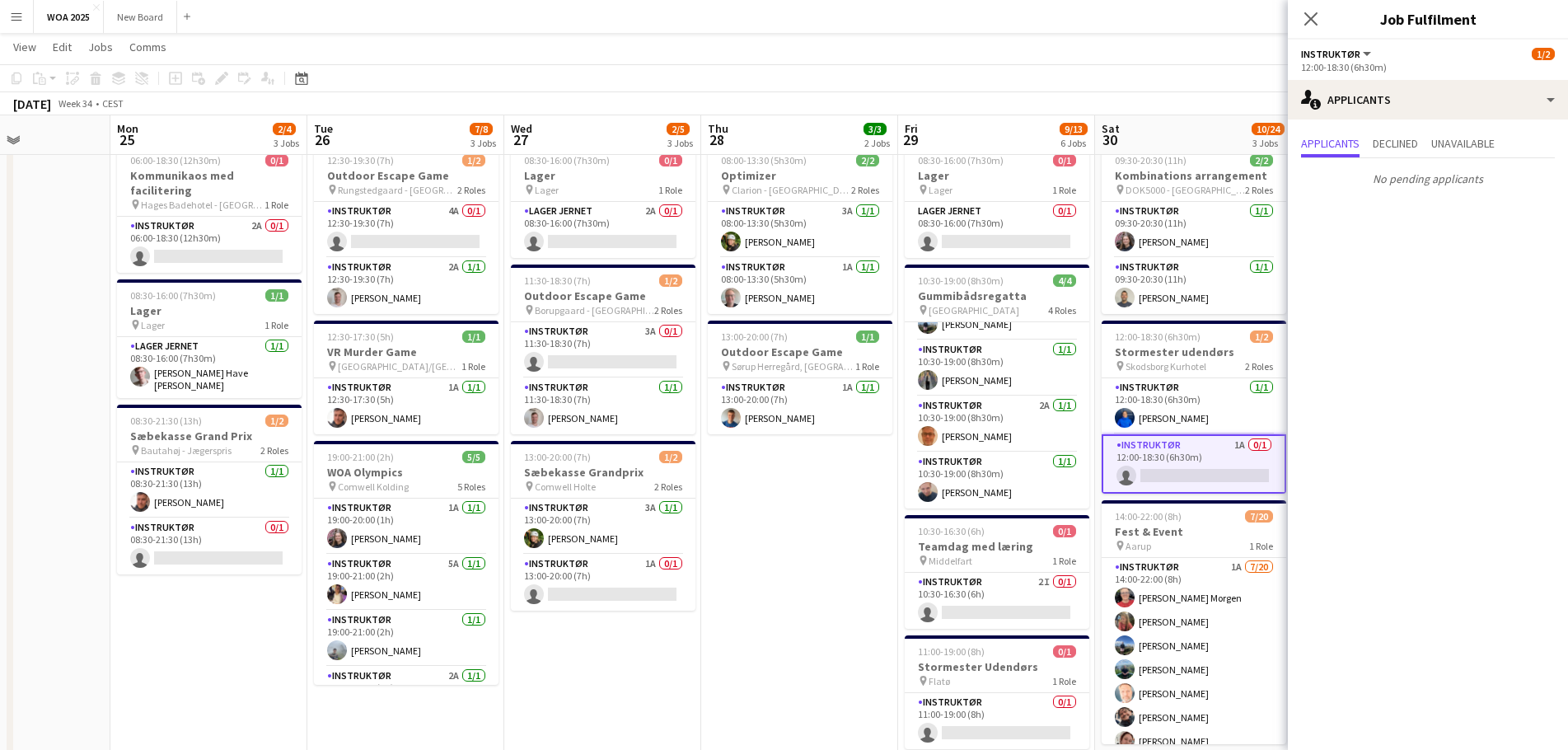
click at [1393, 164] on div "No pending applicants" at bounding box center [1427, 175] width 280 height 34
click at [1405, 148] on span "Declined" at bounding box center [1395, 142] width 45 height 11
click at [1455, 148] on span "Unavailable" at bounding box center [1462, 142] width 64 height 11
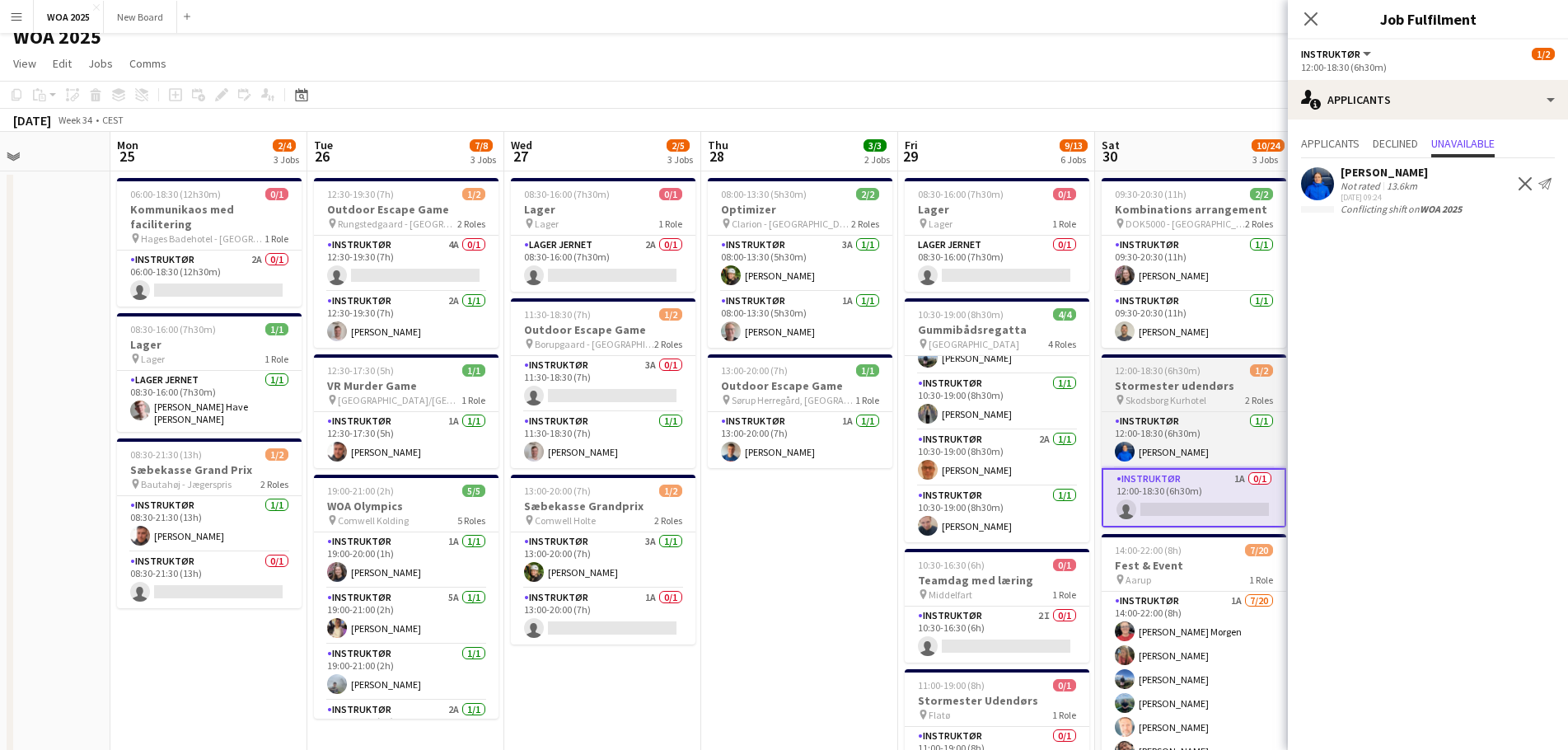
scroll to position [0, 0]
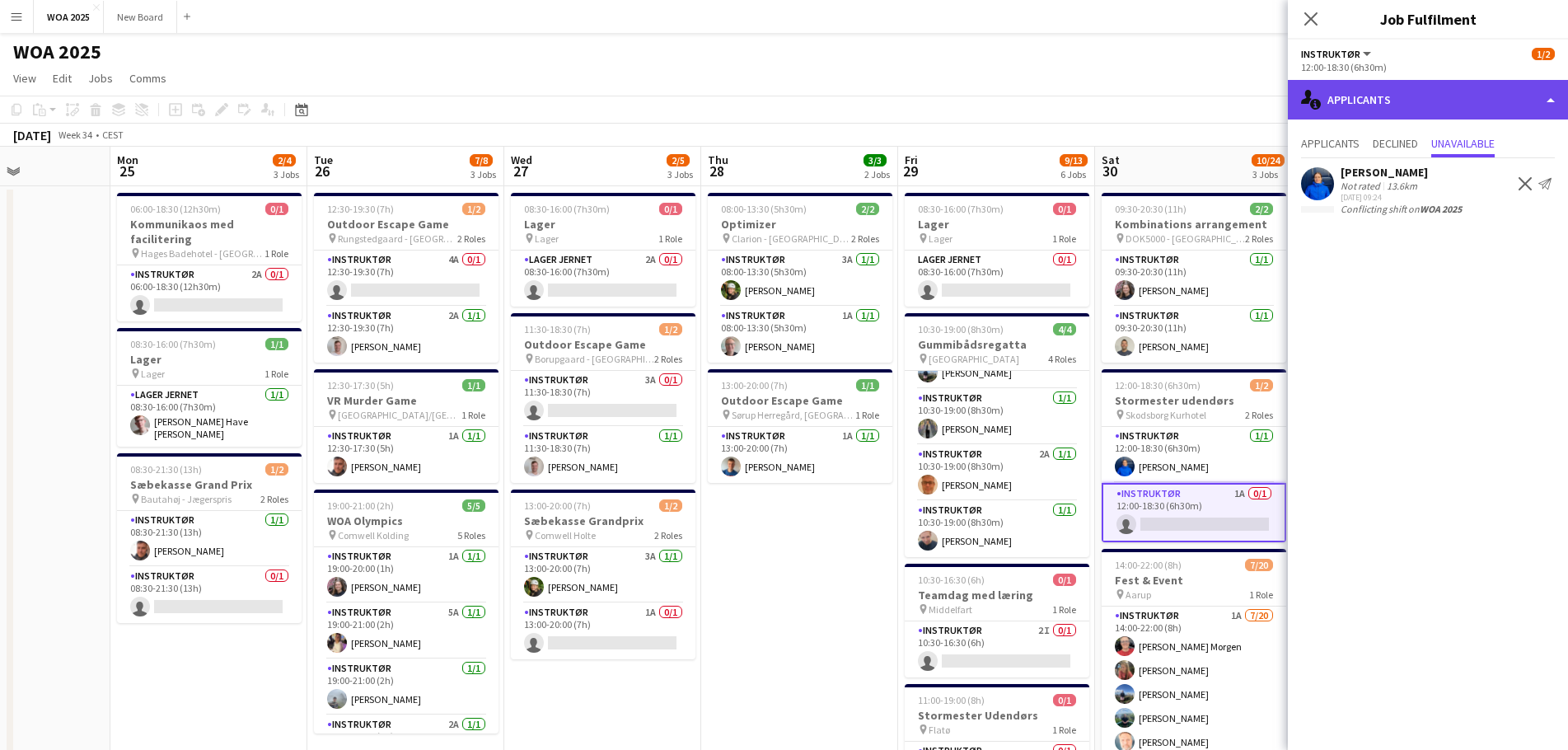
click at [1359, 93] on div "single-neutral-actions-information Applicants" at bounding box center [1427, 100] width 280 height 39
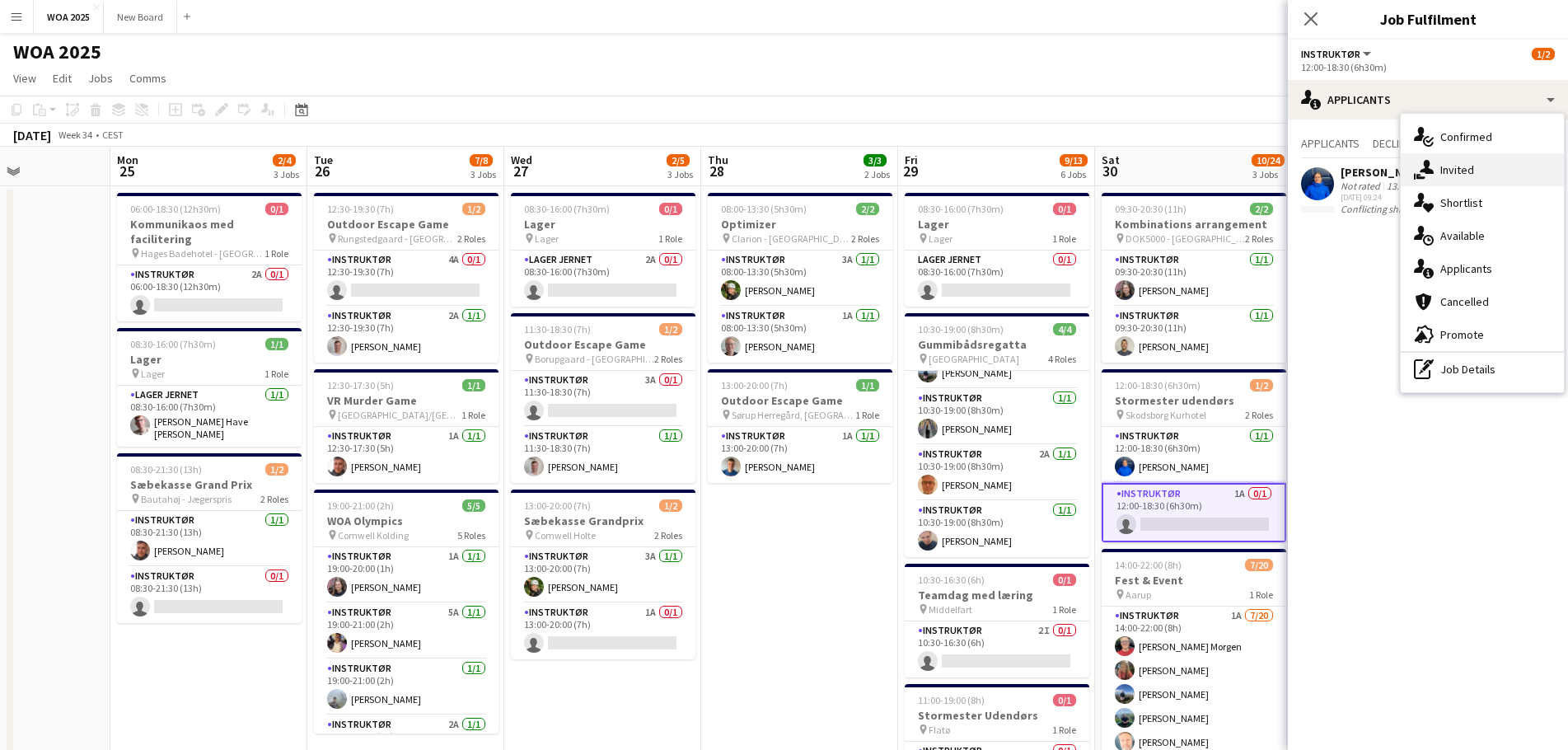
click at [1439, 169] on div "single-neutral-actions-share-1 Invited" at bounding box center [1482, 170] width 163 height 33
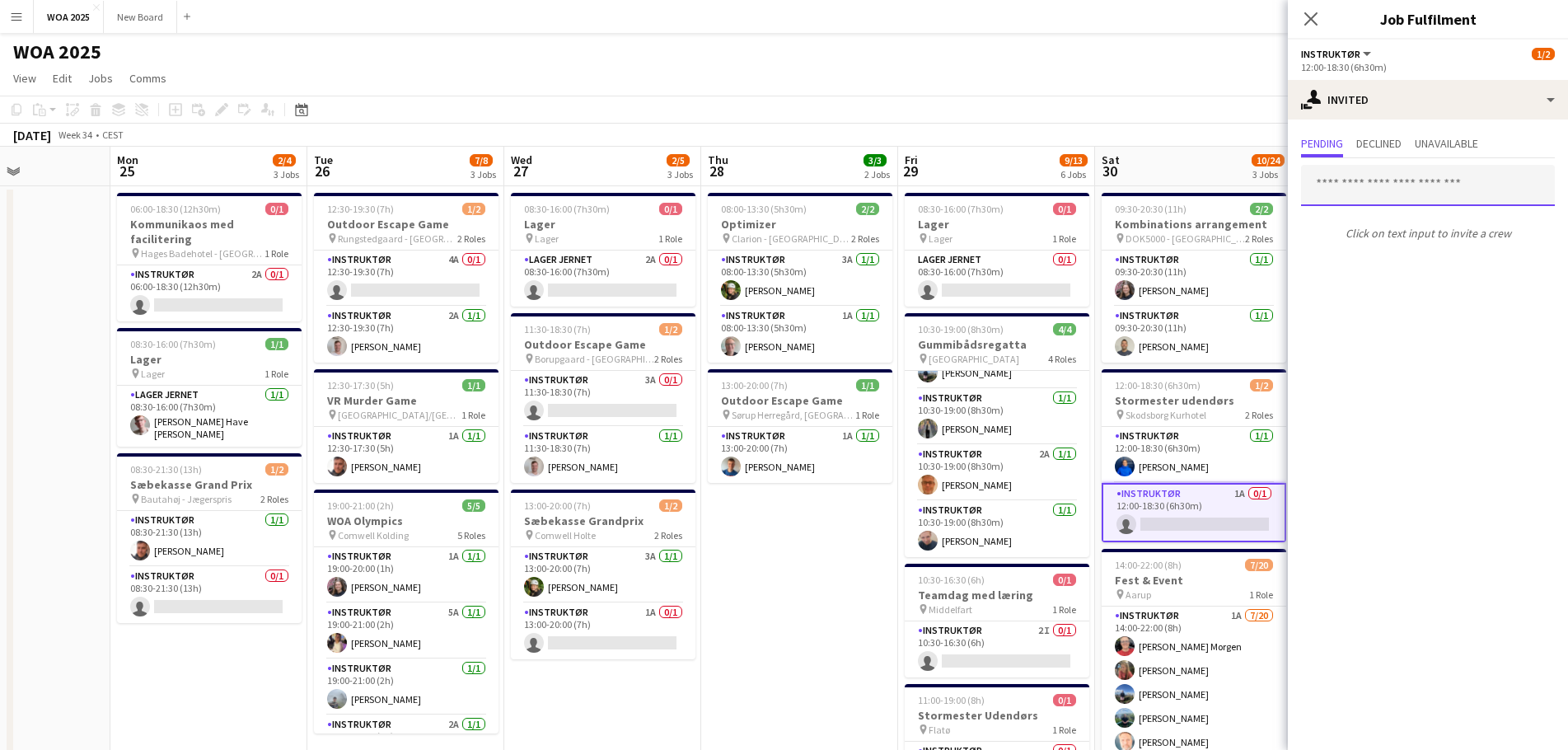
click at [1396, 195] on input "text" at bounding box center [1428, 185] width 254 height 41
type input "***"
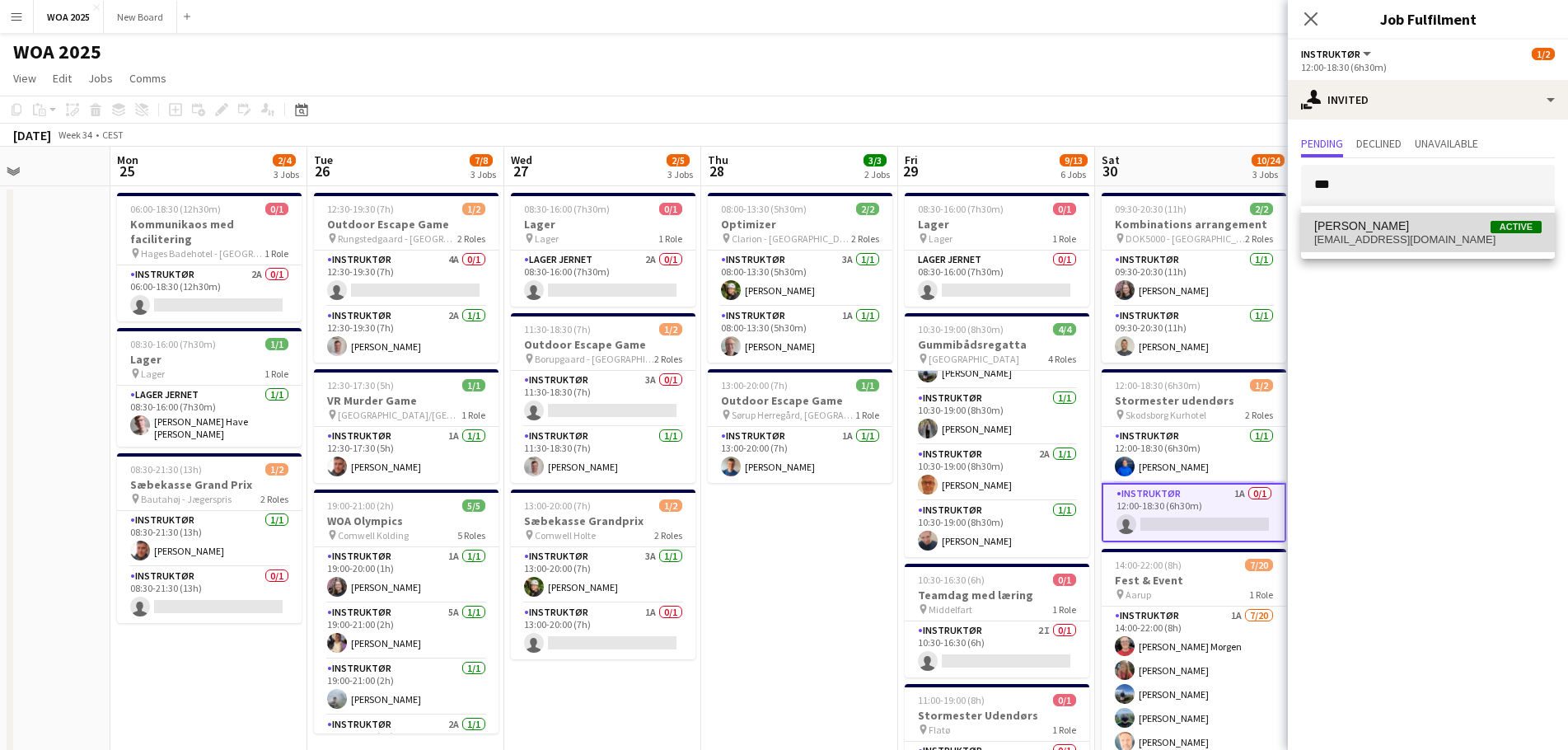
click at [1390, 231] on span "[PERSON_NAME] Active" at bounding box center [1427, 226] width 227 height 14
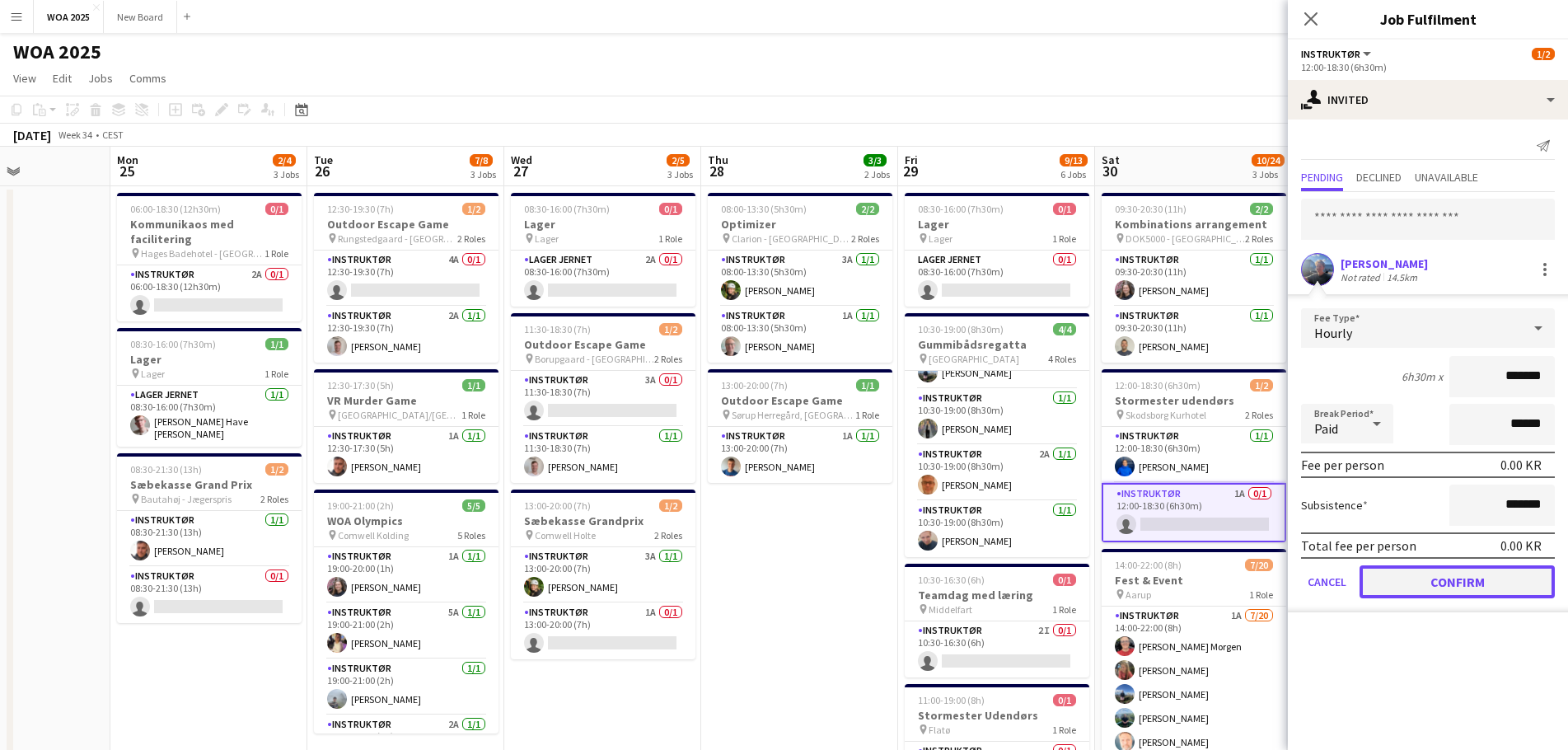
click at [1412, 578] on button "Confirm" at bounding box center [1457, 582] width 196 height 33
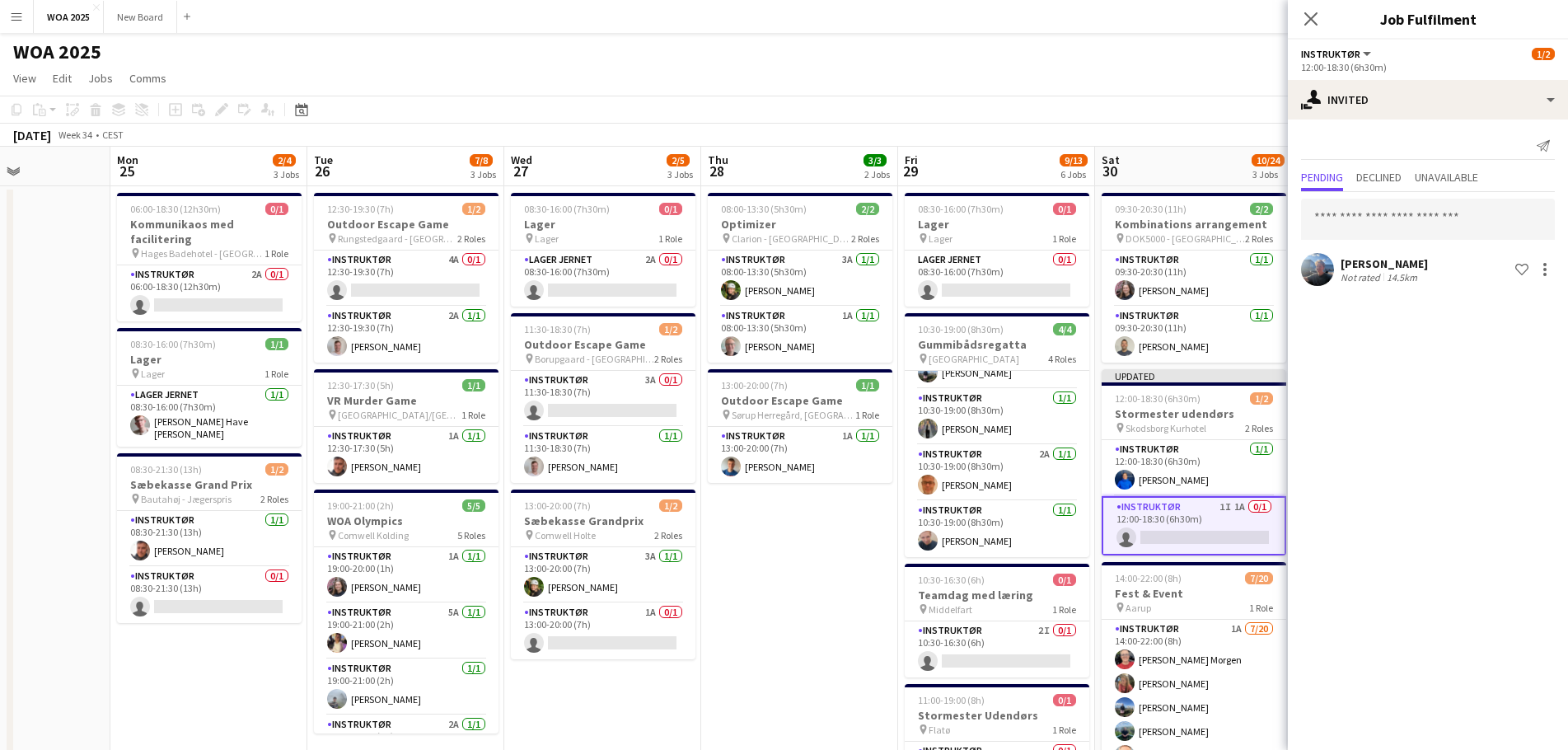
click at [1244, 76] on app-page-menu "View Day view expanded Day view collapsed Month view Date picker Jump to [DATE]…" at bounding box center [784, 80] width 1568 height 31
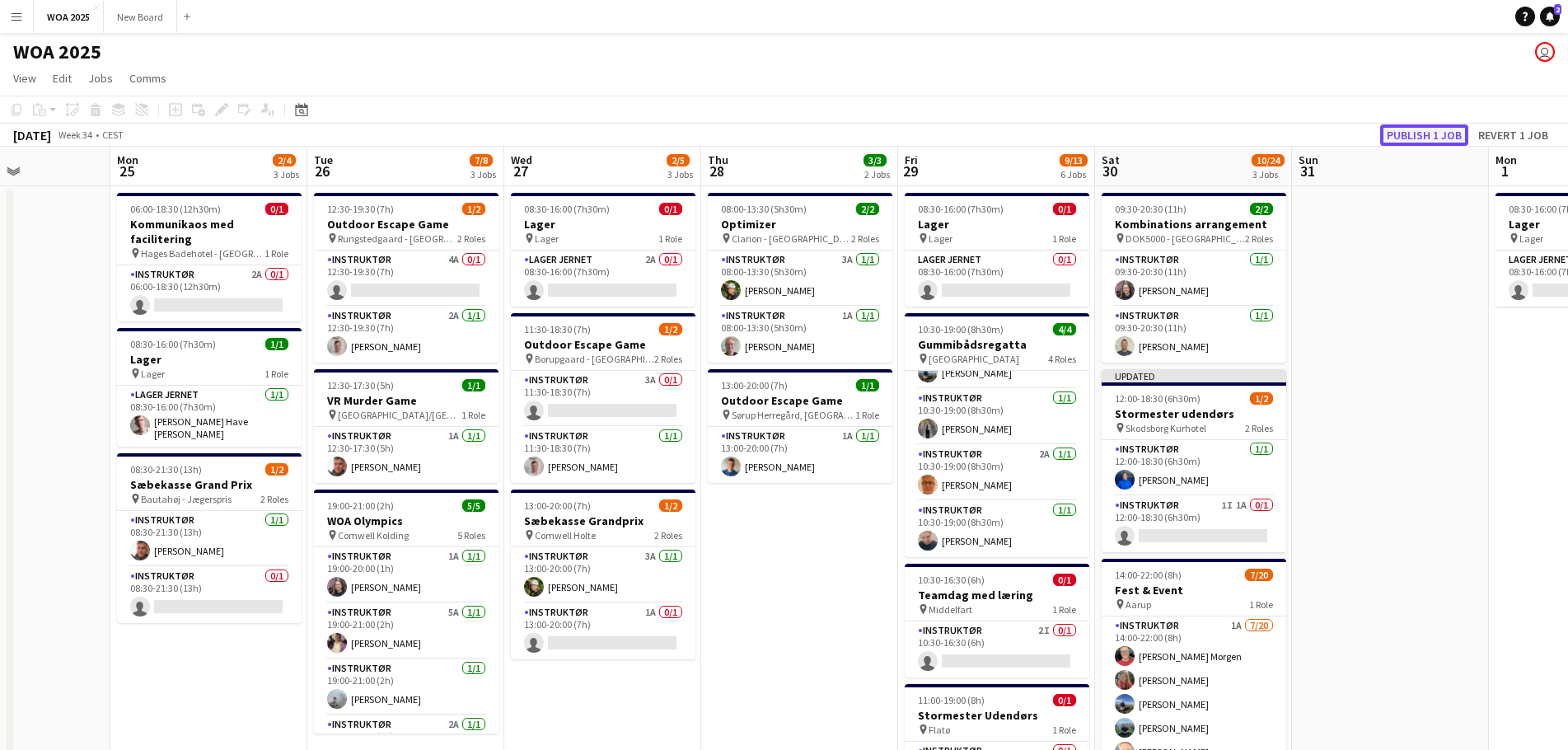
click at [1416, 132] on button "Publish 1 job" at bounding box center [1424, 135] width 88 height 21
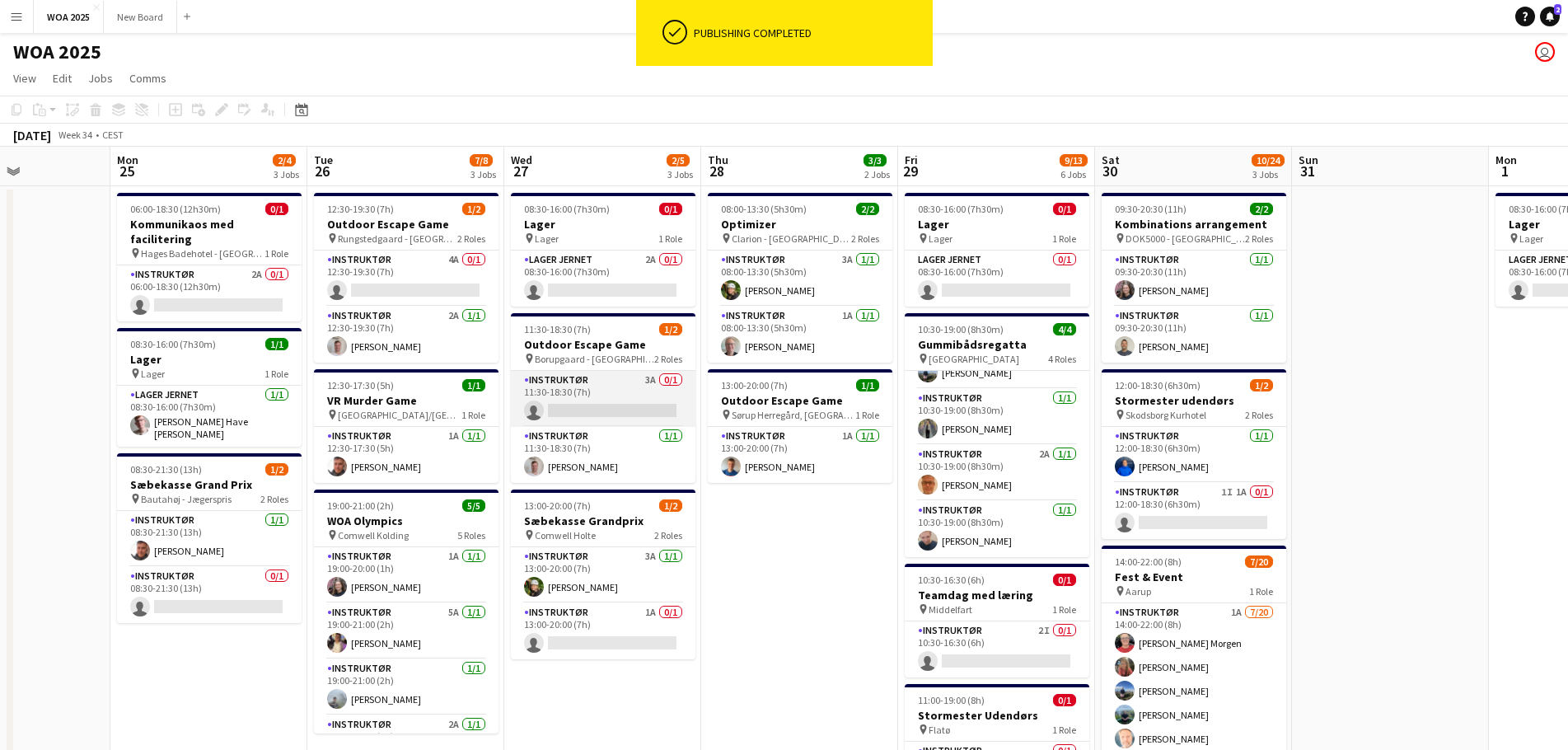
click at [627, 399] on app-card-role "Instruktør 3A 0/1 11:30-18:30 (7h) single-neutral-actions" at bounding box center [602, 398] width 185 height 56
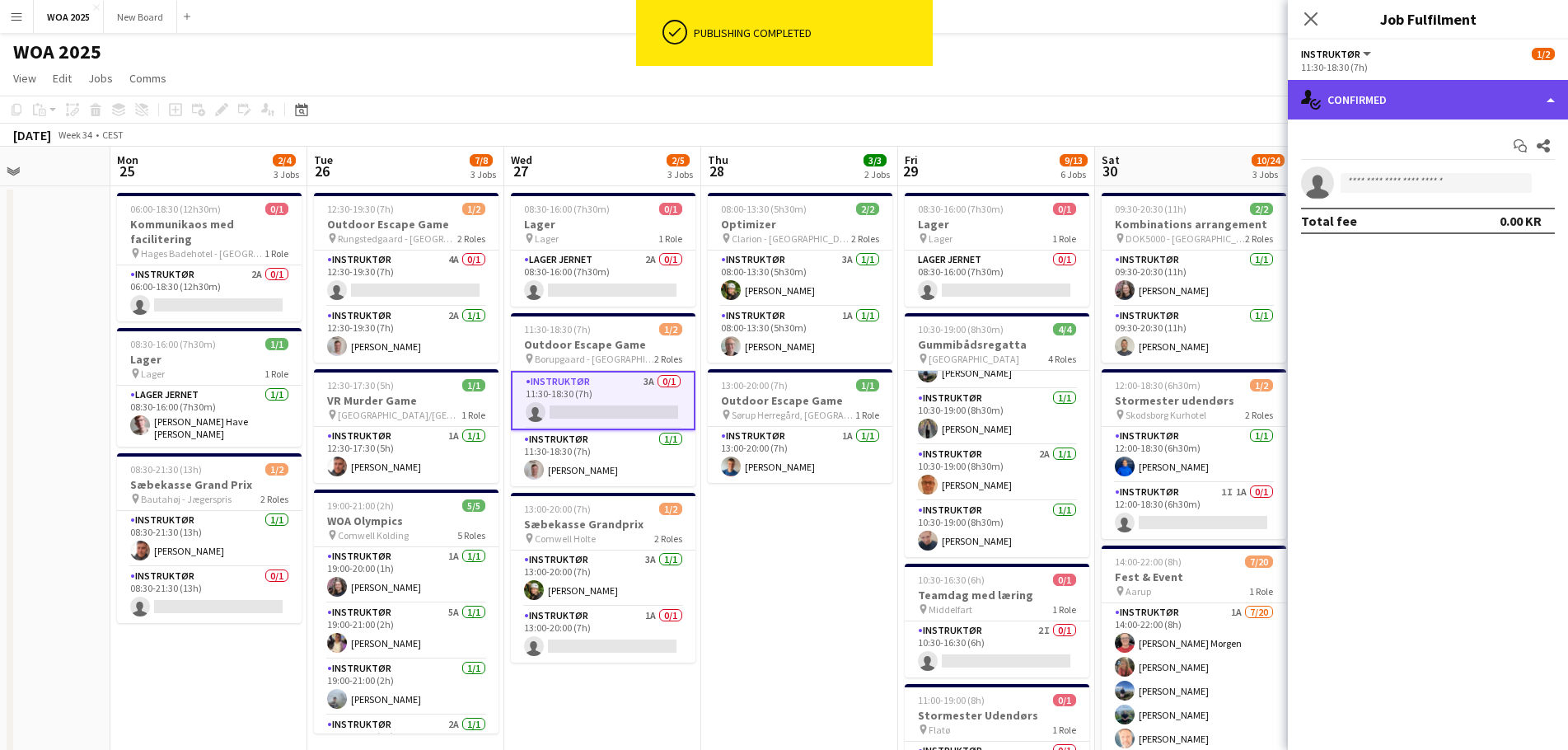
click at [1418, 101] on div "single-neutral-actions-check-2 Confirmed" at bounding box center [1427, 100] width 280 height 39
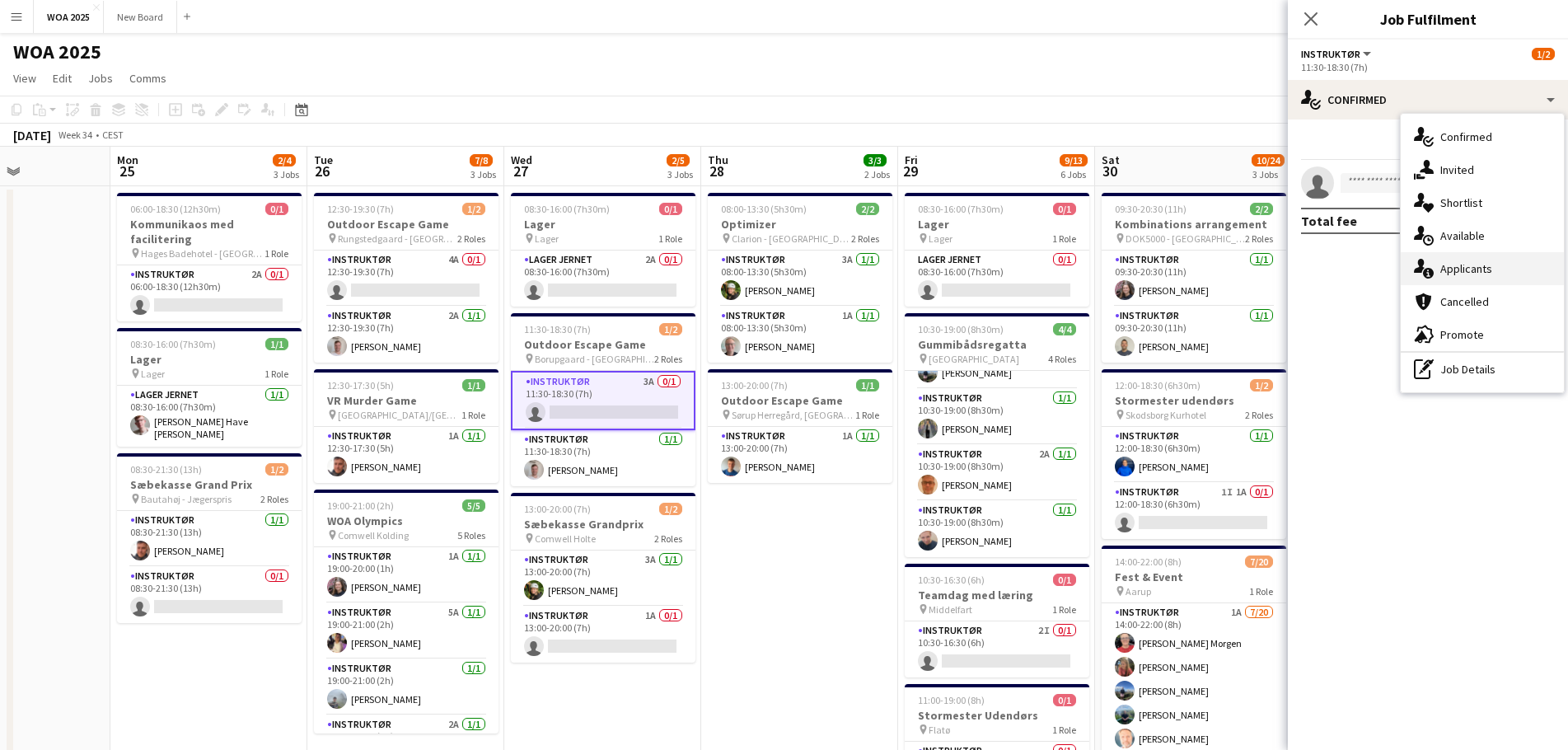
click at [1477, 278] on div "single-neutral-actions-information Applicants" at bounding box center [1482, 269] width 163 height 33
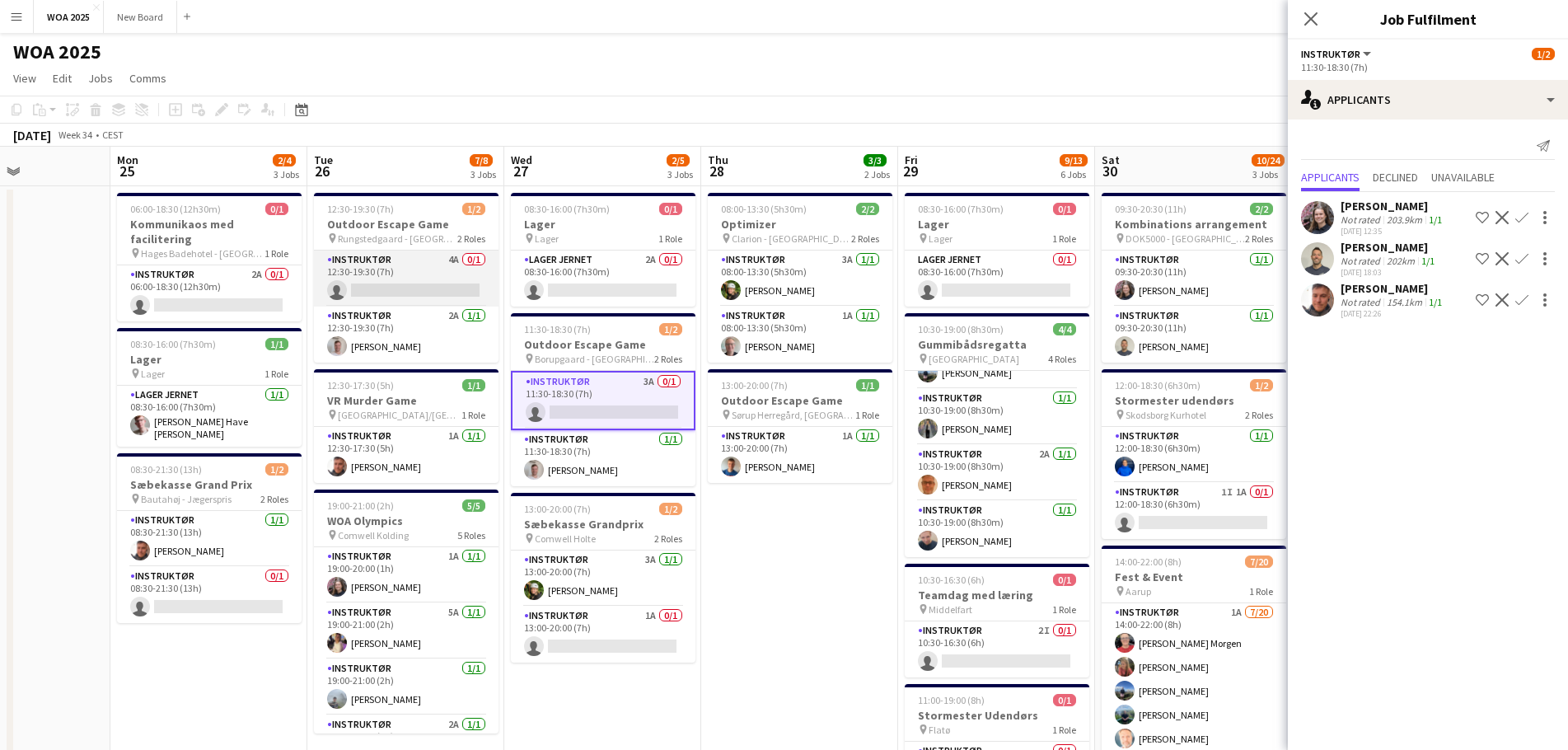
click at [425, 289] on app-card-role "Instruktør 4A 0/1 12:30-19:30 (7h) single-neutral-actions" at bounding box center [406, 278] width 185 height 56
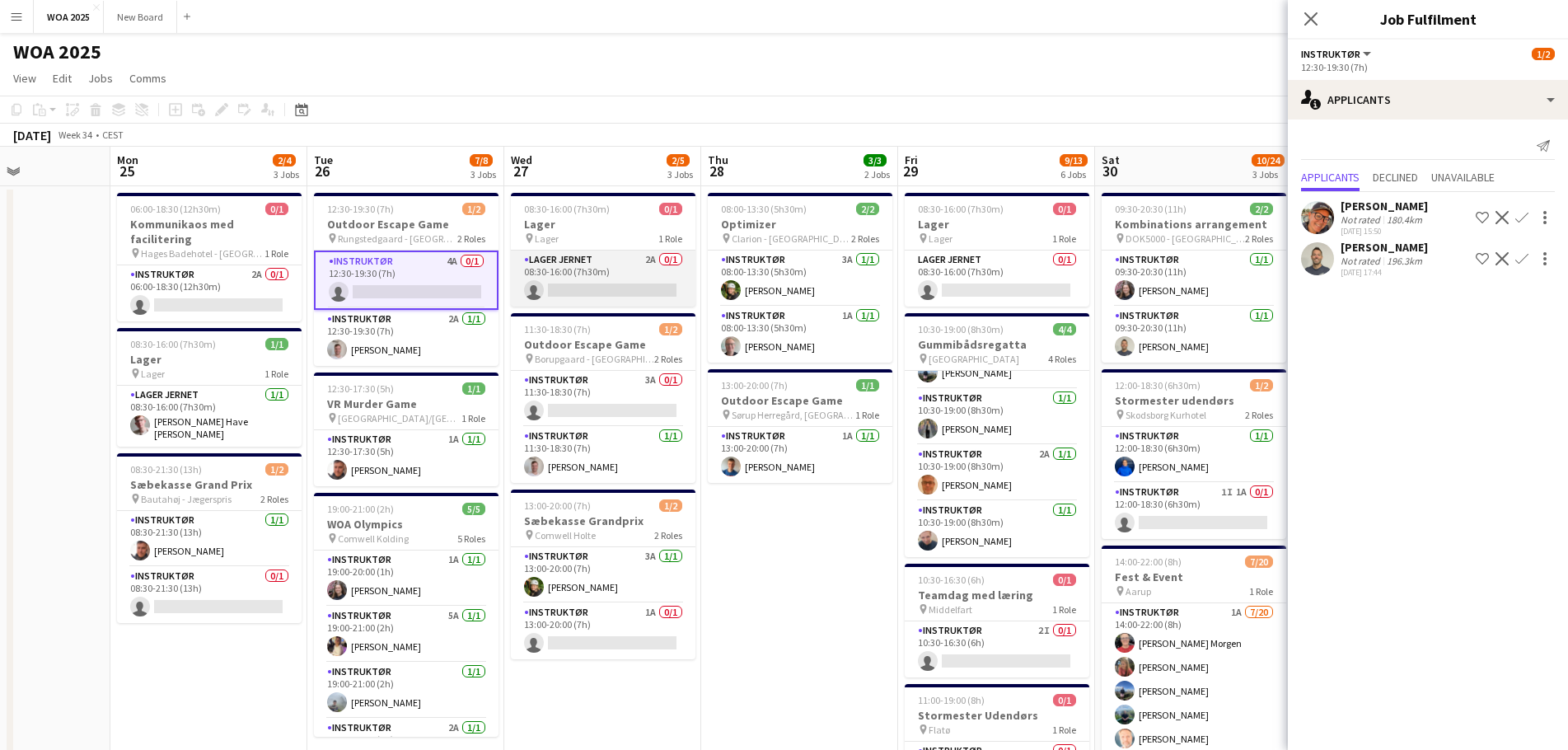
click at [596, 281] on app-card-role "Lager Jernet 2A 0/1 08:30-16:00 (7h30m) single-neutral-actions" at bounding box center [602, 278] width 185 height 56
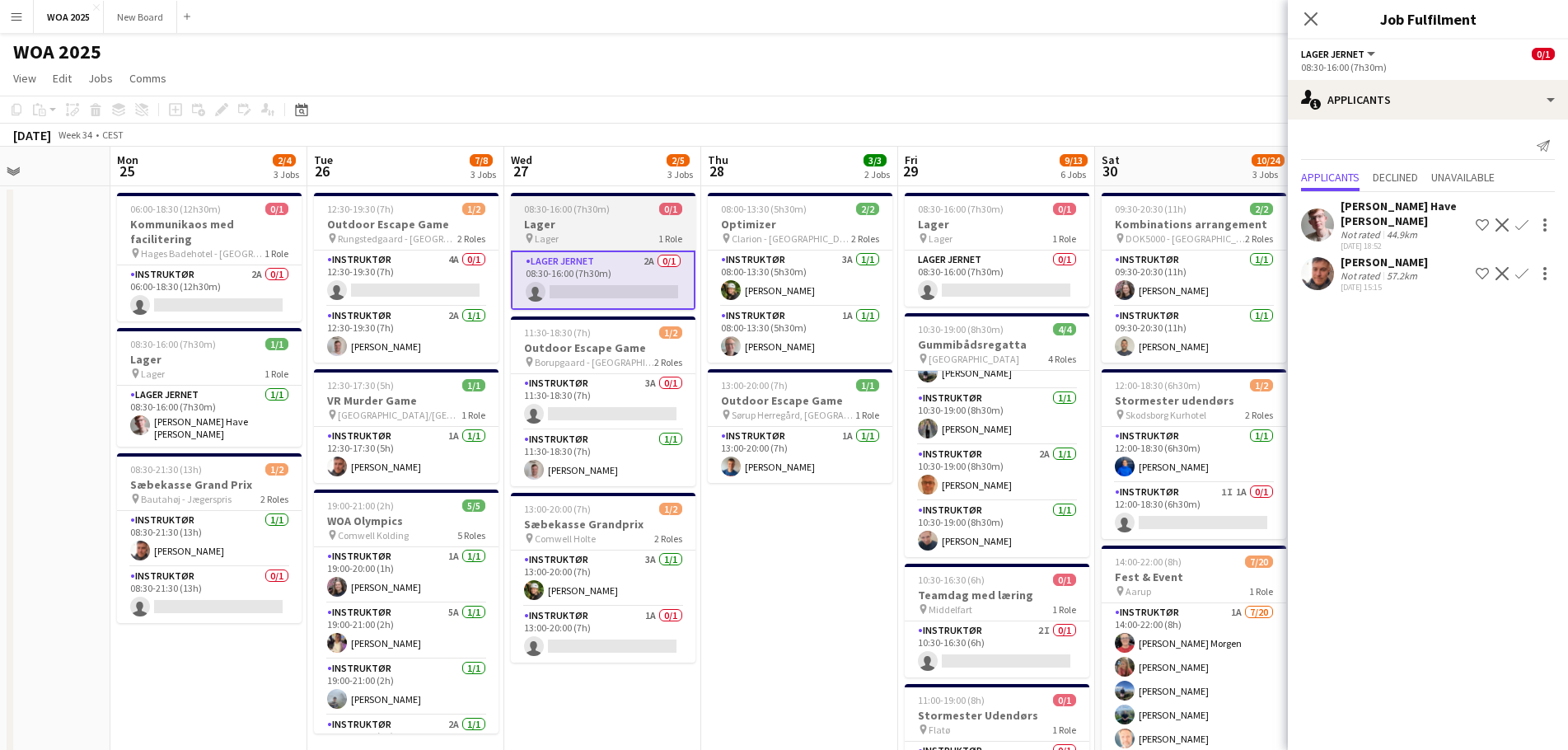
click at [627, 229] on h3 "Lager" at bounding box center [602, 223] width 185 height 15
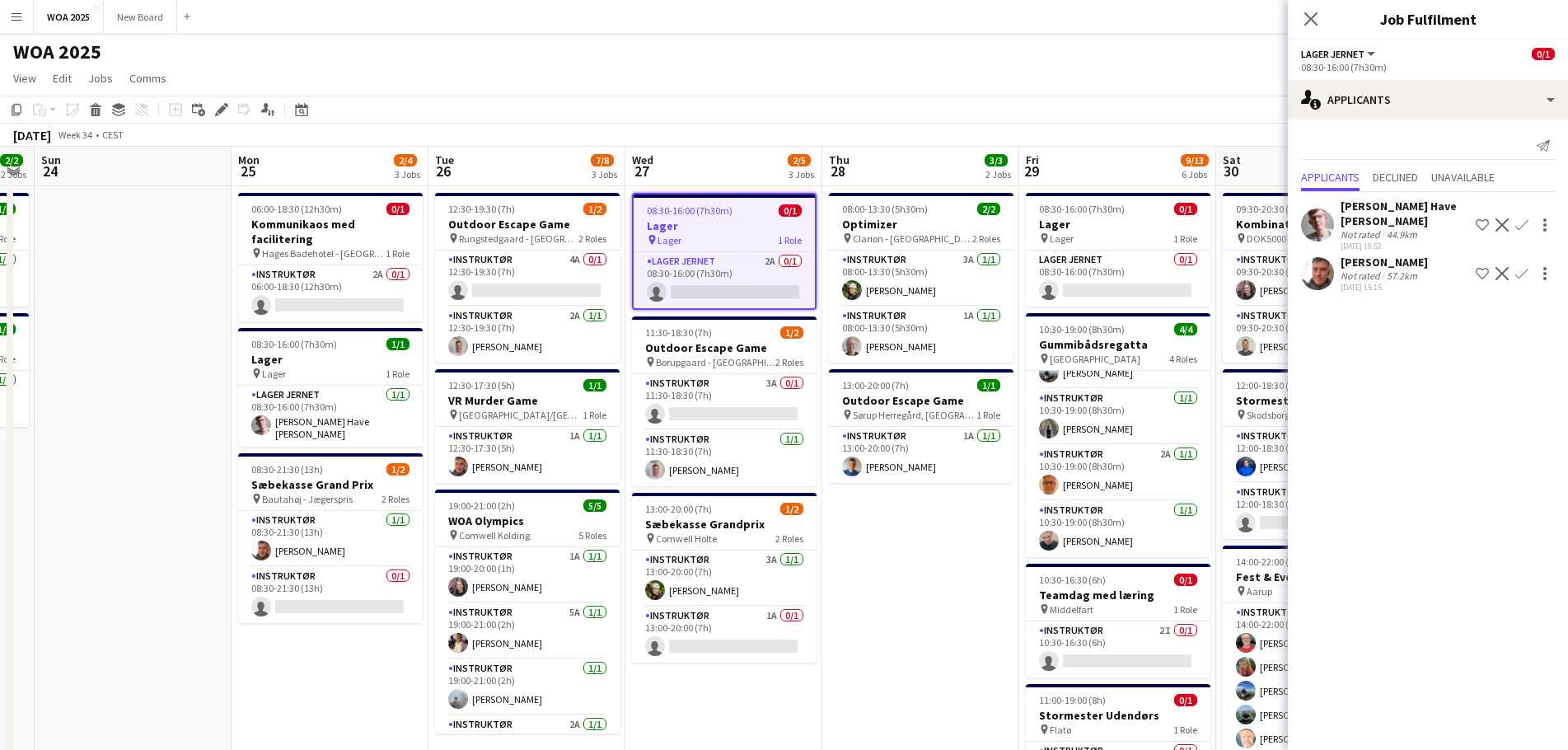
drag, startPoint x: 726, startPoint y: 617, endPoint x: 932, endPoint y: 596, distance: 207.1
click at [931, 596] on app-calendar-viewport "Fri 22 24/28 3 Jobs Sat 23 2/2 2 Jobs Sun 24 Mon 25 2/4 3 Jobs Tue 26 7/8 3 Job…" at bounding box center [784, 676] width 1568 height 1060
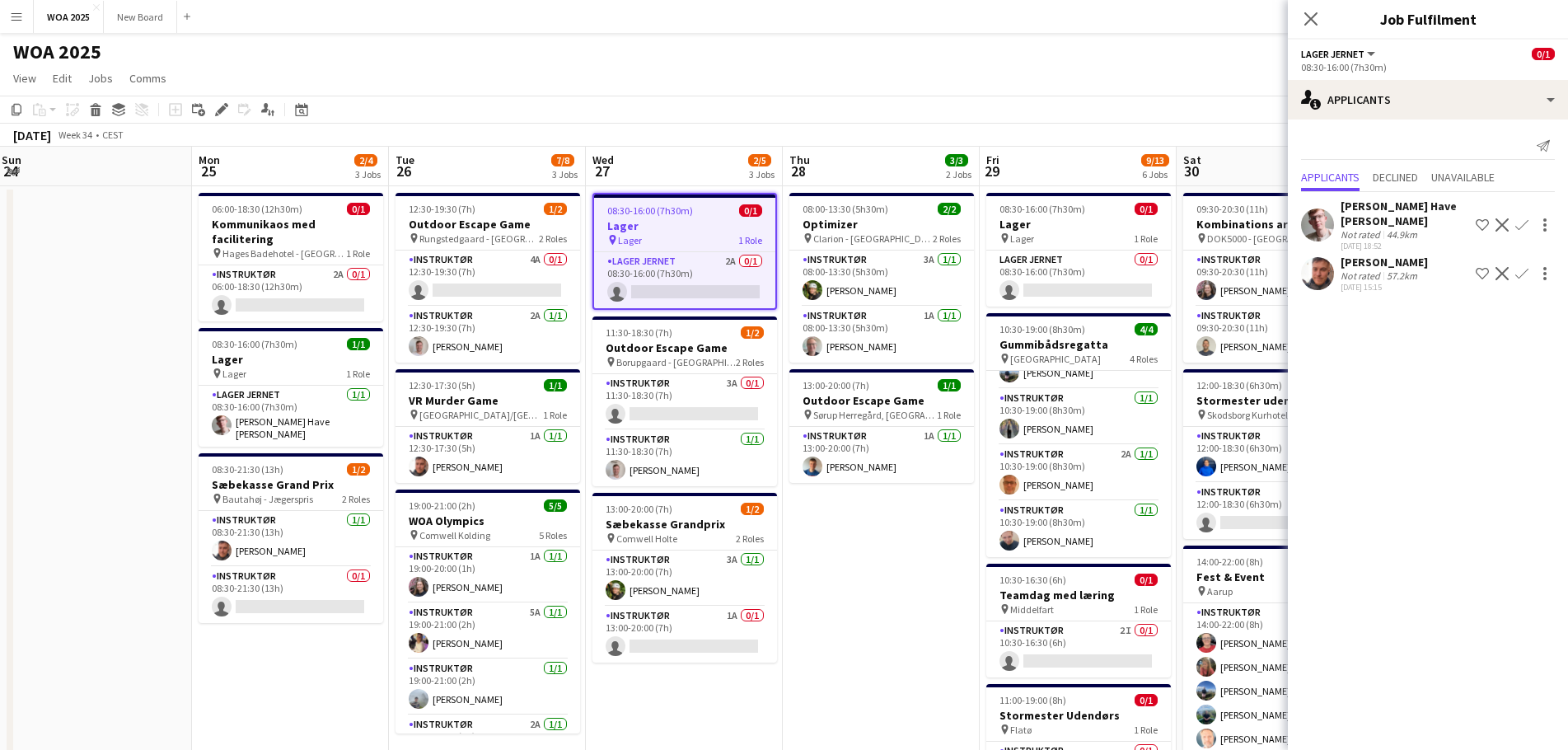
scroll to position [0, 612]
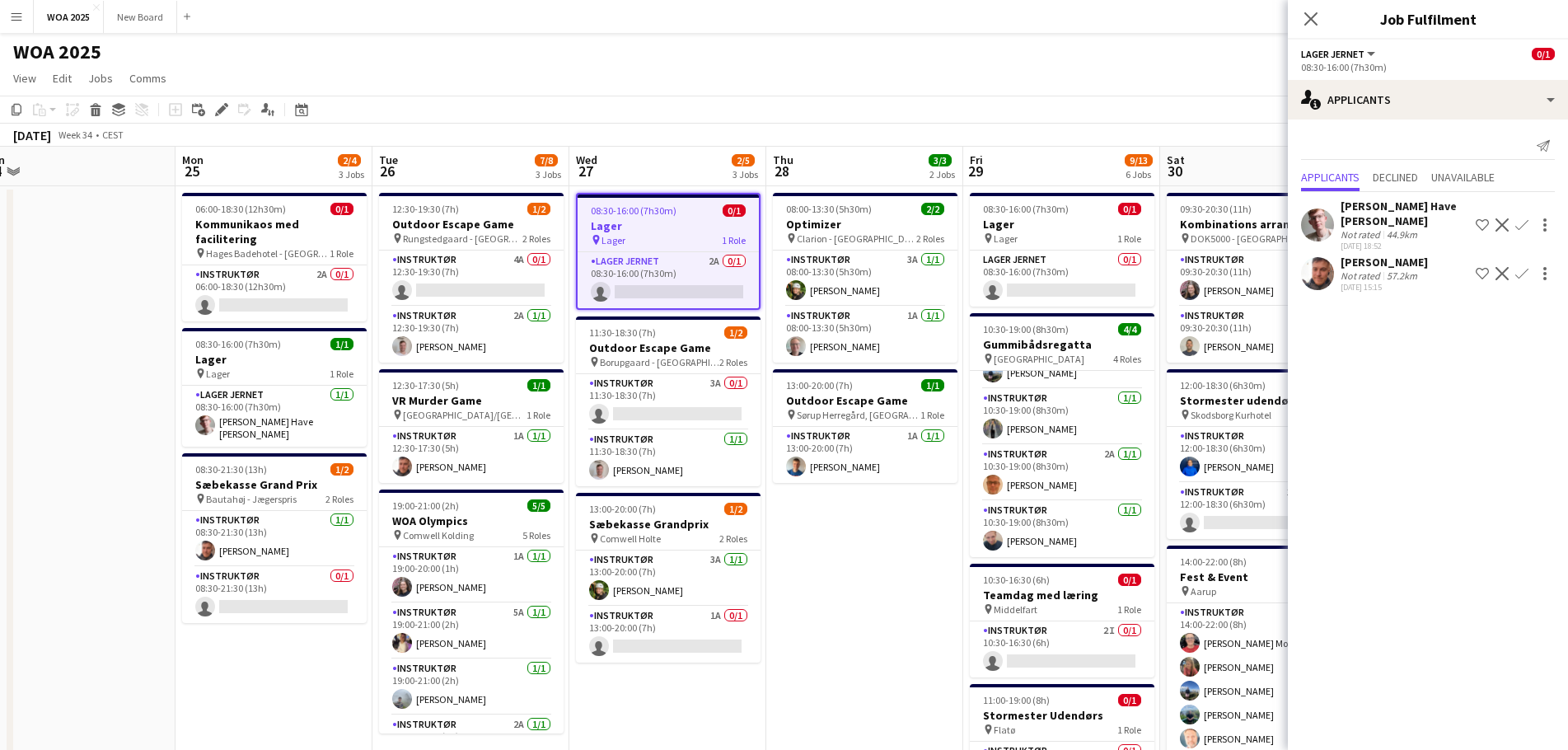
drag, startPoint x: 295, startPoint y: 485, endPoint x: 164, endPoint y: 457, distance: 134.0
click at [164, 457] on app-calendar-viewport "Thu 21 10/11 6 Jobs Fri 22 24/28 3 Jobs Sat 23 2/2 2 Jobs Sun 24 Mon 25 2/4 3 J…" at bounding box center [784, 676] width 1568 height 1060
click at [1052, 266] on app-card-role "Lager Jernet 0/1 08:30-16:00 (7h30m) single-neutral-actions" at bounding box center [1062, 278] width 185 height 56
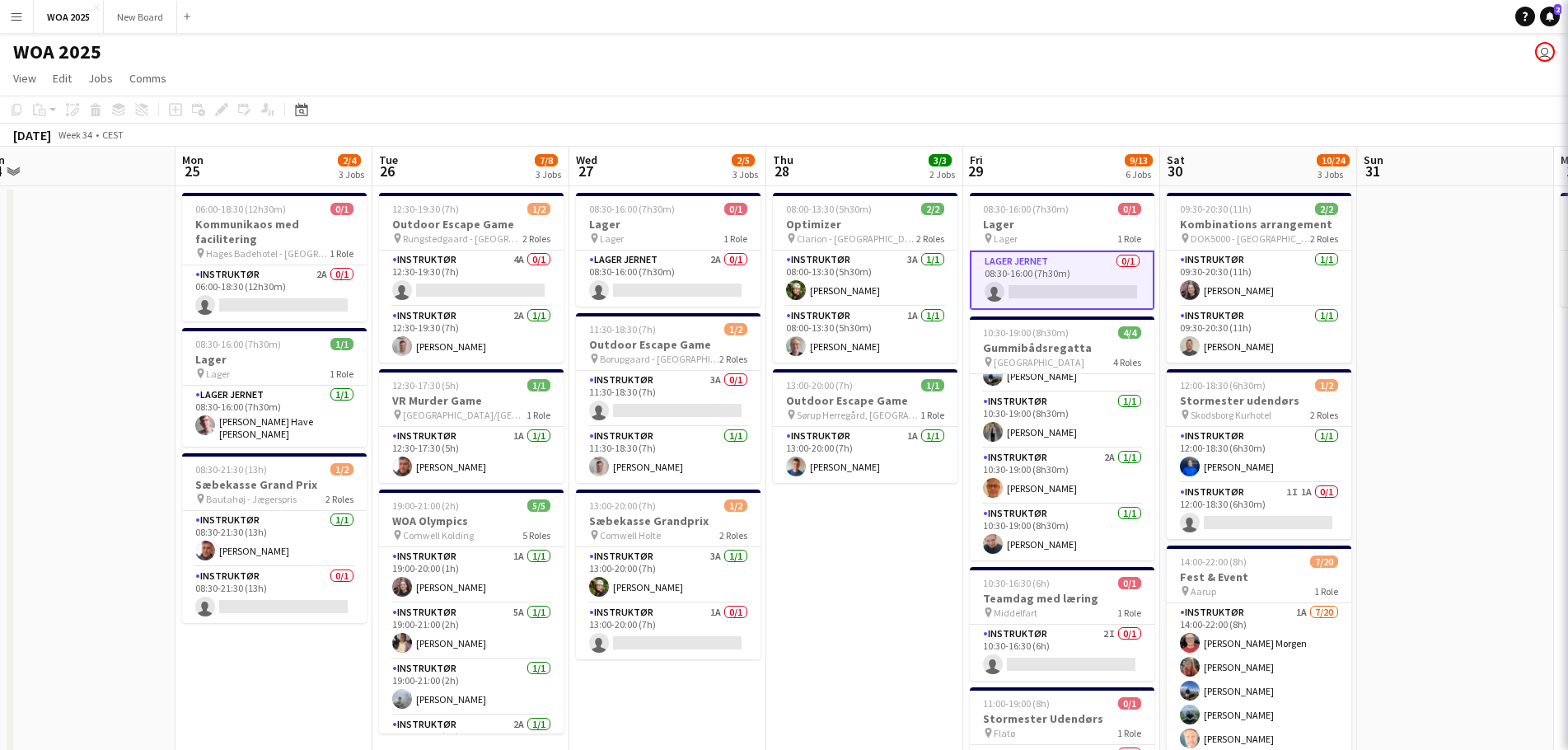
scroll to position [0, 611]
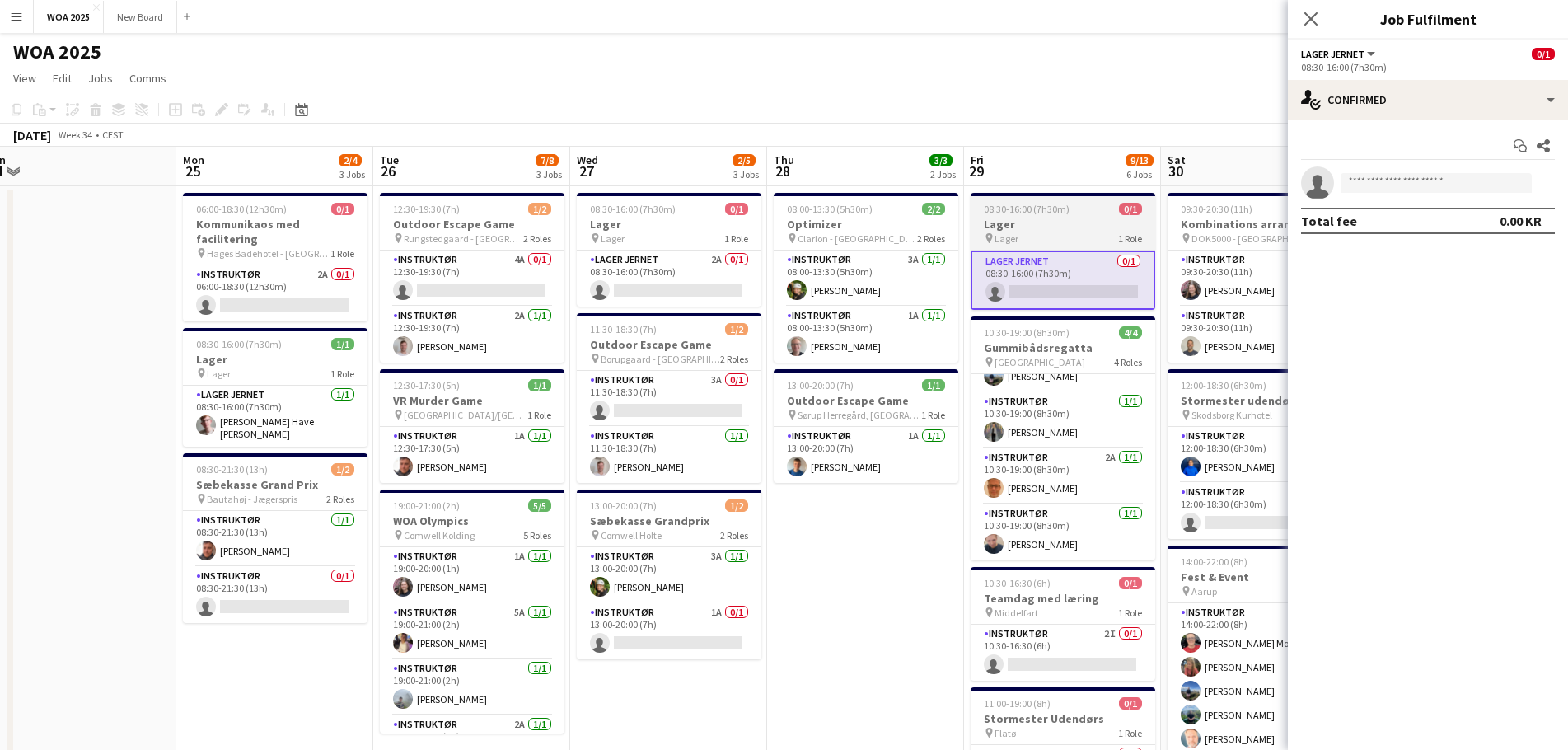
click at [1067, 228] on h3 "Lager" at bounding box center [1062, 223] width 185 height 15
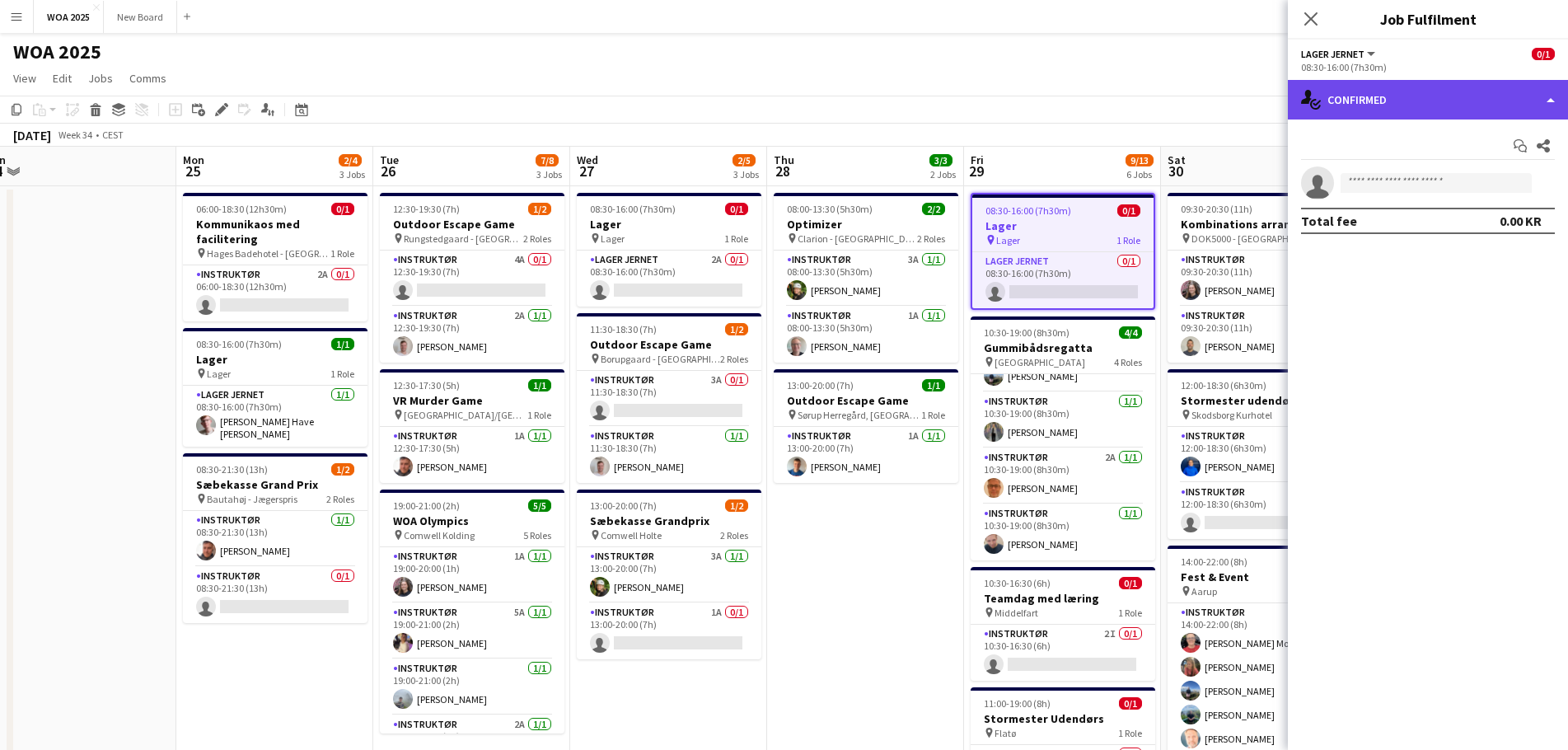
click at [1449, 113] on div "single-neutral-actions-check-2 Confirmed" at bounding box center [1427, 100] width 280 height 39
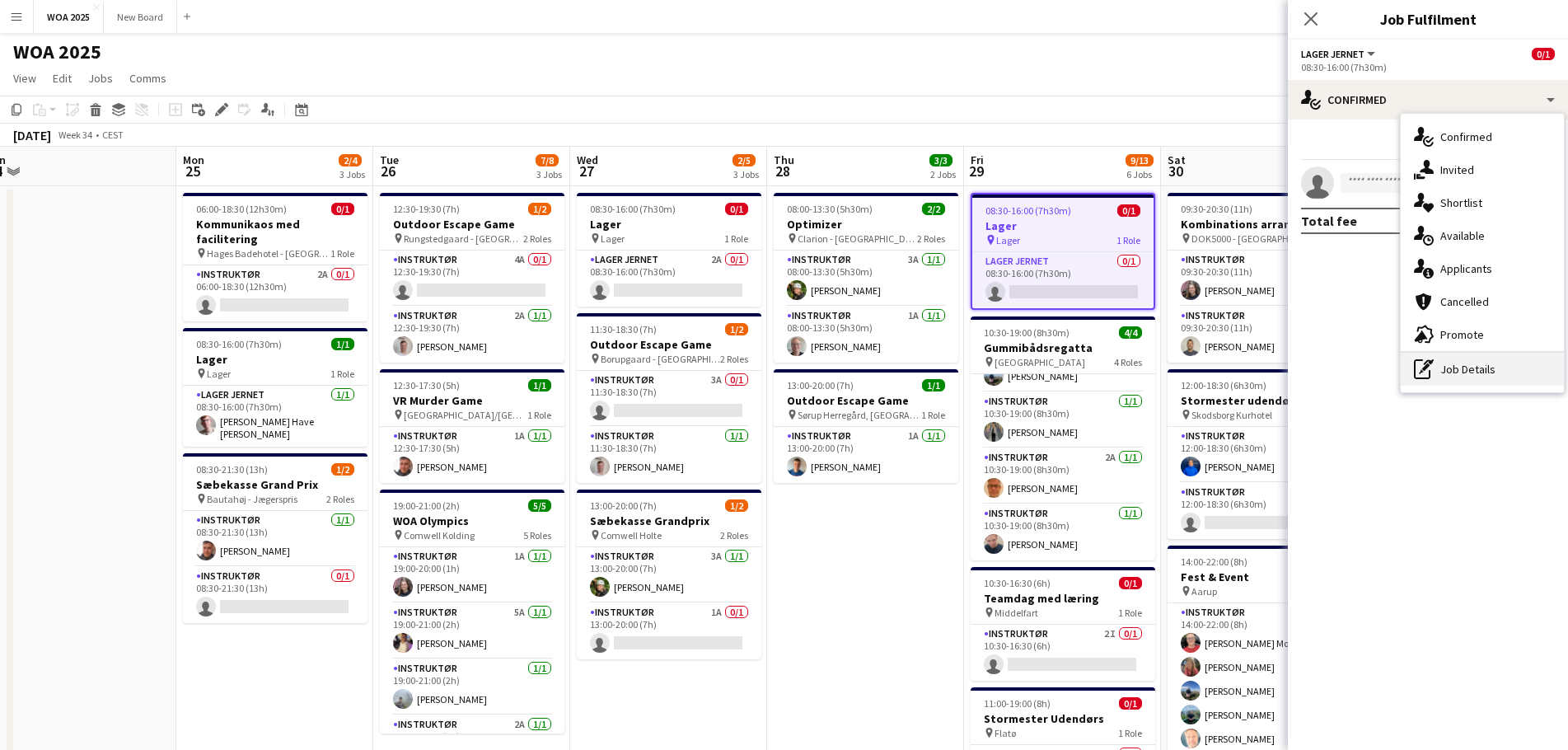
click at [1448, 364] on div "pen-write Job Details" at bounding box center [1482, 369] width 163 height 33
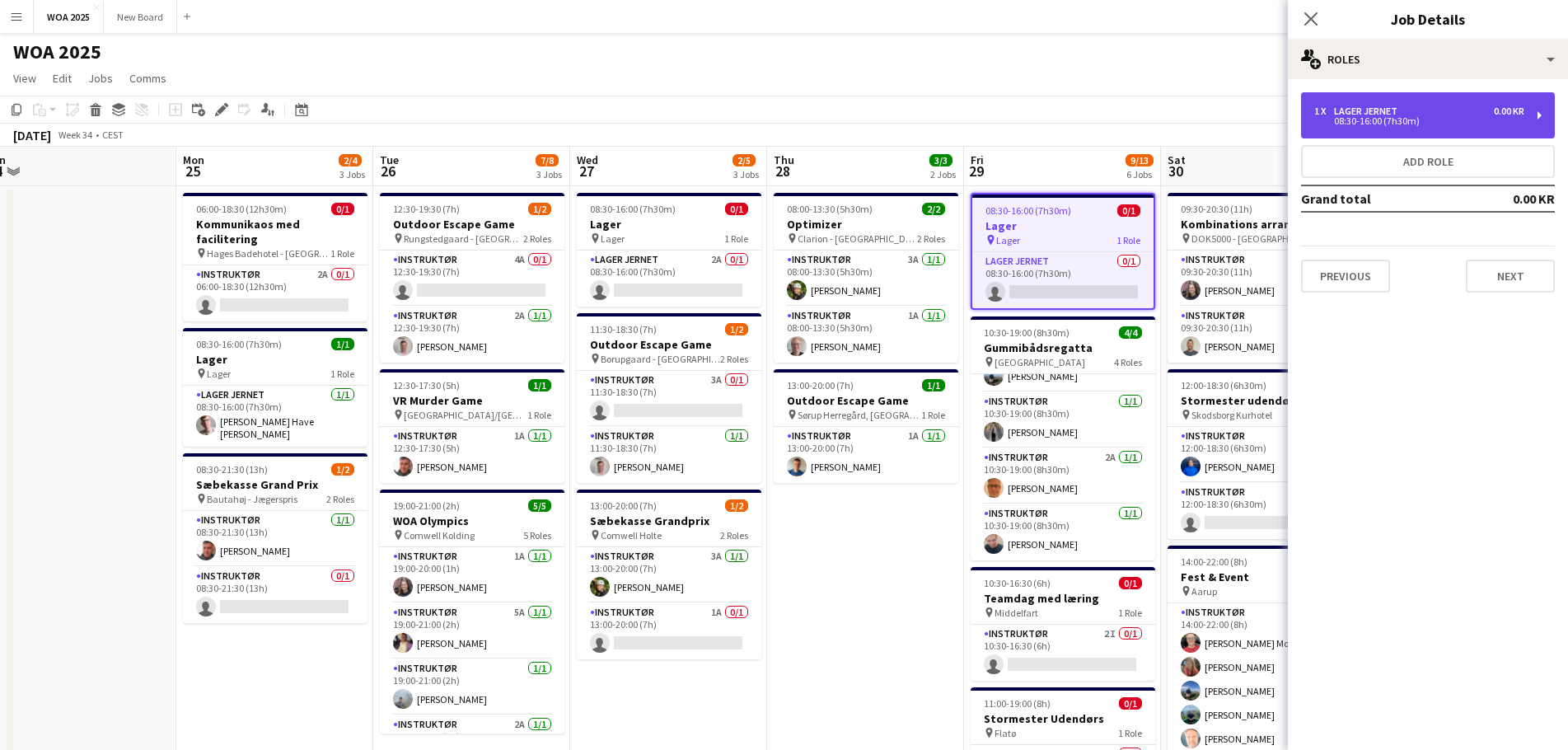
click at [1410, 117] on div "08:30-16:00 (7h30m)" at bounding box center [1419, 121] width 210 height 9
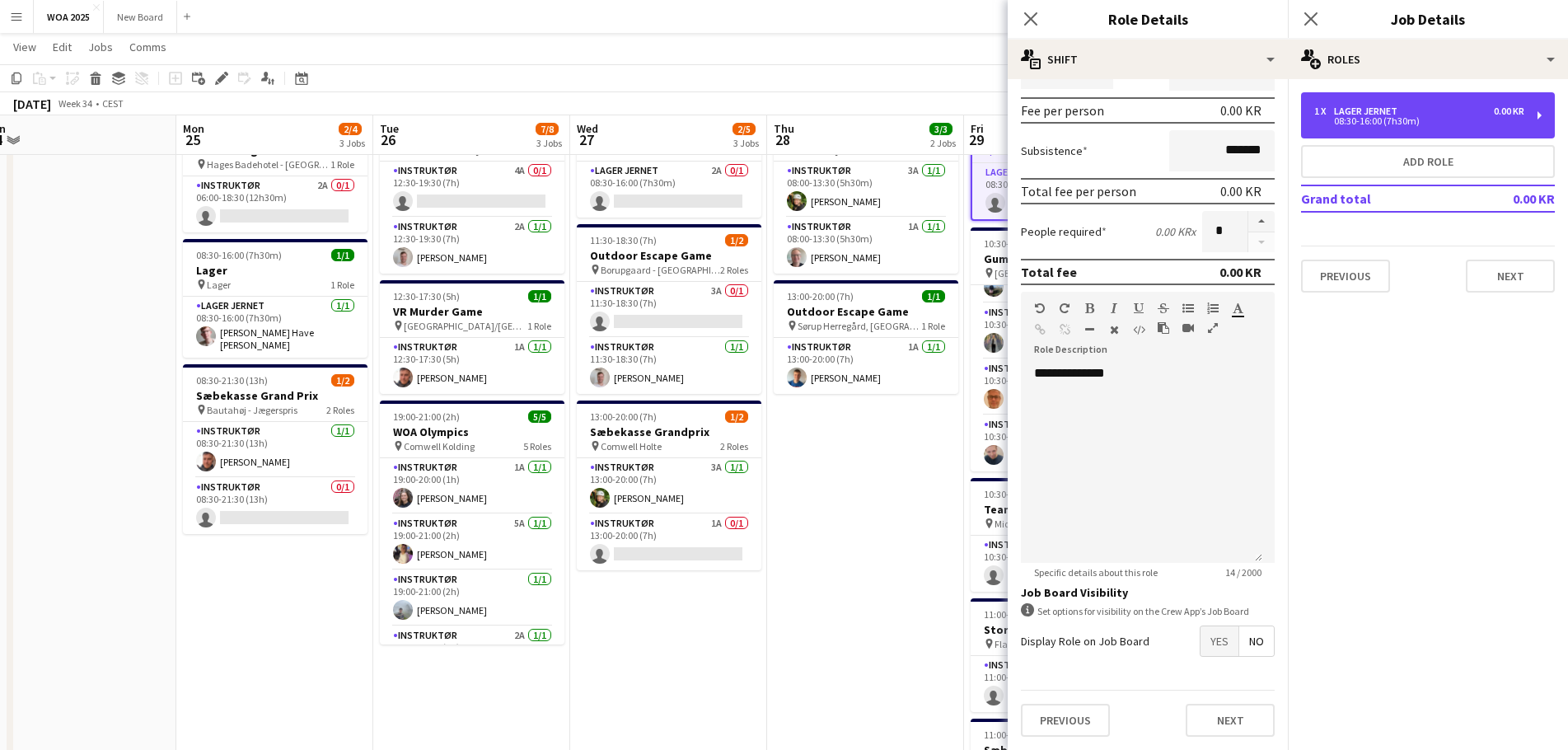
scroll to position [87, 0]
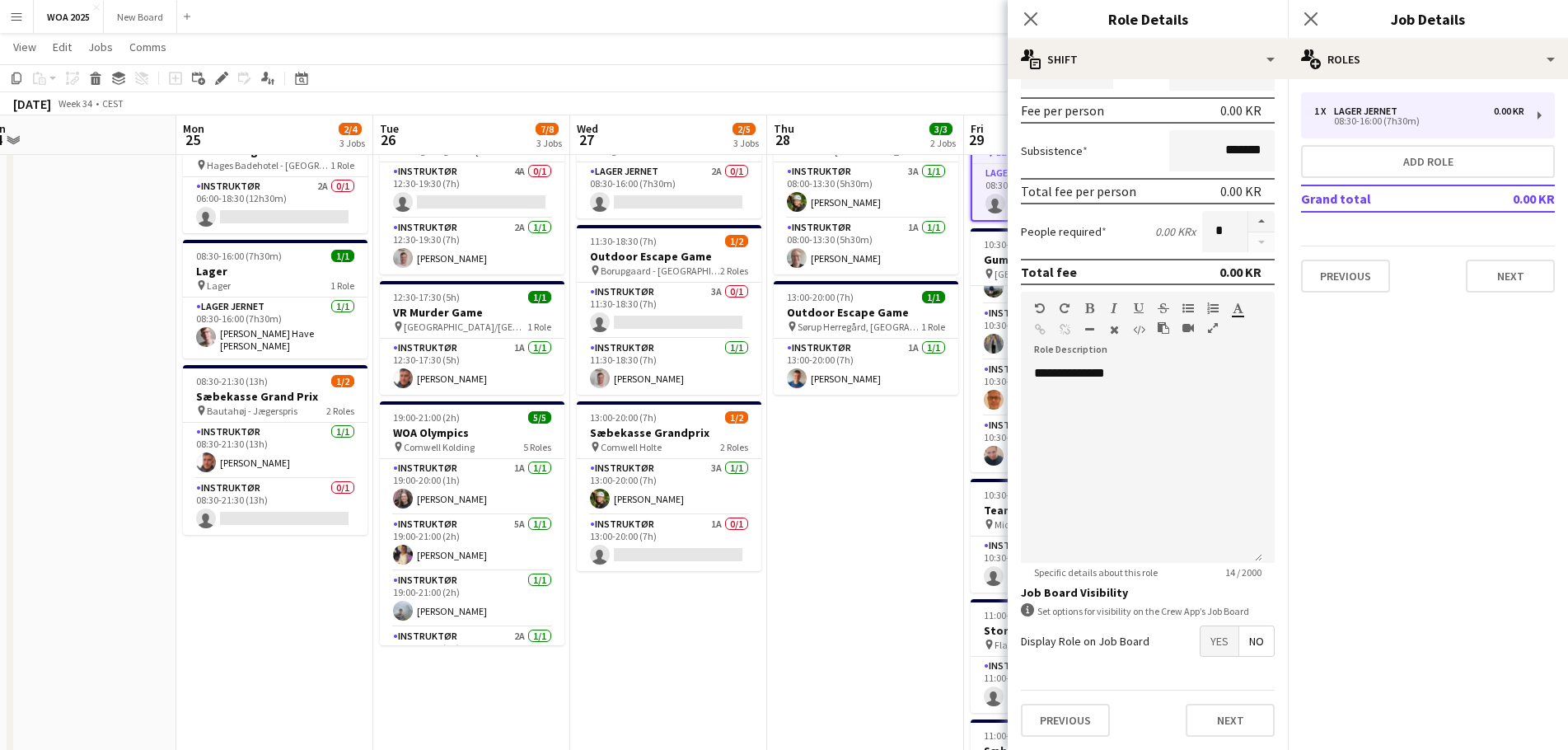
click at [1207, 642] on span "Yes" at bounding box center [1220, 641] width 38 height 30
click at [1201, 680] on span "Yes" at bounding box center [1220, 676] width 38 height 30
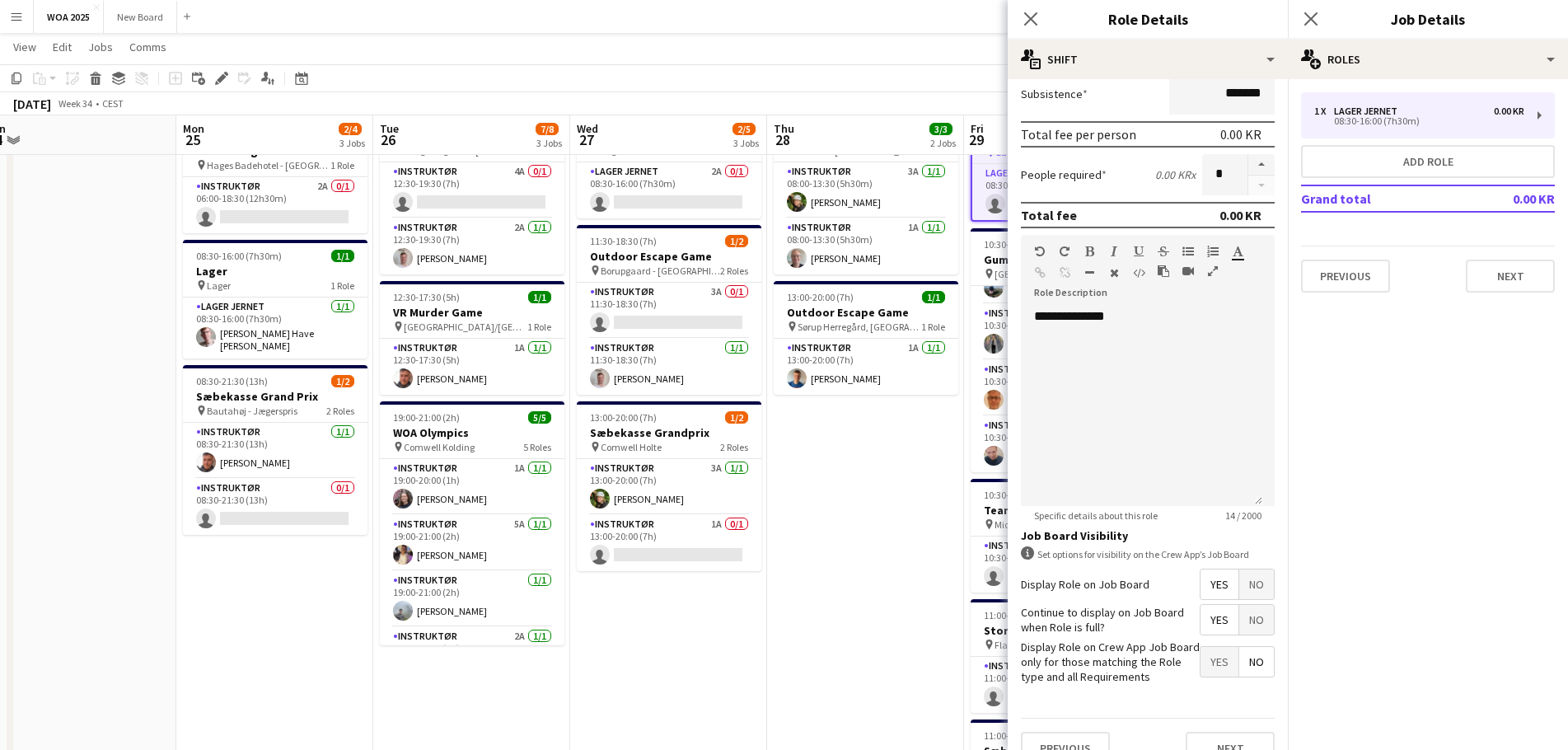
scroll to position [319, 0]
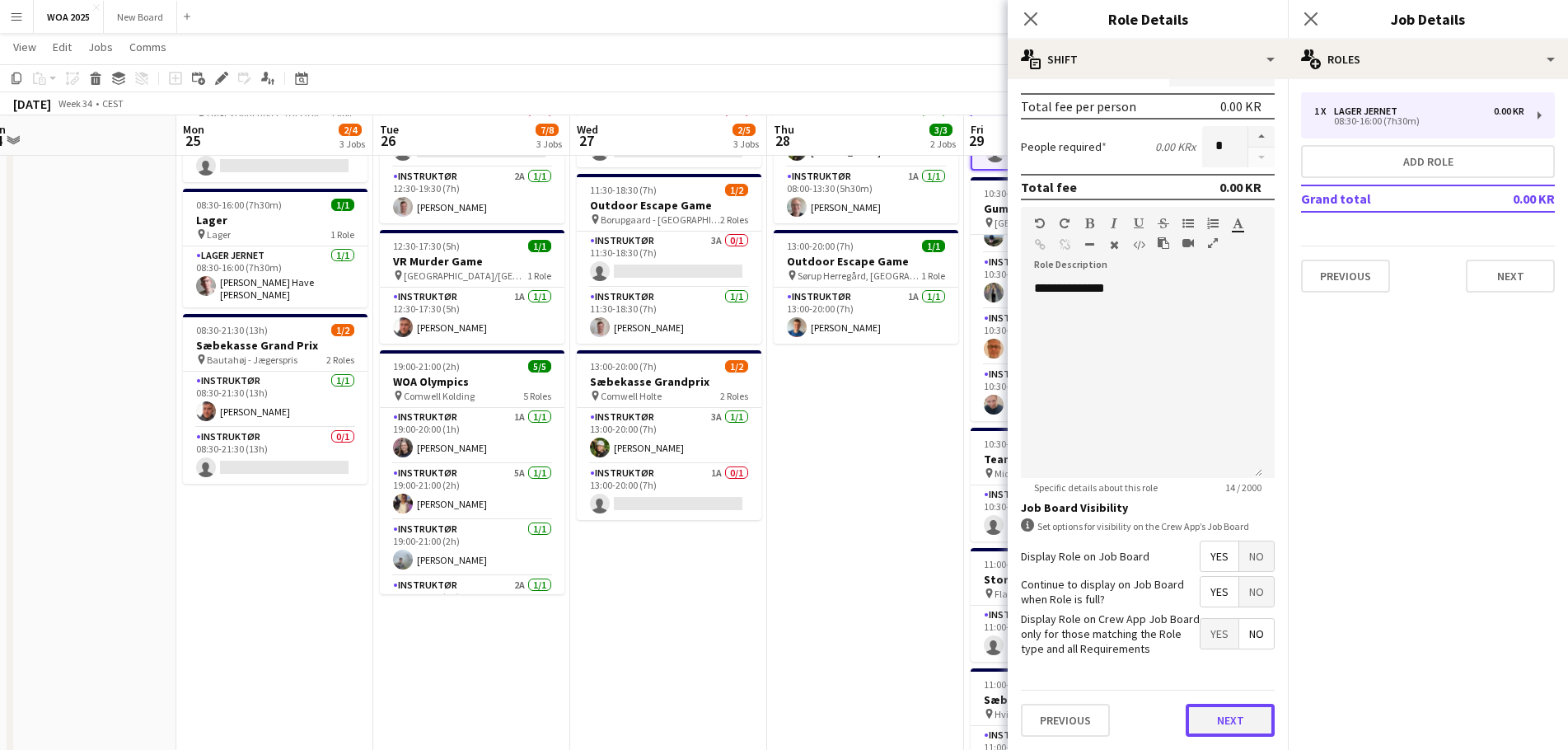
click at [1218, 718] on button "Next" at bounding box center [1230, 720] width 89 height 33
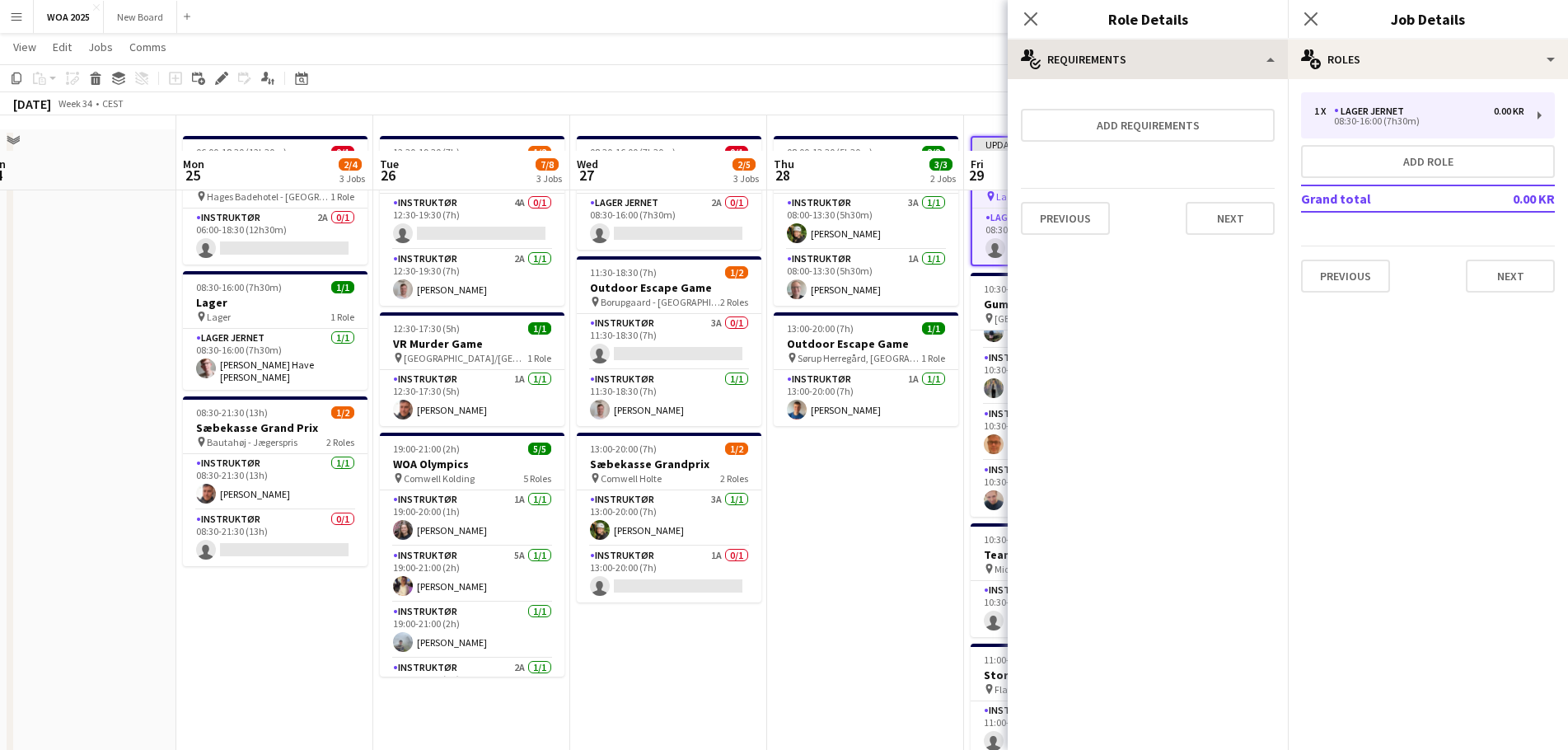
scroll to position [0, 0]
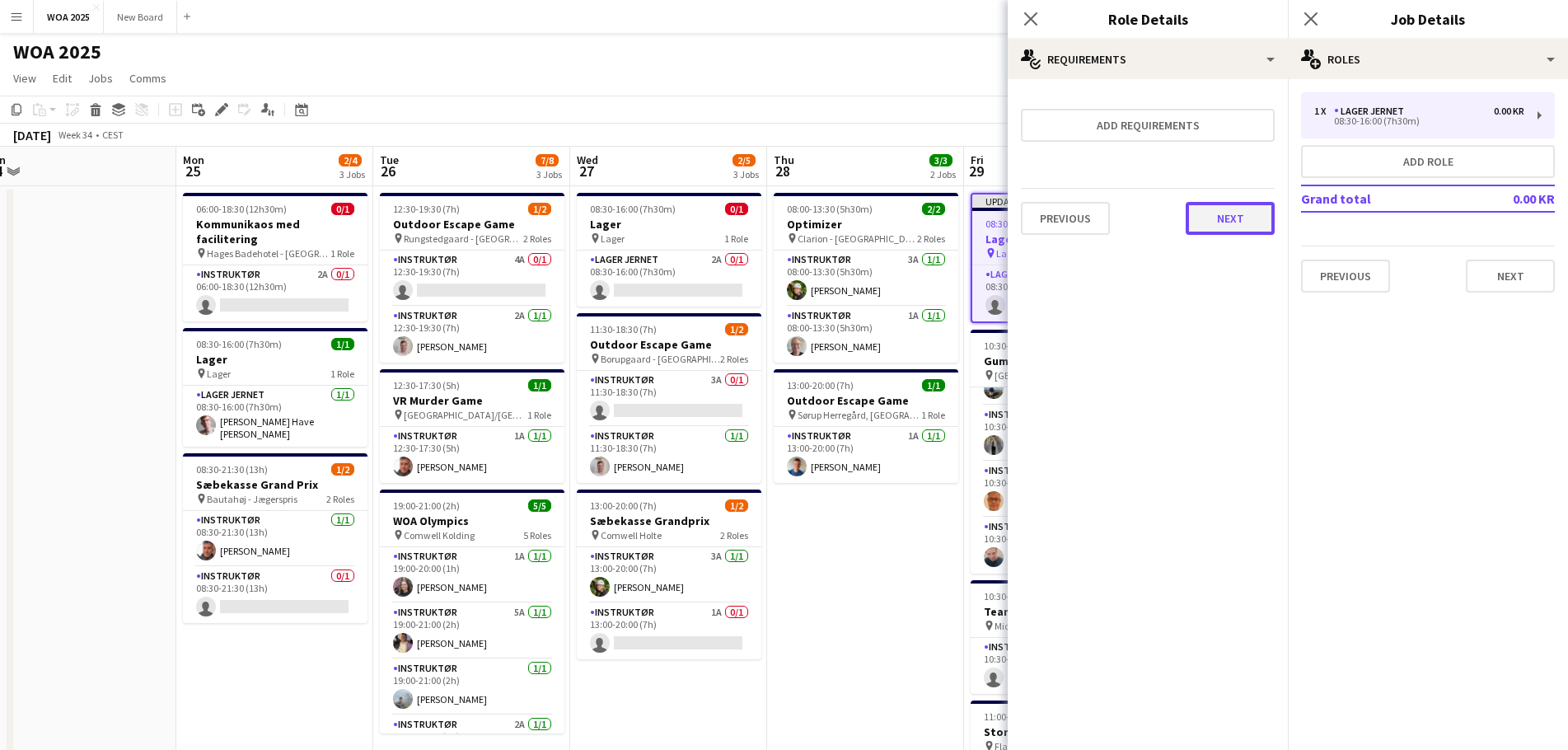
click at [1220, 215] on button "Next" at bounding box center [1230, 218] width 89 height 33
drag, startPoint x: 1226, startPoint y: 237, endPoint x: 1234, endPoint y: 229, distance: 11.3
click at [1227, 234] on button "Finish" at bounding box center [1244, 221] width 62 height 33
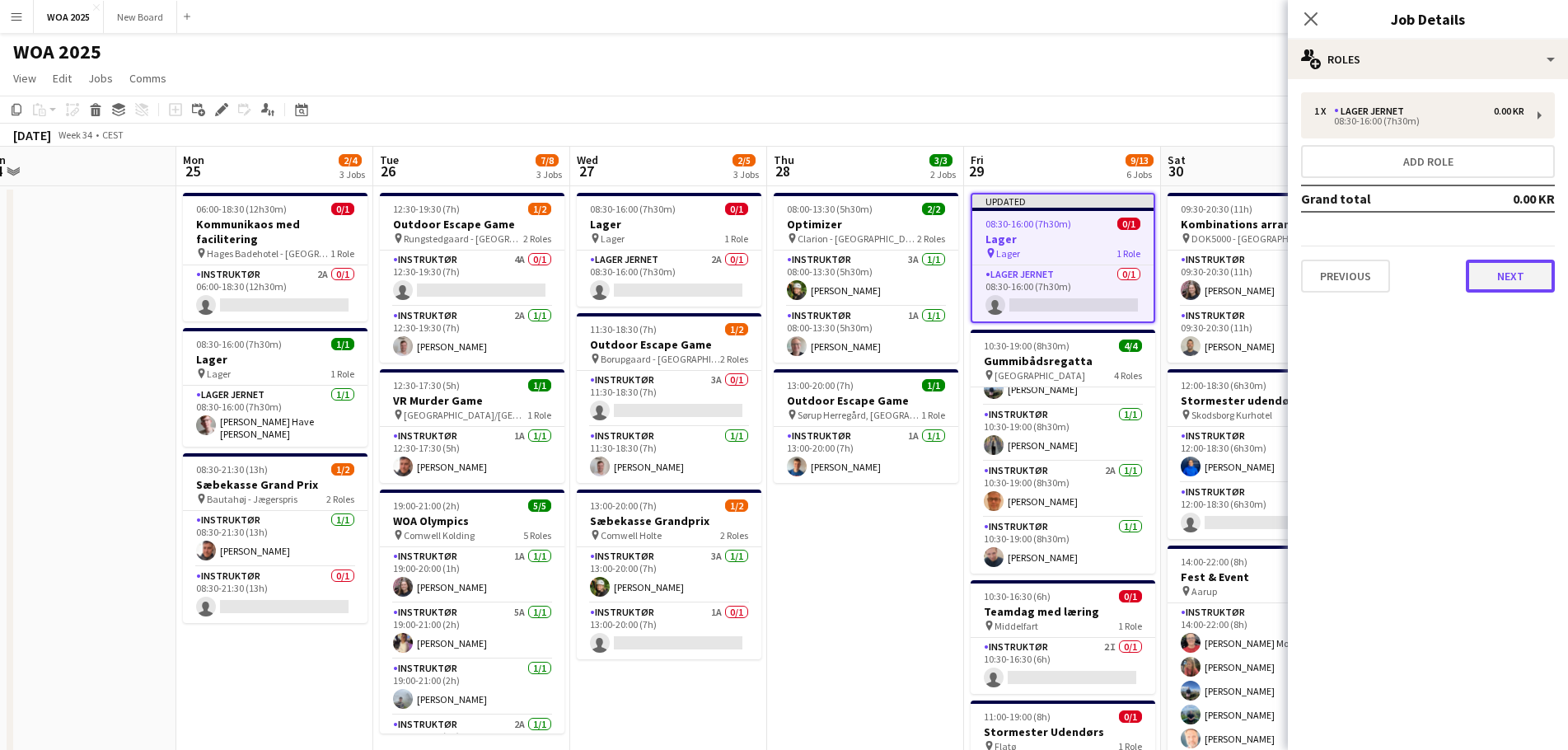
click at [1485, 280] on button "Next" at bounding box center [1510, 275] width 89 height 33
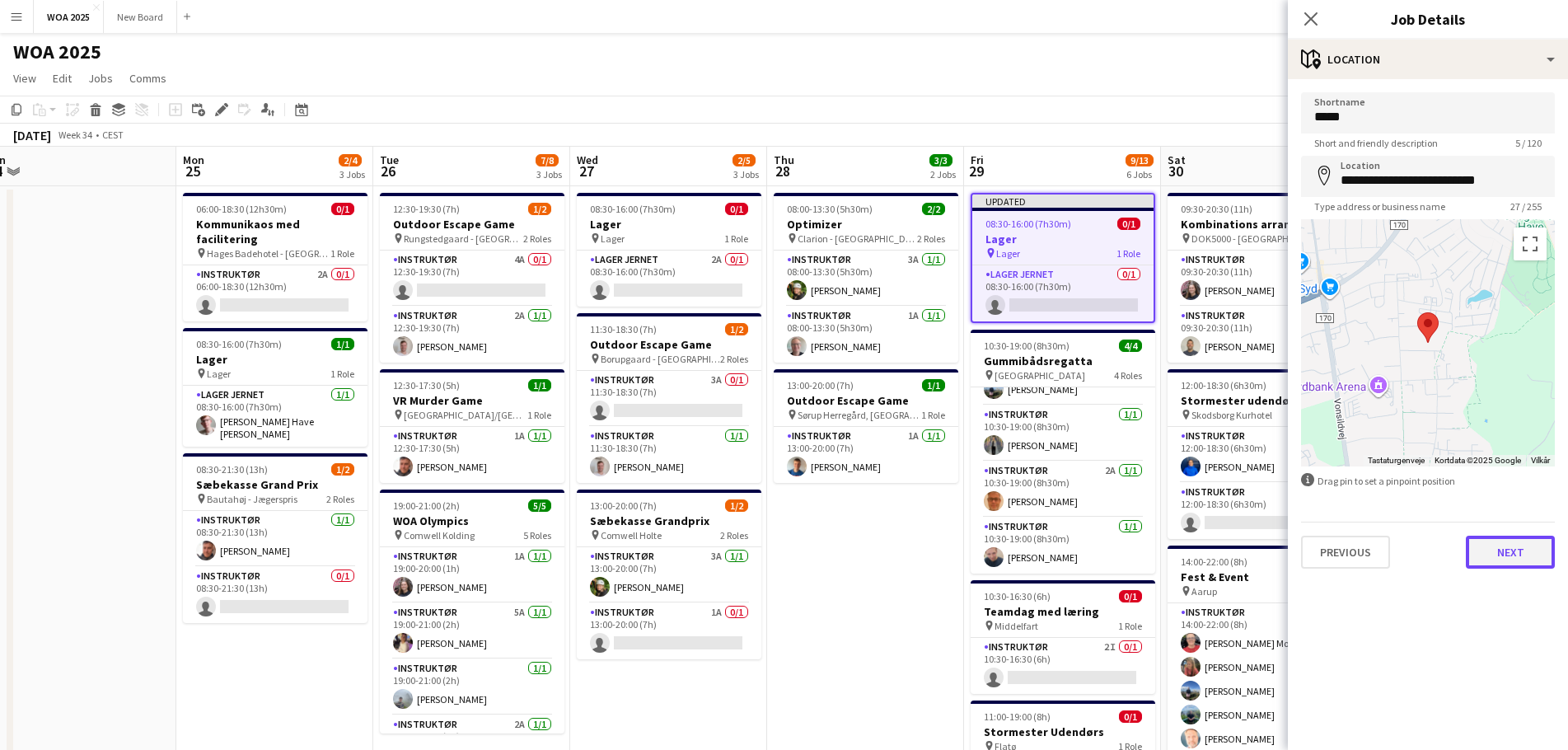
click at [1501, 559] on button "Next" at bounding box center [1510, 552] width 89 height 33
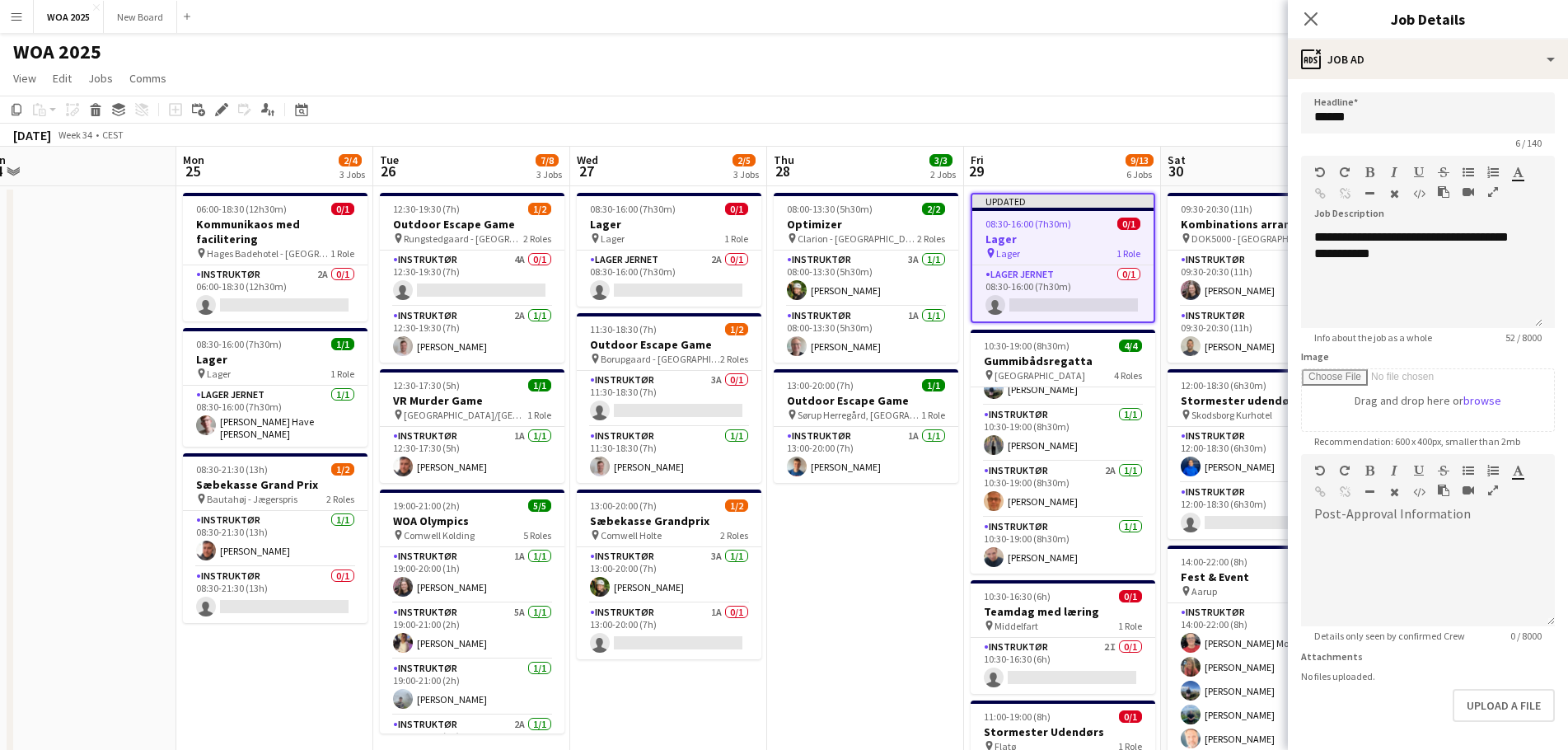
drag, startPoint x: 844, startPoint y: 578, endPoint x: 863, endPoint y: 565, distance: 23.0
click at [845, 578] on app-date-cell "08:00-13:30 (5h30m) 2/2 Optimizer pin Clarion - [GEOGRAPHIC_DATA] 2 Roles Instr…" at bounding box center [865, 696] width 197 height 1019
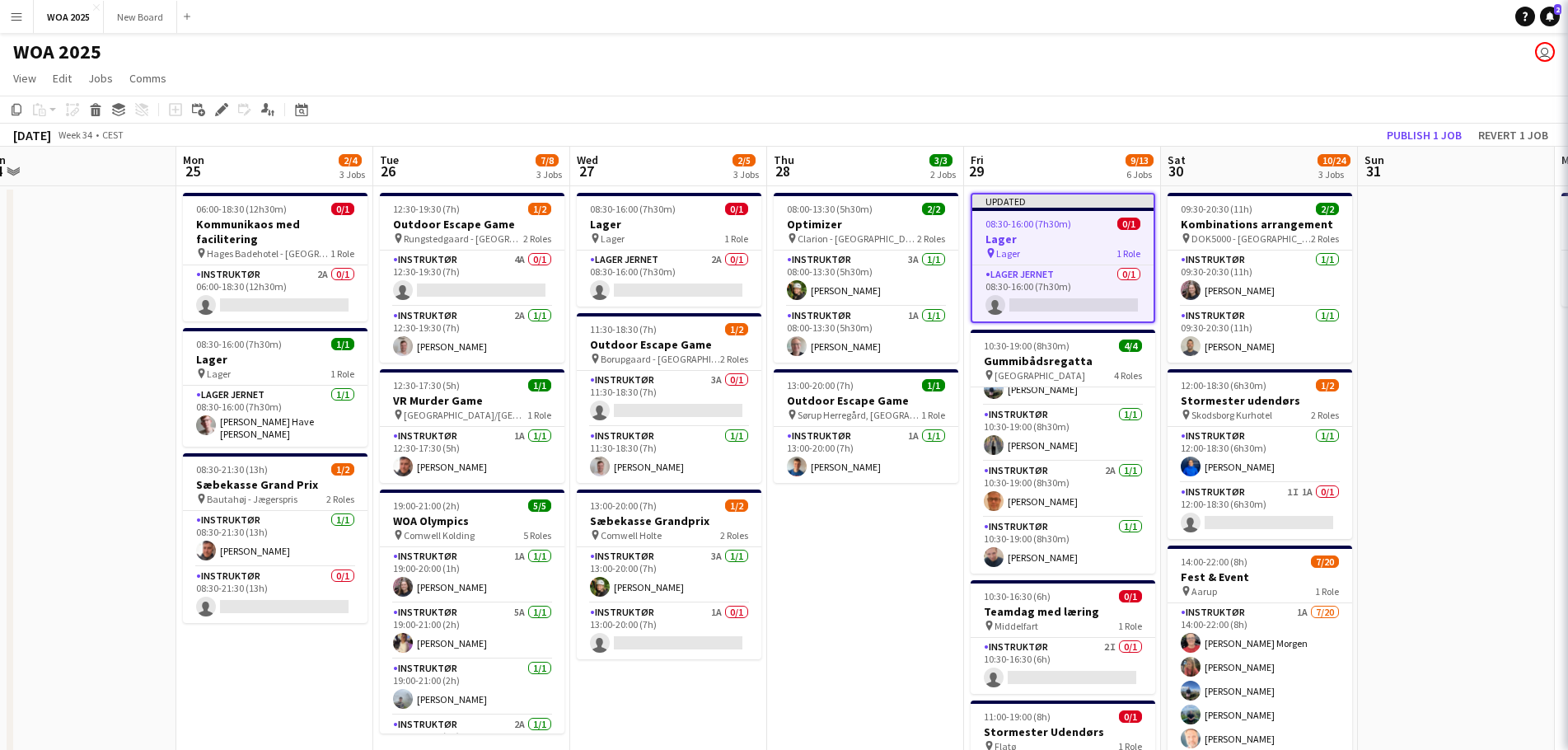
scroll to position [0, 609]
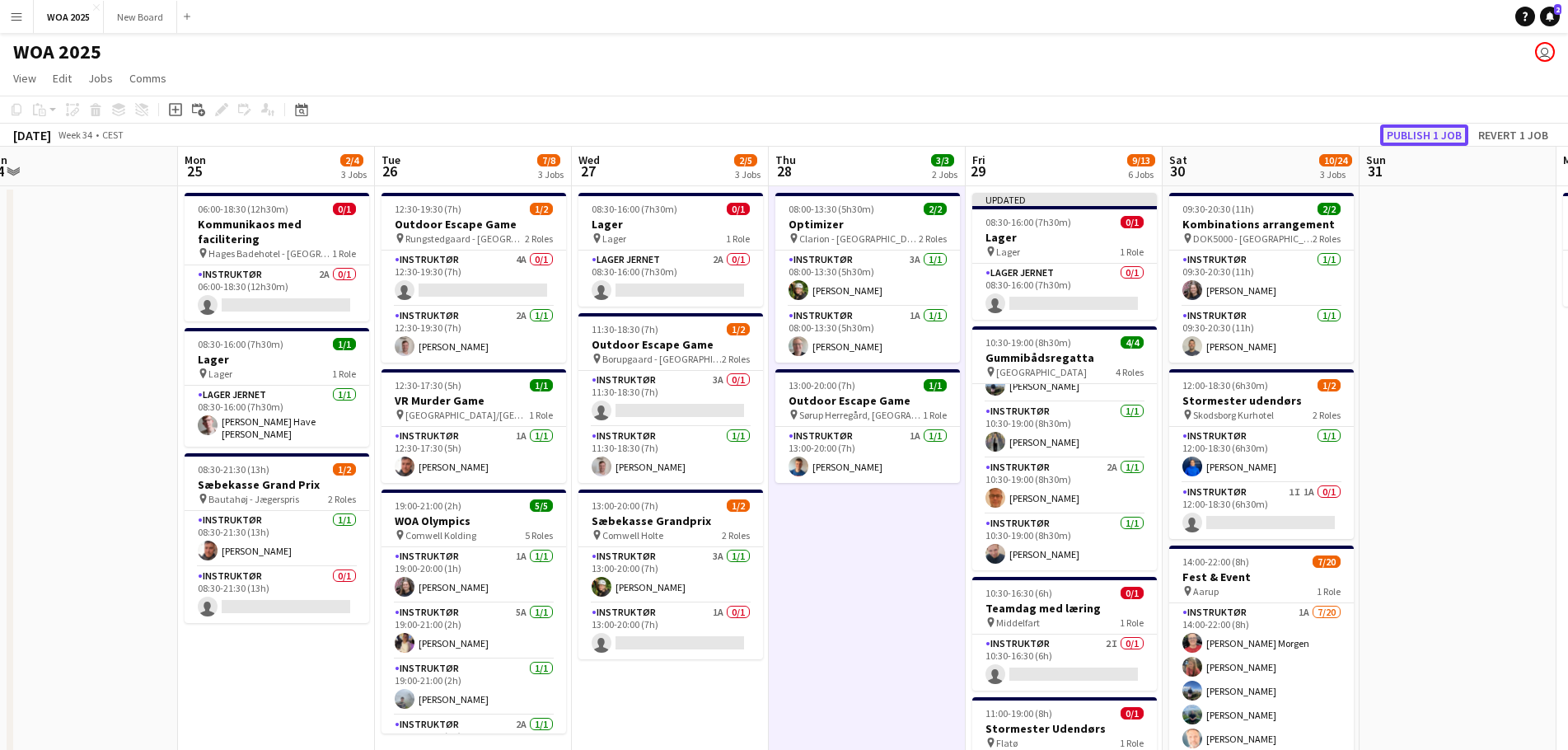
click at [1402, 128] on button "Publish 1 job" at bounding box center [1424, 135] width 88 height 21
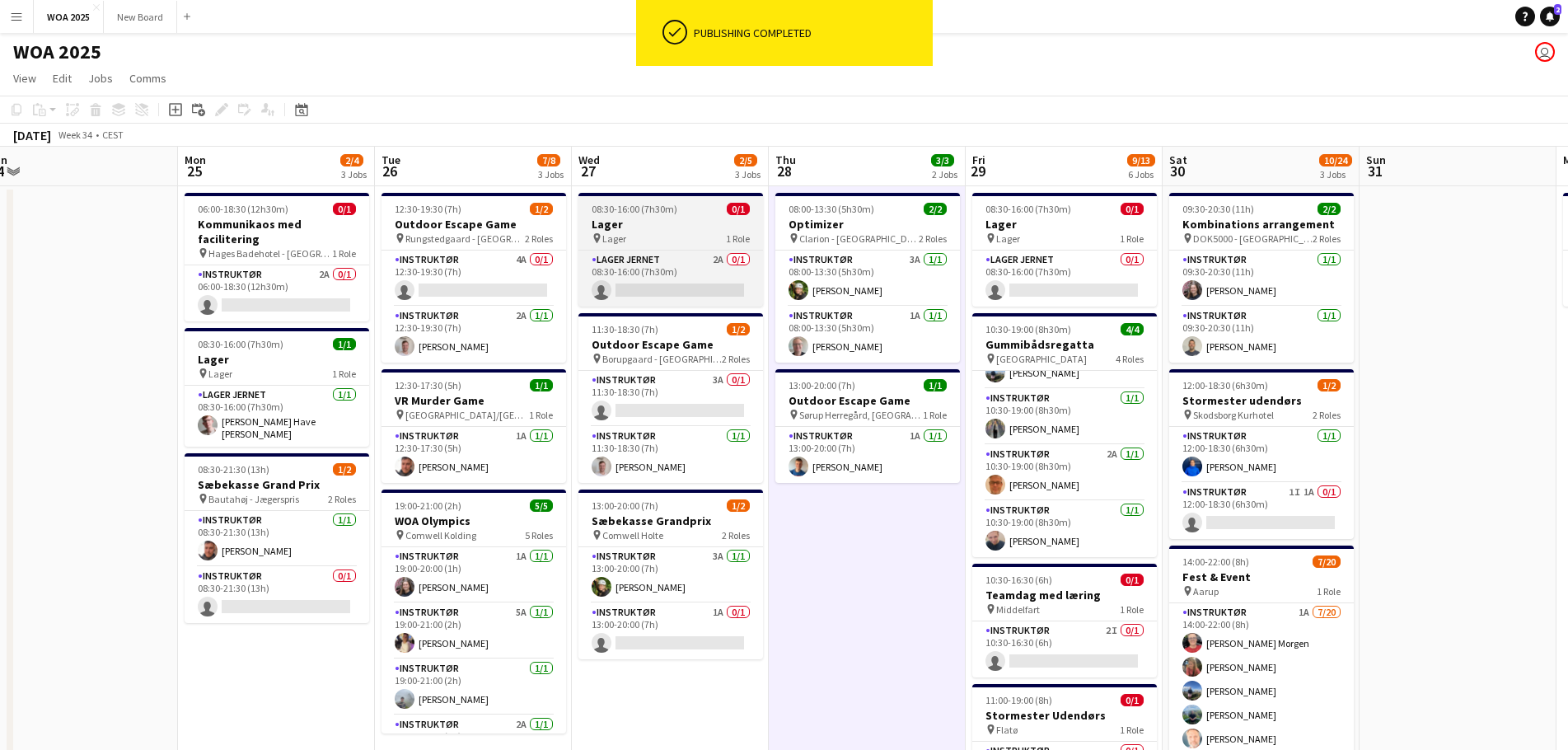
click at [704, 239] on div "pin Lager 1 Role" at bounding box center [670, 238] width 185 height 13
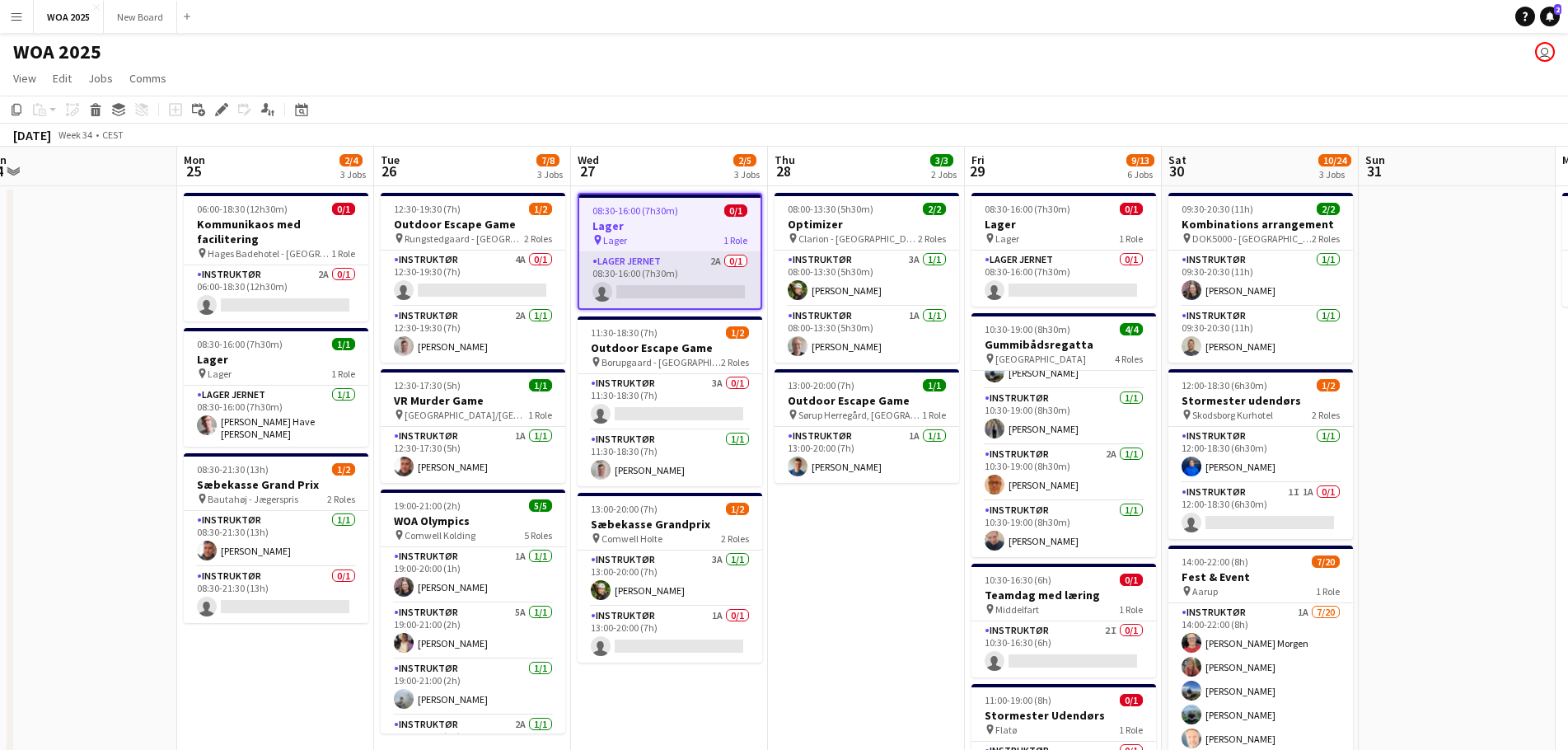
click at [696, 287] on app-card-role "Lager Jernet 2A 0/1 08:30-16:00 (7h30m) single-neutral-actions" at bounding box center [669, 280] width 181 height 56
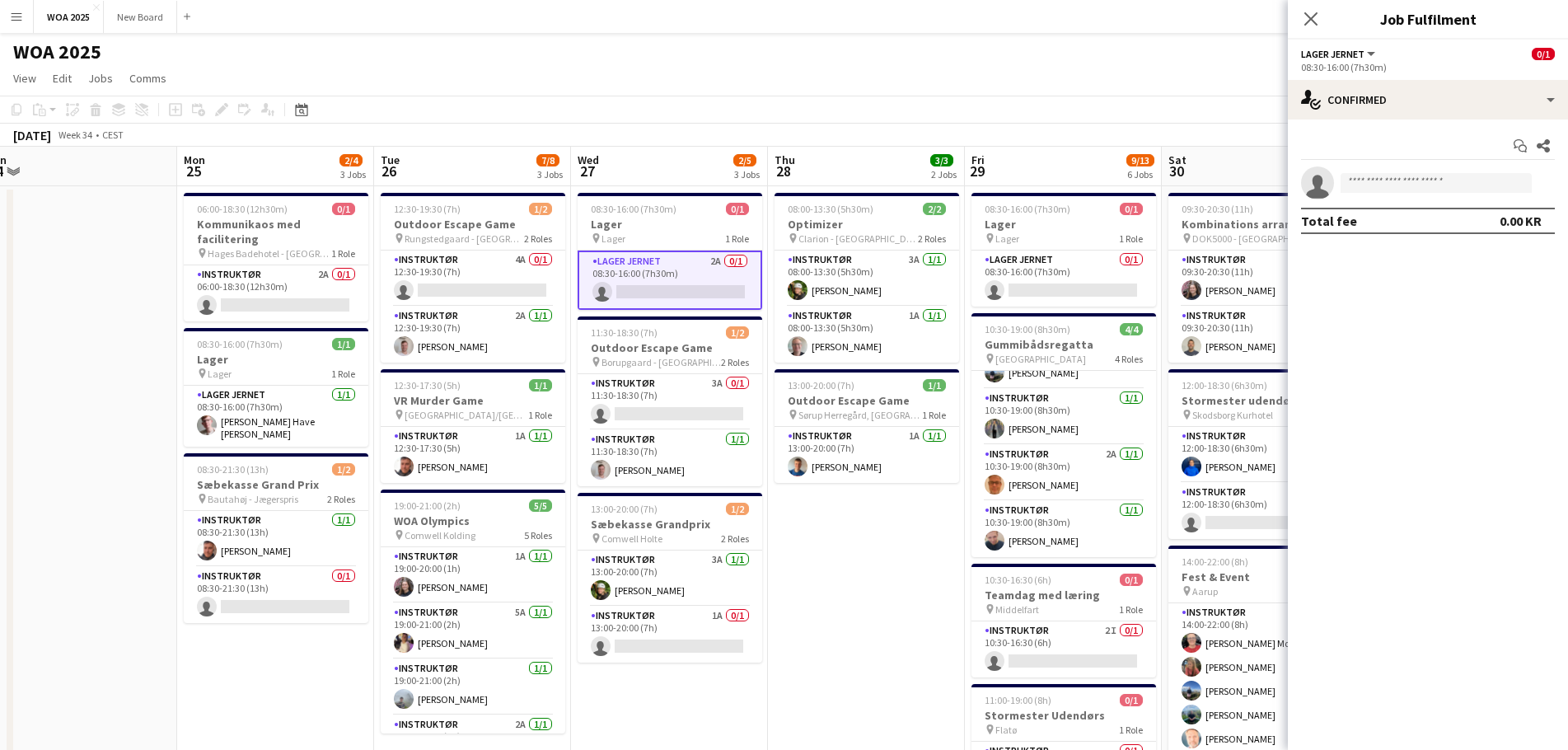
scroll to position [0, 611]
click at [845, 584] on app-date-cell "08:00-13:30 (5h30m) 2/2 Optimizer pin Clarion - [GEOGRAPHIC_DATA] 2 Roles Instr…" at bounding box center [865, 696] width 197 height 1019
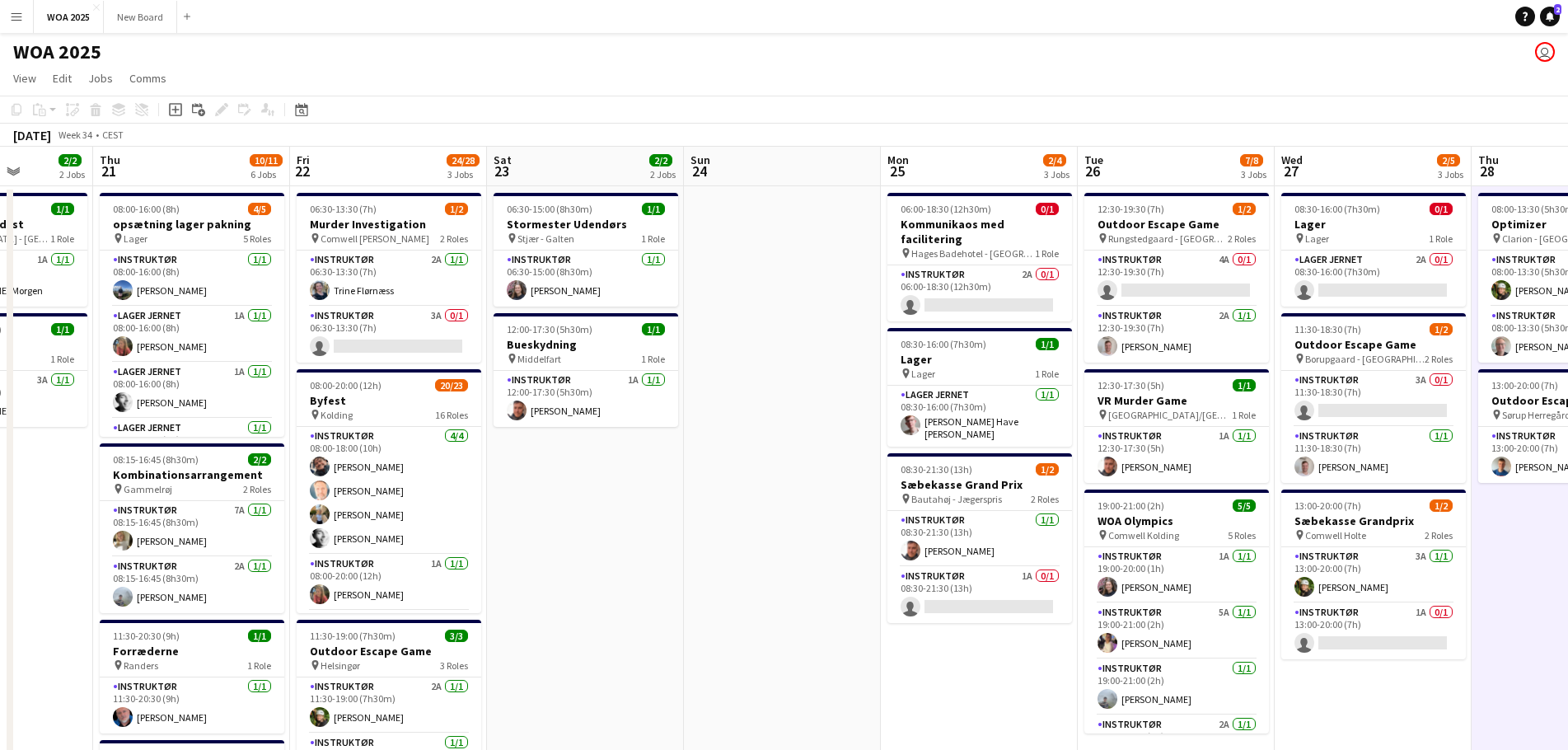
drag, startPoint x: 242, startPoint y: 632, endPoint x: 950, endPoint y: 622, distance: 708.1
click at [947, 627] on app-calendar-viewport "Mon 18 1/1 1 Job Tue 19 3/5 2 Jobs Wed 20 2/2 2 Jobs Thu 21 10/11 6 Jobs Fri 22…" at bounding box center [784, 676] width 1568 height 1060
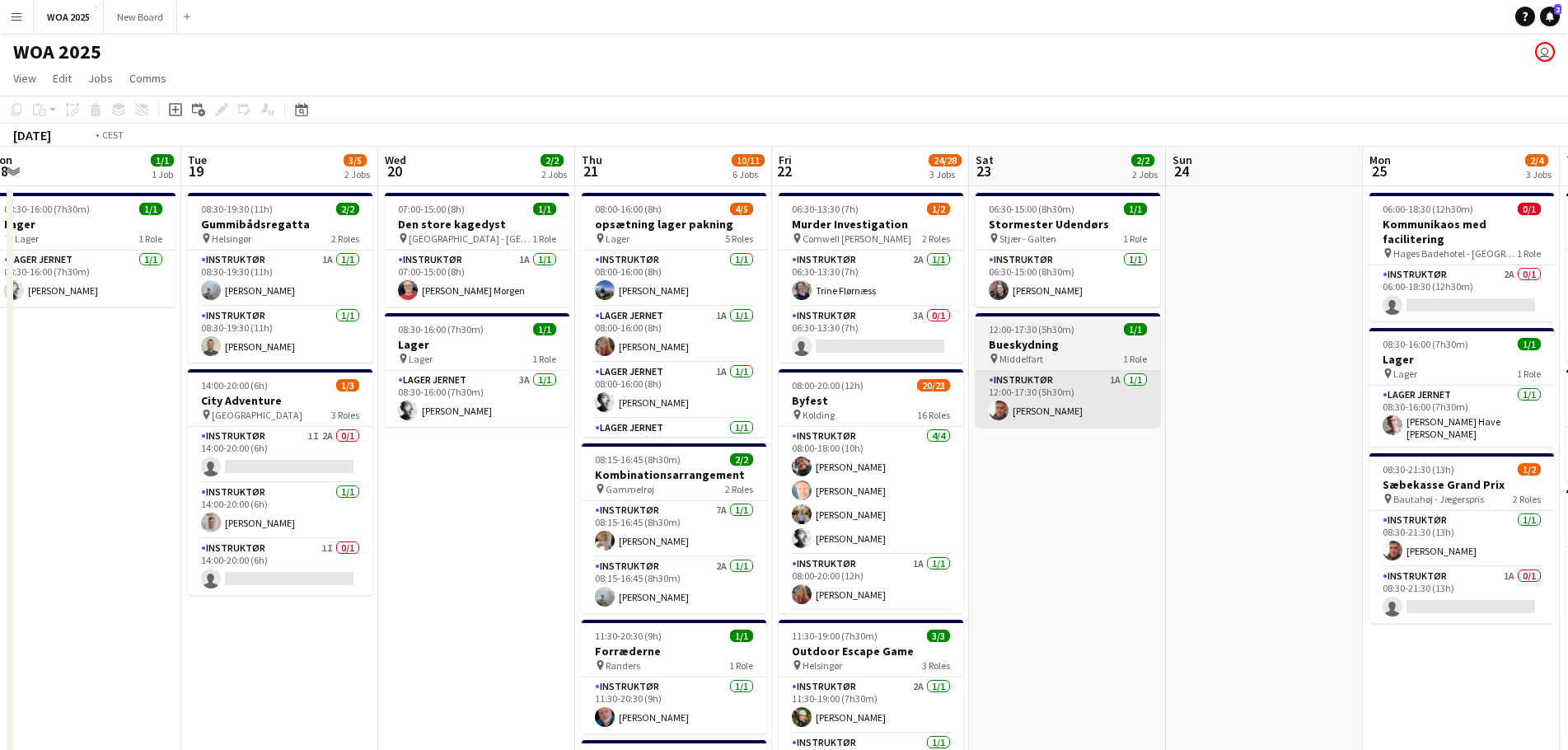
drag, startPoint x: 623, startPoint y: 483, endPoint x: 1164, endPoint y: 409, distance: 546.0
click at [1168, 408] on app-calendar-viewport "Sat 16 Sun 17 Mon 18 1/1 1 Job Tue 19 3/5 2 Jobs Wed 20 2/2 2 Jobs Thu 21 10/11…" at bounding box center [784, 676] width 1568 height 1060
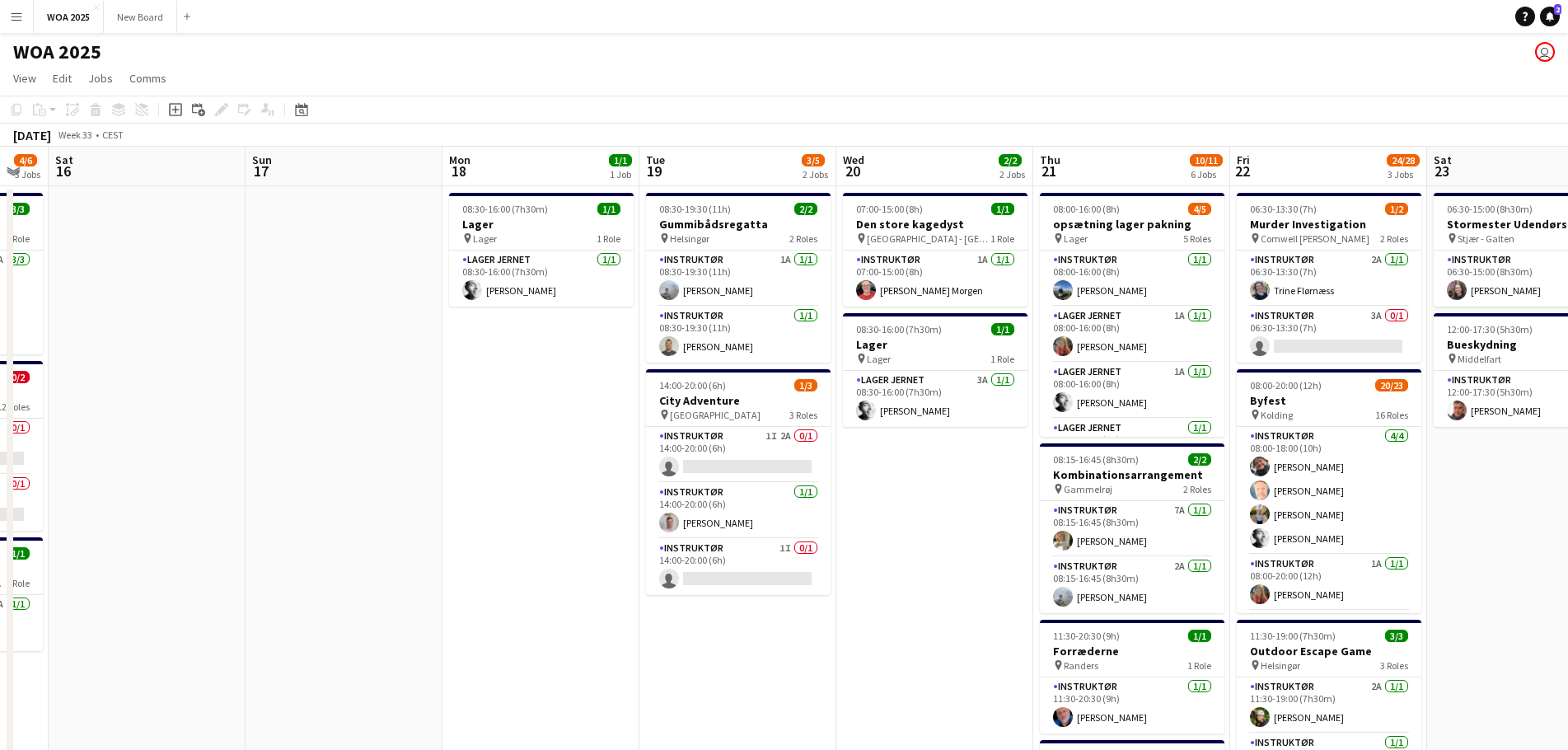
drag, startPoint x: 475, startPoint y: 523, endPoint x: 1081, endPoint y: 408, distance: 616.8
click at [1081, 408] on app-calendar-viewport "Thu 14 2/2 1 Job Fri 15 4/6 3 Jobs Sat 16 Sun 17 Mon 18 1/1 1 Job Tue 19 3/5 2 …" at bounding box center [784, 676] width 1568 height 1060
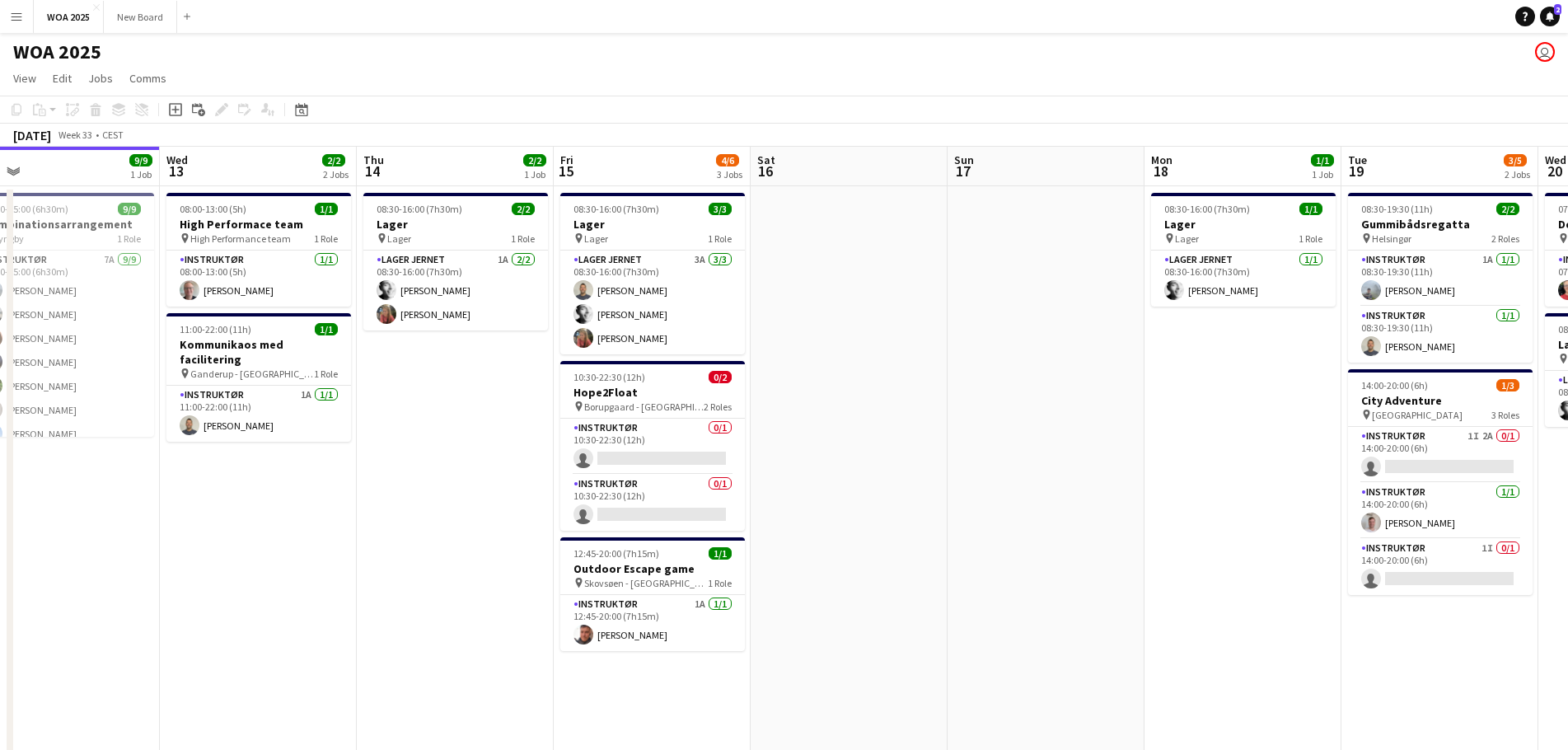
drag, startPoint x: 548, startPoint y: 509, endPoint x: 1039, endPoint y: 442, distance: 495.6
click at [1039, 442] on app-calendar-viewport "Sun 10 Mon 11 1/1 1 Job Tue 12 9/9 1 Job Wed 13 2/2 2 Jobs Thu 14 2/2 1 Job Fri…" at bounding box center [784, 676] width 1568 height 1060
